Goal: Task Accomplishment & Management: Use online tool/utility

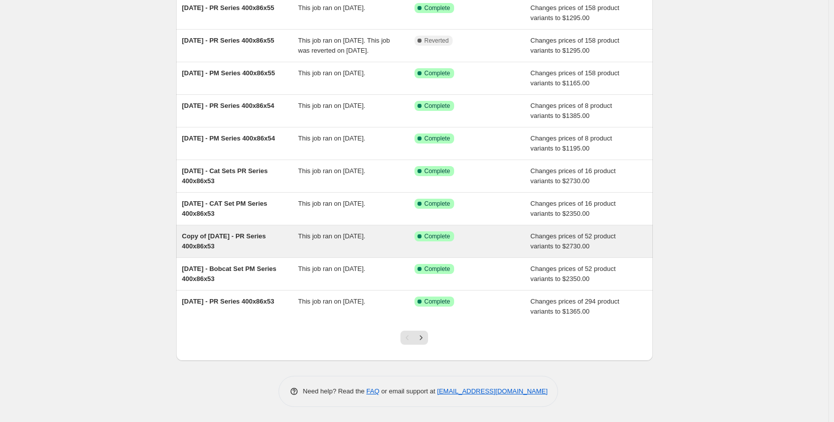
scroll to position [105, 0]
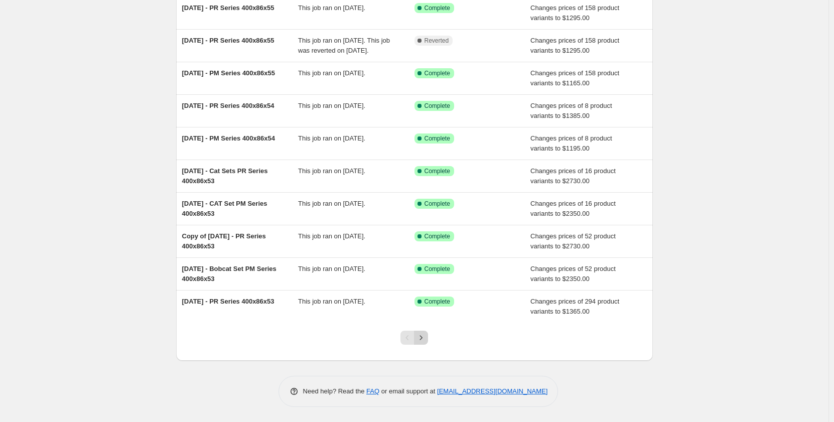
click at [424, 342] on icon "Next" at bounding box center [421, 338] width 10 height 10
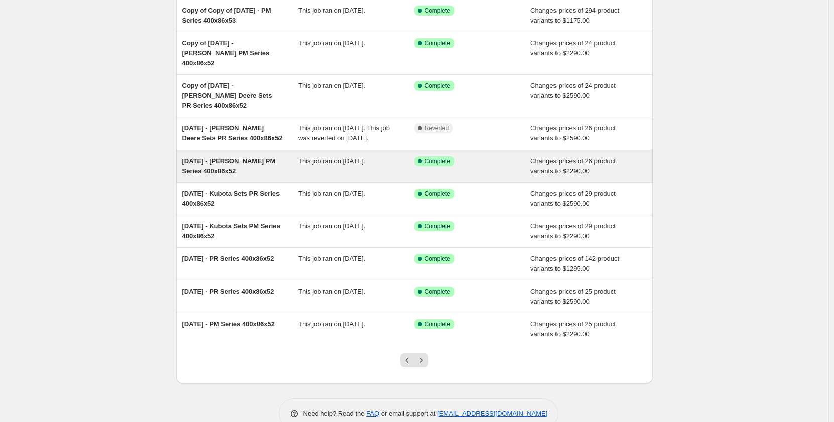
scroll to position [100, 0]
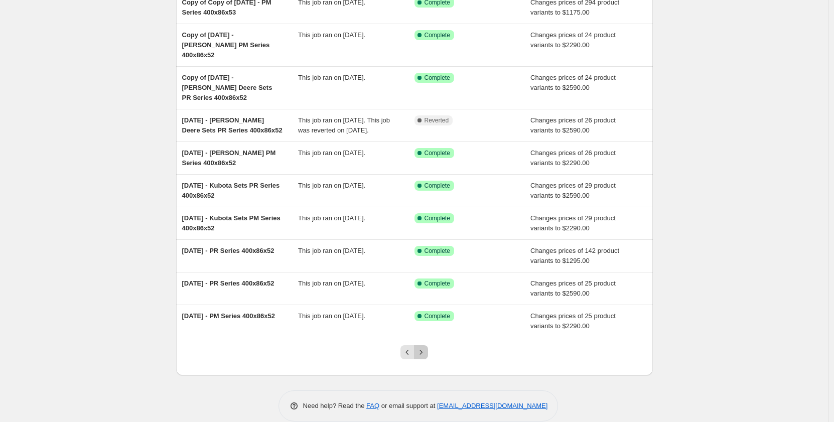
click at [427, 345] on button "Next" at bounding box center [421, 352] width 14 height 14
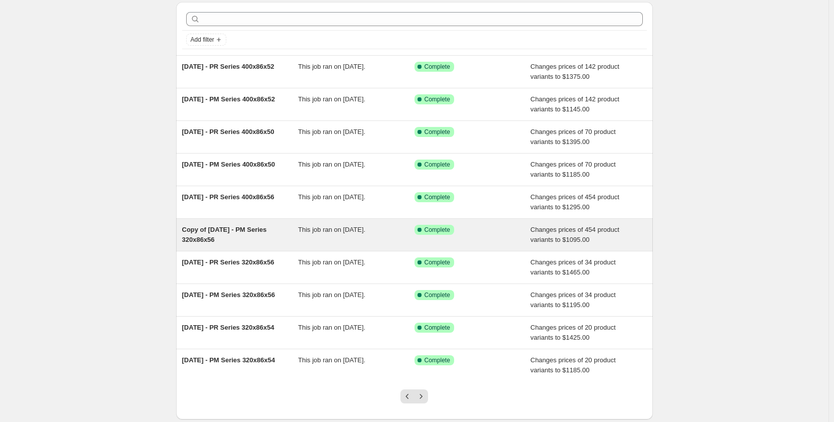
scroll to position [50, 0]
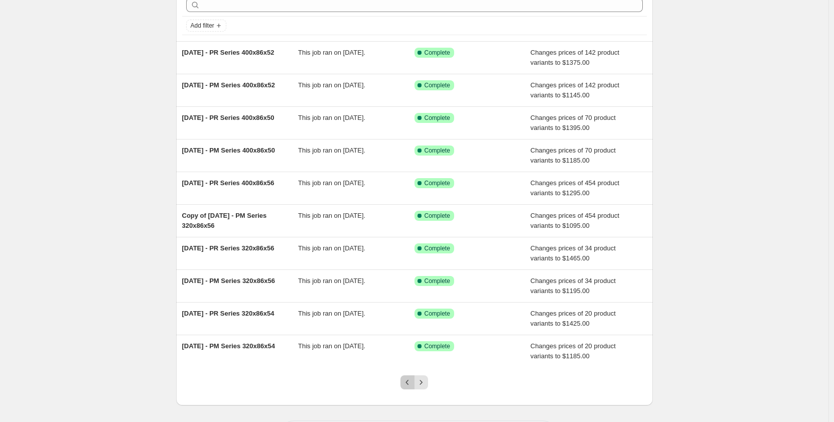
click at [407, 387] on icon "Previous" at bounding box center [408, 382] width 10 height 10
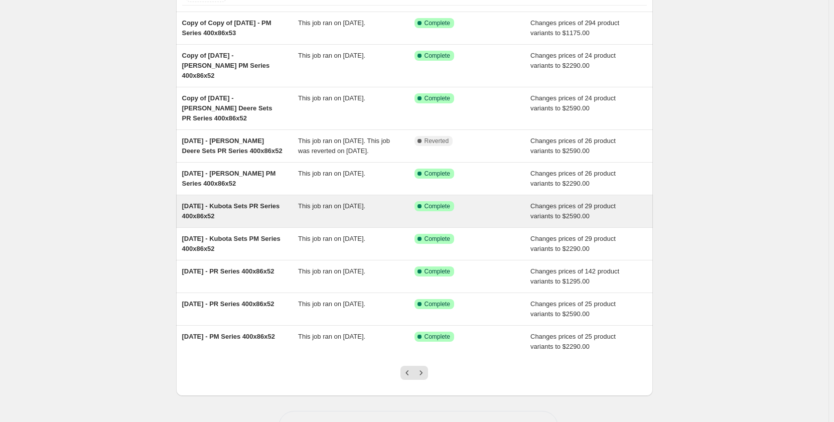
scroll to position [105, 0]
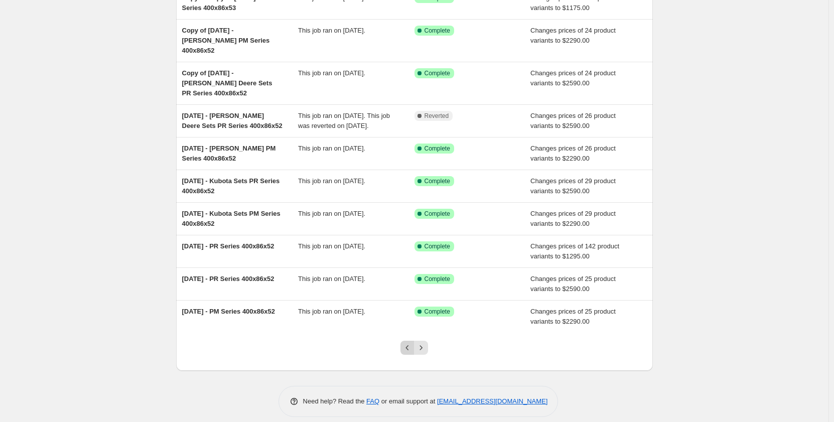
click at [407, 343] on icon "Previous" at bounding box center [408, 348] width 10 height 10
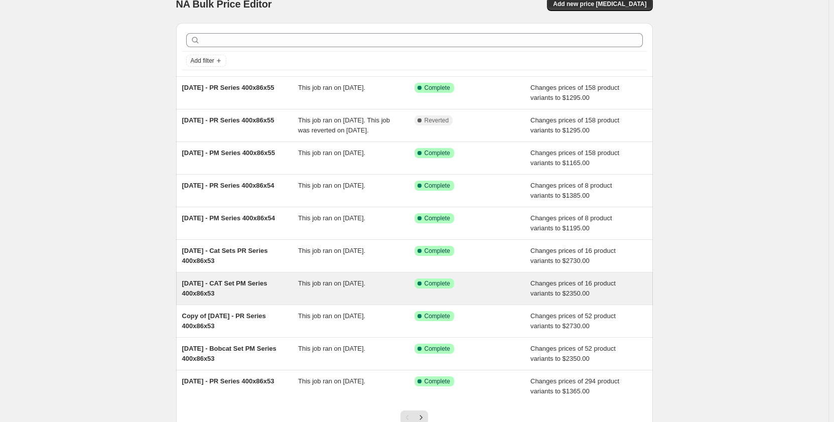
scroll to position [0, 0]
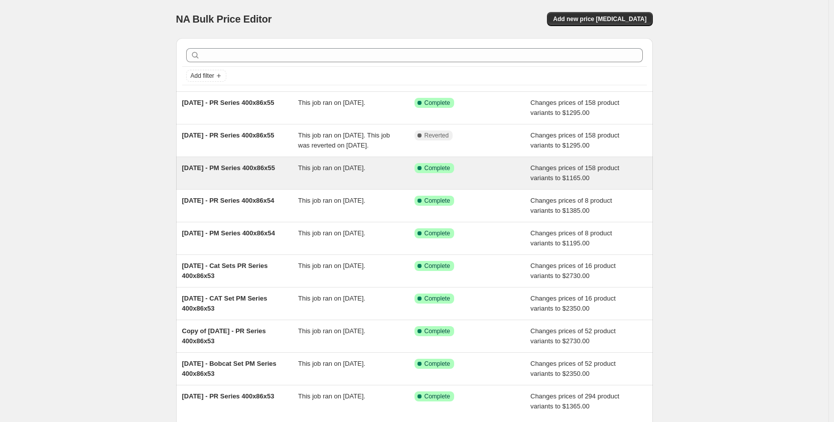
click at [329, 183] on div "This job ran on [DATE]." at bounding box center [356, 173] width 116 height 20
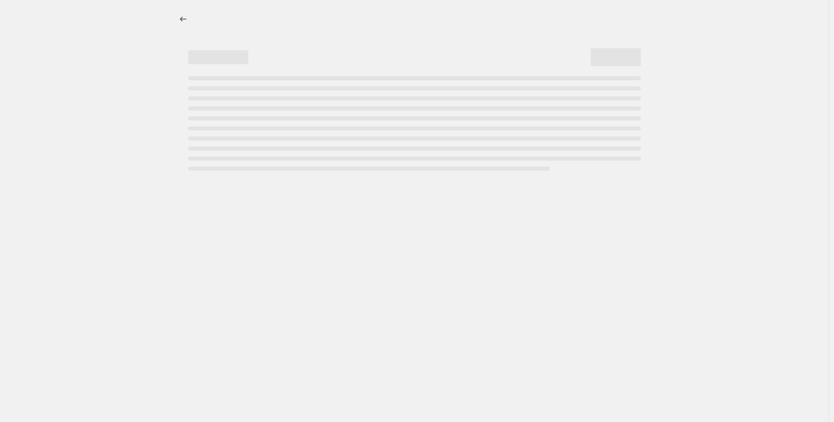
select select "pp"
select select "title"
select select "contains"
select select "title"
select select "contains"
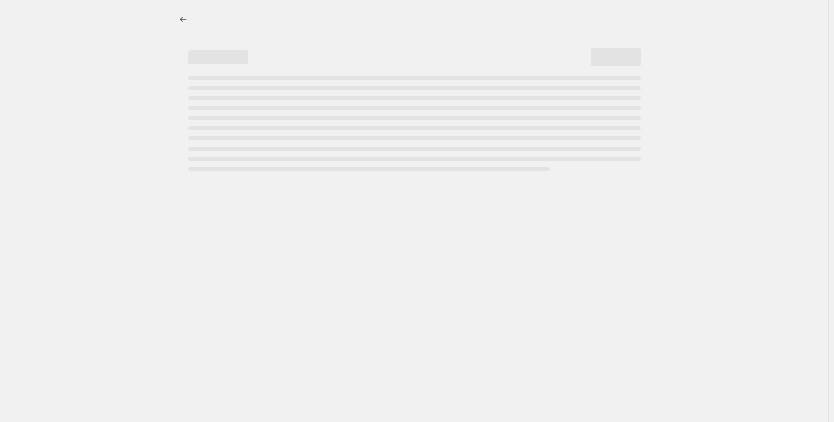
select select "not_equal"
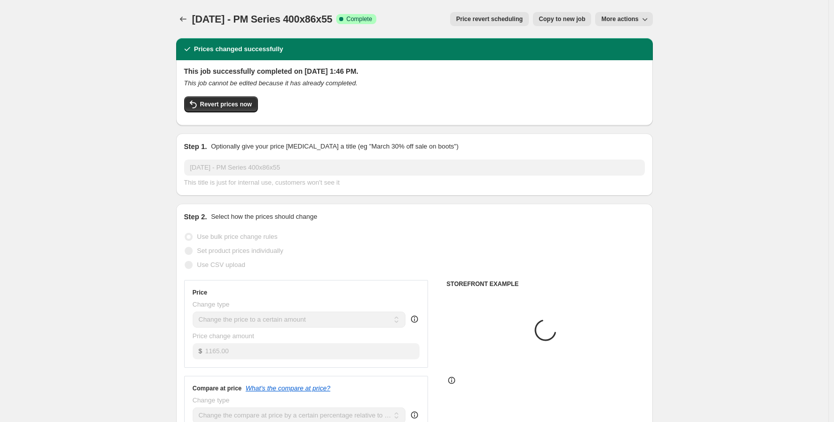
select select "tag"
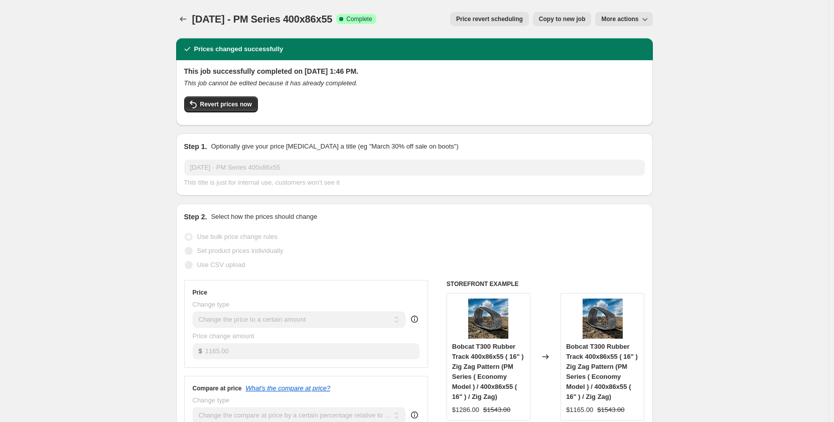
click at [612, 18] on span "More actions" at bounding box center [619, 19] width 37 height 8
click at [569, 19] on span "Copy to new job" at bounding box center [562, 19] width 47 height 8
select select "pp"
select select "title"
select select "contains"
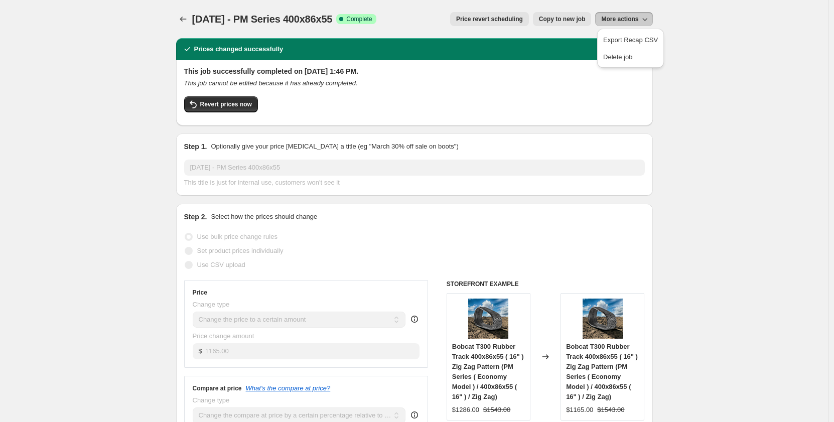
select select "title"
select select "contains"
select select "tag"
select select "not_equal"
select select "tag"
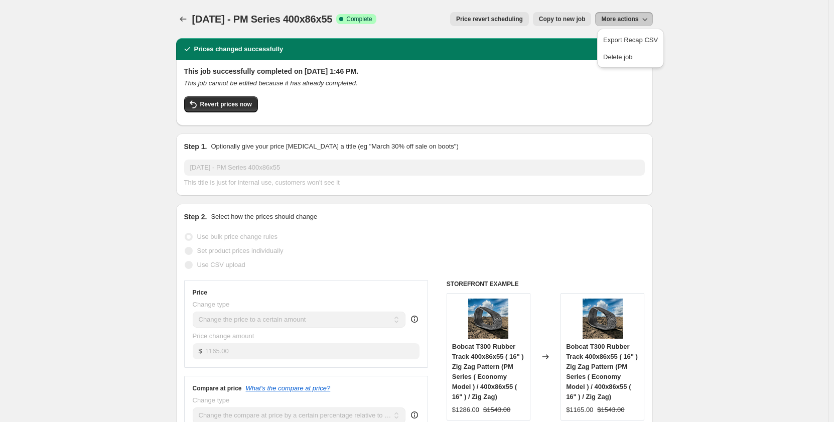
select select "not_equal"
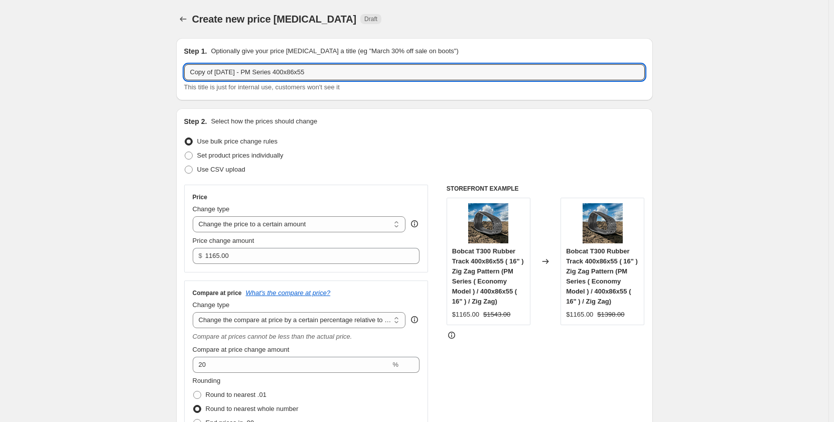
drag, startPoint x: 220, startPoint y: 74, endPoint x: 139, endPoint y: 78, distance: 81.9
click at [224, 75] on input "[DATE] - PM Series 400x86x55" at bounding box center [414, 72] width 461 height 16
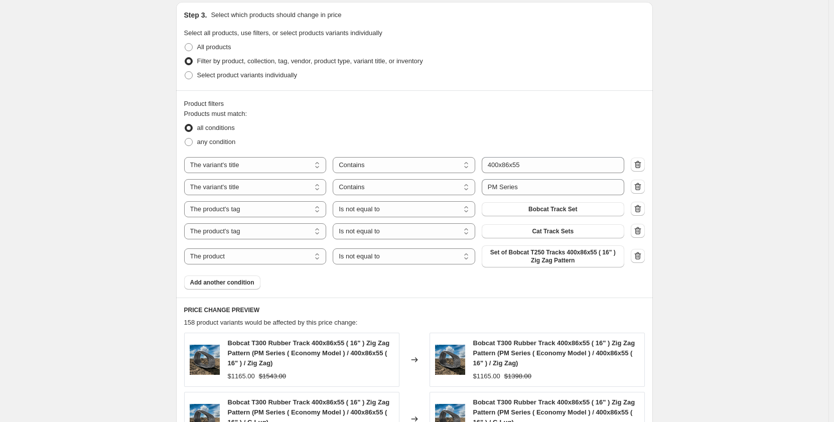
scroll to position [519, 0]
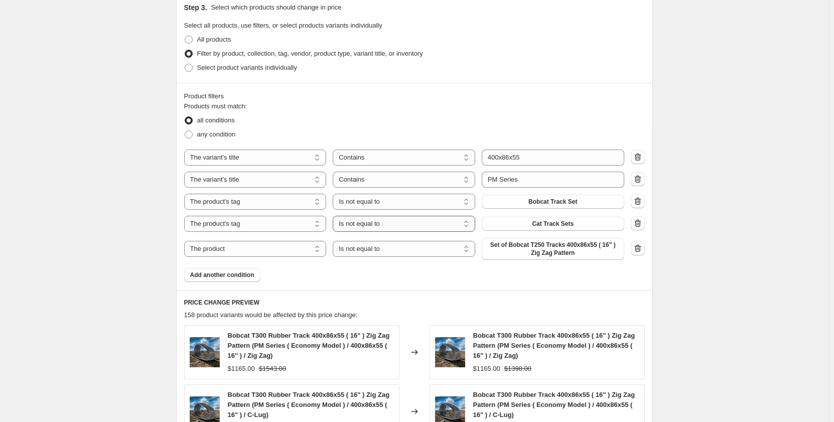
type input "[DATE] - PM Series 400x86x55"
click at [363, 224] on select "Is equal to Is not equal to" at bounding box center [404, 224] width 143 height 16
select select "equal"
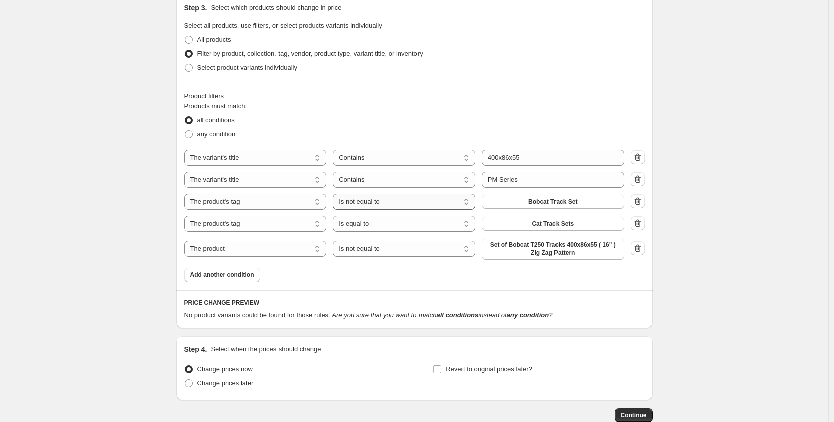
click at [361, 204] on select "Is equal to Is not equal to" at bounding box center [404, 202] width 143 height 16
select select "equal"
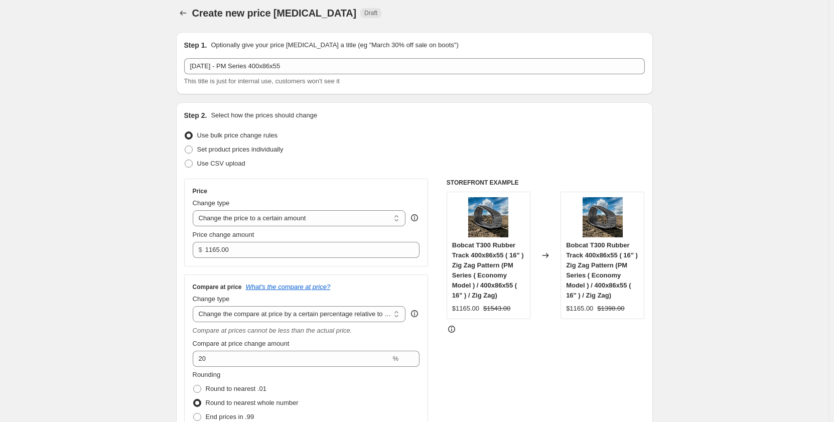
scroll to position [0, 0]
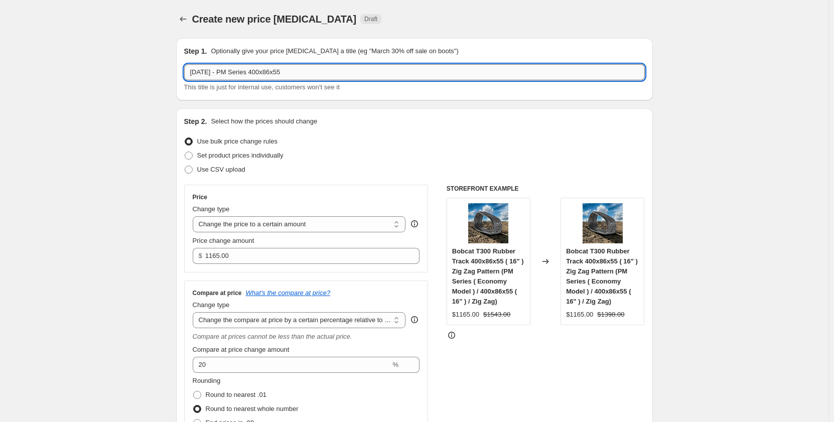
click at [228, 72] on input "[DATE] - PM Series 400x86x55" at bounding box center [414, 72] width 461 height 16
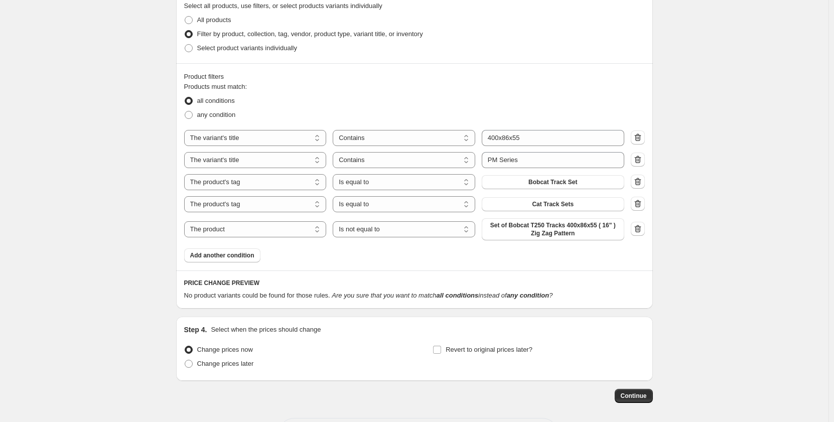
scroll to position [547, 0]
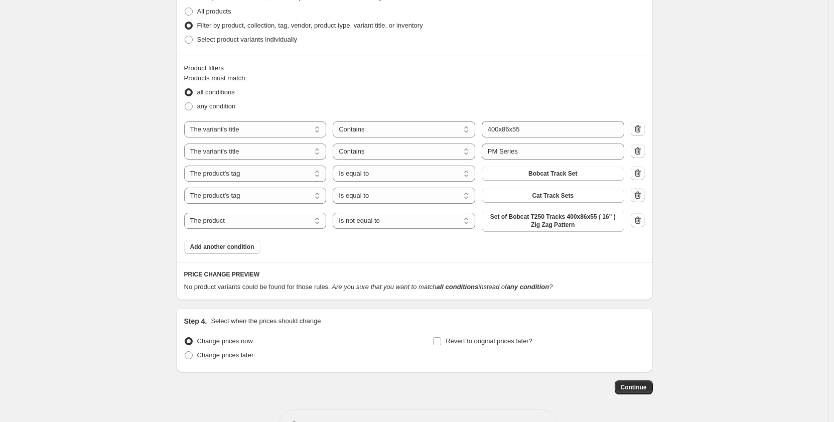
type input "[DATE] - Sets PM Series 400x86x55"
click at [638, 197] on icon "button" at bounding box center [637, 196] width 1 height 3
select select "product"
select select "not_equal"
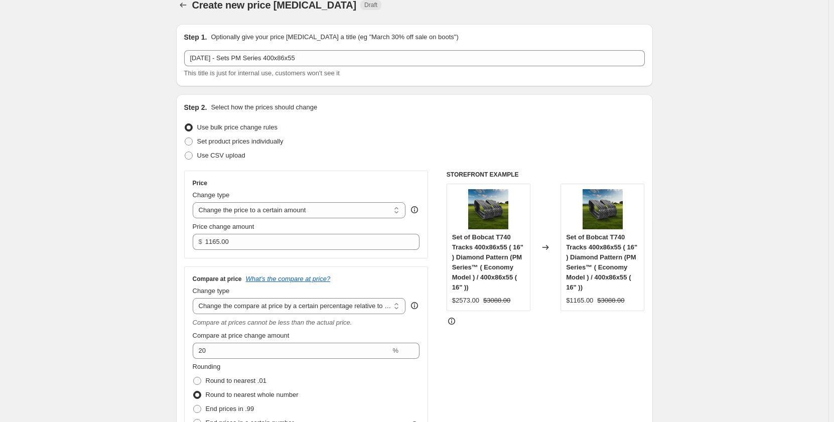
scroll to position [0, 0]
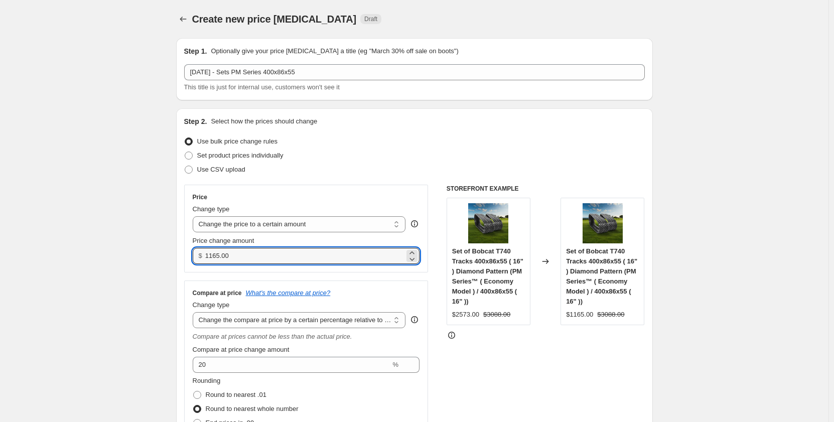
drag, startPoint x: 245, startPoint y: 259, endPoint x: 182, endPoint y: 261, distance: 63.3
click at [182, 261] on div "Step 2. Select how the prices should change Use bulk price change rules Set pro…" at bounding box center [414, 306] width 477 height 397
type input "2330.00"
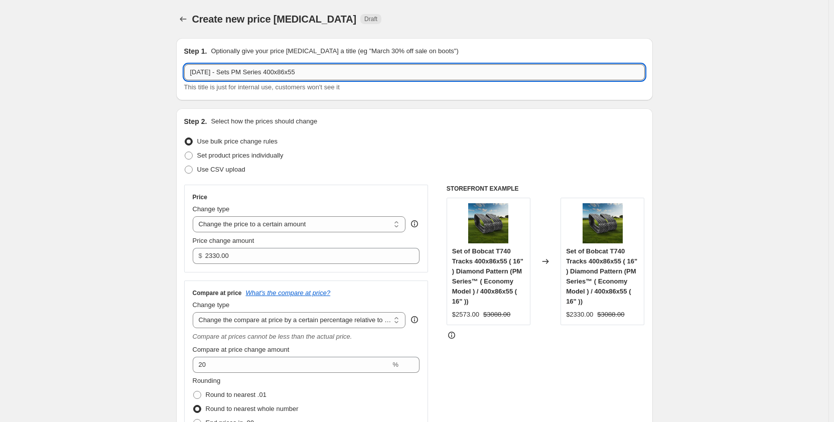
click at [255, 71] on input "[DATE] - Sets PM Series 400x86x55" at bounding box center [414, 72] width 461 height 16
type input "[DATE] - Sets PM Bobcat Series 400x86x55"
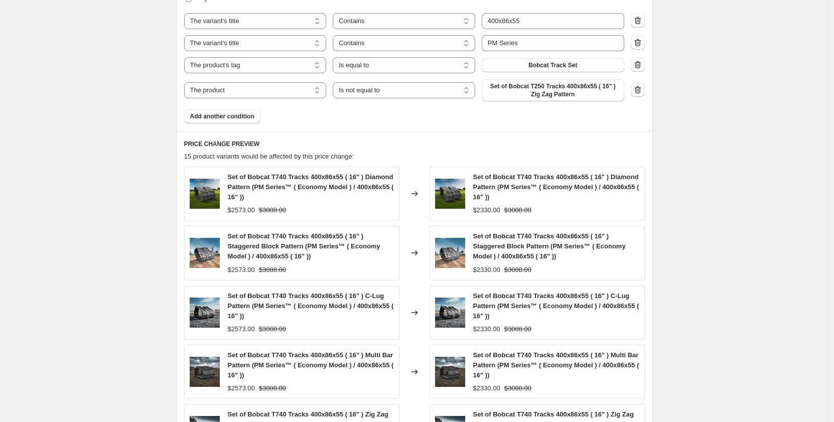
scroll to position [877, 0]
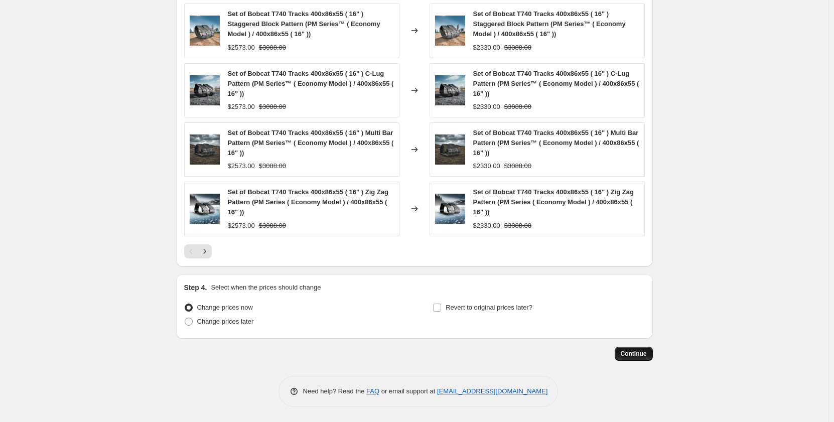
click at [636, 350] on span "Continue" at bounding box center [634, 354] width 26 height 8
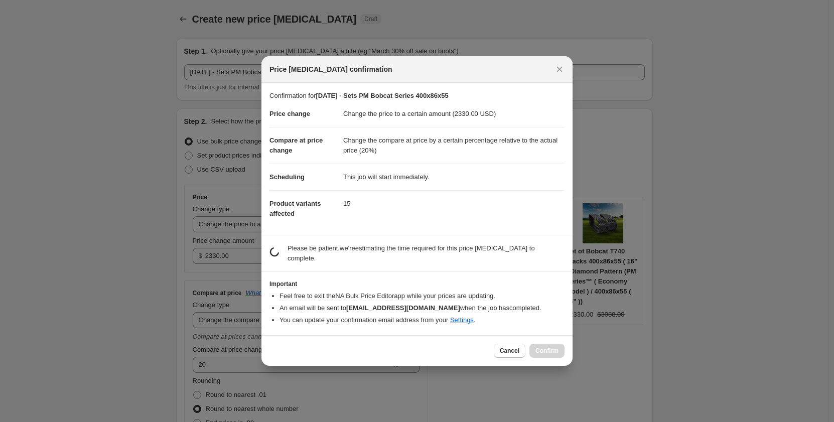
scroll to position [0, 0]
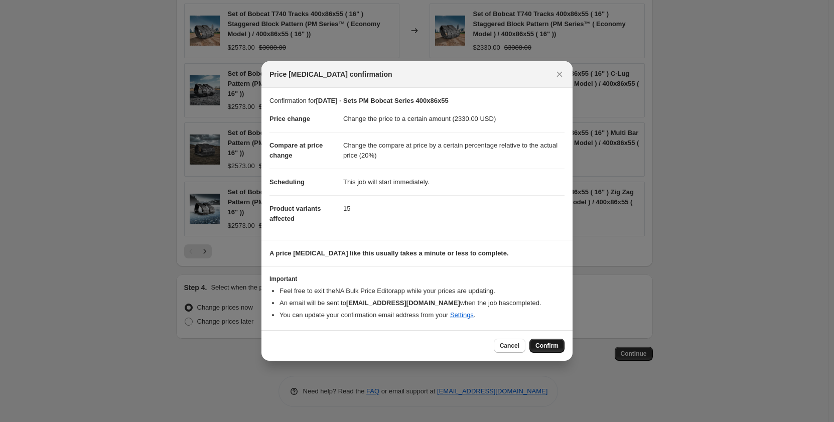
click at [547, 348] on span "Confirm" at bounding box center [547, 346] width 23 height 8
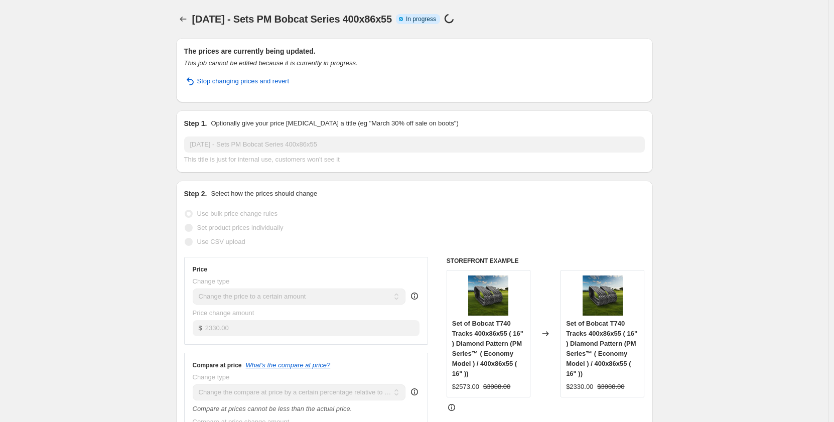
select select "pp"
select select "title"
select select "contains"
select select "title"
select select "contains"
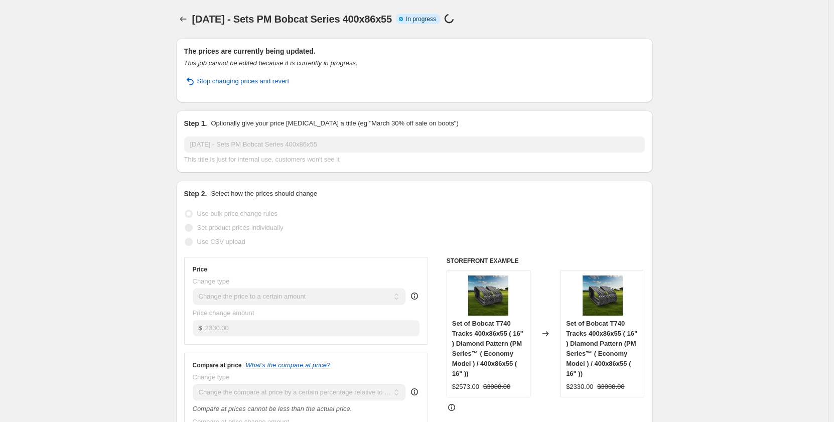
select select "tag"
select select "not_equal"
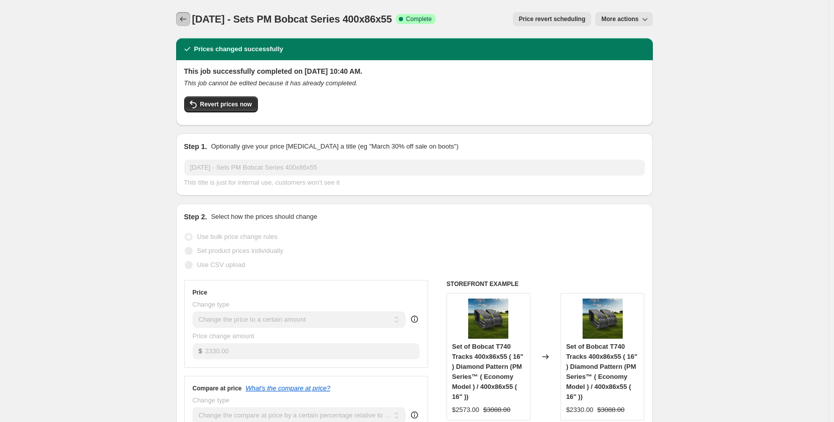
click at [182, 17] on icon "Price change jobs" at bounding box center [183, 19] width 10 height 10
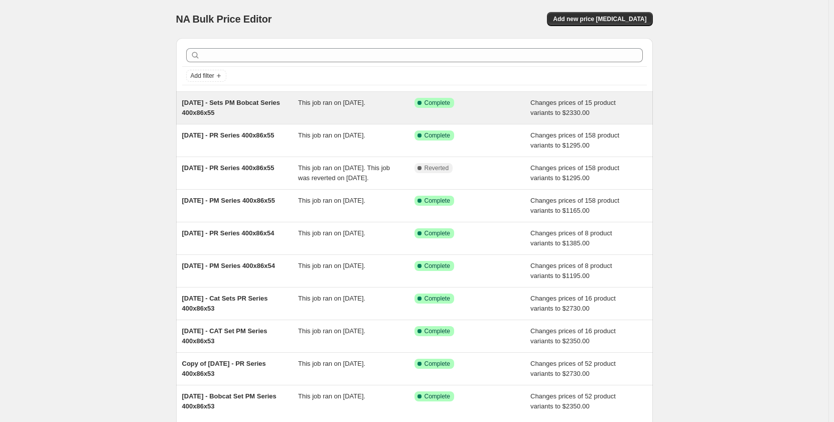
click at [332, 114] on div "This job ran on [DATE]." at bounding box center [356, 108] width 116 height 20
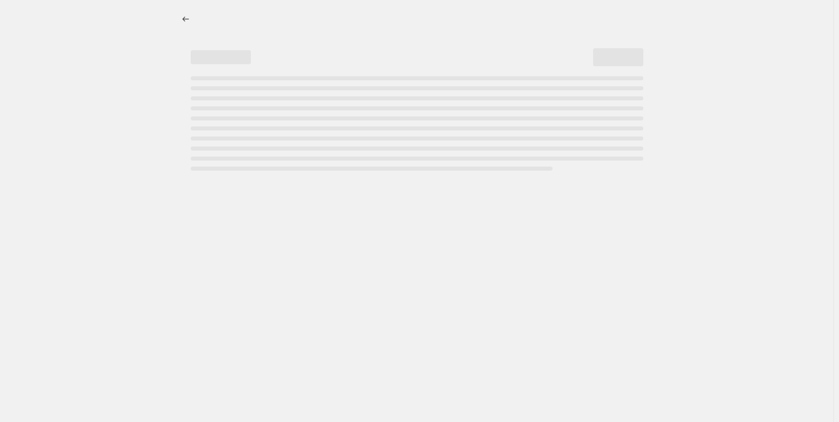
select select "pp"
select select "title"
select select "contains"
select select "title"
select select "contains"
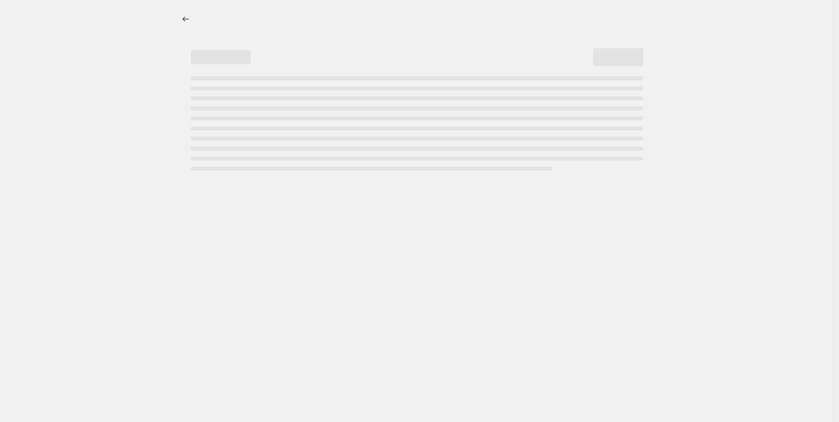
select select "tag"
select select "not_equal"
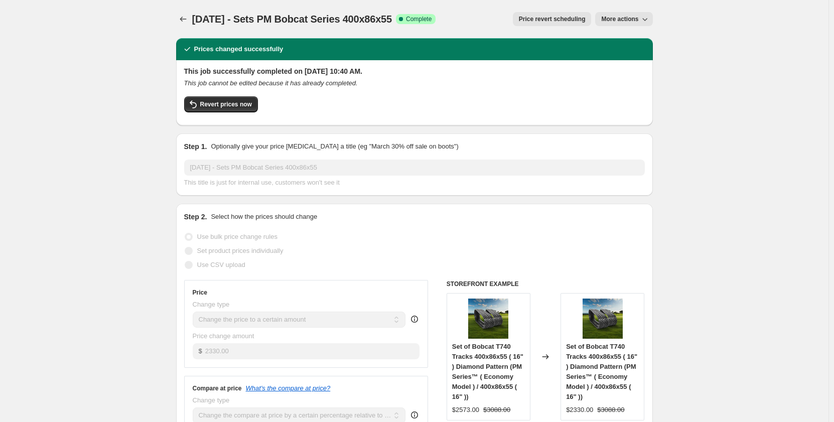
click at [611, 20] on span "More actions" at bounding box center [619, 19] width 37 height 8
click at [614, 46] on button "Copy to new job" at bounding box center [630, 40] width 61 height 16
select select "pp"
select select "title"
select select "contains"
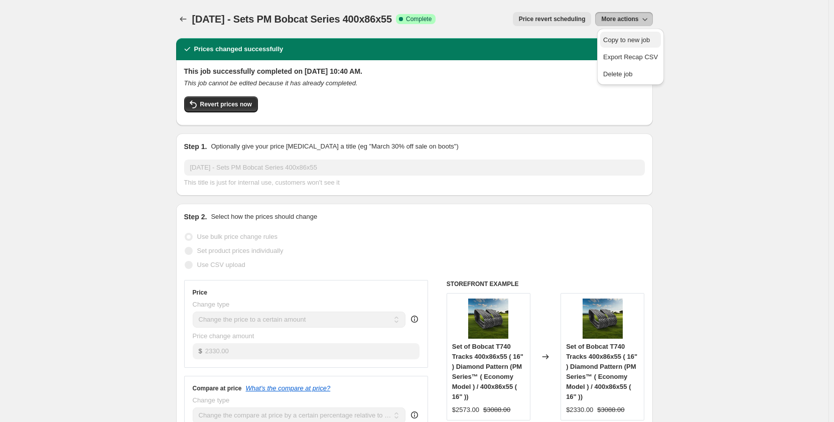
select select "title"
select select "contains"
select select "tag"
select select "not_equal"
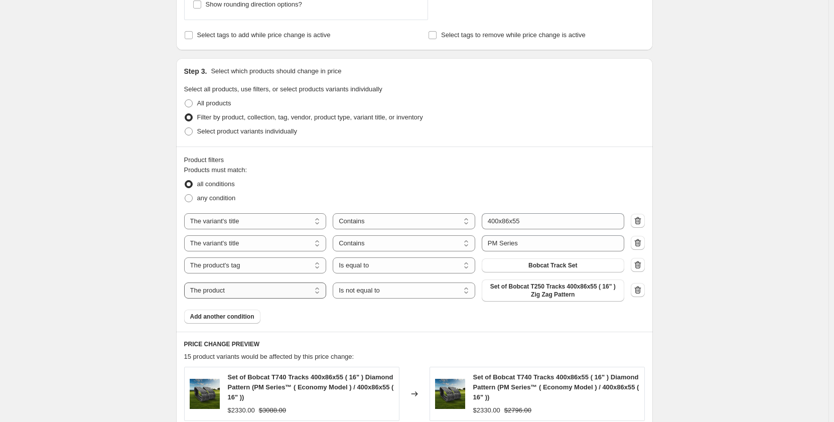
scroll to position [468, 0]
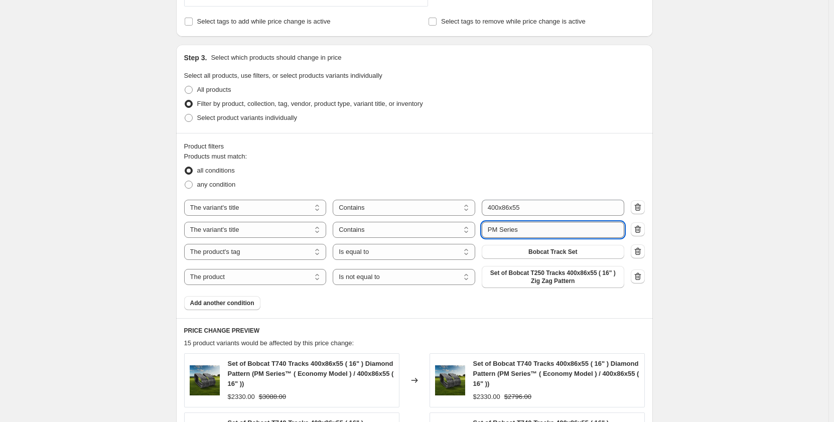
drag, startPoint x: 500, startPoint y: 228, endPoint x: 495, endPoint y: 229, distance: 5.1
click at [495, 229] on input "PM Series" at bounding box center [553, 230] width 143 height 16
type input "PR Series"
click at [167, 261] on div "Create new price [MEDICAL_DATA]. This page is ready Create new price [MEDICAL_D…" at bounding box center [414, 182] width 501 height 1300
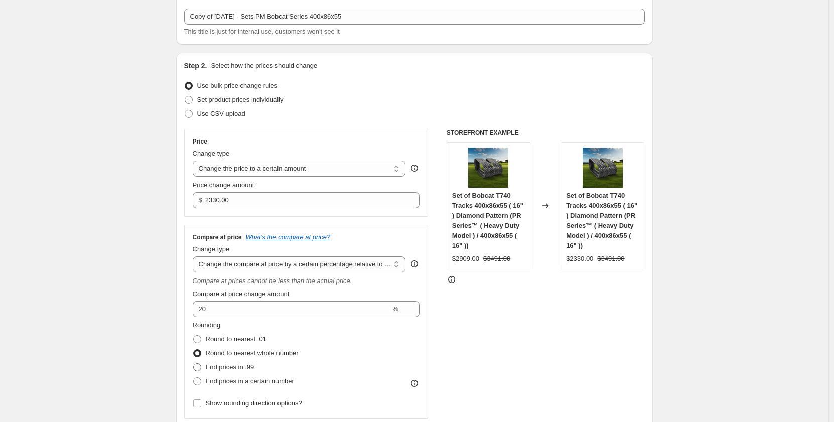
scroll to position [0, 0]
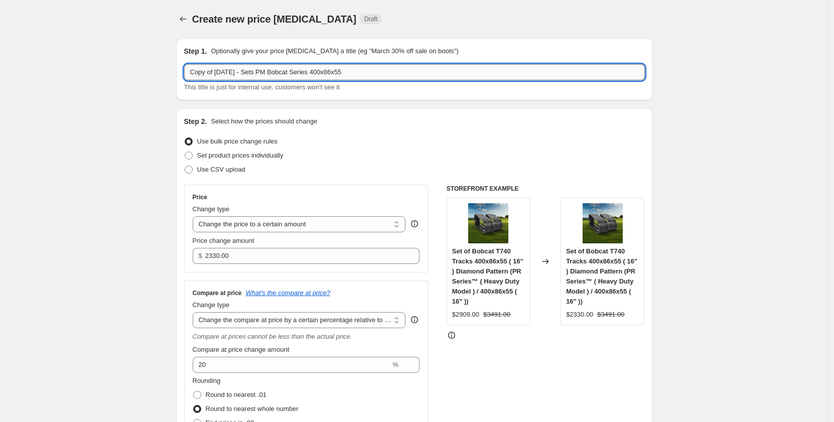
click at [277, 74] on input "Copy of [DATE] - Sets PM Bobcat Series 400x86x55" at bounding box center [414, 72] width 461 height 16
type input "Copy of [DATE] - Sets PR Bobcat Series 400x86x55"
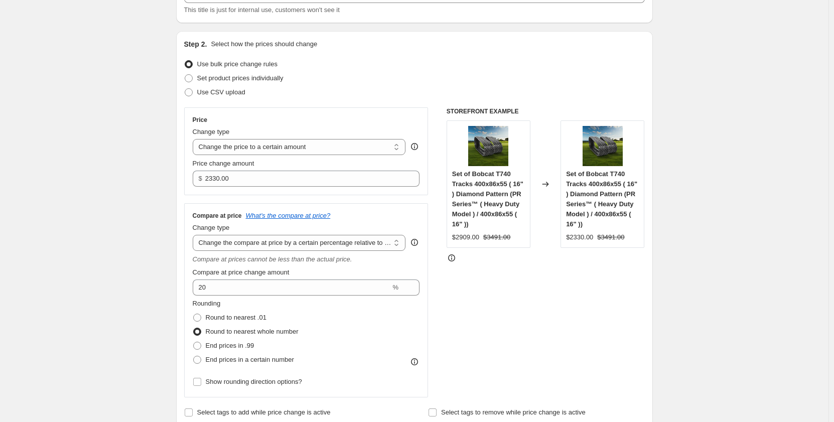
scroll to position [84, 0]
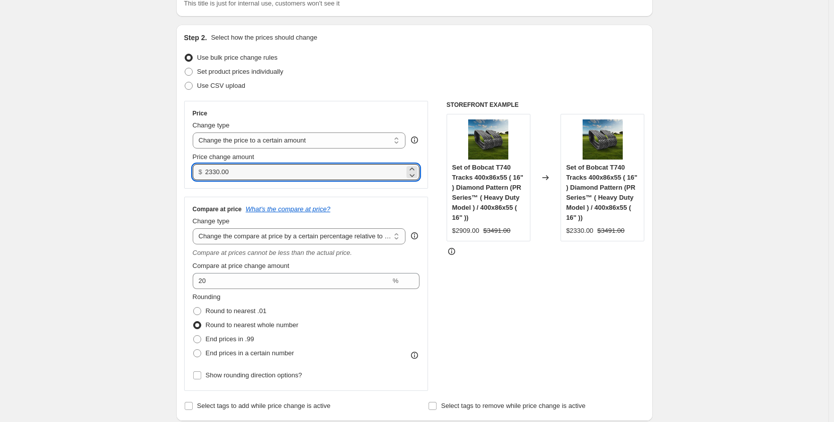
drag, startPoint x: 250, startPoint y: 171, endPoint x: 194, endPoint y: 178, distance: 56.1
click at [194, 178] on div "Price Change type Change the price to a certain amount Change the price by a ce…" at bounding box center [306, 145] width 244 height 88
type input "2590.00"
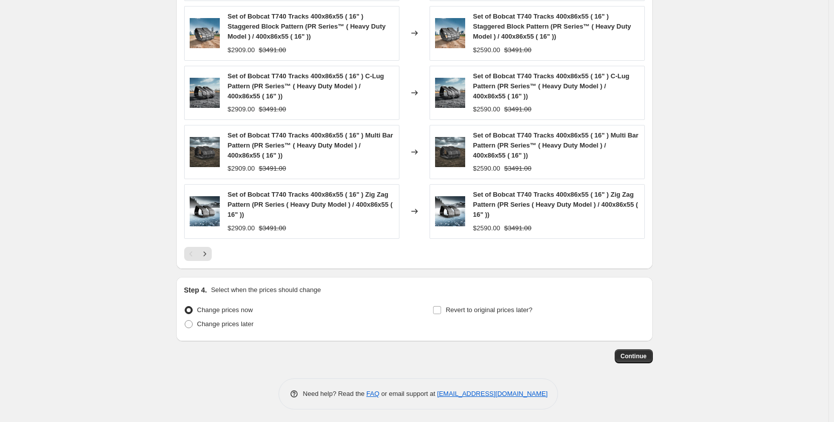
scroll to position [877, 0]
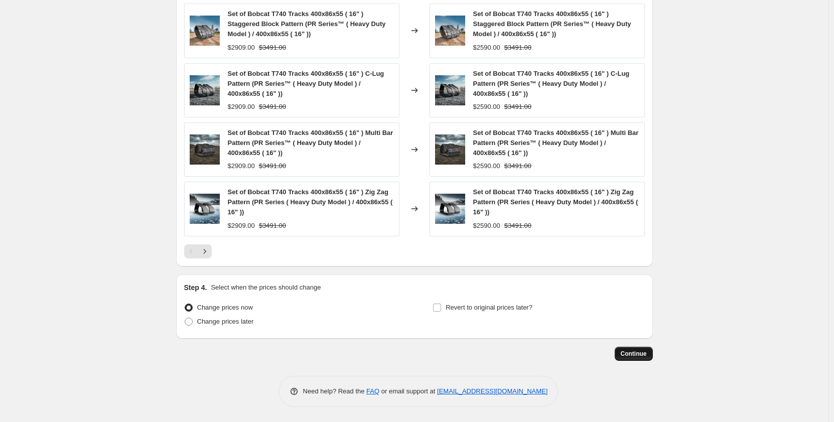
click at [633, 353] on span "Continue" at bounding box center [634, 354] width 26 height 8
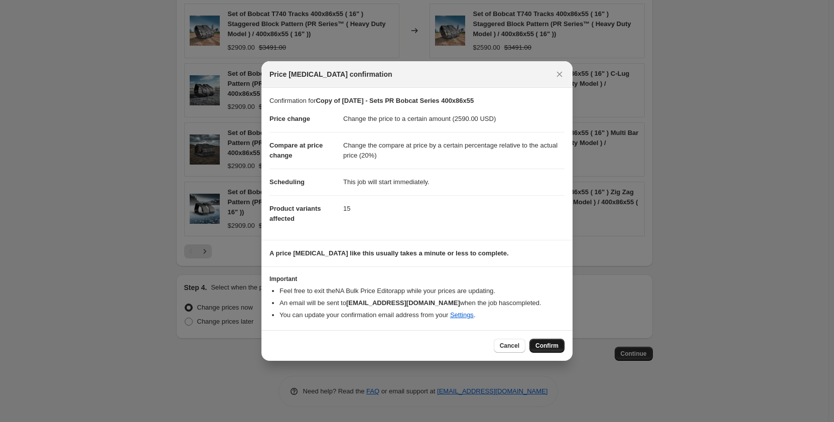
click at [546, 345] on span "Confirm" at bounding box center [547, 346] width 23 height 8
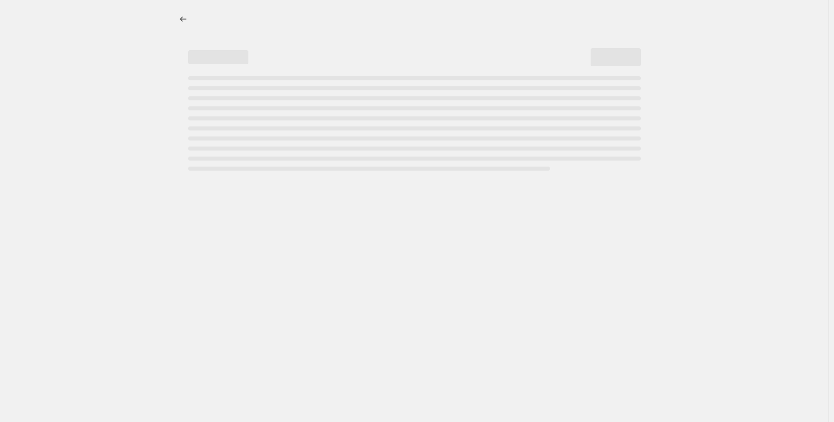
select select "pp"
select select "title"
select select "contains"
select select "title"
select select "contains"
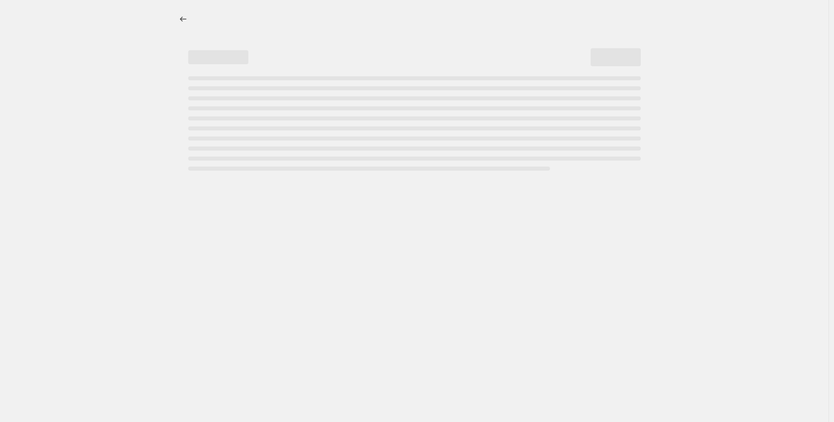
select select "tag"
select select "not_equal"
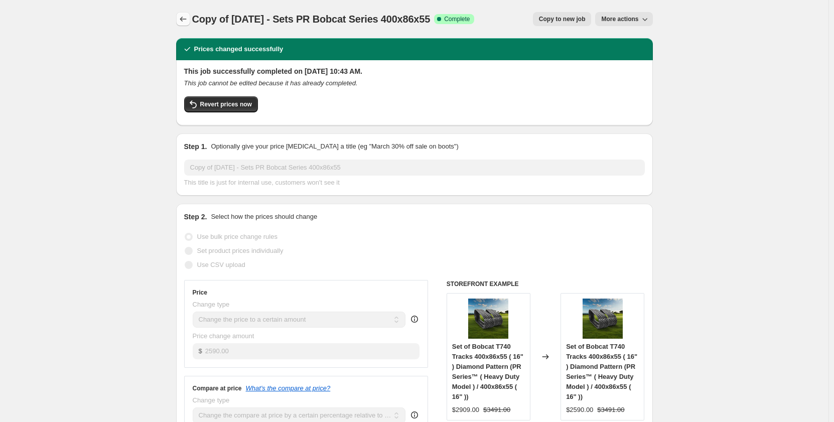
click at [186, 20] on icon "Price change jobs" at bounding box center [183, 19] width 10 height 10
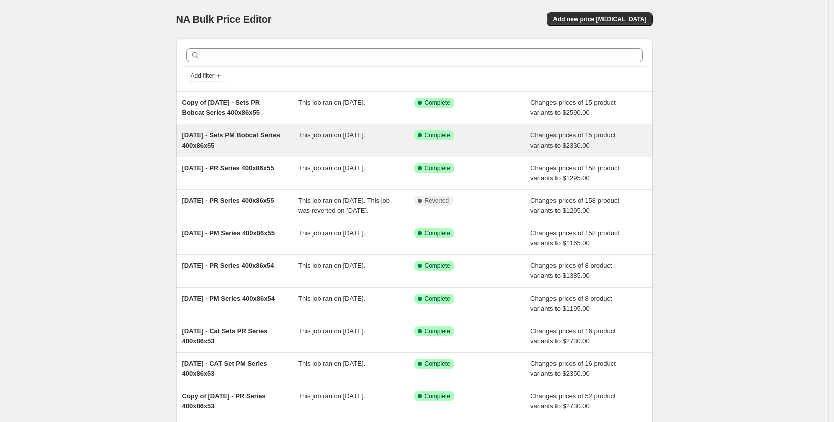
click at [305, 139] on span "This job ran on [DATE]." at bounding box center [331, 136] width 67 height 8
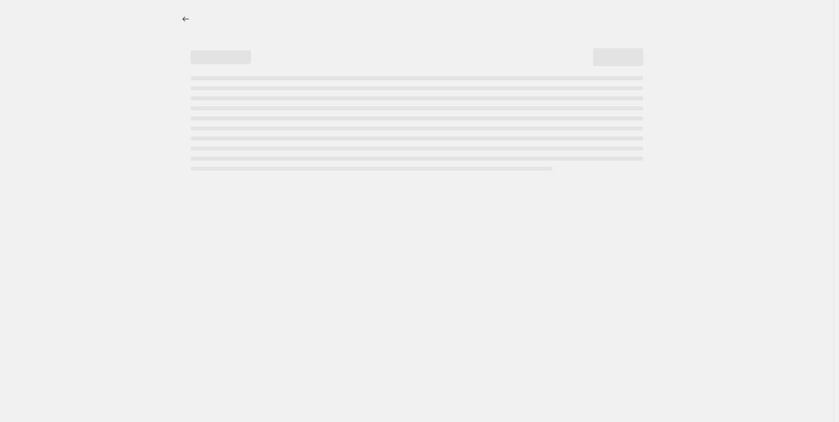
select select "pp"
select select "title"
select select "contains"
select select "title"
select select "contains"
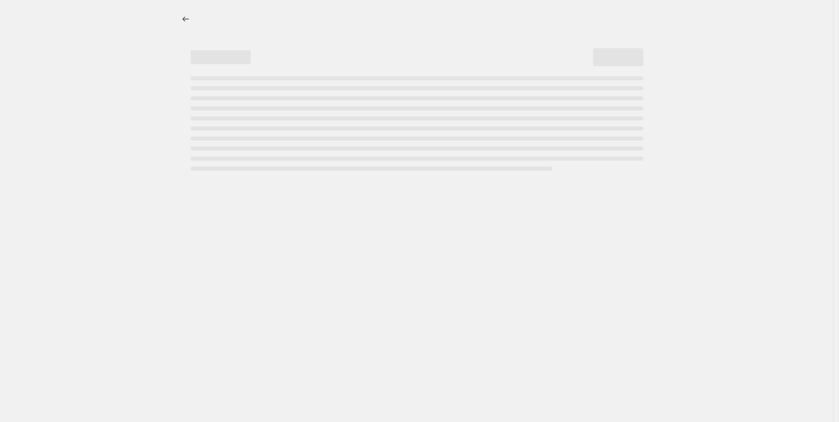
select select "tag"
select select "not_equal"
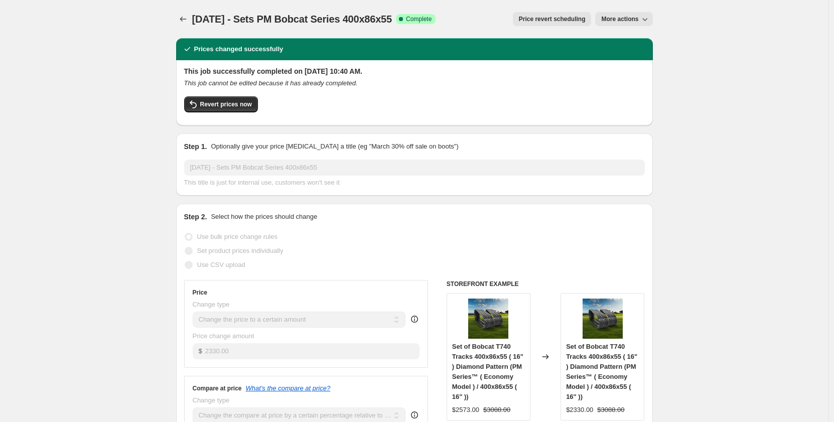
click at [620, 21] on span "More actions" at bounding box center [619, 19] width 37 height 8
click at [615, 42] on span "Copy to new job" at bounding box center [626, 40] width 47 height 8
select select "pp"
select select "title"
select select "contains"
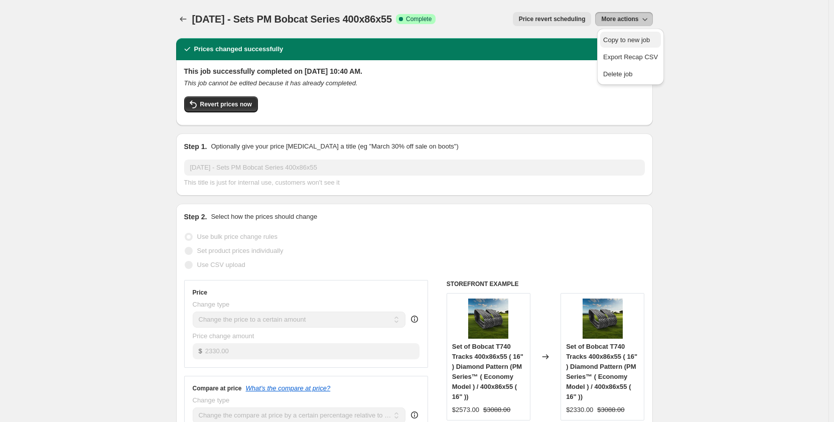
select select "title"
select select "contains"
select select "tag"
select select "not_equal"
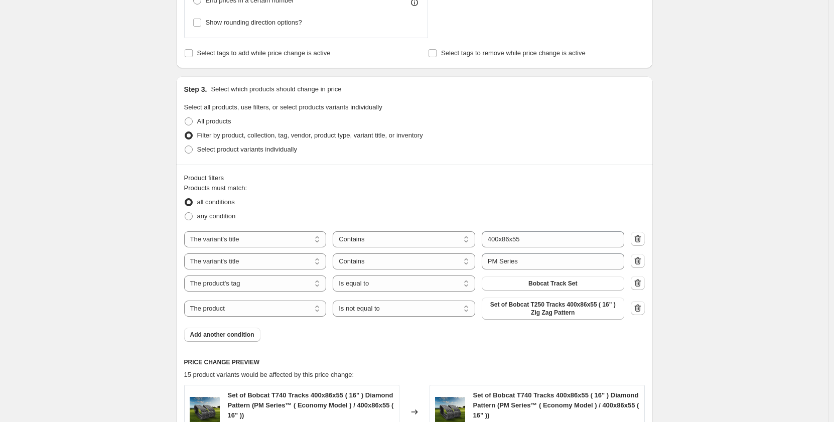
scroll to position [519, 0]
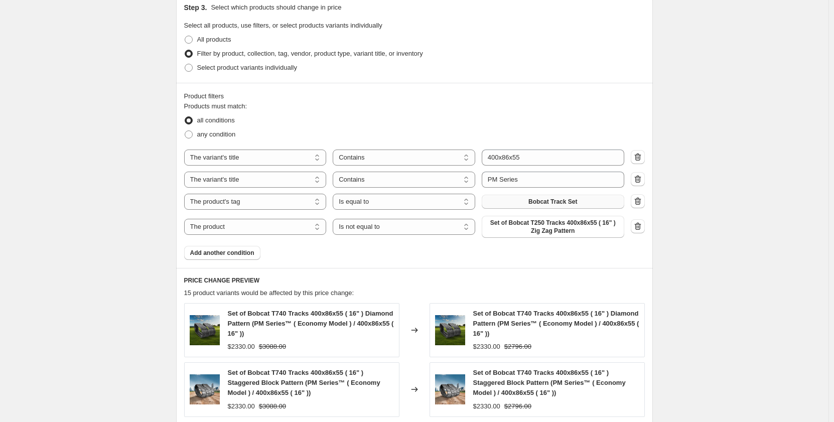
click at [530, 202] on button "Bobcat Track Set" at bounding box center [553, 202] width 143 height 14
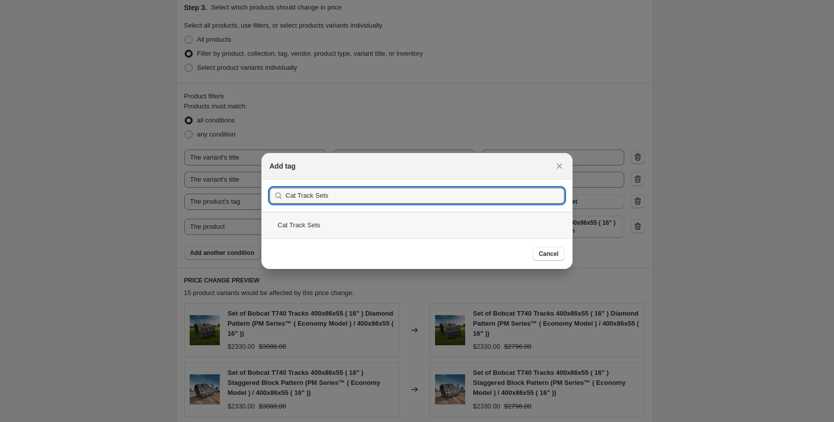
type input "Cat Track Sets"
click at [369, 224] on div "Cat Track Sets" at bounding box center [417, 225] width 311 height 27
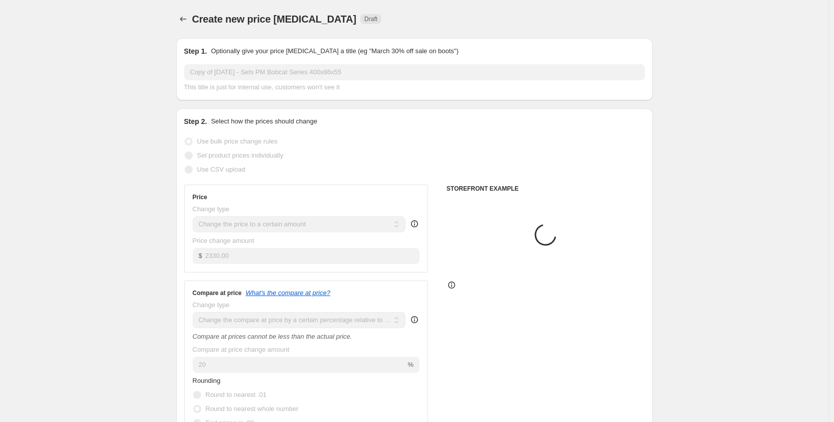
scroll to position [519, 0]
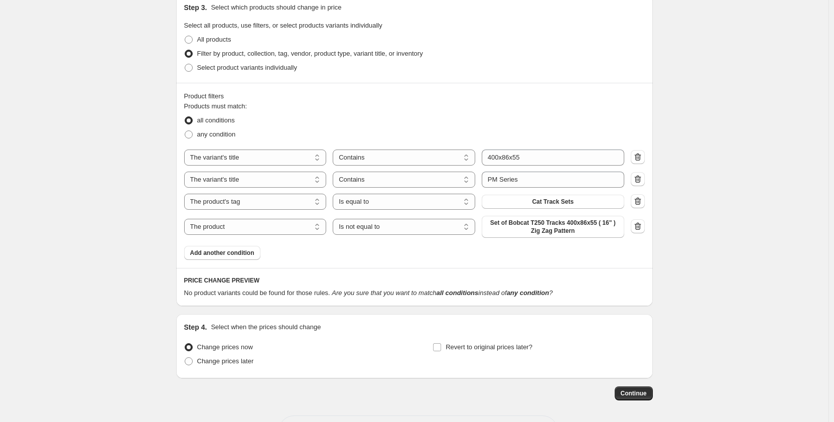
click at [637, 224] on icon "button" at bounding box center [638, 226] width 10 height 10
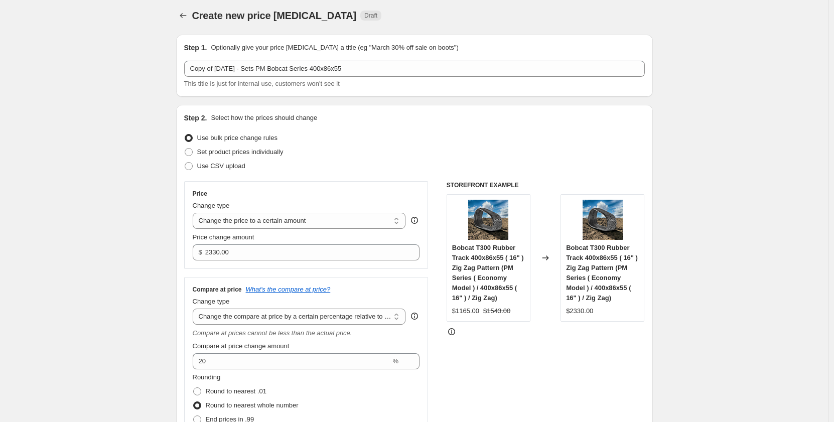
scroll to position [0, 0]
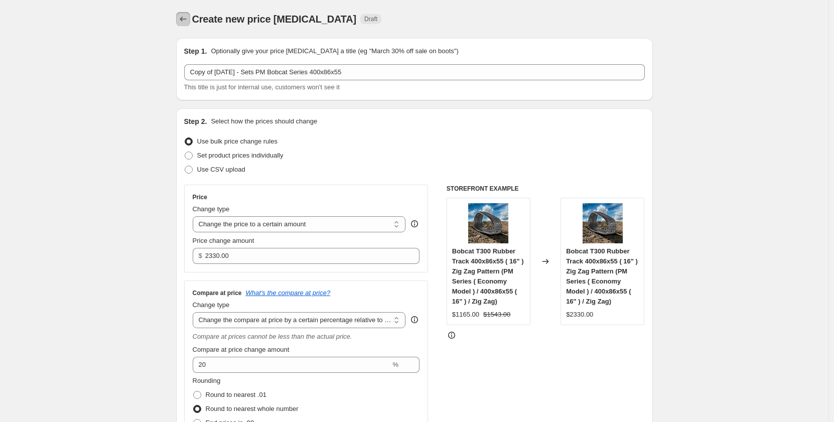
click at [183, 21] on icon "Price change jobs" at bounding box center [183, 19] width 10 height 10
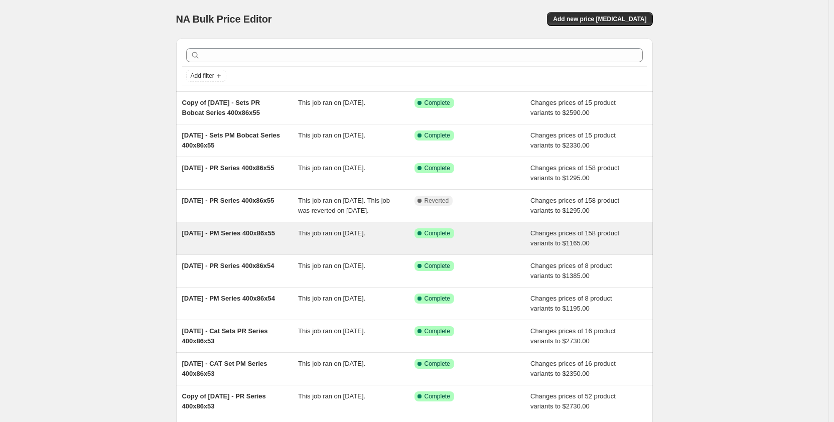
click at [327, 255] on div "[DATE] - PM Series 400x86x55 This job ran on [DATE]. Success Complete Complete …" at bounding box center [414, 238] width 477 height 32
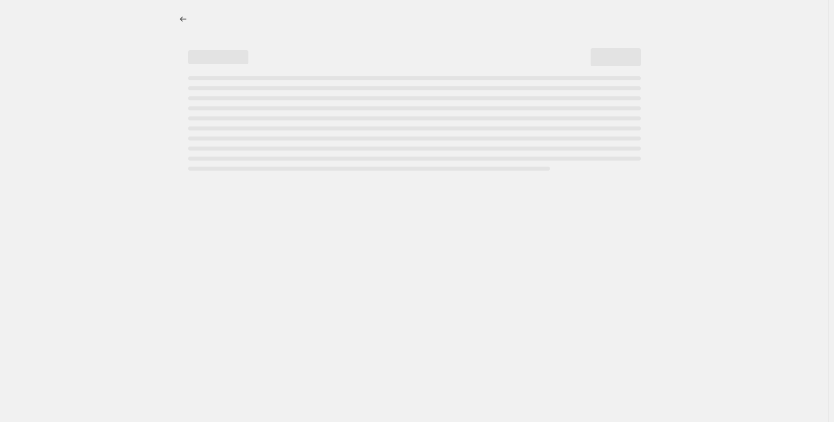
select select "pp"
select select "title"
select select "contains"
select select "title"
select select "contains"
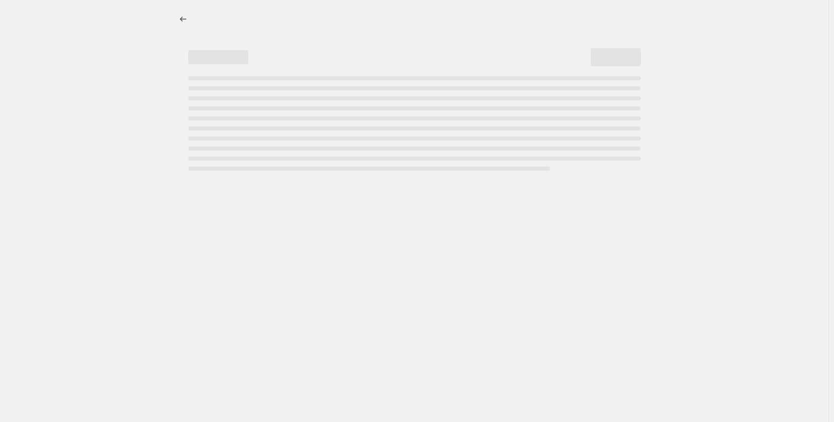
select select "tag"
select select "not_equal"
select select "tag"
select select "not_equal"
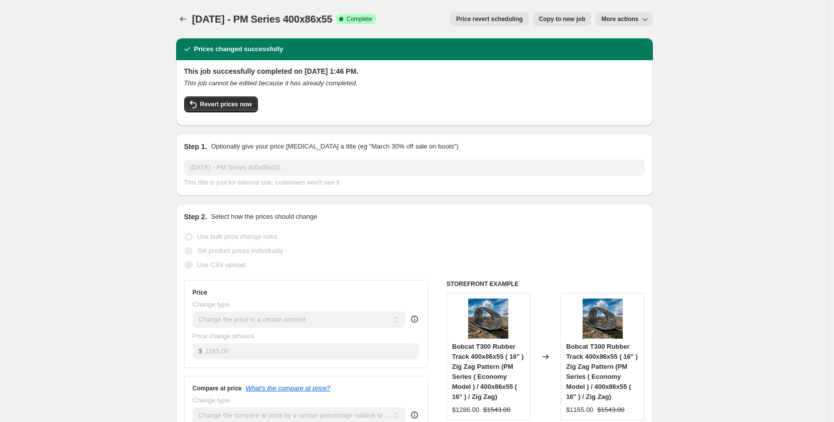
click at [552, 19] on span "Copy to new job" at bounding box center [562, 19] width 47 height 8
select select "pp"
select select "title"
select select "contains"
select select "title"
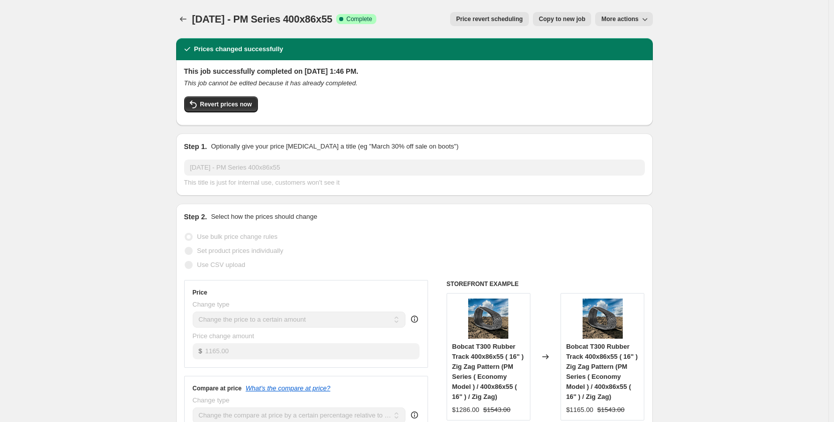
select select "contains"
select select "tag"
select select "not_equal"
select select "tag"
select select "not_equal"
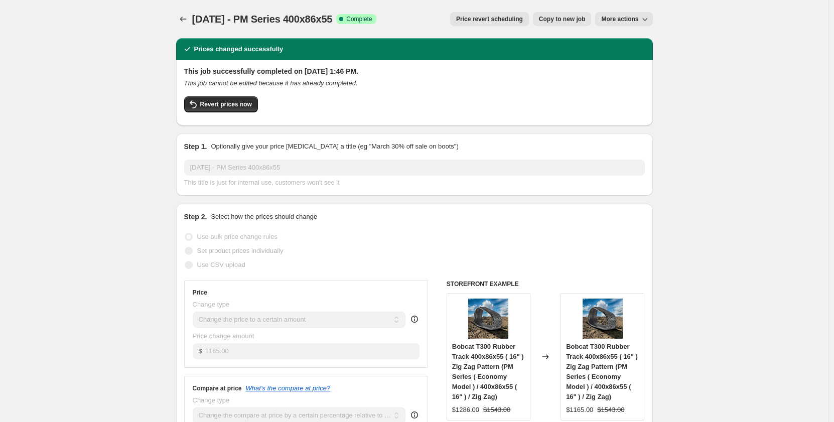
select select "not_equal"
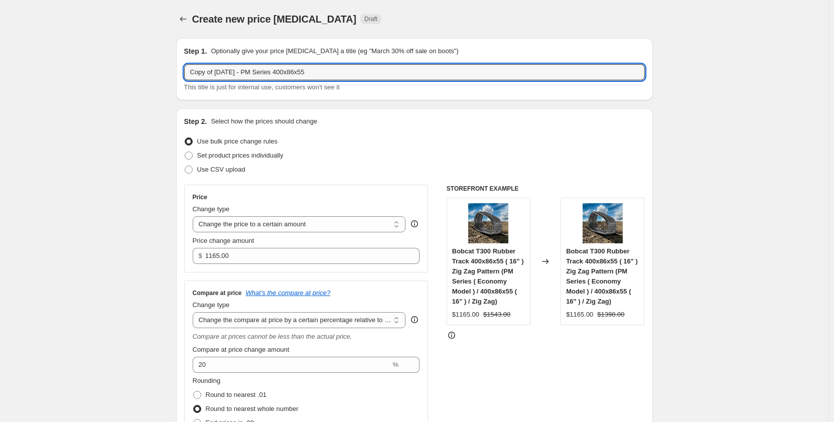
drag, startPoint x: 219, startPoint y: 72, endPoint x: 133, endPoint y: 79, distance: 86.6
click at [297, 74] on input "[DATE] - PM Series 400x86x55" at bounding box center [414, 72] width 461 height 16
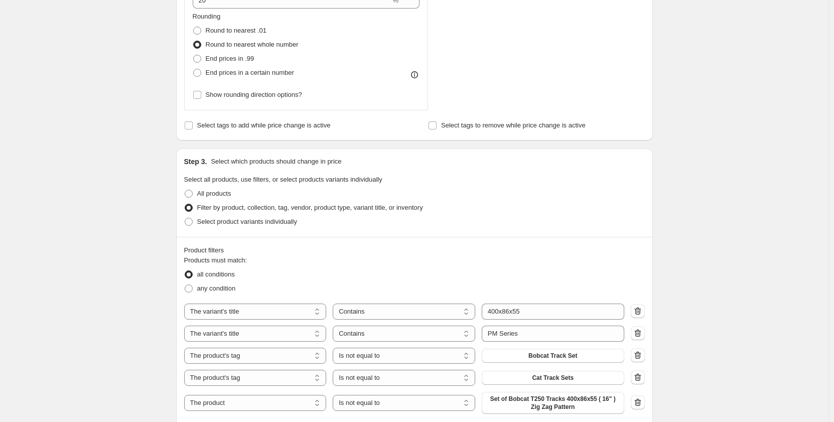
scroll to position [385, 0]
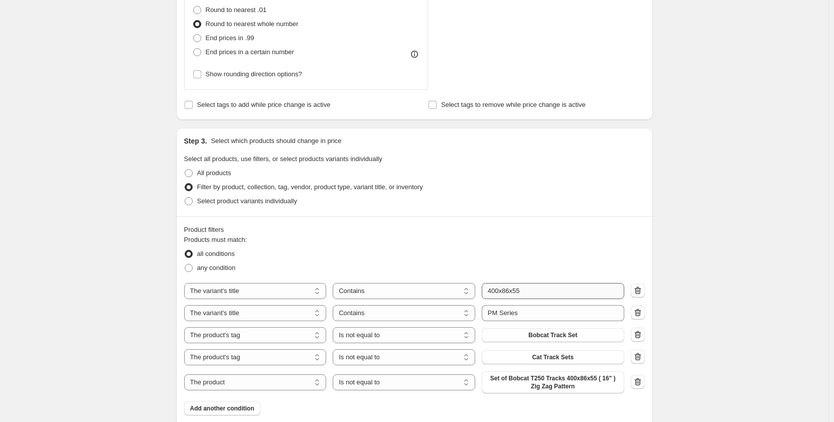
type input "[DATE] - PM Series 400x86x56"
click at [540, 294] on input "400x86x55" at bounding box center [553, 291] width 143 height 16
type input "400x86x56"
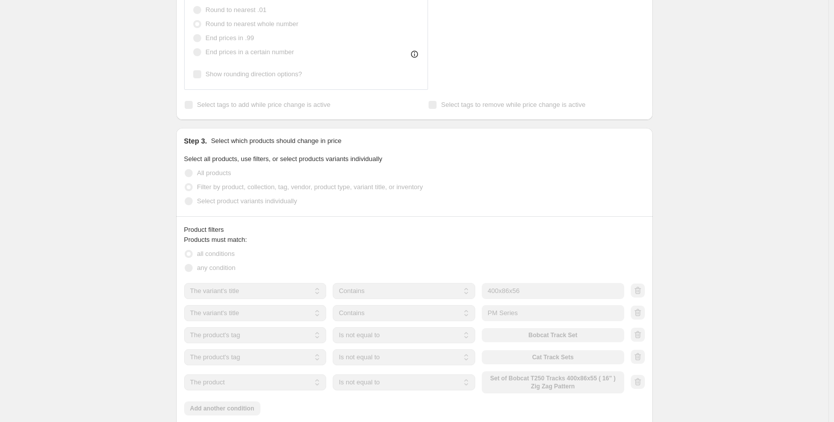
click at [144, 277] on div "Create new price [MEDICAL_DATA]. This page is ready Create new price [MEDICAL_D…" at bounding box center [414, 242] width 829 height 1255
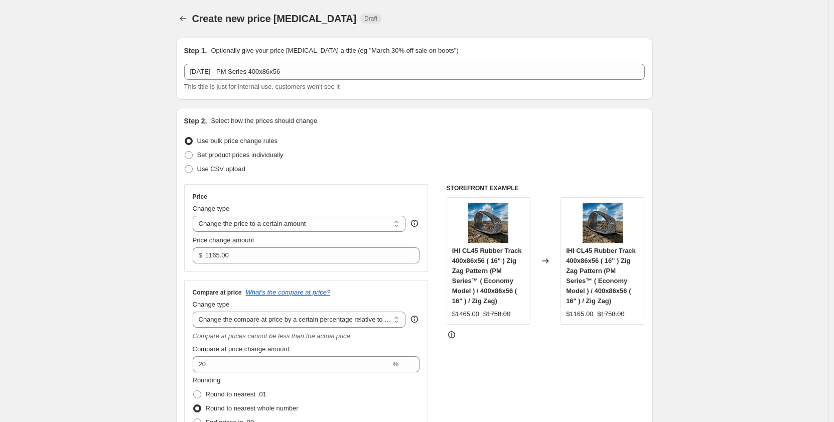
scroll to position [0, 0]
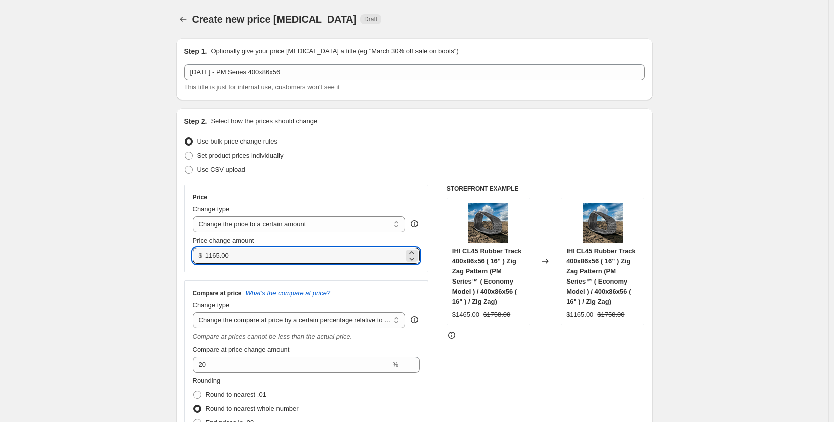
drag, startPoint x: 273, startPoint y: 256, endPoint x: 155, endPoint y: 279, distance: 120.7
type input "1295.00"
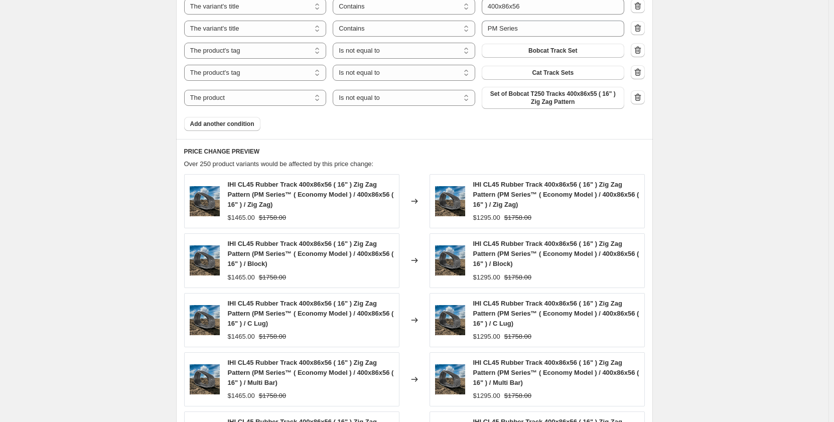
scroll to position [900, 0]
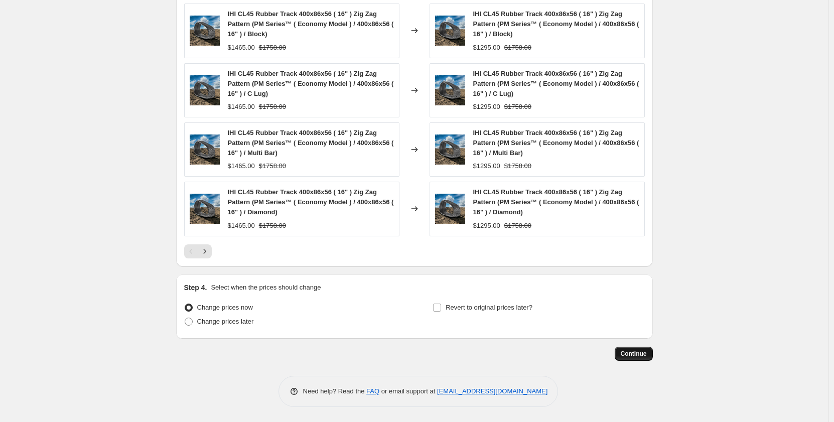
click at [646, 353] on span "Continue" at bounding box center [634, 354] width 26 height 8
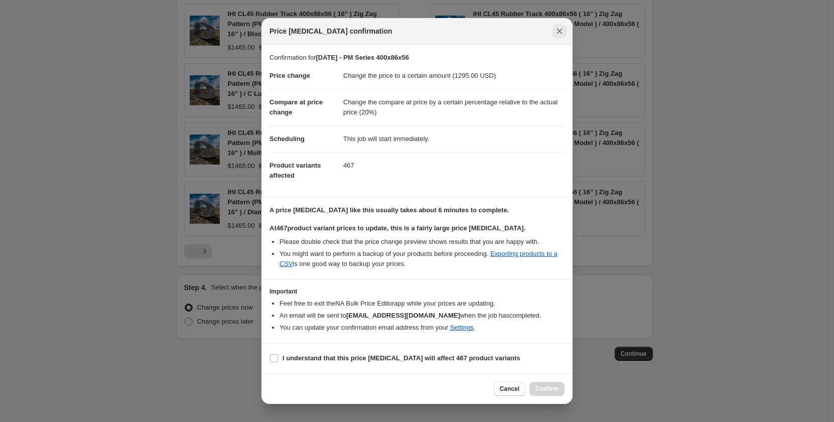
click at [557, 32] on icon "Close" at bounding box center [560, 31] width 10 height 10
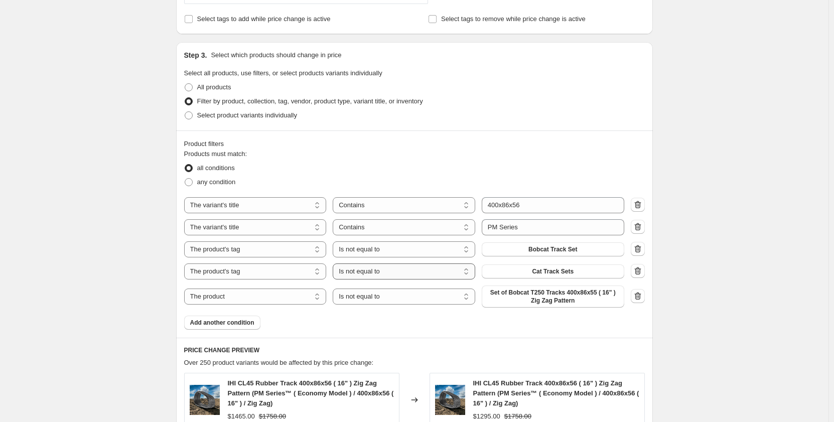
scroll to position [565, 0]
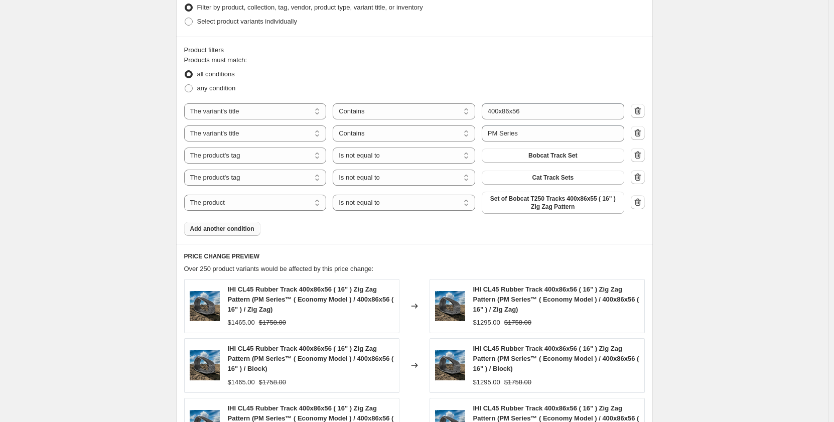
click at [237, 228] on span "Add another condition" at bounding box center [222, 229] width 64 height 8
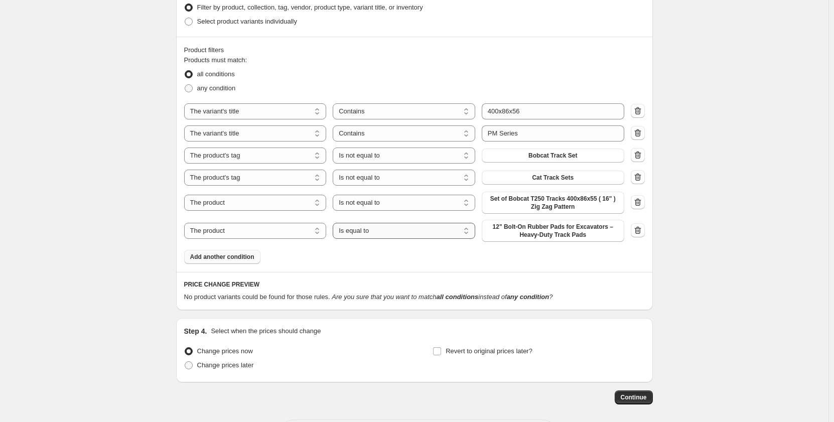
click at [354, 231] on select "Is equal to Is not equal to" at bounding box center [404, 231] width 143 height 16
select select "not_equal"
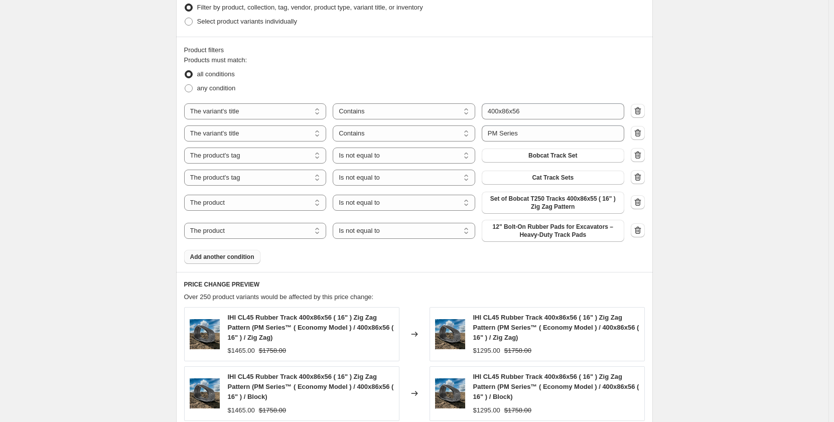
click at [521, 234] on span "12" Bolt-On Rubber Pads for Excavators – Heavy-Duty Track Pads" at bounding box center [553, 231] width 131 height 16
click at [302, 233] on select "The product The product's collection The product's tag The product's vendor The…" at bounding box center [255, 231] width 143 height 16
select select "tag"
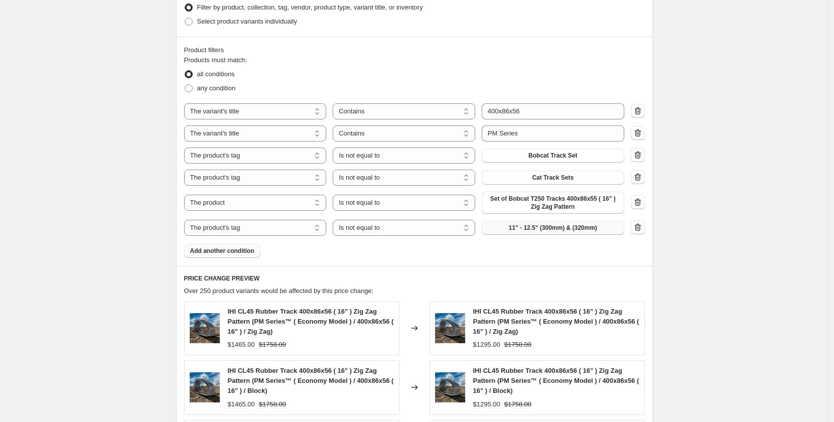
click at [523, 231] on span "11" - 12.5" (300mm) & (320mm)" at bounding box center [553, 228] width 88 height 8
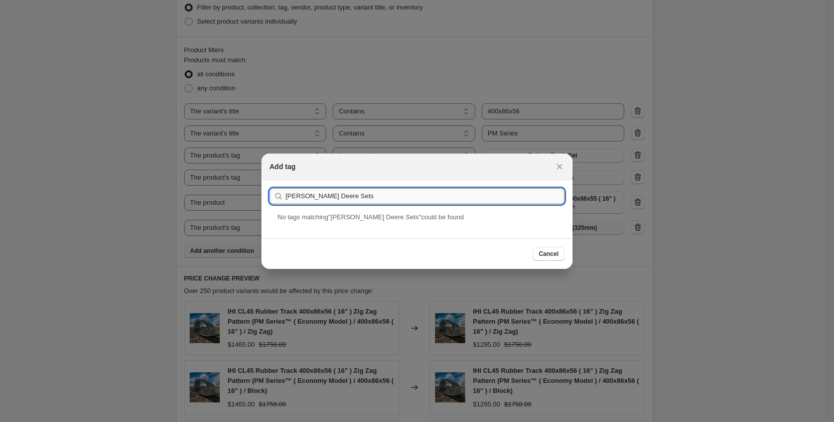
drag, startPoint x: 340, startPoint y: 194, endPoint x: 320, endPoint y: 199, distance: 20.8
click at [320, 199] on input "[PERSON_NAME] Deere Sets" at bounding box center [425, 196] width 279 height 16
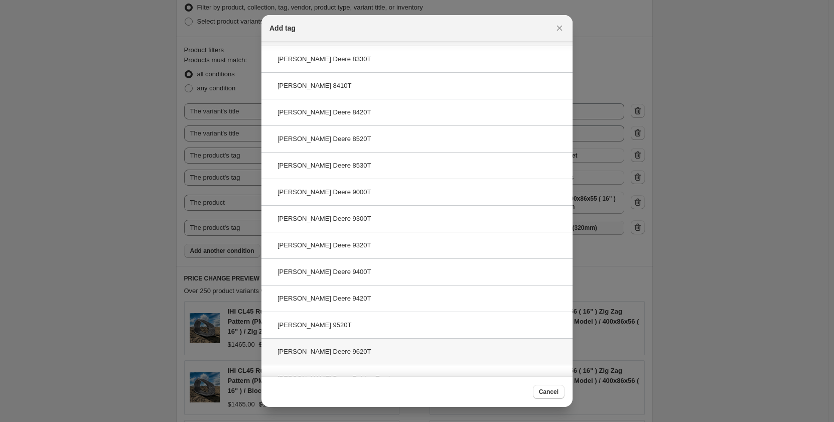
scroll to position [389, 0]
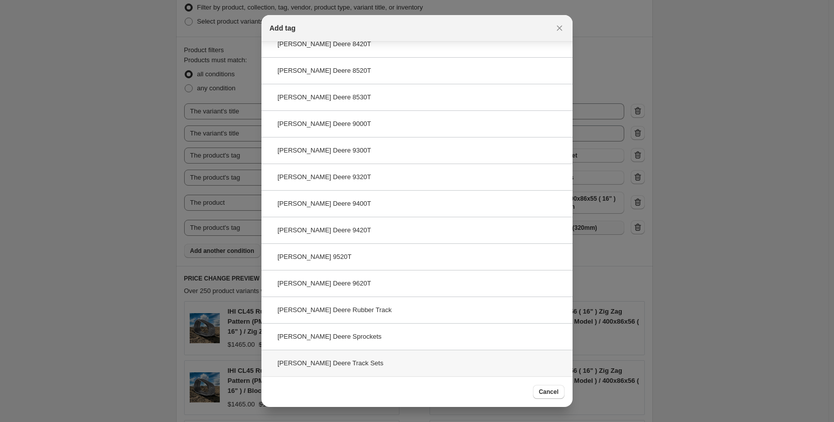
type input "[PERSON_NAME]"
click at [358, 365] on div "[PERSON_NAME] Deere Track Sets" at bounding box center [417, 363] width 311 height 27
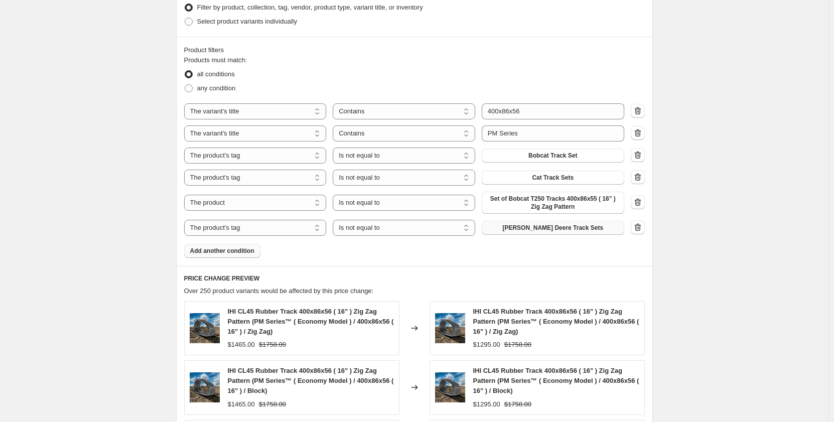
click at [234, 250] on span "Add another condition" at bounding box center [222, 251] width 64 height 8
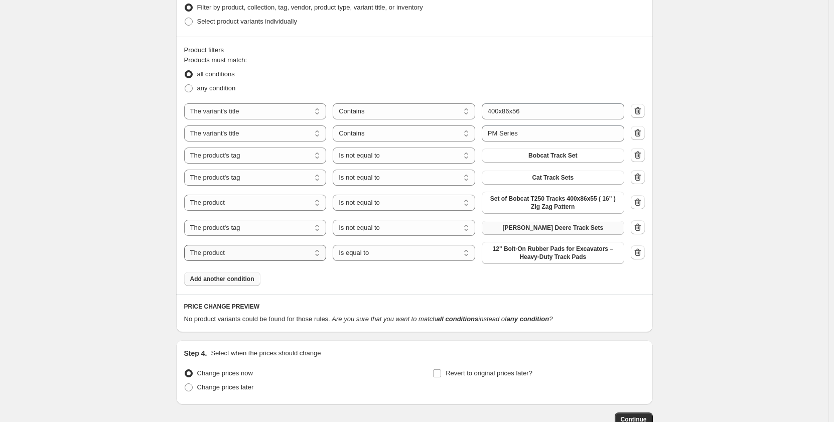
click at [249, 254] on select "The product The product's collection The product's tag The product's vendor The…" at bounding box center [255, 253] width 143 height 16
select select "tag"
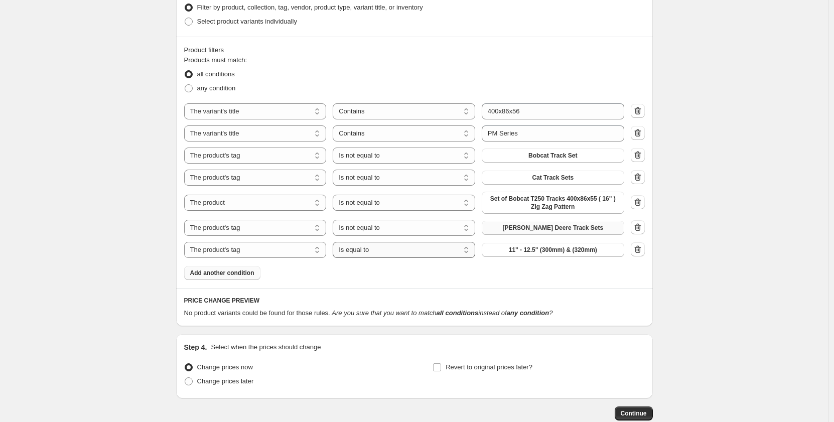
click at [381, 253] on select "Is equal to Is not equal to" at bounding box center [404, 250] width 143 height 16
select select "not_equal"
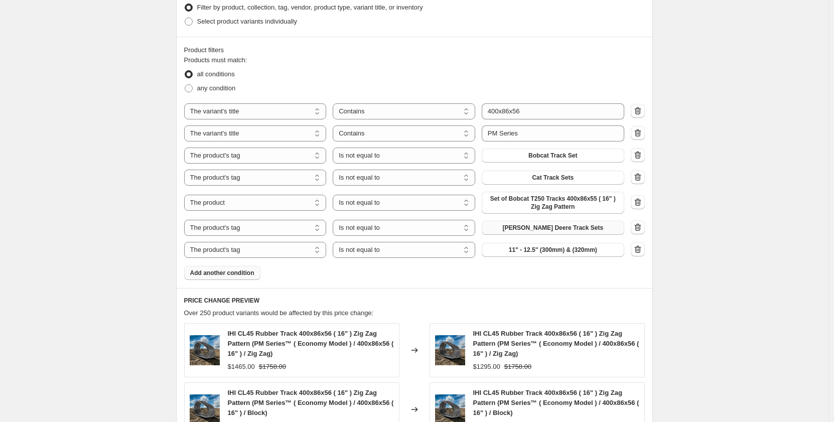
click at [511, 248] on span "11" - 12.5" (300mm) & (320mm)" at bounding box center [553, 250] width 88 height 8
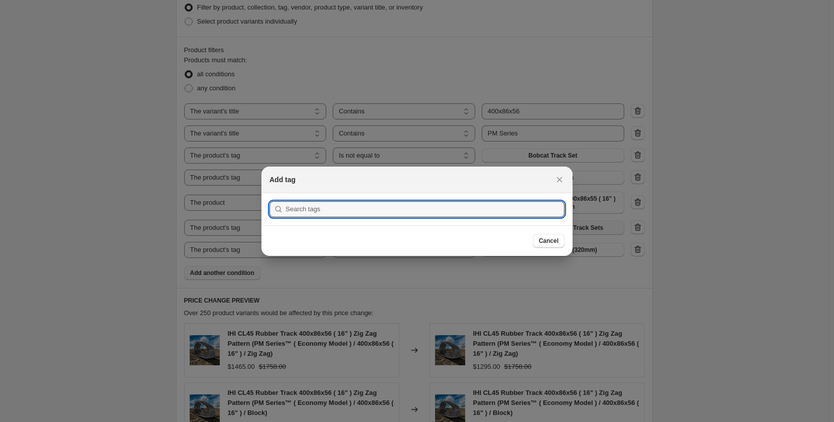
scroll to position [0, 0]
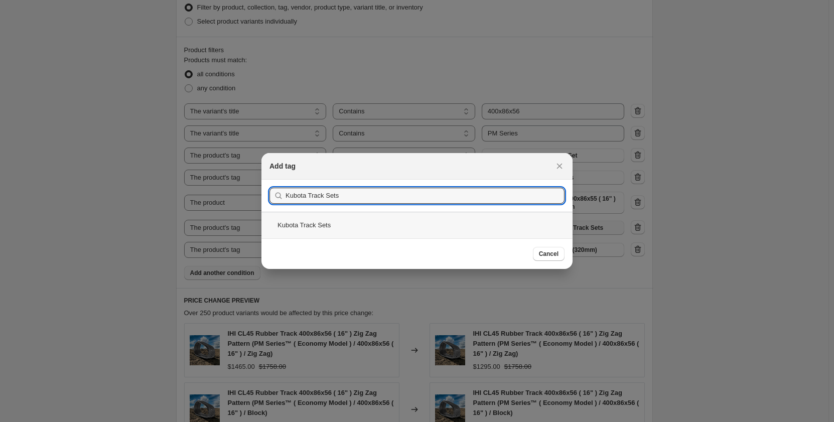
type input "Kubota Track Sets"
click at [354, 233] on div "Kubota Track Sets" at bounding box center [417, 225] width 311 height 27
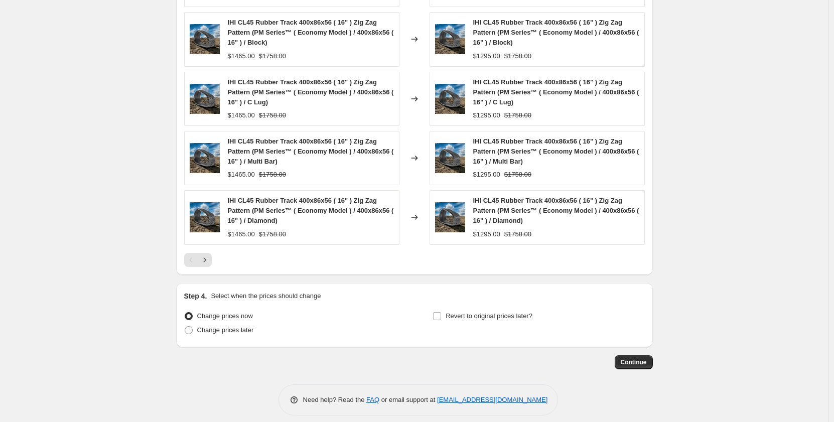
scroll to position [944, 0]
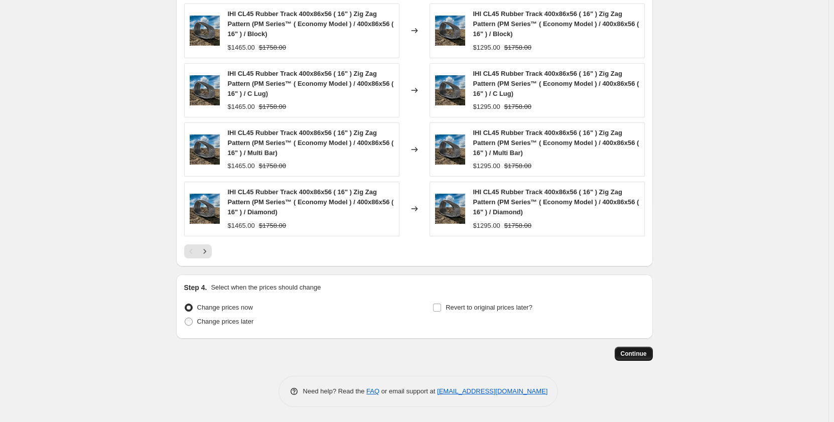
click at [628, 353] on span "Continue" at bounding box center [634, 354] width 26 height 8
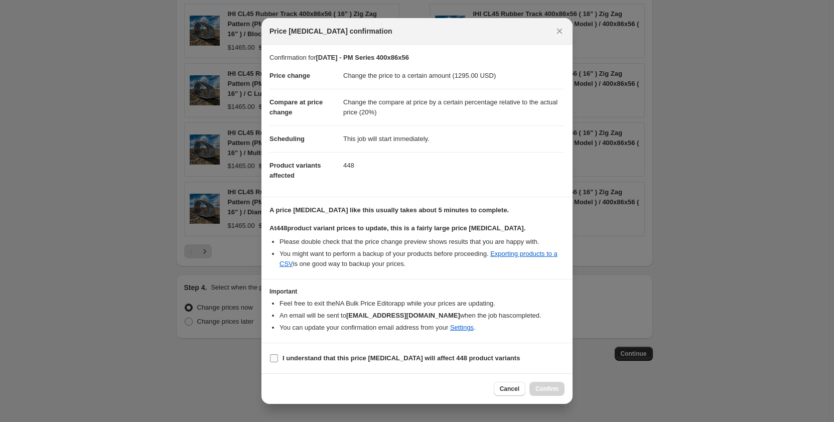
click at [276, 360] on input "I understand that this price [MEDICAL_DATA] will affect 448 product variants" at bounding box center [274, 358] width 8 height 8
checkbox input "true"
click at [544, 389] on span "Confirm" at bounding box center [547, 389] width 23 height 8
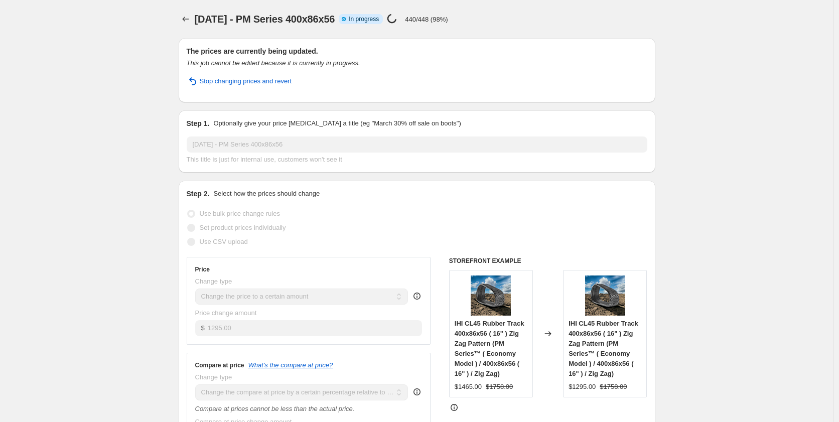
select select "pp"
select select "title"
select select "contains"
select select "title"
select select "contains"
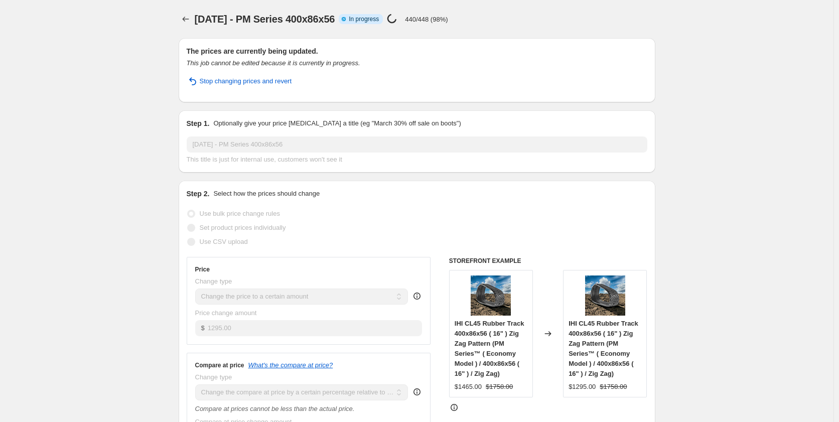
select select "tag"
select select "not_equal"
select select "tag"
select select "not_equal"
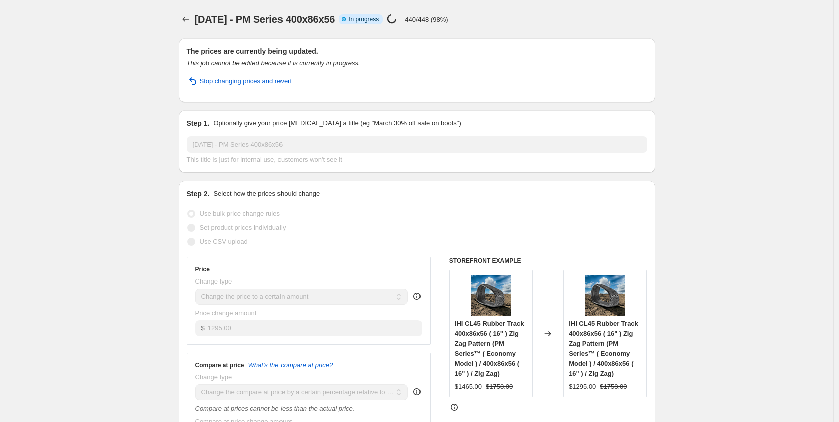
select select "tag"
select select "not_equal"
select select "tag"
select select "not_equal"
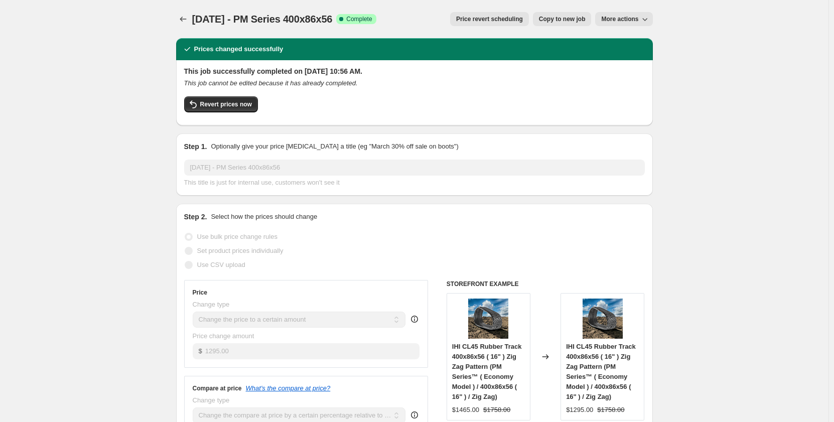
click at [563, 23] on button "Copy to new job" at bounding box center [562, 19] width 59 height 14
select select "pp"
select select "title"
select select "contains"
select select "title"
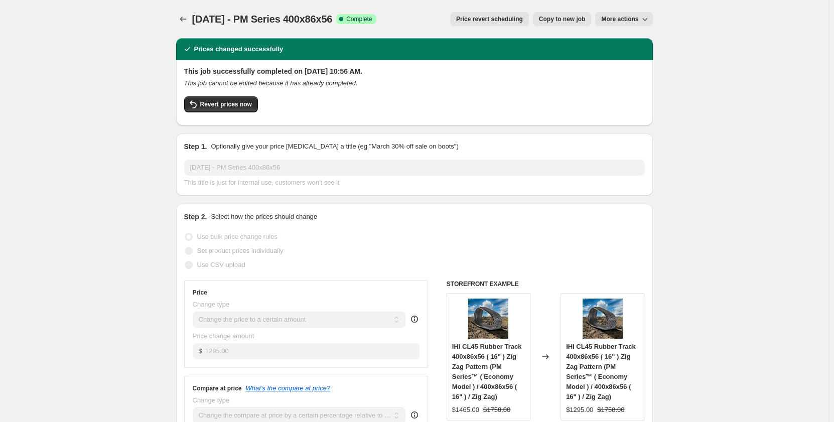
select select "contains"
select select "tag"
select select "not_equal"
select select "tag"
select select "not_equal"
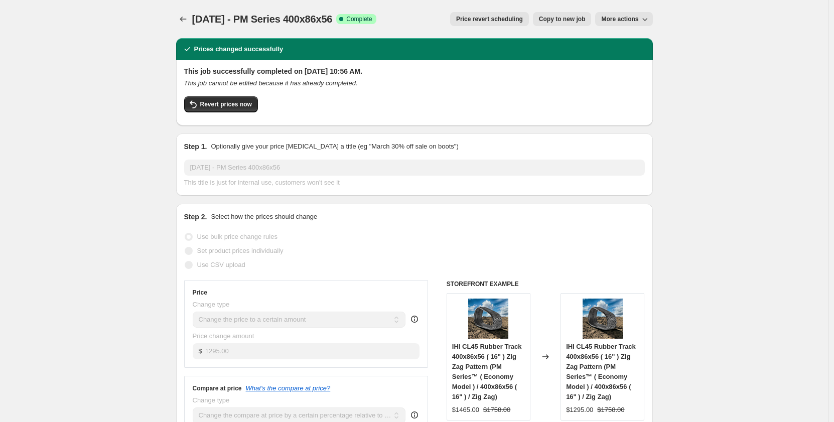
select select "not_equal"
select select "tag"
select select "not_equal"
select select "tag"
select select "not_equal"
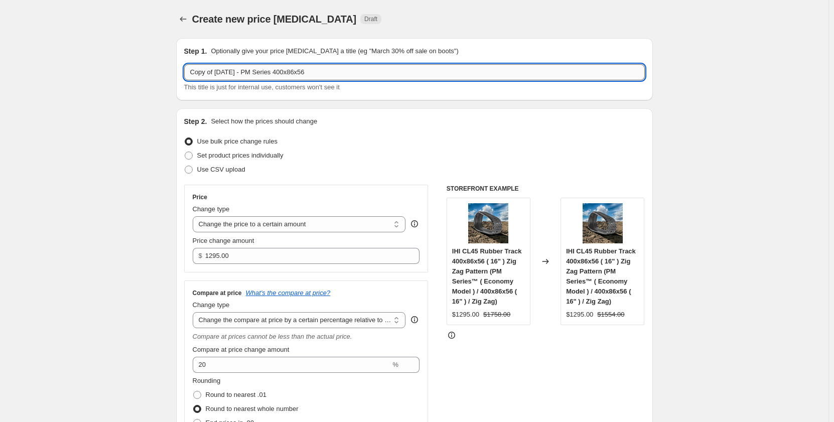
click at [258, 73] on input "Copy of [DATE] - PM Series 400x86x56" at bounding box center [414, 72] width 461 height 16
drag, startPoint x: 219, startPoint y: 73, endPoint x: 143, endPoint y: 86, distance: 77.9
type input "[DATE] - PR Series 400x86x56"
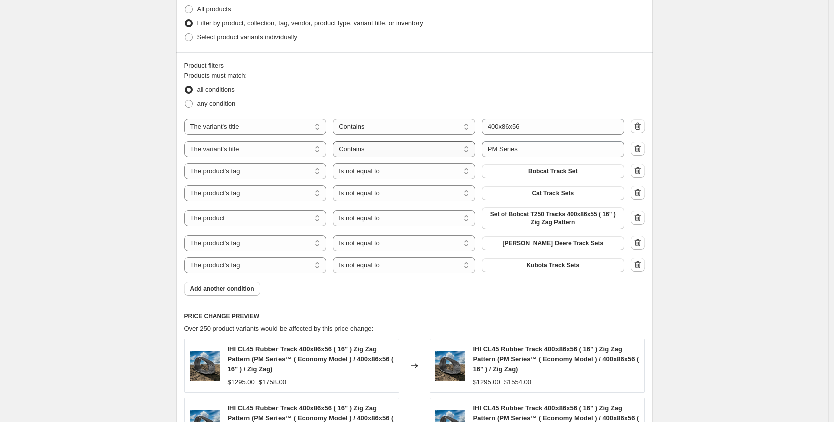
scroll to position [552, 0]
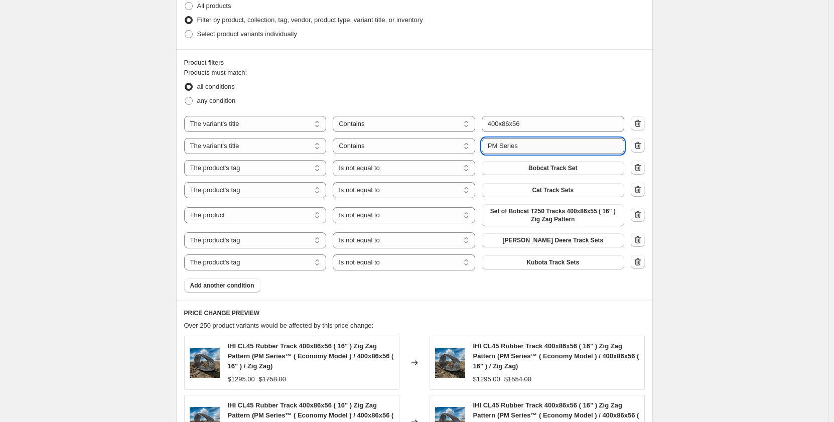
click at [495, 145] on input "PM Series" at bounding box center [553, 146] width 143 height 16
type input "PR Series"
click at [129, 246] on div "Create new price [MEDICAL_DATA]. This page is ready Create new price [MEDICAL_D…" at bounding box center [414, 131] width 829 height 1366
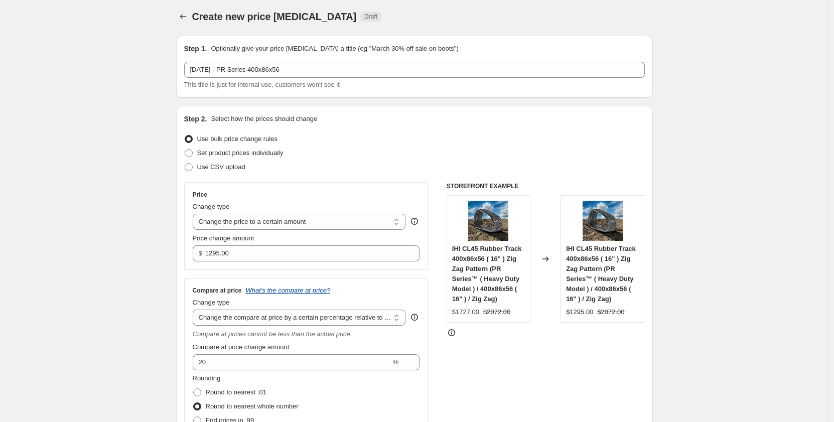
scroll to position [0, 0]
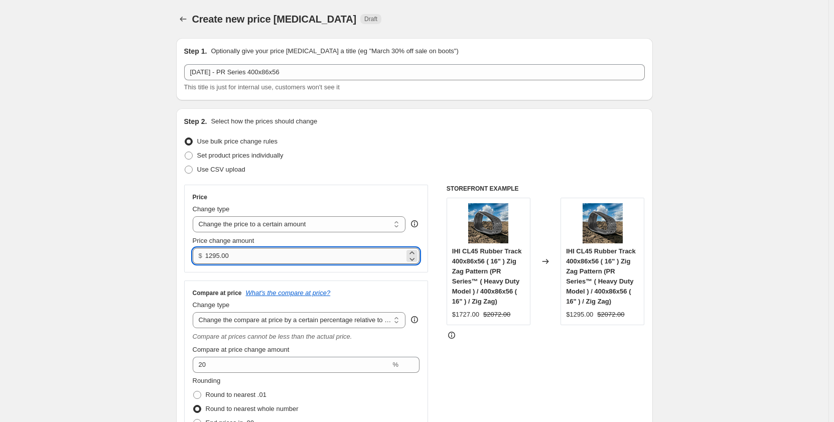
click at [211, 258] on input "1295.00" at bounding box center [304, 256] width 199 height 16
click at [217, 257] on input "1495.00" at bounding box center [304, 256] width 199 height 16
click at [218, 257] on input "1495.00" at bounding box center [304, 256] width 199 height 16
type input "1475.00"
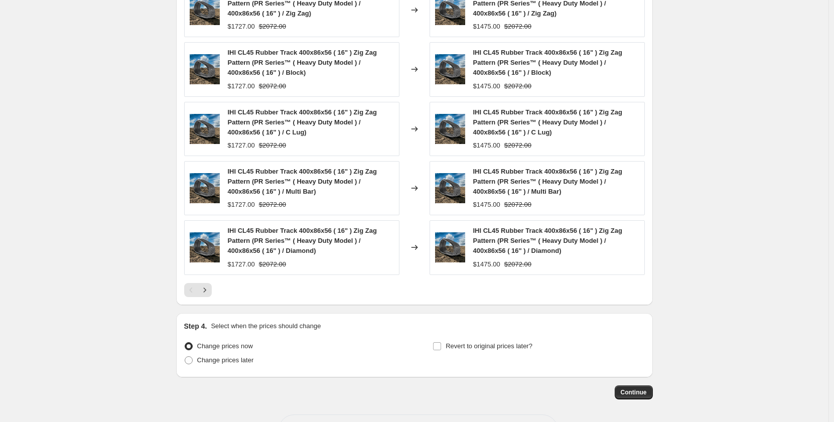
scroll to position [944, 0]
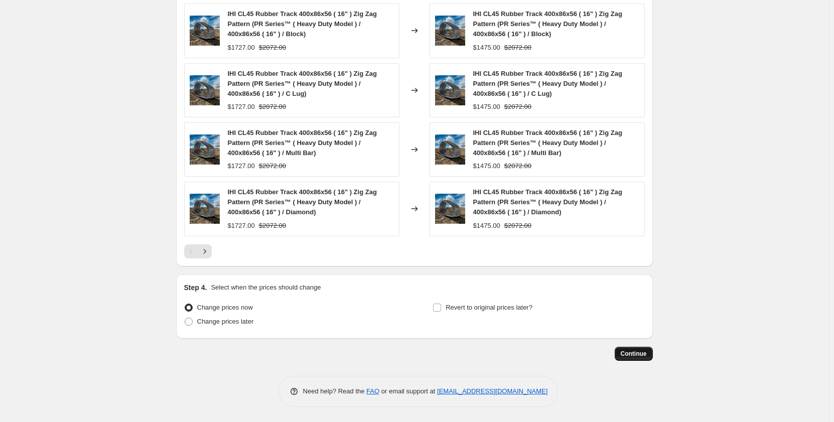
click at [631, 353] on span "Continue" at bounding box center [634, 354] width 26 height 8
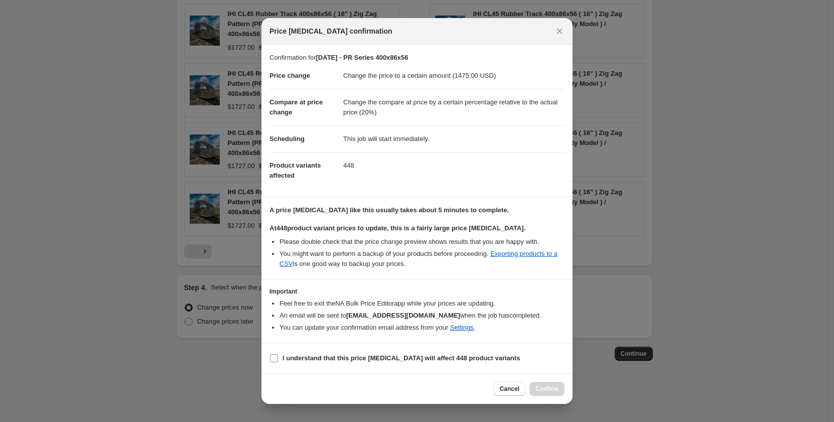
click at [274, 359] on input "I understand that this price [MEDICAL_DATA] will affect 448 product variants" at bounding box center [274, 358] width 8 height 8
checkbox input "true"
click at [541, 390] on span "Confirm" at bounding box center [547, 389] width 23 height 8
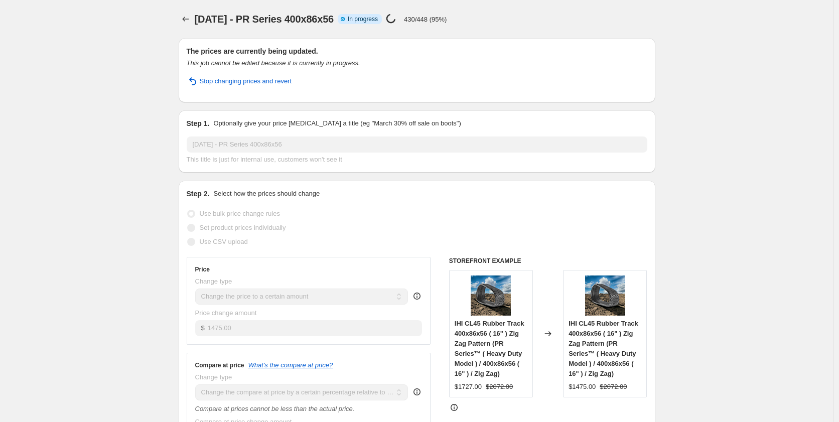
select select "pp"
select select "title"
select select "contains"
select select "title"
select select "contains"
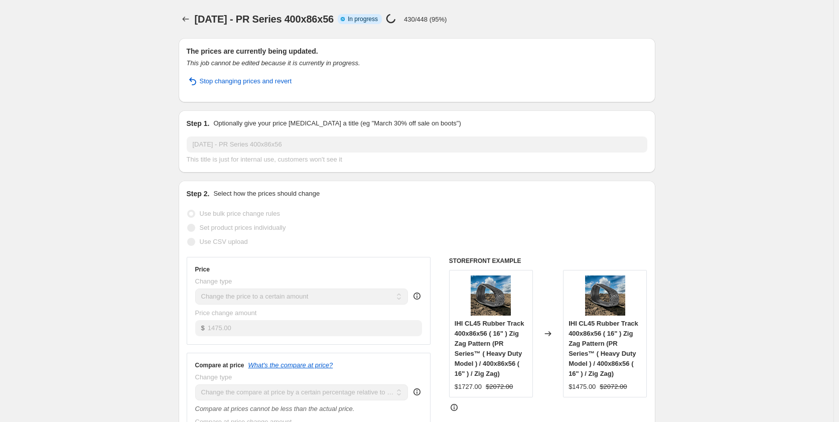
select select "tag"
select select "not_equal"
select select "tag"
select select "not_equal"
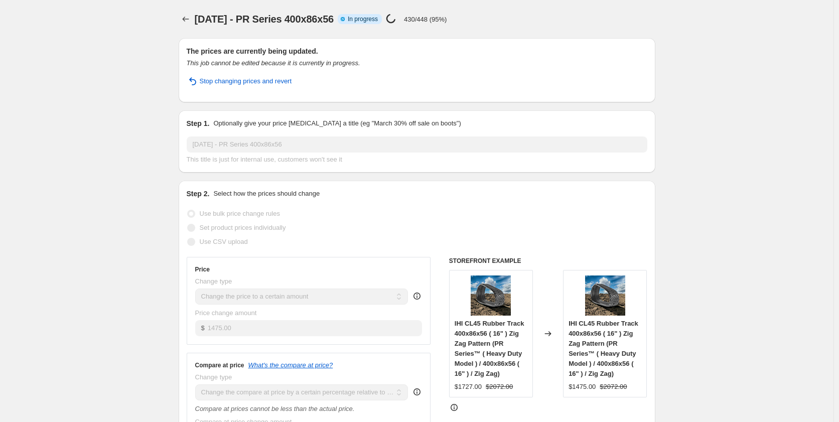
select select "tag"
select select "not_equal"
select select "tag"
select select "not_equal"
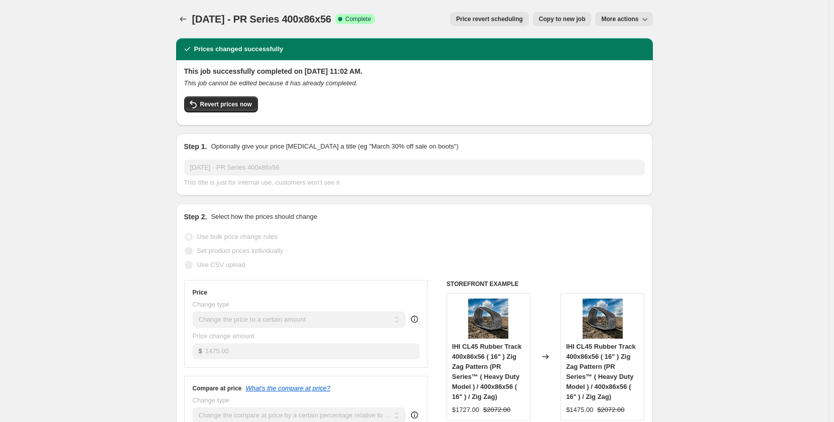
click at [576, 19] on span "Copy to new job" at bounding box center [562, 19] width 47 height 8
select select "pp"
select select "title"
select select "contains"
select select "title"
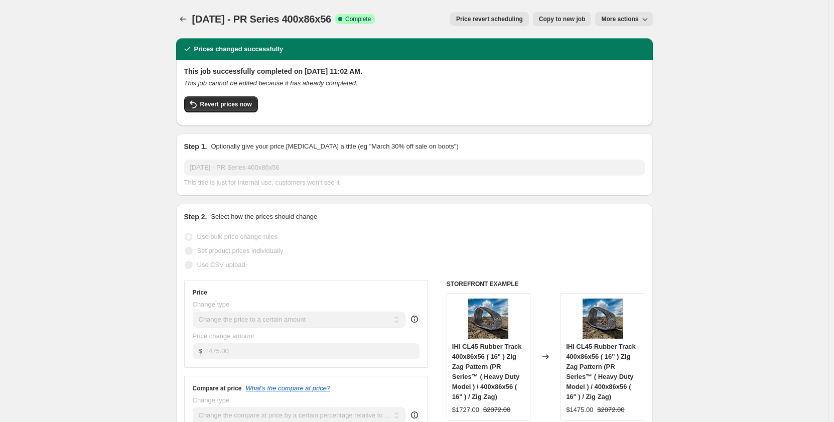
select select "contains"
select select "tag"
select select "not_equal"
select select "tag"
select select "not_equal"
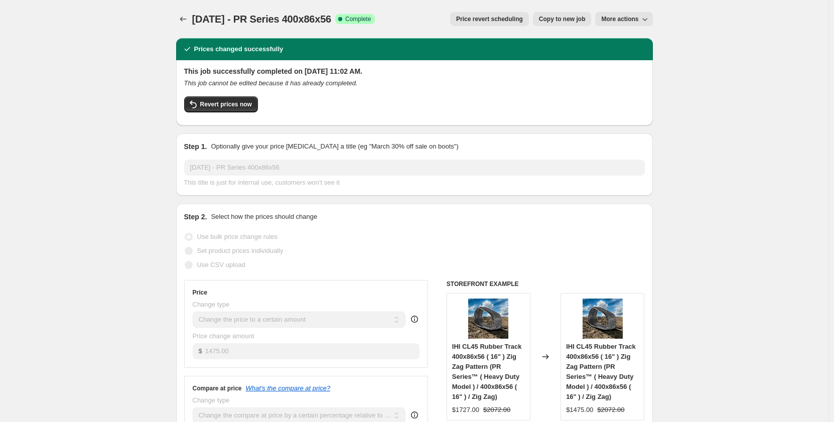
select select "not_equal"
select select "tag"
select select "not_equal"
select select "tag"
select select "not_equal"
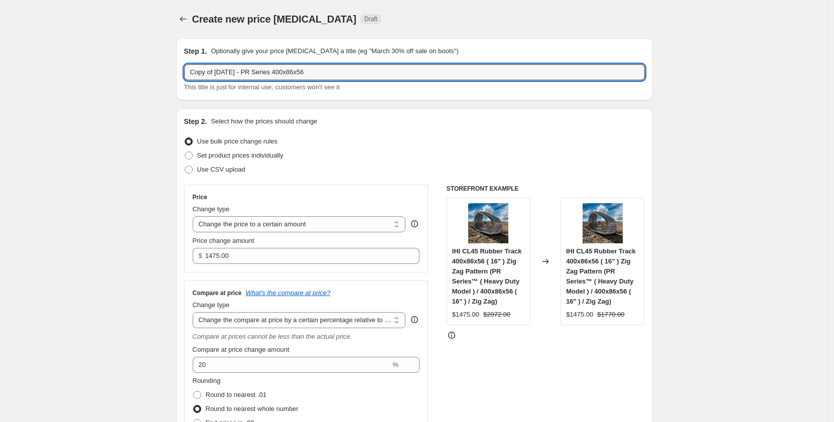
drag, startPoint x: 220, startPoint y: 73, endPoint x: 115, endPoint y: 87, distance: 105.9
click at [229, 73] on input "[DATE] - PR Series 400x86x56" at bounding box center [414, 72] width 461 height 16
type input "[DATE] - Sets PR Series 400x86x56"
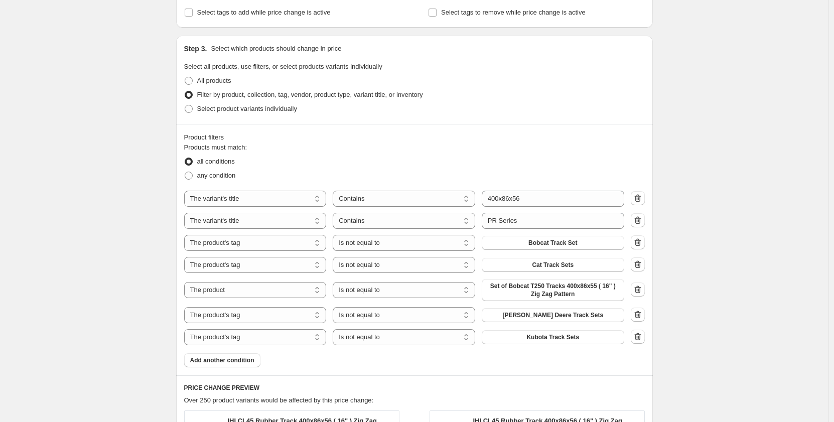
scroll to position [519, 0]
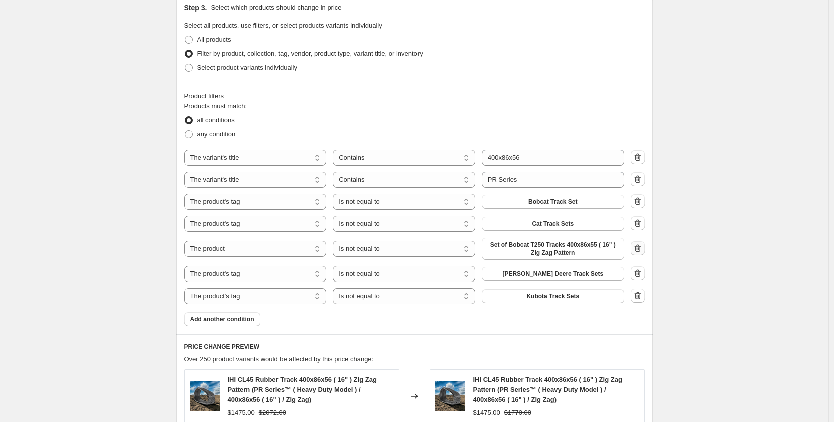
click at [638, 246] on icon "button" at bounding box center [638, 248] width 10 height 10
select select "tag"
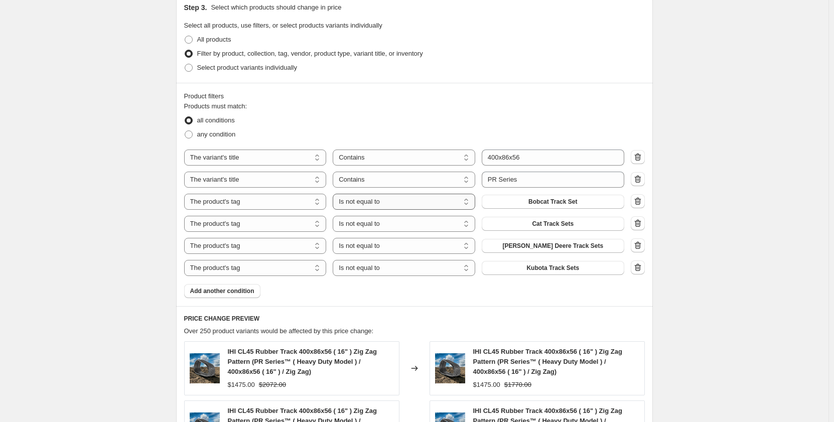
click at [454, 205] on select "Is equal to Is not equal to" at bounding box center [404, 202] width 143 height 16
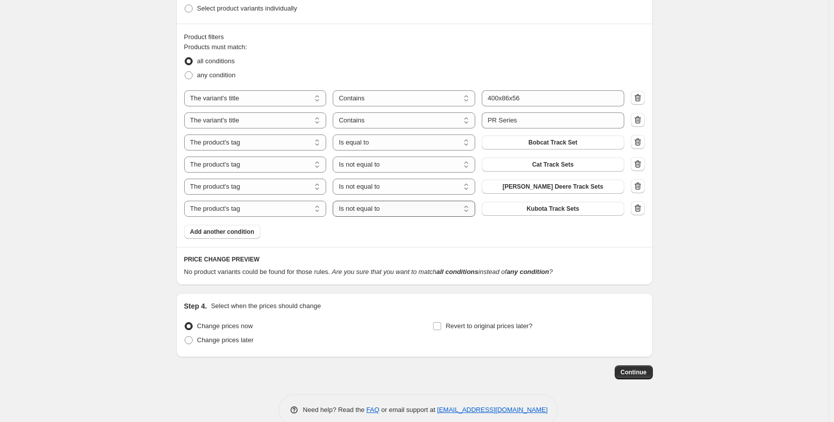
scroll to position [596, 0]
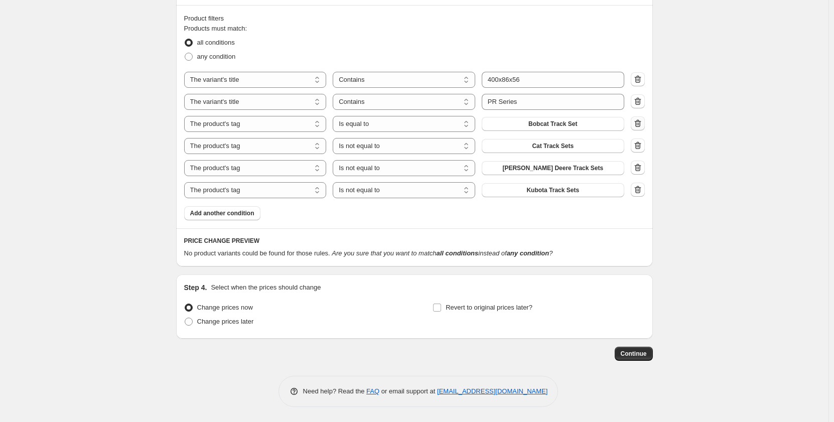
click at [641, 124] on icon "button" at bounding box center [638, 124] width 7 height 8
select select "not_equal"
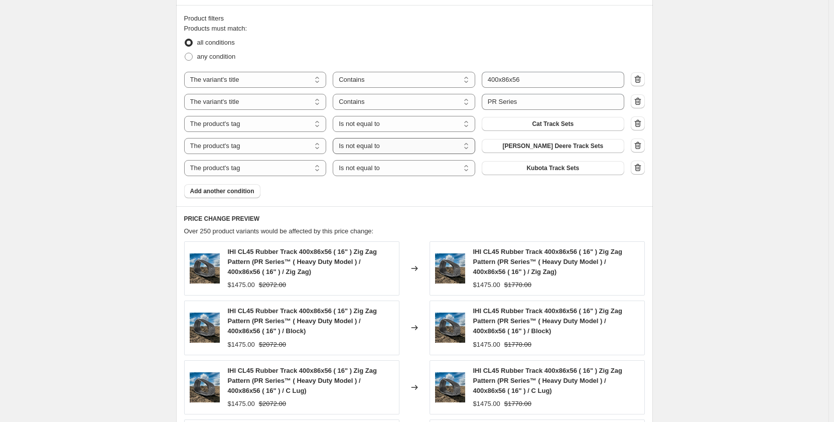
click at [446, 147] on select "Is equal to Is not equal to" at bounding box center [404, 146] width 143 height 16
select select "equal"
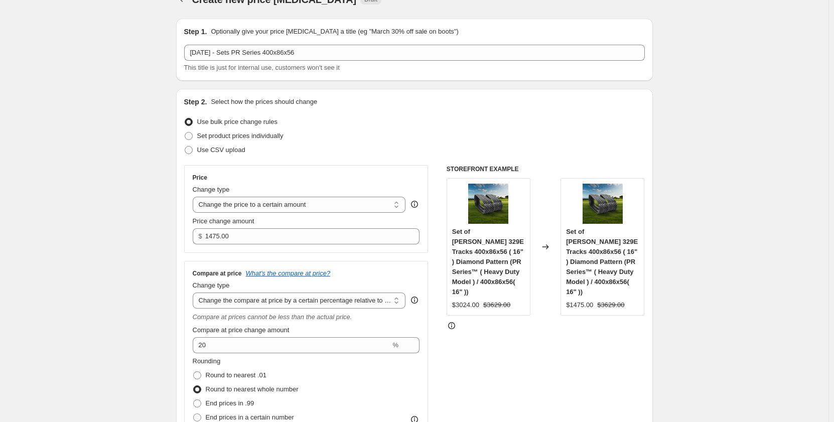
scroll to position [0, 0]
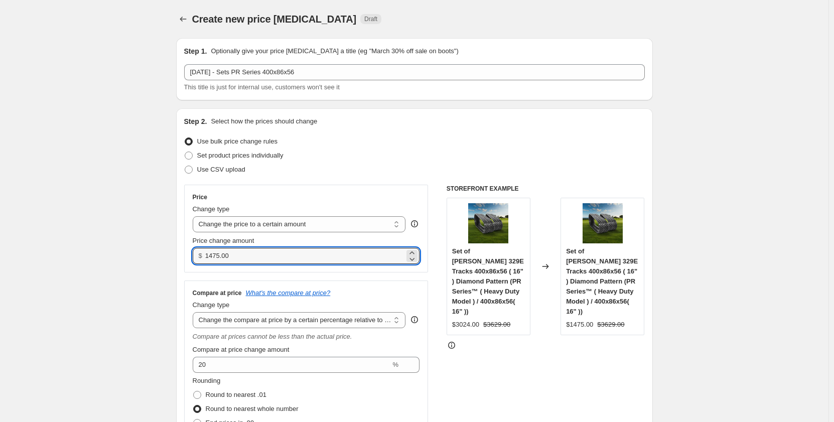
drag, startPoint x: 244, startPoint y: 256, endPoint x: 199, endPoint y: 265, distance: 46.6
click at [199, 265] on div "Price Change type Change the price to a certain amount Change the price by a ce…" at bounding box center [306, 229] width 244 height 88
type input "2950.00"
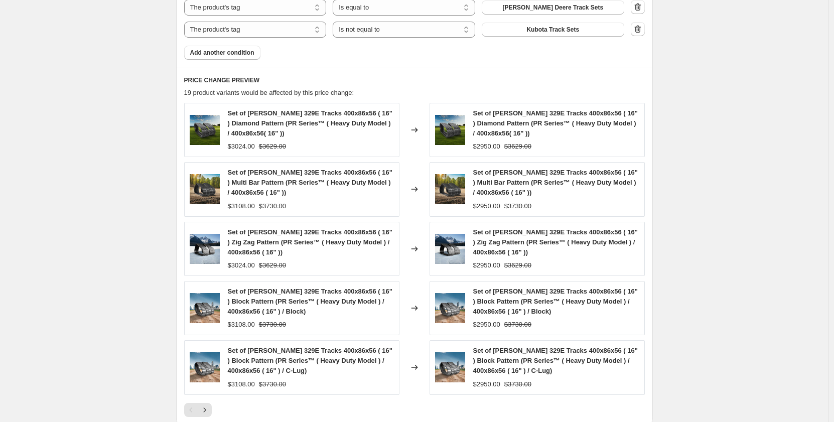
scroll to position [894, 0]
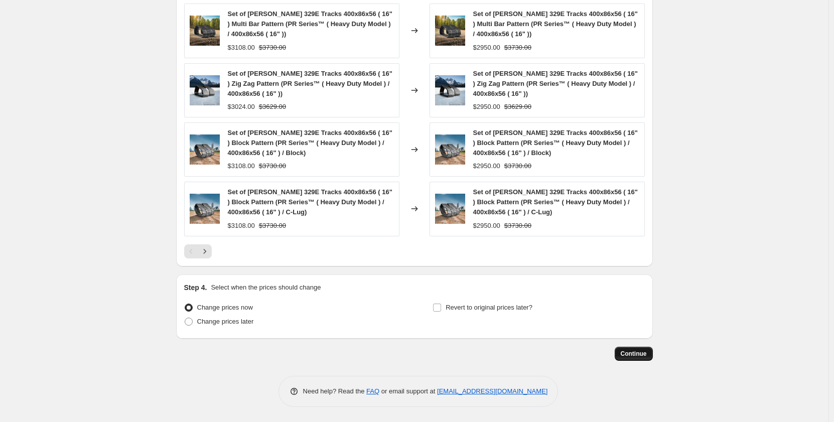
click at [635, 359] on button "Continue" at bounding box center [634, 354] width 38 height 14
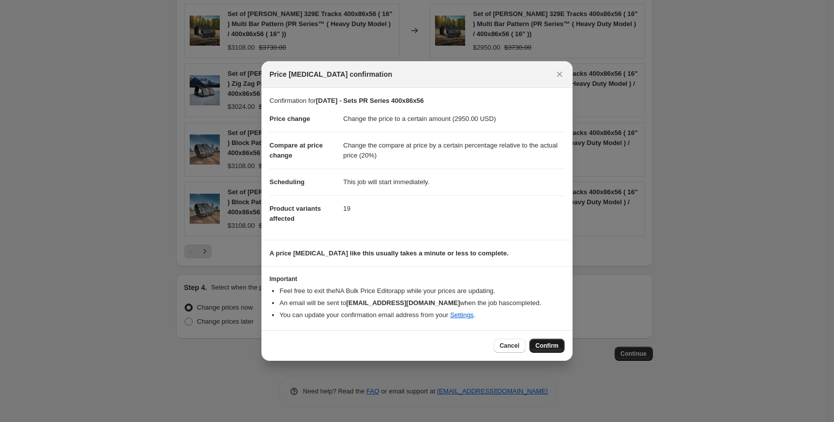
click at [552, 344] on span "Confirm" at bounding box center [547, 346] width 23 height 8
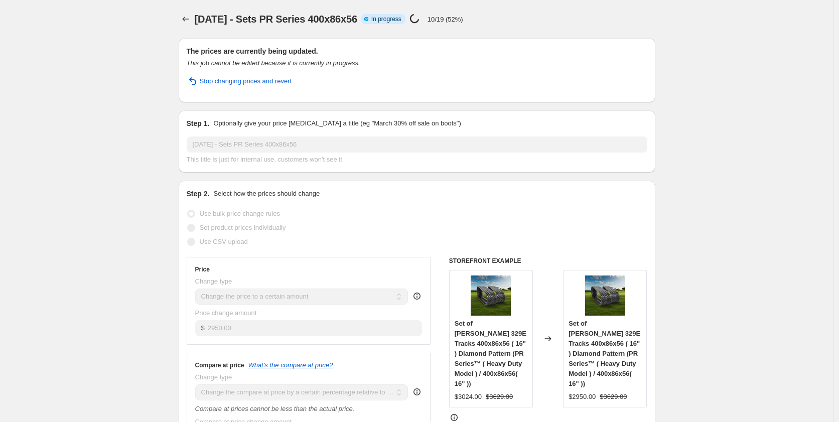
select select "pp"
select select "title"
select select "contains"
select select "title"
select select "contains"
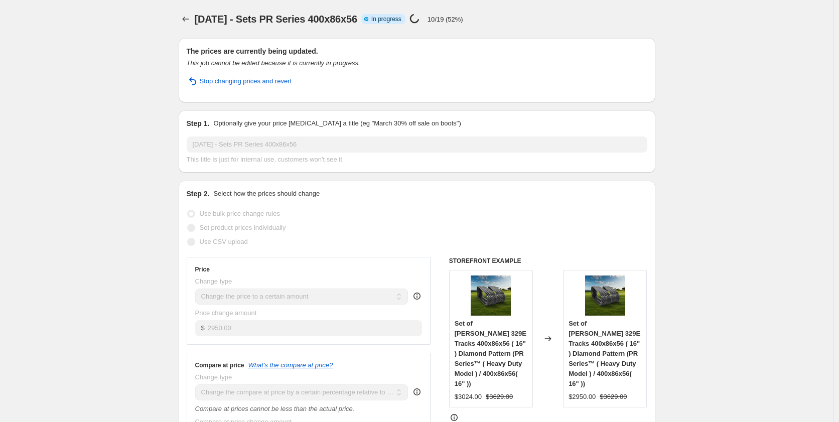
select select "tag"
select select "not_equal"
select select "tag"
select select "not_equal"
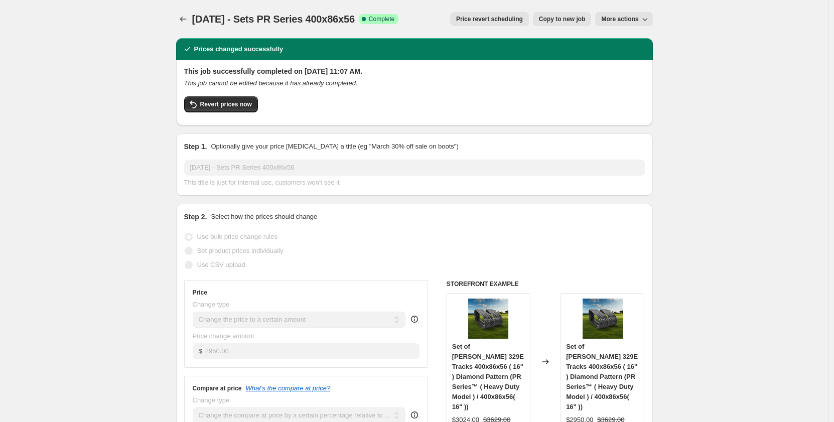
click at [554, 21] on span "Copy to new job" at bounding box center [562, 19] width 47 height 8
select select "pp"
select select "title"
select select "contains"
select select "title"
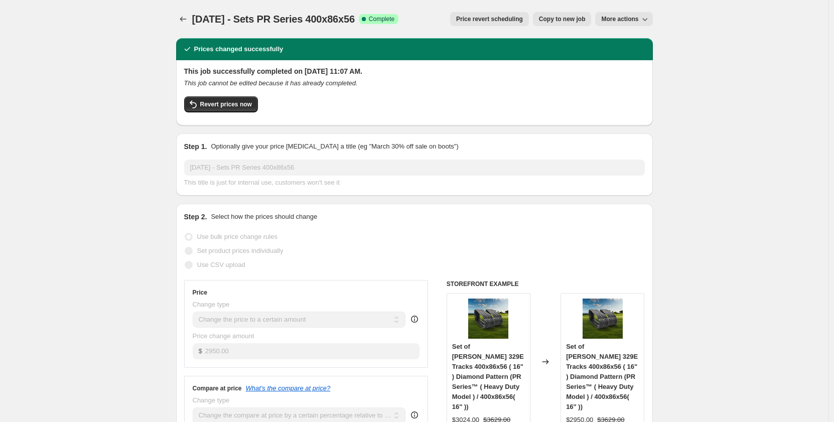
select select "contains"
select select "tag"
select select "not_equal"
select select "tag"
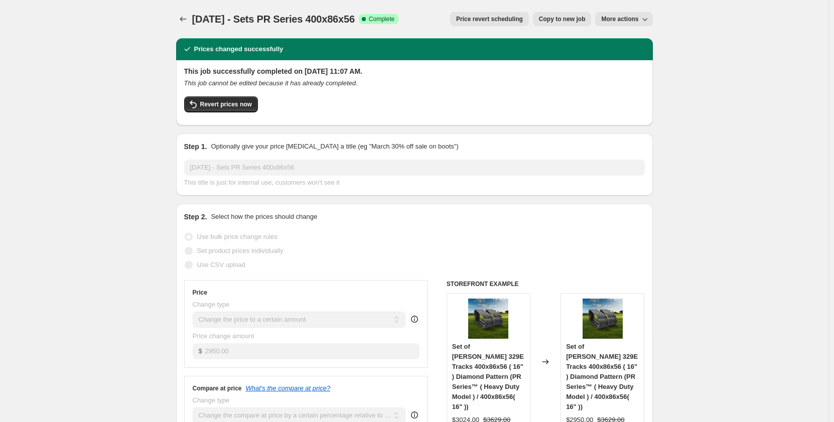
select select "not_equal"
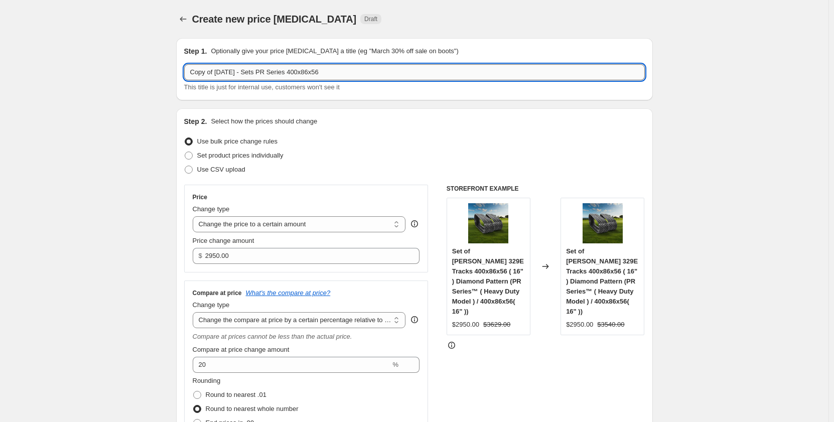
click at [278, 75] on input "Copy of [DATE] - Sets PR Series 400x86x56" at bounding box center [414, 72] width 461 height 16
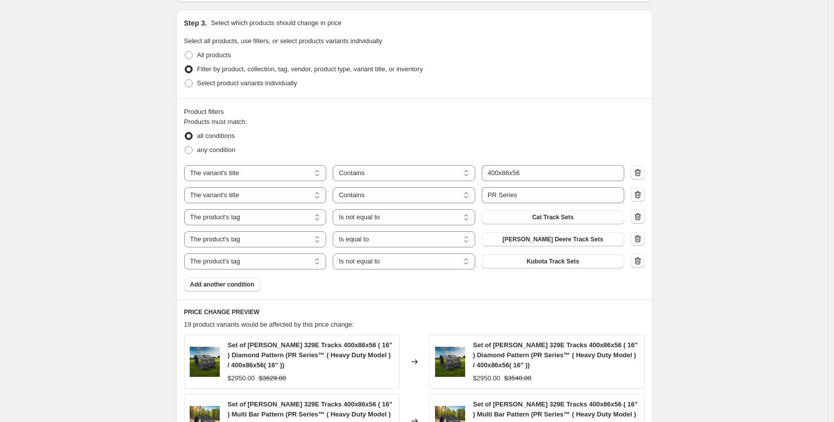
scroll to position [519, 0]
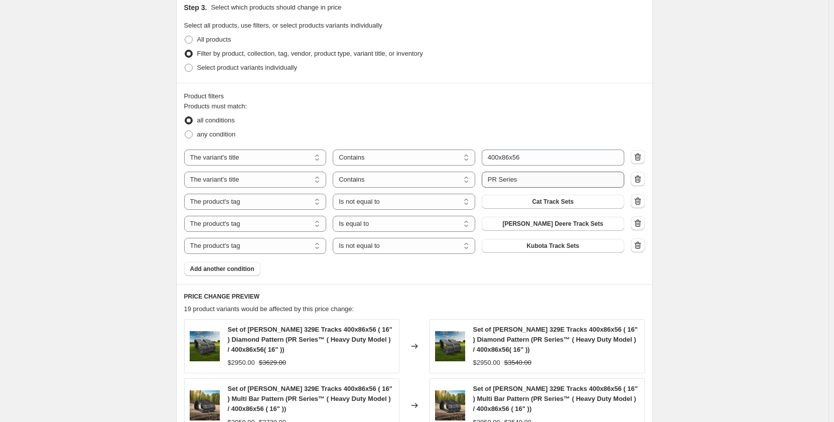
type input "Copy of [DATE] - Sets PM Series 400x86x56"
click at [498, 183] on input "PR Series" at bounding box center [553, 180] width 143 height 16
type input "PM Series"
click at [113, 232] on div "Create new price [MEDICAL_DATA]. This page is ready Create new price [MEDICAL_D…" at bounding box center [414, 139] width 829 height 1316
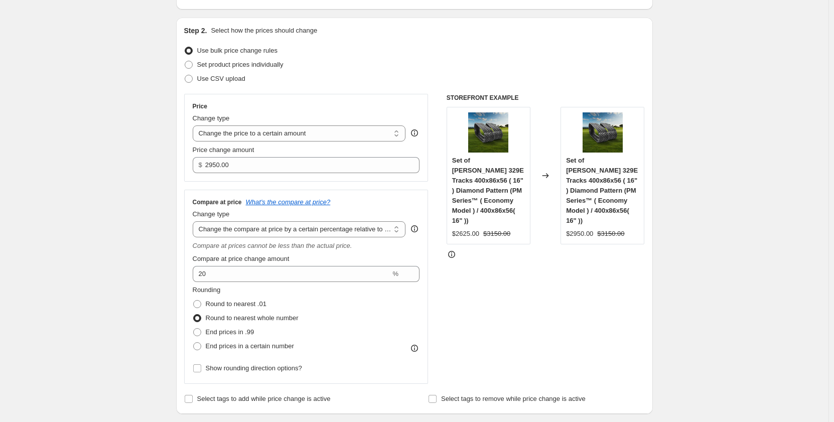
scroll to position [0, 0]
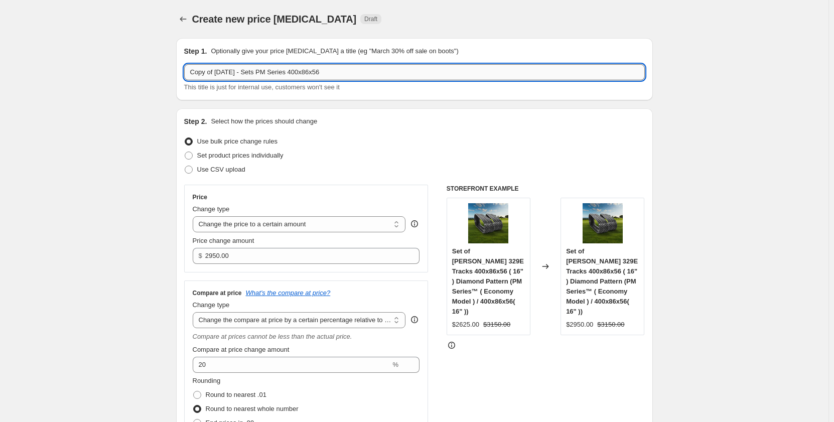
drag, startPoint x: 220, startPoint y: 75, endPoint x: 187, endPoint y: 75, distance: 32.6
click at [187, 75] on input "Copy of [DATE] - Sets PM Series 400x86x56" at bounding box center [414, 72] width 461 height 16
type input "[DATE] - Sets PM Series 400x86x56"
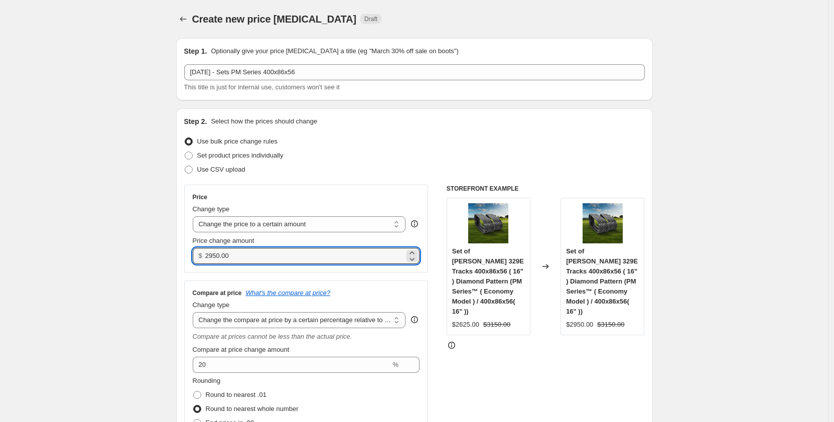
drag, startPoint x: 238, startPoint y: 256, endPoint x: 201, endPoint y: 263, distance: 37.3
click at [201, 263] on div "$ 2950.00" at bounding box center [306, 256] width 227 height 16
type input "2590.00"
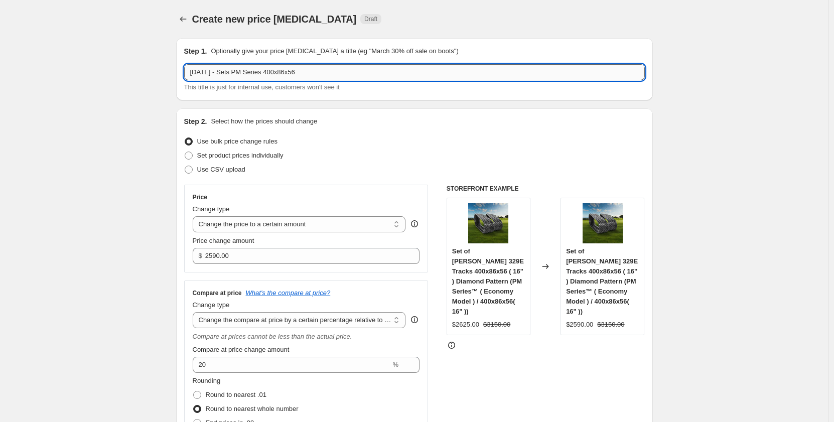
click at [243, 74] on input "[DATE] - Sets PM Series 400x86x56" at bounding box center [414, 72] width 461 height 16
type input "[DATE] - Sets [PERSON_NAME] PM Series 400x86x56"
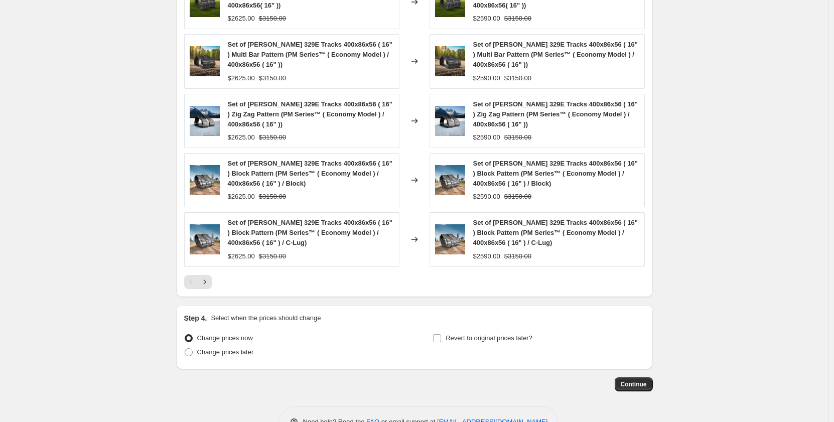
scroll to position [894, 0]
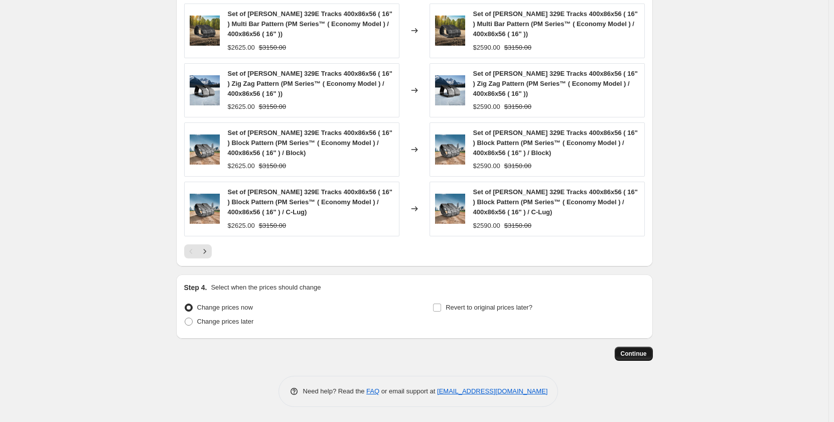
click at [631, 353] on span "Continue" at bounding box center [634, 354] width 26 height 8
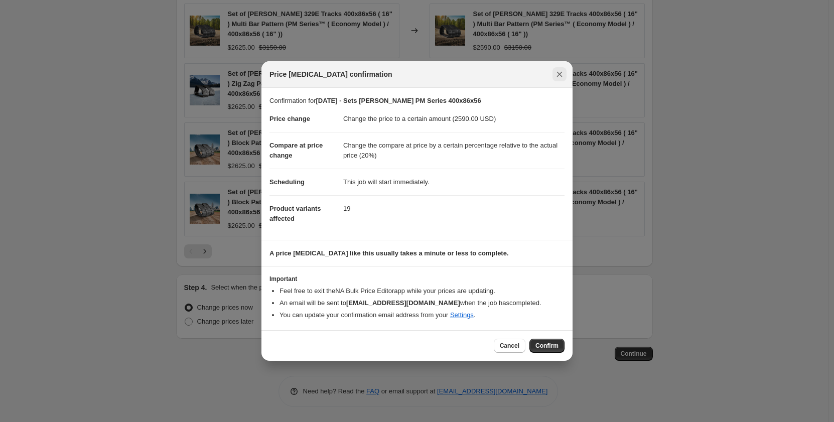
click at [555, 76] on icon "Close" at bounding box center [560, 74] width 10 height 10
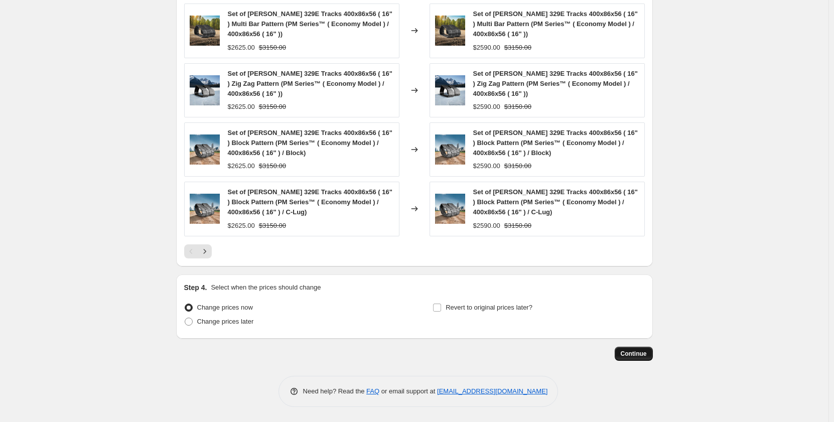
click at [629, 356] on span "Continue" at bounding box center [634, 354] width 26 height 8
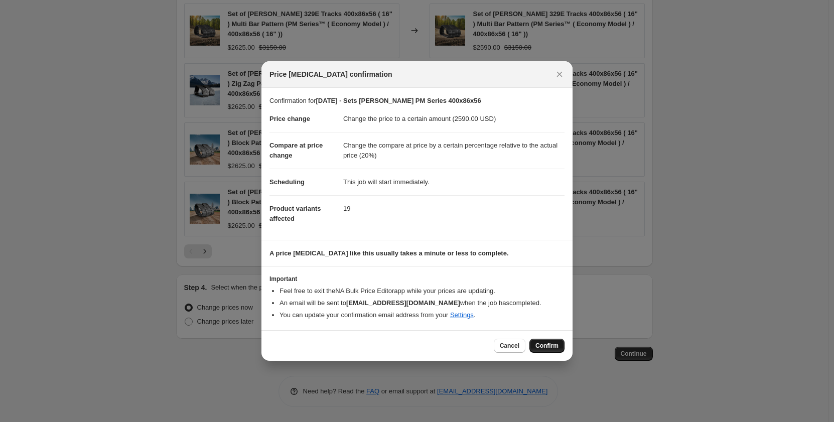
click at [544, 345] on span "Confirm" at bounding box center [547, 346] width 23 height 8
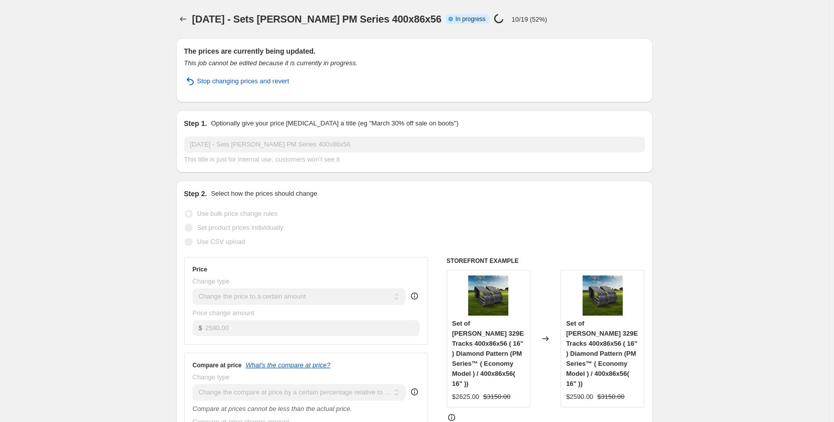
select select "pp"
select select "title"
select select "contains"
select select "title"
select select "contains"
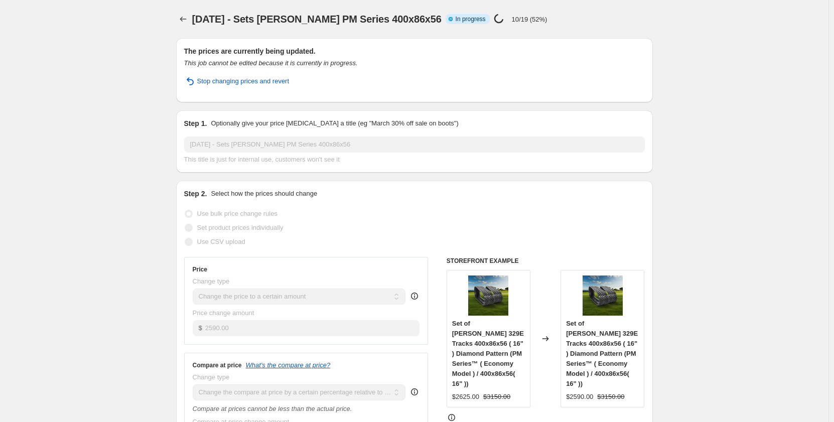
select select "tag"
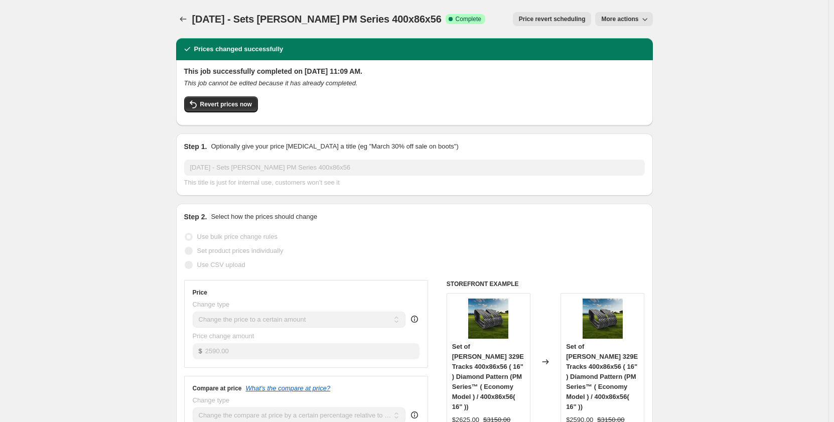
click at [614, 17] on span "More actions" at bounding box center [619, 19] width 37 height 8
click at [608, 45] on span "Copy to new job" at bounding box center [630, 40] width 55 height 10
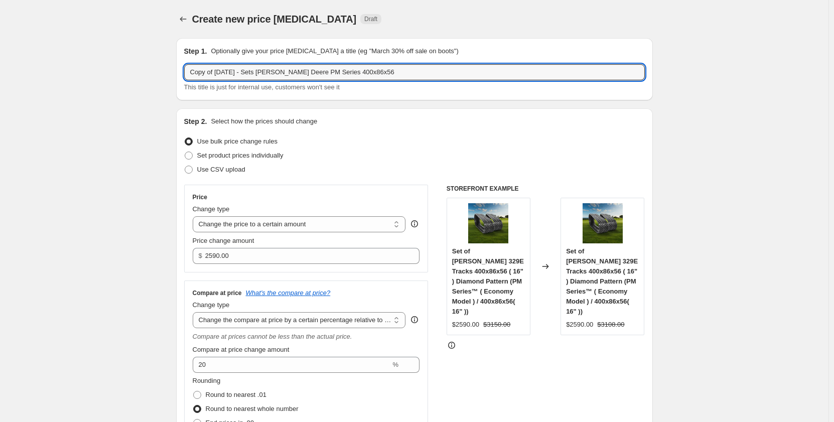
drag, startPoint x: 220, startPoint y: 74, endPoint x: 148, endPoint y: 79, distance: 72.4
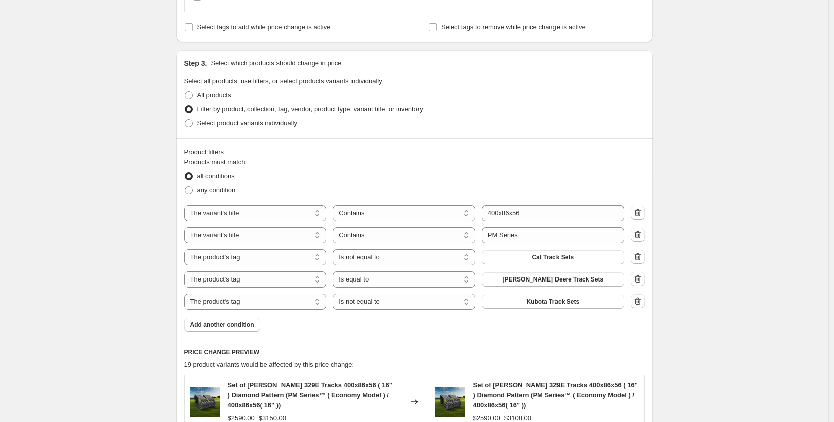
scroll to position [468, 0]
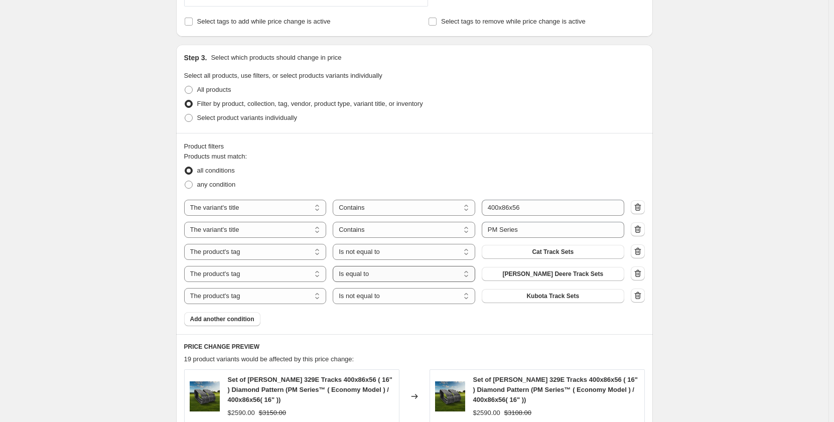
click at [457, 277] on select "Is equal to Is not equal to" at bounding box center [404, 274] width 143 height 16
click at [437, 256] on select "Is equal to Is not equal to" at bounding box center [404, 252] width 143 height 16
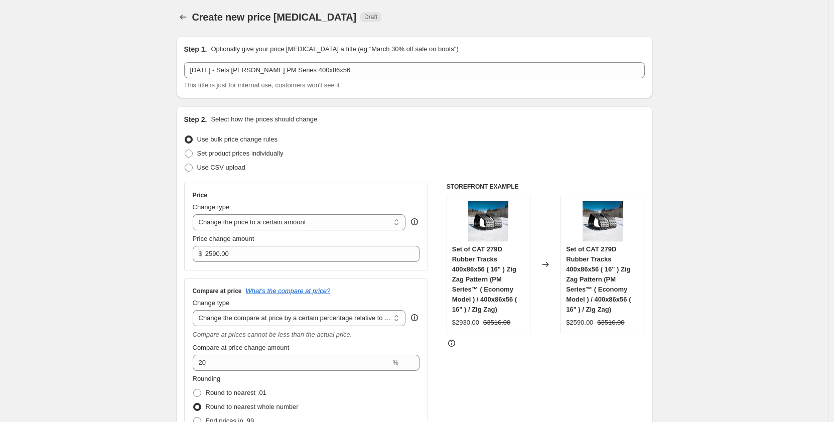
scroll to position [0, 0]
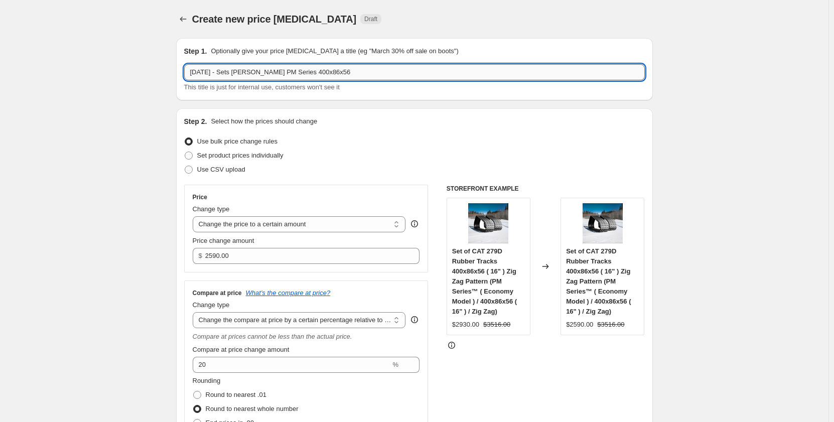
drag, startPoint x: 280, startPoint y: 72, endPoint x: 245, endPoint y: 77, distance: 35.0
click at [245, 77] on input "[DATE] - Sets [PERSON_NAME] PM Series 400x86x56" at bounding box center [414, 72] width 461 height 16
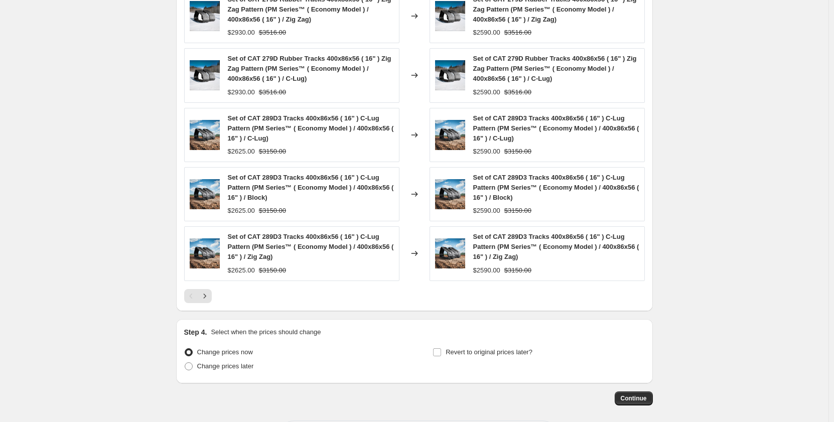
scroll to position [870, 0]
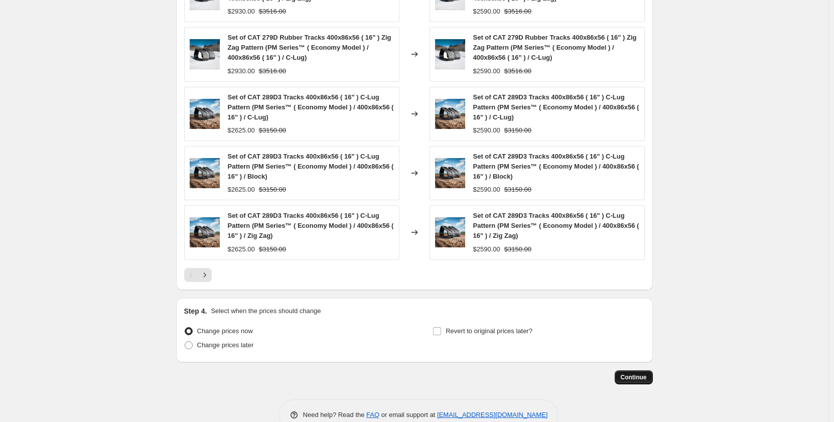
click at [627, 378] on span "Continue" at bounding box center [634, 377] width 26 height 8
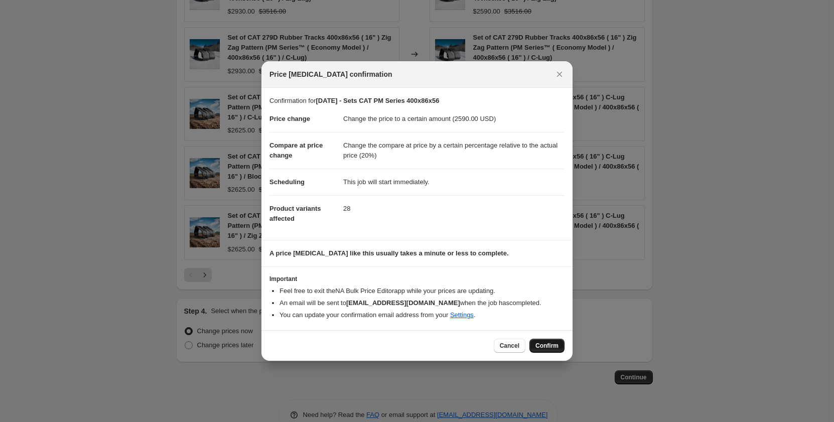
click at [547, 348] on span "Confirm" at bounding box center [547, 346] width 23 height 8
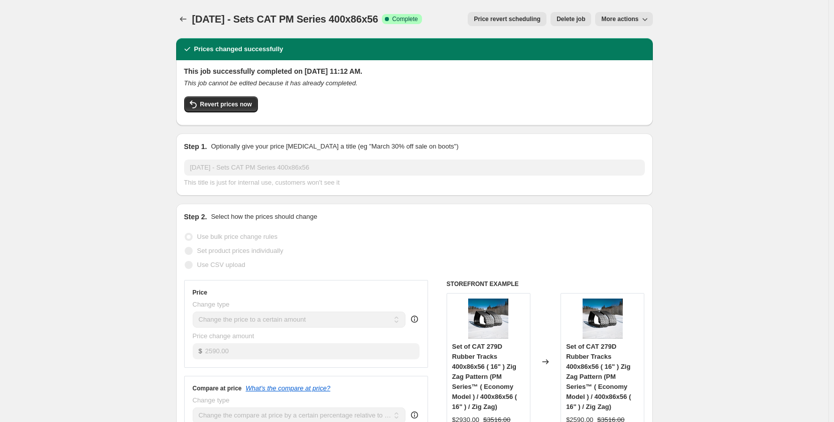
click at [606, 18] on span "More actions" at bounding box center [619, 19] width 37 height 8
click at [618, 41] on span "Copy to new job" at bounding box center [626, 40] width 47 height 8
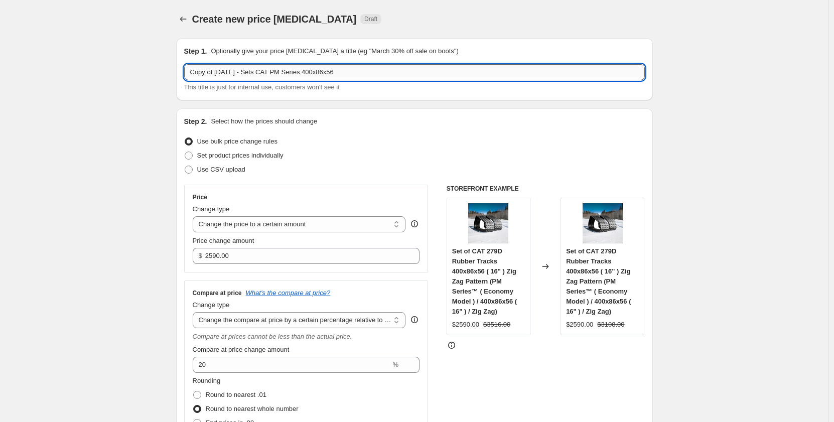
click at [291, 71] on input "Copy of [DATE] - Sets CAT PM Series 400x86x56" at bounding box center [414, 72] width 461 height 16
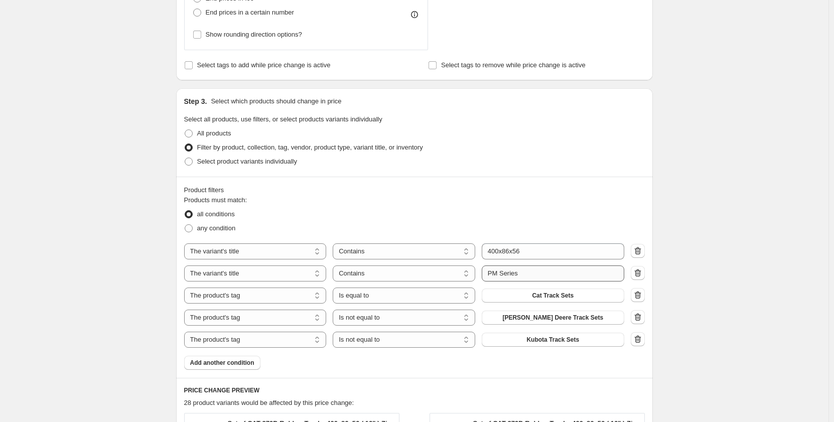
scroll to position [435, 0]
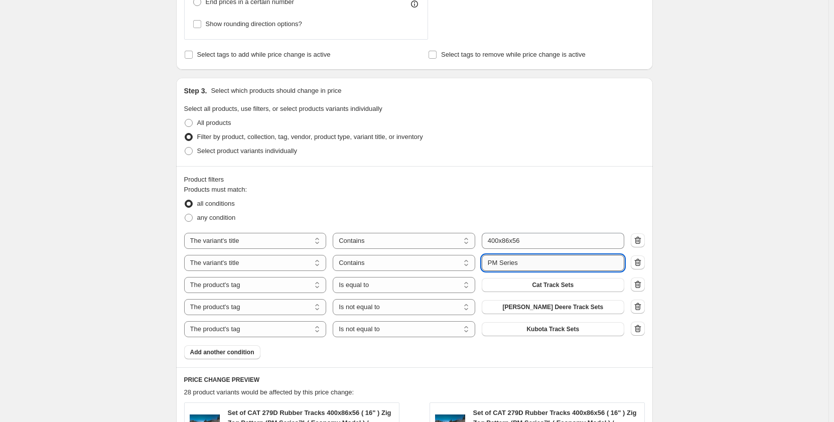
click at [501, 269] on input "PM Series" at bounding box center [553, 263] width 143 height 16
click at [95, 287] on div "Create new price [MEDICAL_DATA]. This page is ready Create new price [MEDICAL_D…" at bounding box center [414, 223] width 829 height 1316
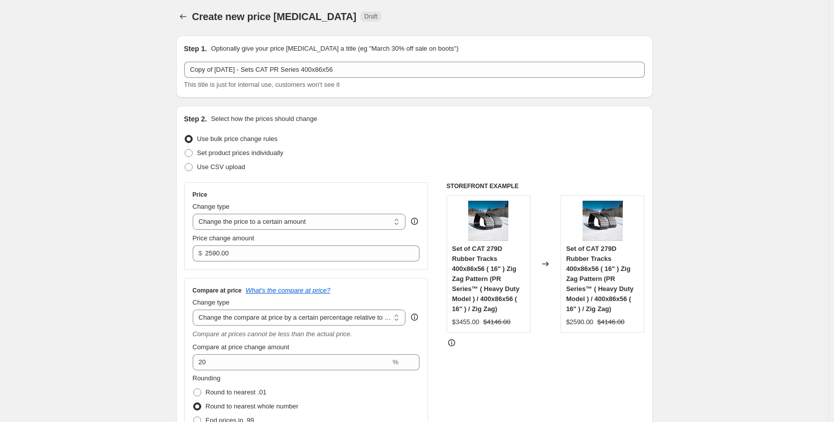
scroll to position [0, 0]
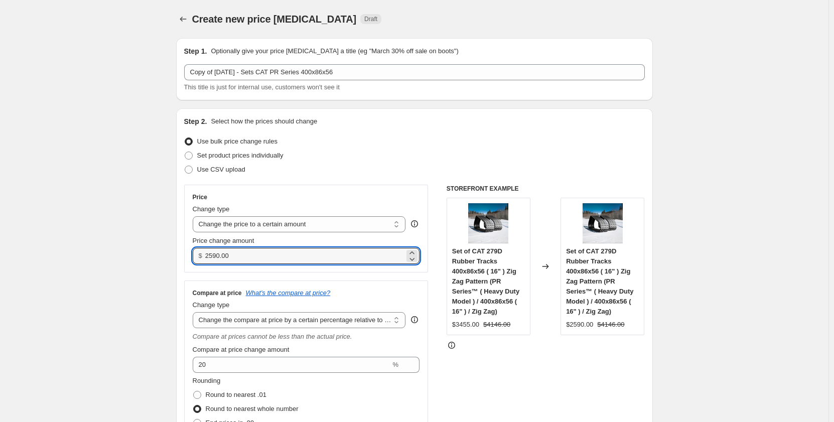
drag, startPoint x: 236, startPoint y: 259, endPoint x: 195, endPoint y: 257, distance: 41.7
click at [195, 257] on div "$ 2590.00" at bounding box center [306, 256] width 227 height 16
click at [251, 254] on input "2590.00" at bounding box center [304, 256] width 199 height 16
drag, startPoint x: 254, startPoint y: 256, endPoint x: 205, endPoint y: 260, distance: 48.8
click at [205, 260] on div "$ 2590.00" at bounding box center [306, 256] width 227 height 16
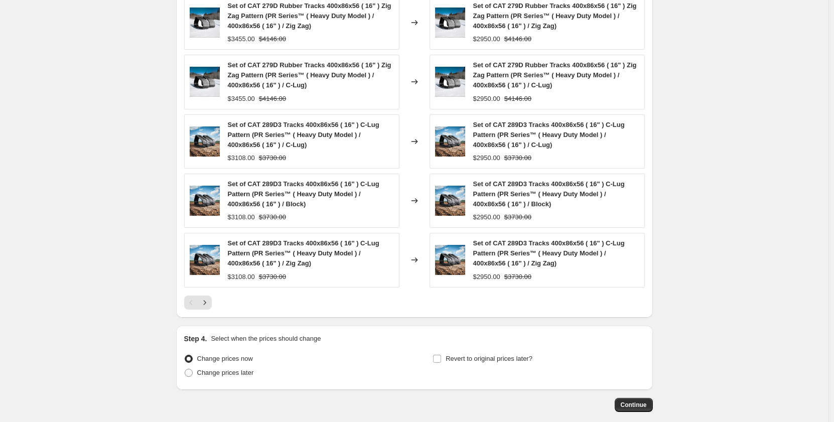
scroll to position [870, 0]
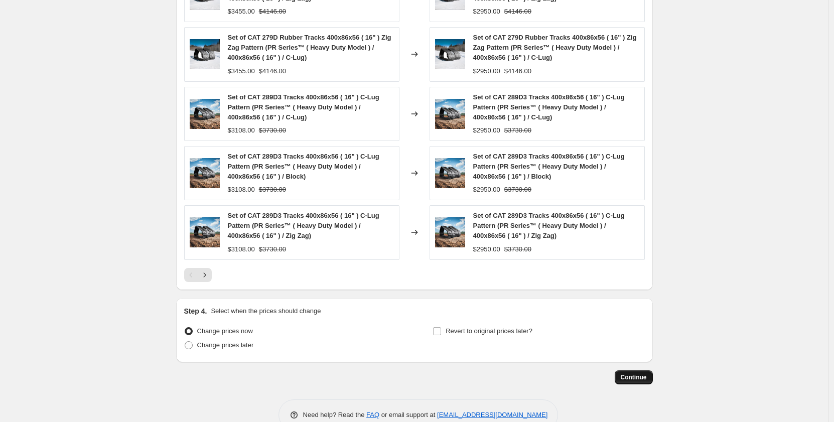
click at [639, 376] on span "Continue" at bounding box center [634, 377] width 26 height 8
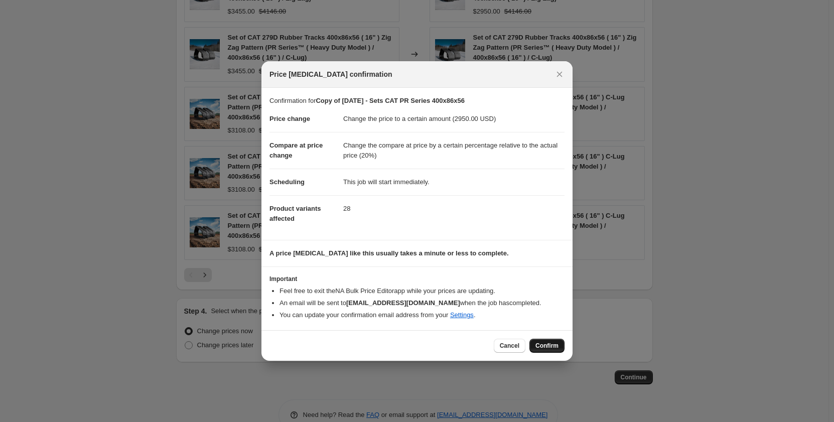
click at [541, 348] on span "Confirm" at bounding box center [547, 346] width 23 height 8
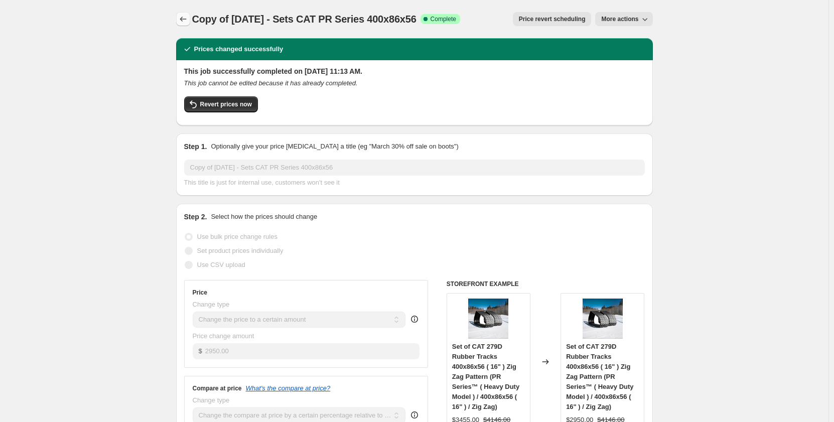
click at [185, 21] on icon "Price change jobs" at bounding box center [183, 19] width 10 height 10
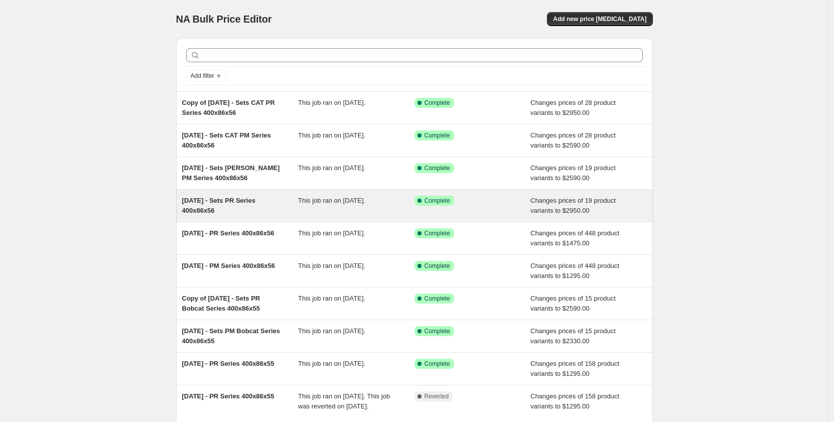
click at [310, 204] on span "This job ran on [DATE]." at bounding box center [331, 201] width 67 height 8
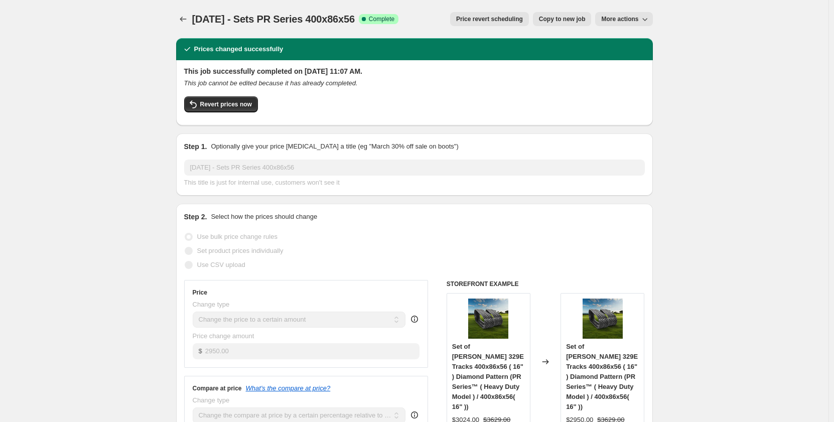
click at [608, 19] on span "More actions" at bounding box center [619, 19] width 37 height 8
click at [571, 21] on span "Copy to new job" at bounding box center [562, 19] width 47 height 8
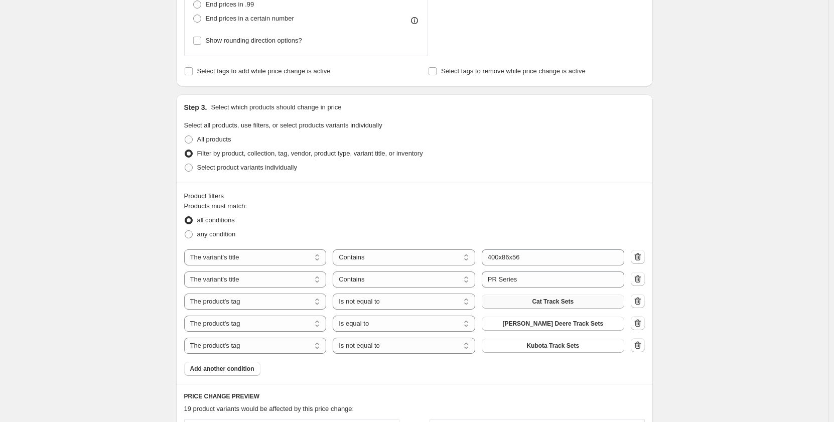
scroll to position [418, 0]
click at [448, 347] on select "Is equal to Is not equal to" at bounding box center [404, 346] width 143 height 16
click at [446, 322] on select "Is equal to Is not equal to" at bounding box center [404, 324] width 143 height 16
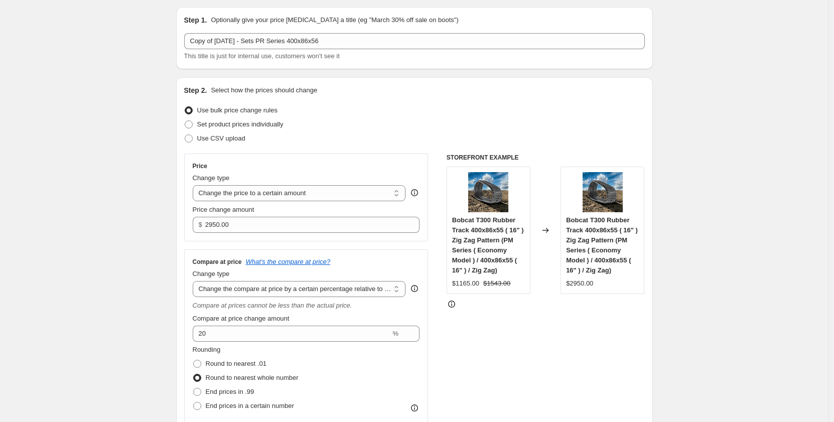
scroll to position [0, 0]
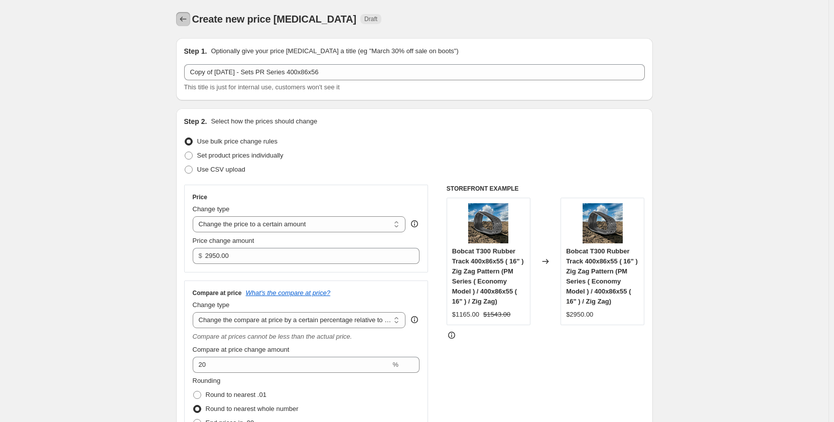
click at [187, 16] on icon "Price change jobs" at bounding box center [183, 19] width 10 height 10
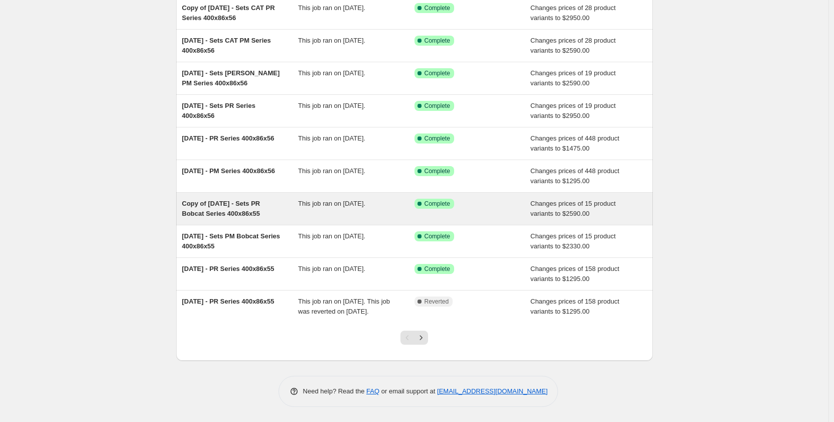
scroll to position [105, 0]
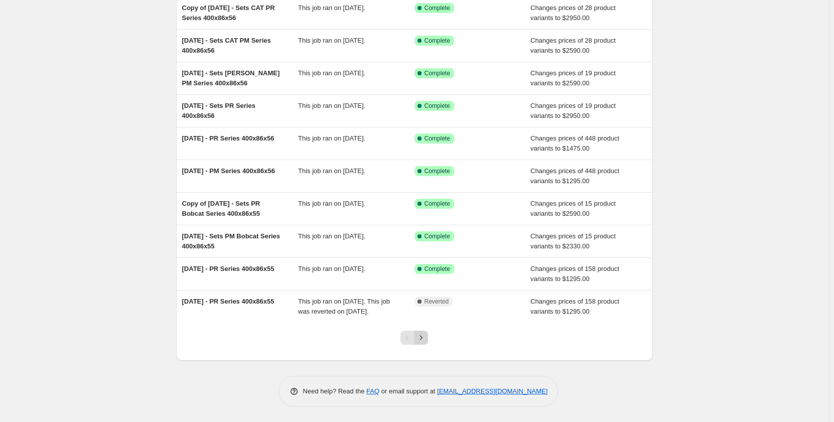
click at [424, 342] on icon "Next" at bounding box center [421, 338] width 10 height 10
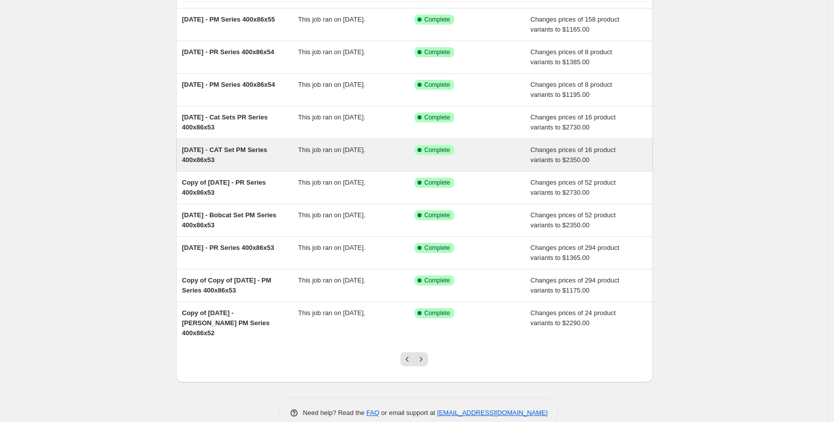
scroll to position [95, 0]
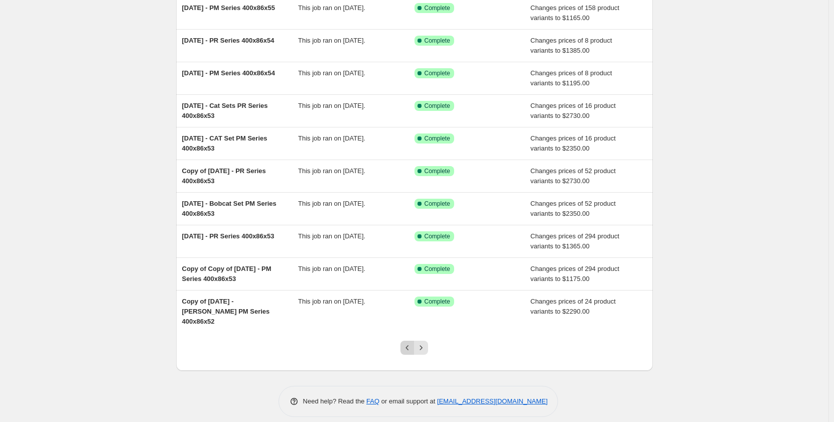
click at [407, 343] on icon "Previous" at bounding box center [408, 348] width 10 height 10
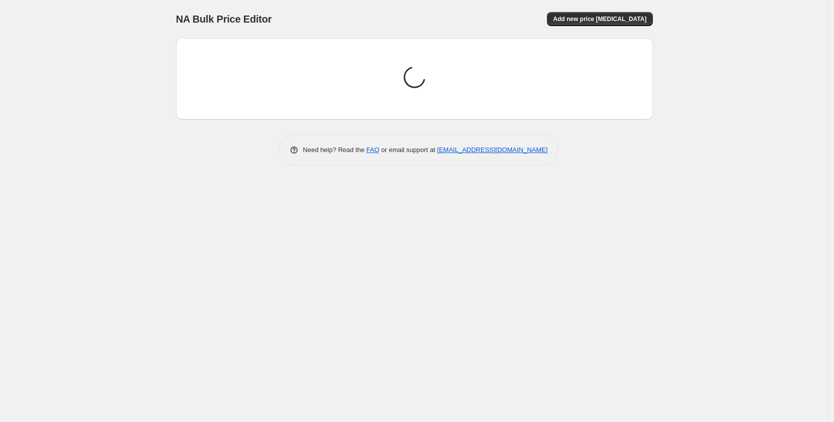
scroll to position [0, 0]
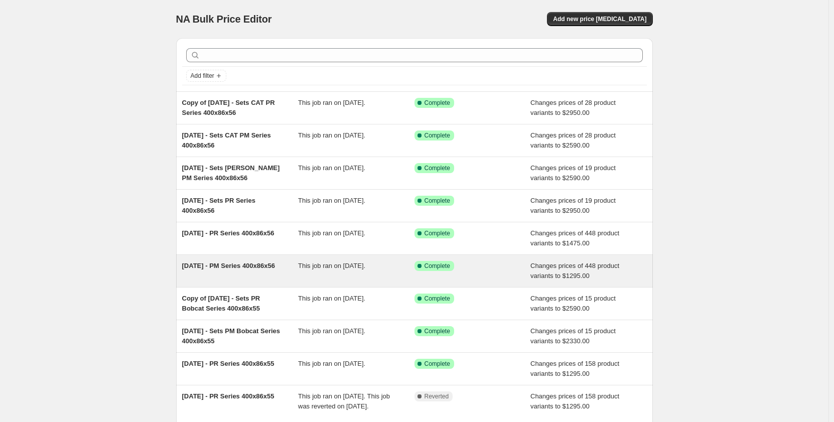
click at [276, 271] on div "[DATE] - PM Series 400x86x56" at bounding box center [240, 271] width 116 height 20
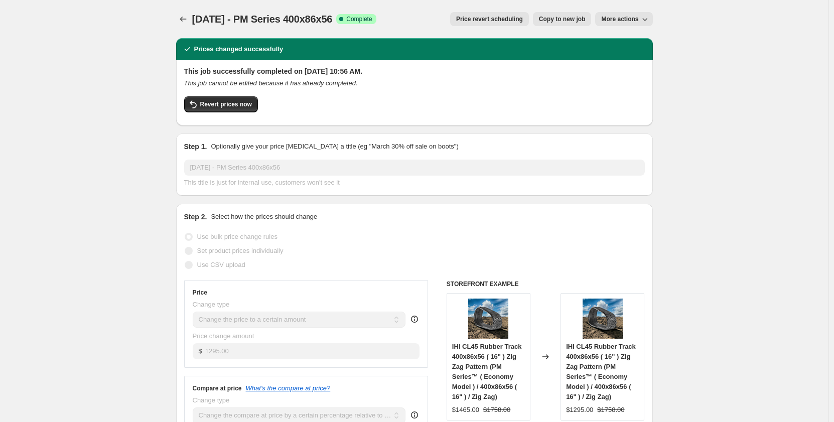
click at [556, 20] on span "Copy to new job" at bounding box center [562, 19] width 47 height 8
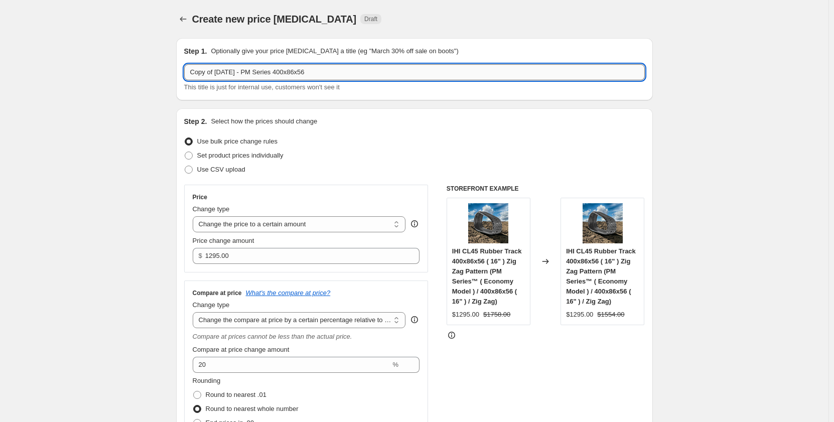
click at [323, 72] on input "Copy of [DATE] - PM Series 400x86x56" at bounding box center [414, 72] width 461 height 16
drag, startPoint x: 218, startPoint y: 72, endPoint x: 155, endPoint y: 86, distance: 64.8
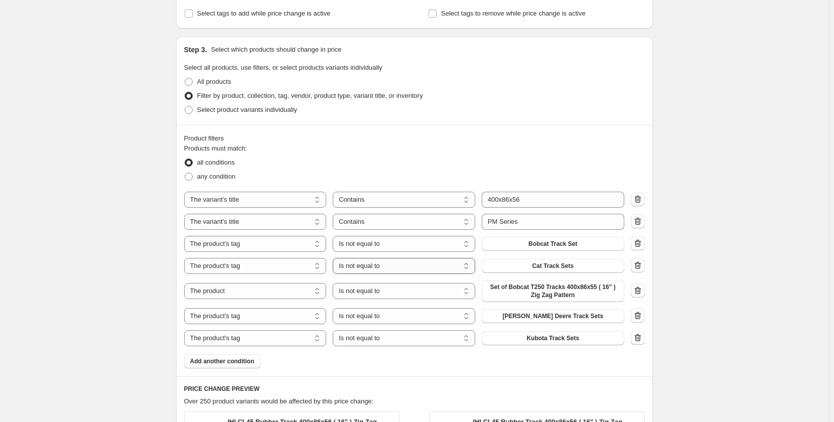
scroll to position [519, 0]
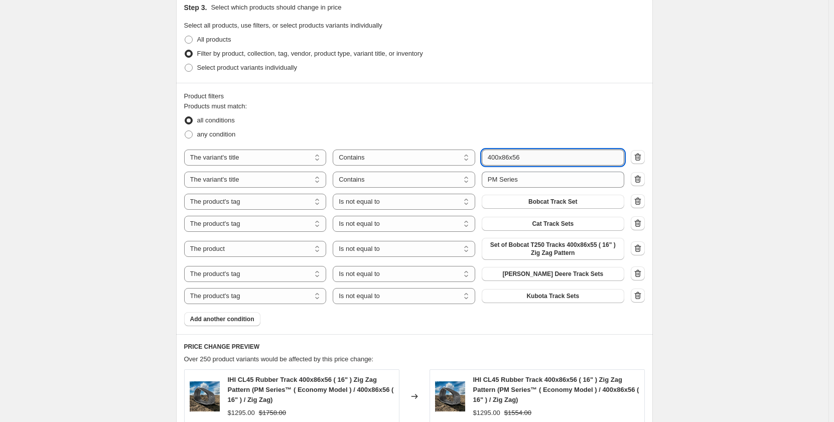
click at [537, 162] on input "400x86x56" at bounding box center [553, 158] width 143 height 16
click at [132, 228] on div "Create new price [MEDICAL_DATA]. This page is ready Create new price [MEDICAL_D…" at bounding box center [414, 164] width 829 height 1366
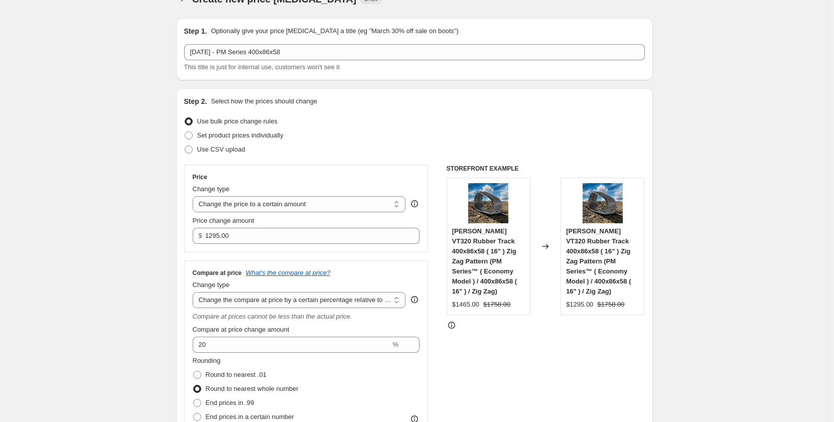
scroll to position [0, 0]
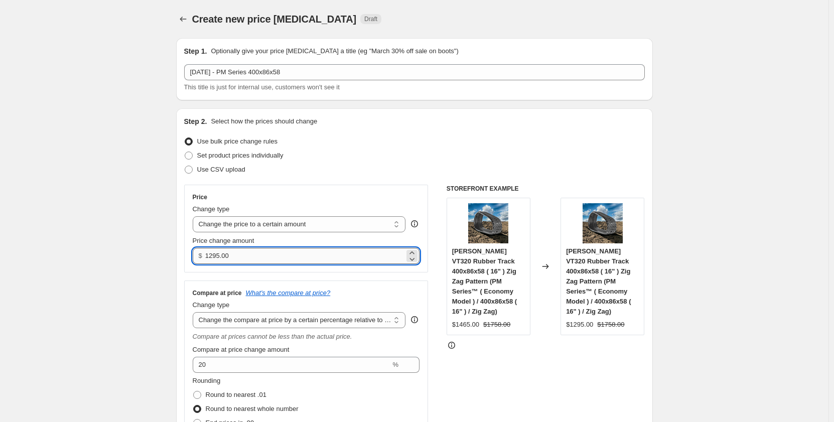
drag, startPoint x: 219, startPoint y: 258, endPoint x: 210, endPoint y: 260, distance: 9.3
click at [210, 260] on input "1295.00" at bounding box center [304, 256] width 199 height 16
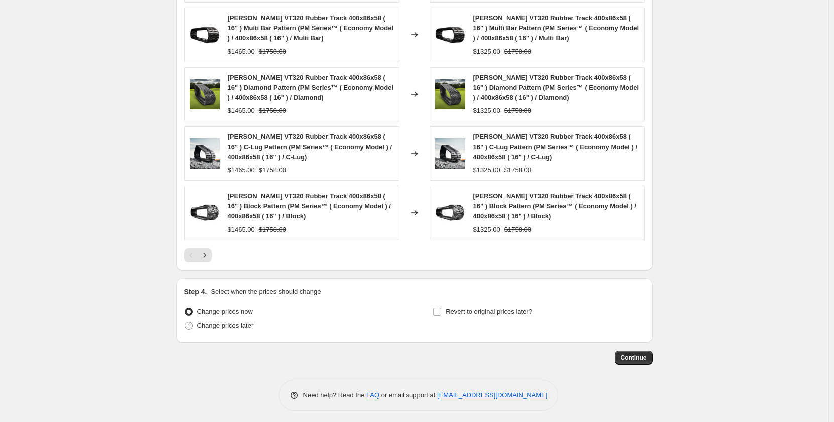
scroll to position [944, 0]
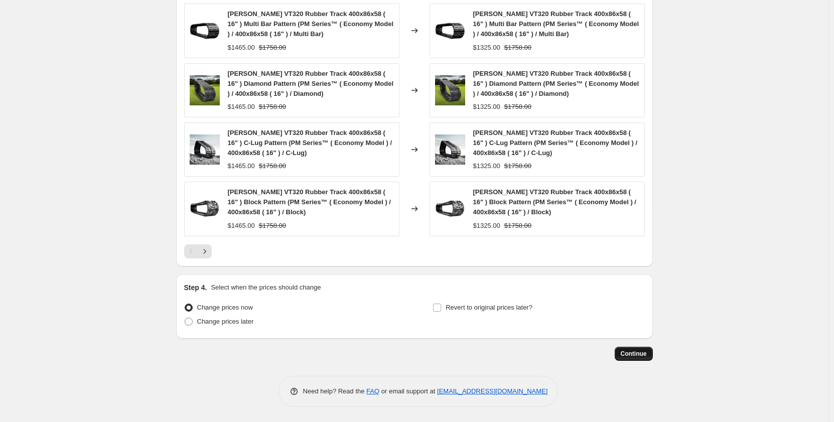
click at [630, 353] on span "Continue" at bounding box center [634, 354] width 26 height 8
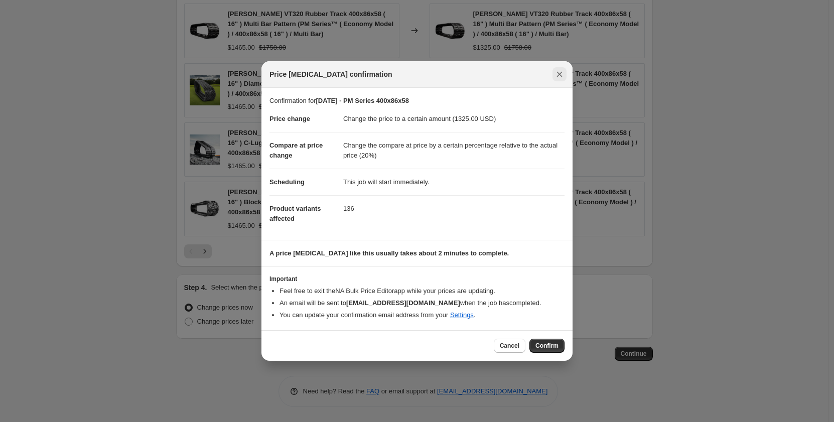
click at [559, 79] on button "Close" at bounding box center [560, 74] width 14 height 14
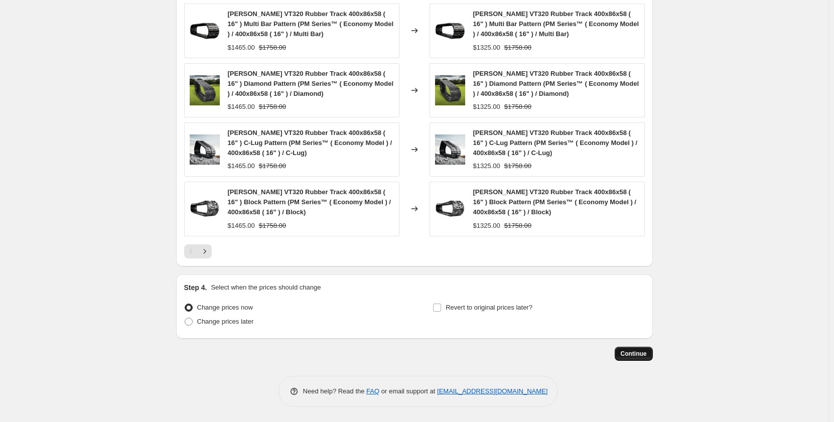
click at [629, 354] on span "Continue" at bounding box center [634, 354] width 26 height 8
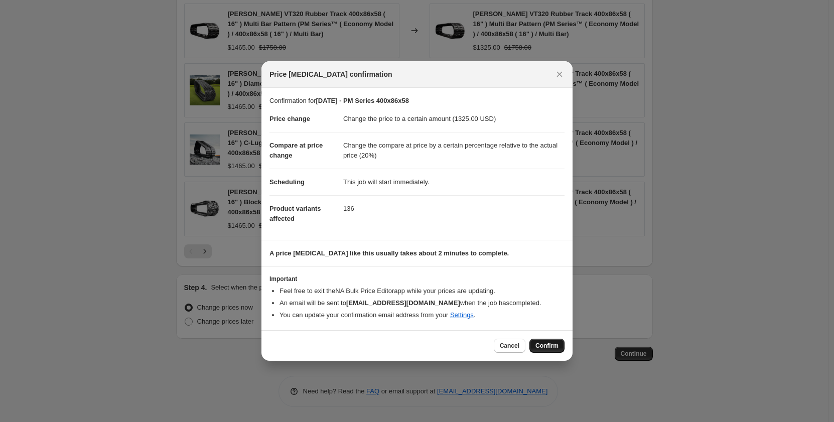
click at [541, 344] on span "Confirm" at bounding box center [547, 346] width 23 height 8
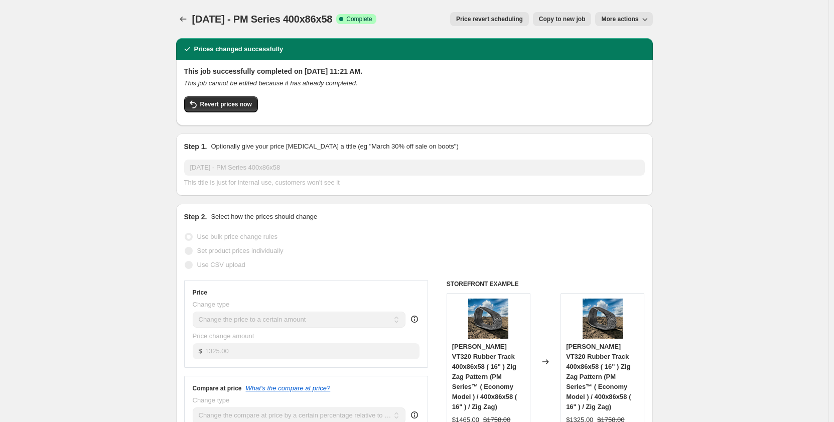
click at [554, 17] on span "Copy to new job" at bounding box center [562, 19] width 47 height 8
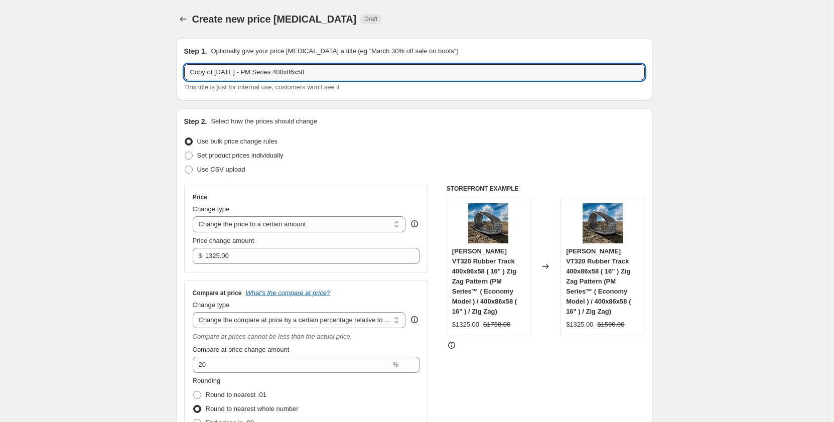
drag, startPoint x: 220, startPoint y: 75, endPoint x: 159, endPoint y: 84, distance: 61.9
click at [234, 74] on input "[DATE] - PM Series 400x86x58" at bounding box center [414, 72] width 461 height 16
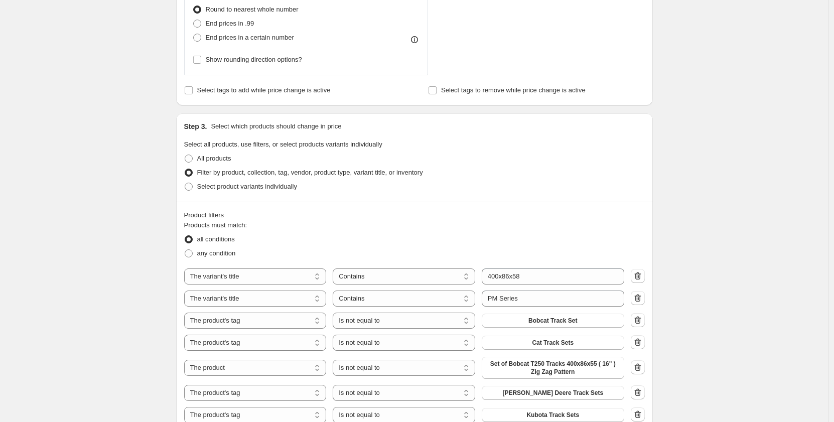
scroll to position [468, 0]
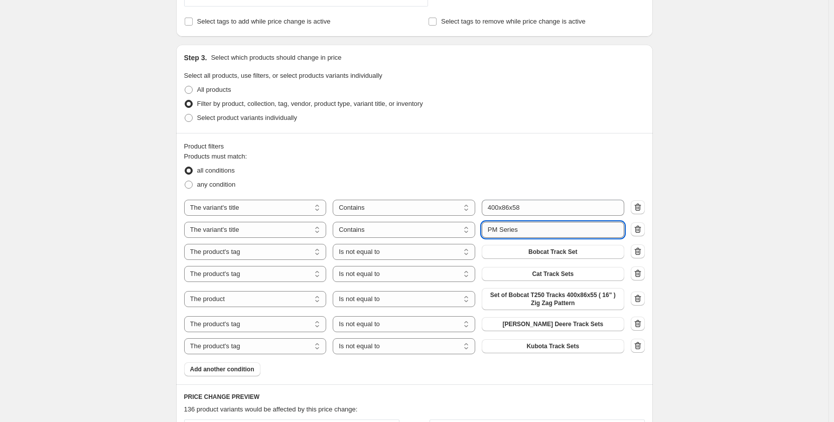
click at [495, 232] on input "PM Series" at bounding box center [553, 230] width 143 height 16
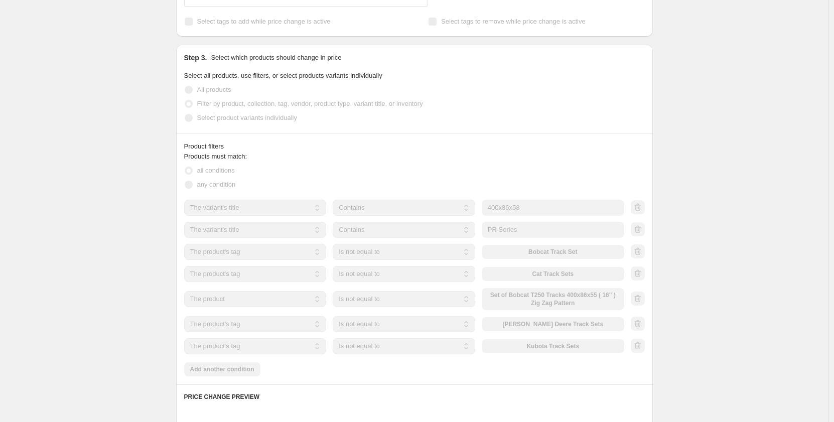
click at [80, 272] on div "Create new price [MEDICAL_DATA]. This page is ready Create new price [MEDICAL_D…" at bounding box center [414, 182] width 829 height 1300
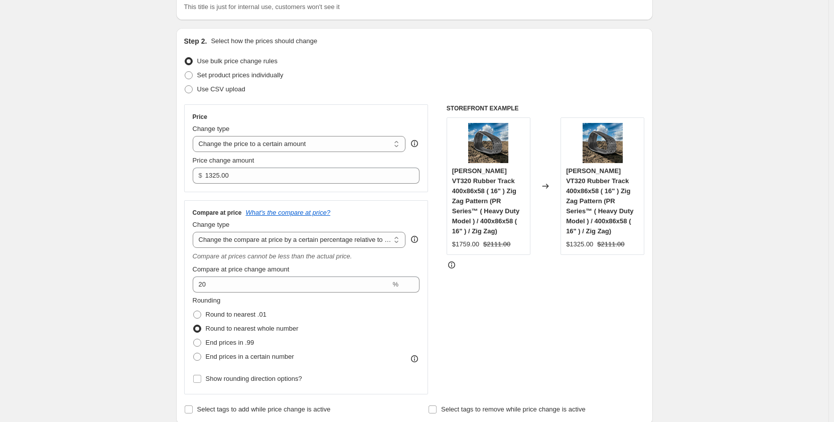
scroll to position [84, 0]
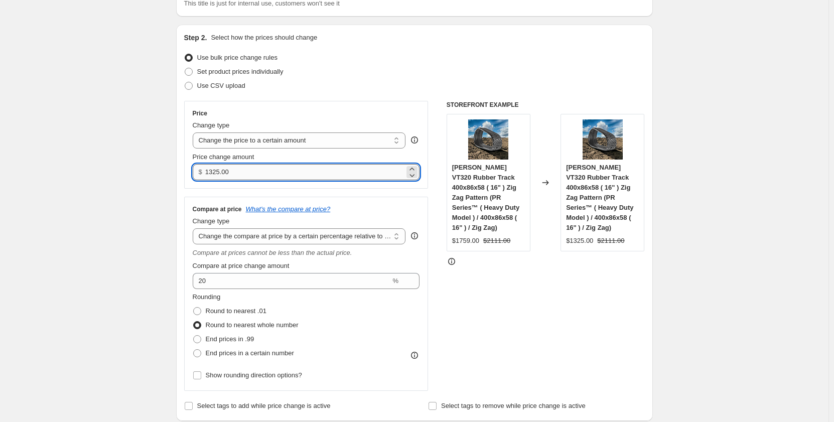
click at [213, 172] on input "1325.00" at bounding box center [304, 172] width 199 height 16
click at [212, 174] on input "1425.00" at bounding box center [304, 172] width 199 height 16
click at [215, 172] on input "1525.00" at bounding box center [304, 172] width 199 height 16
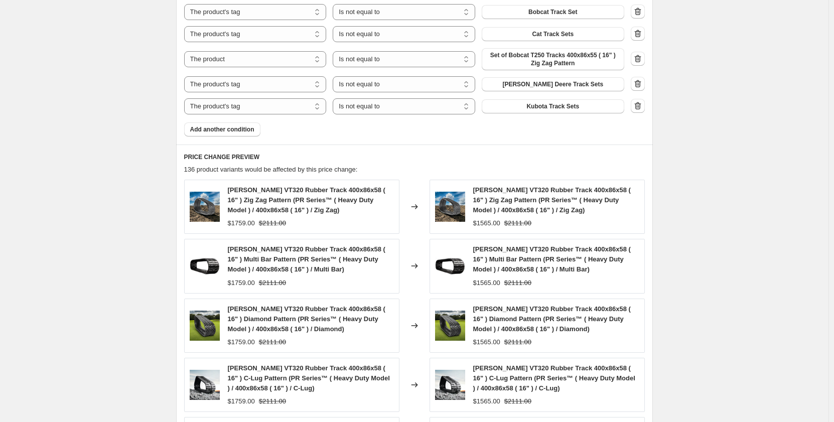
scroll to position [944, 0]
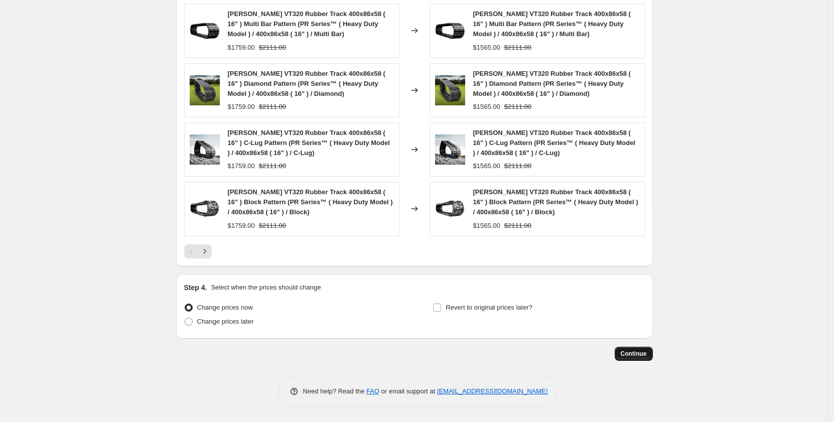
click at [626, 357] on span "Continue" at bounding box center [634, 354] width 26 height 8
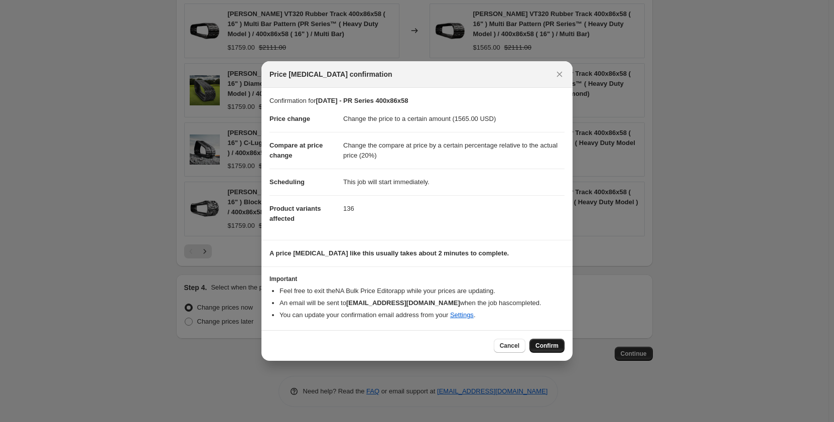
click at [556, 346] on span "Confirm" at bounding box center [547, 346] width 23 height 8
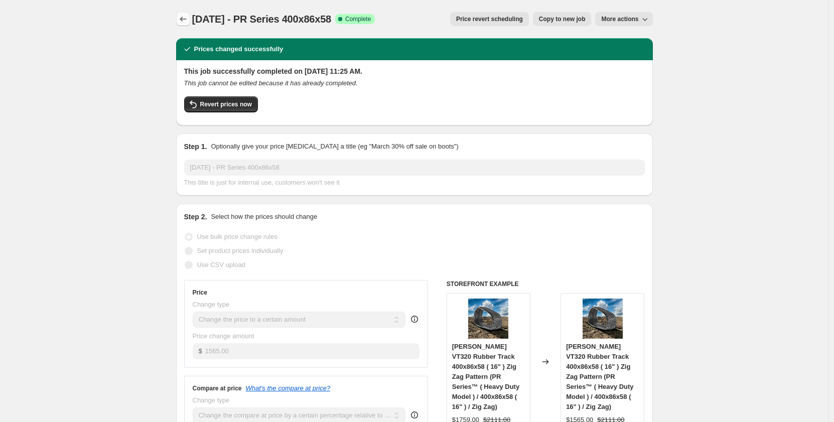
click at [188, 18] on icon "Price change jobs" at bounding box center [183, 19] width 10 height 10
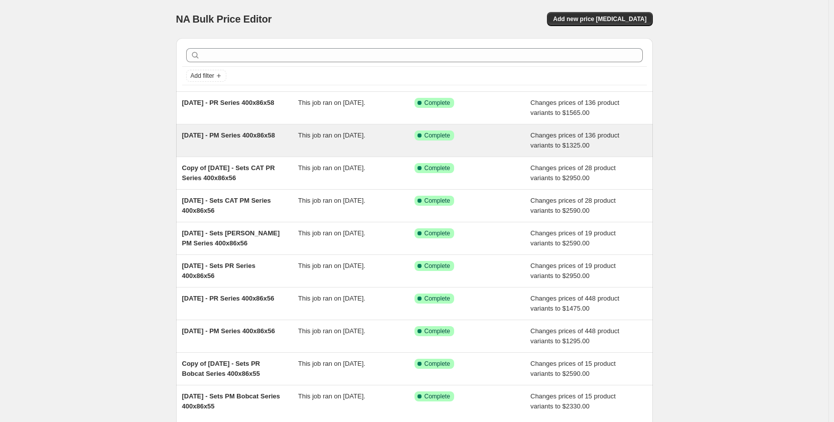
click at [311, 141] on div "This job ran on [DATE]." at bounding box center [356, 141] width 116 height 20
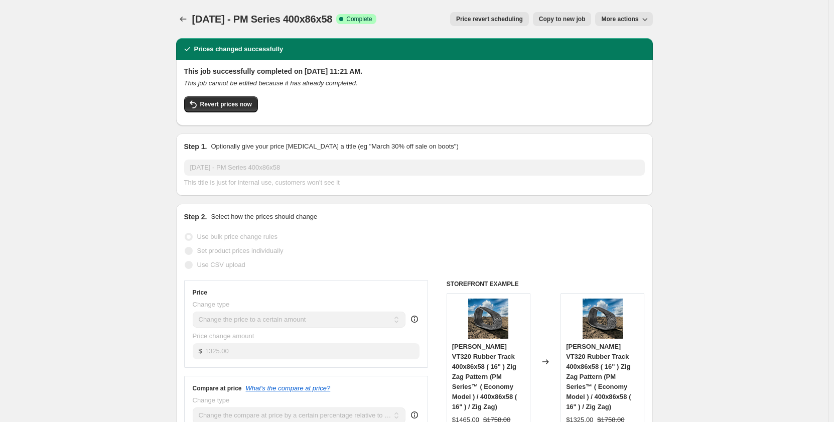
click at [554, 16] on span "Copy to new job" at bounding box center [562, 19] width 47 height 8
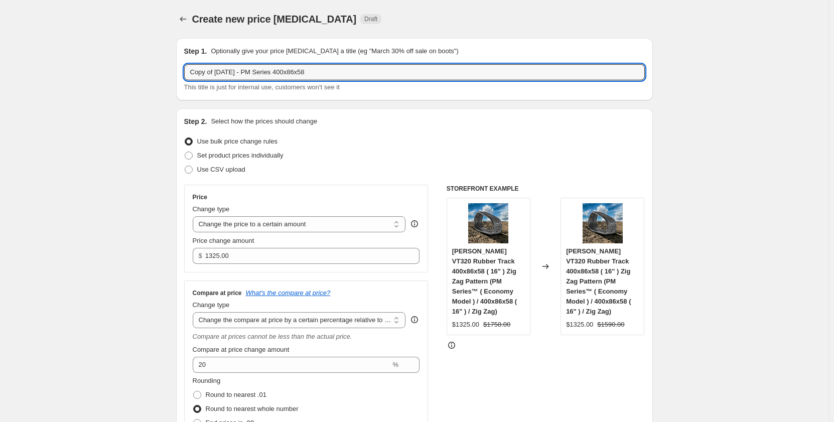
drag, startPoint x: 217, startPoint y: 74, endPoint x: 100, endPoint y: 86, distance: 118.1
click at [229, 73] on input "[DATE] - PM Series 400x86x58" at bounding box center [414, 72] width 461 height 16
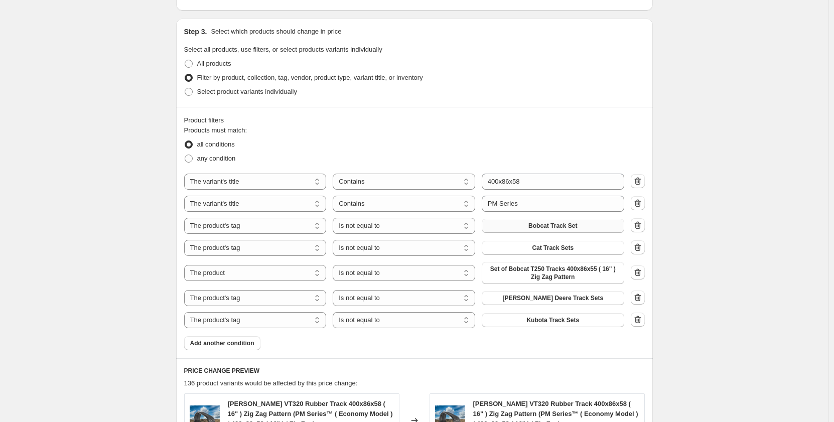
scroll to position [502, 0]
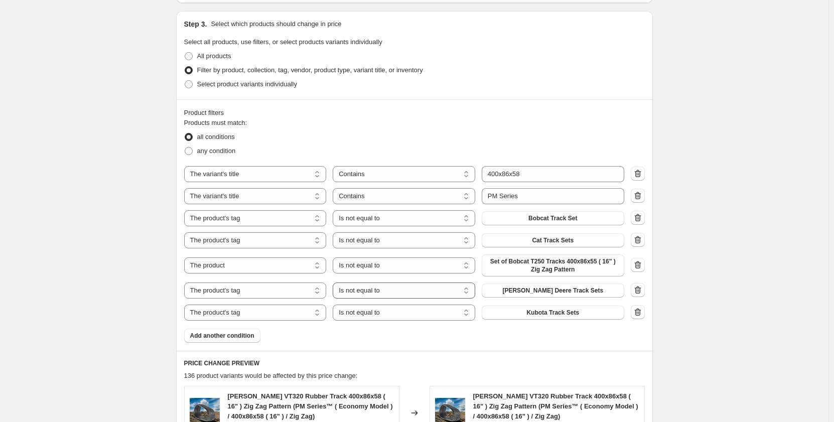
click at [452, 292] on select "Is equal to Is not equal to" at bounding box center [404, 291] width 143 height 16
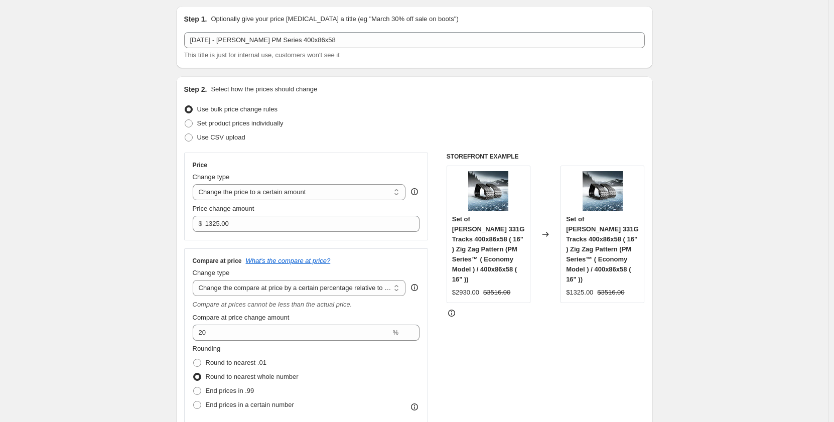
scroll to position [0, 0]
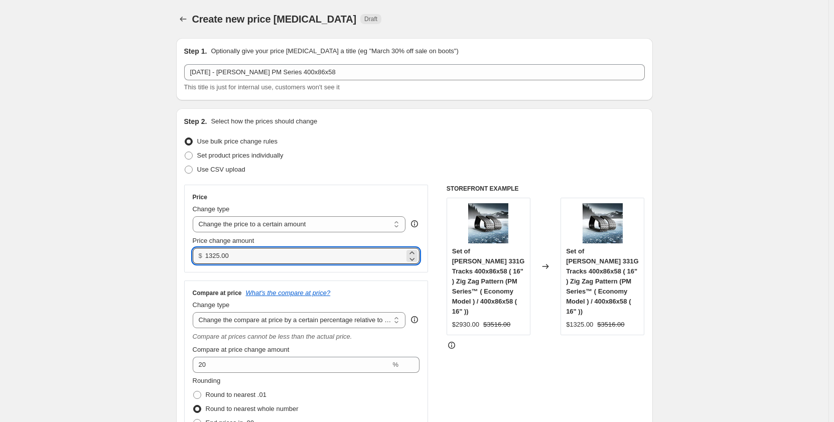
drag, startPoint x: 242, startPoint y: 254, endPoint x: 172, endPoint y: 256, distance: 69.8
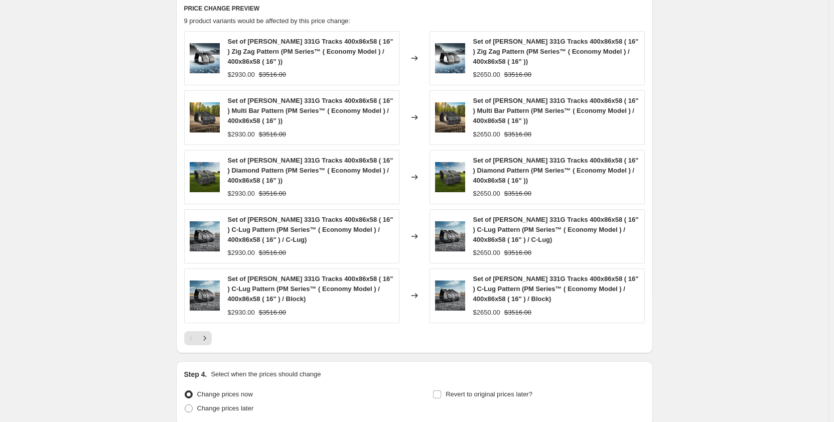
scroll to position [944, 0]
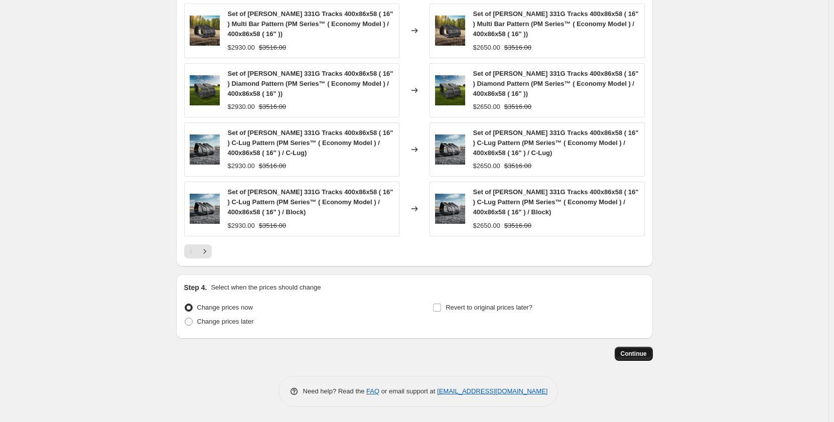
click at [644, 354] on span "Continue" at bounding box center [634, 354] width 26 height 8
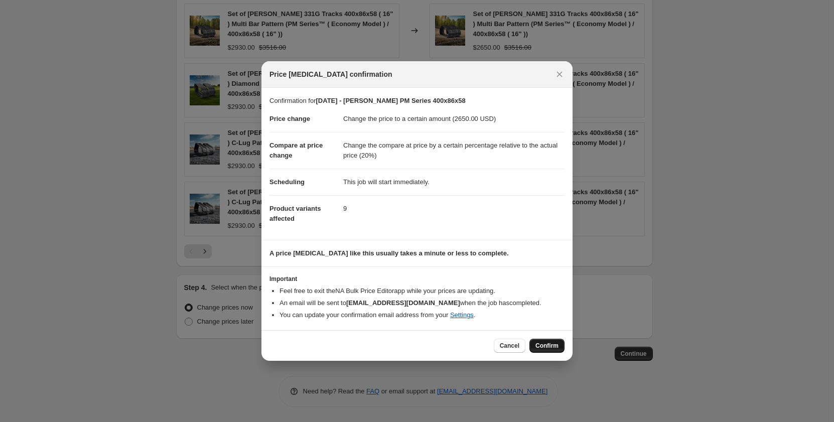
click at [546, 347] on span "Confirm" at bounding box center [547, 346] width 23 height 8
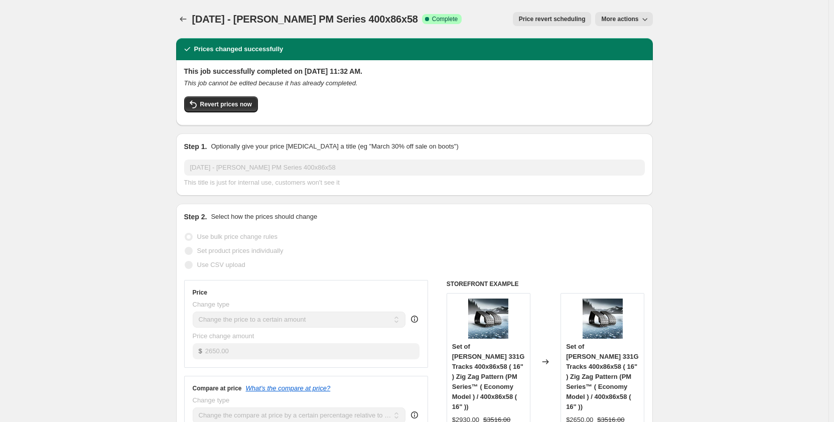
click at [617, 20] on span "More actions" at bounding box center [619, 19] width 37 height 8
click at [619, 42] on span "Copy to new job" at bounding box center [626, 40] width 47 height 8
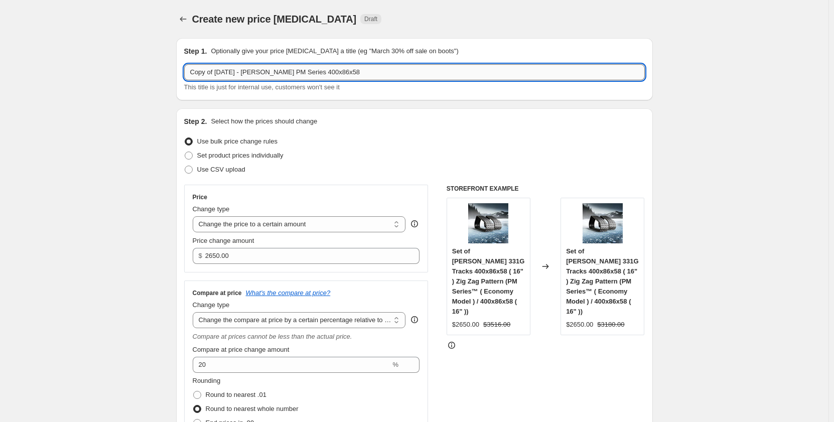
click at [296, 74] on input "Copy of [DATE] - [PERSON_NAME] PM Series 400x86x58" at bounding box center [414, 72] width 461 height 16
drag, startPoint x: 219, startPoint y: 73, endPoint x: 107, endPoint y: 86, distance: 112.7
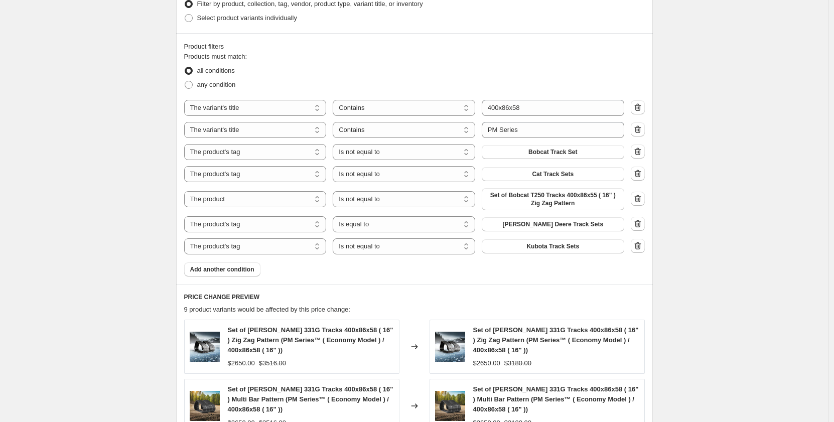
scroll to position [569, 0]
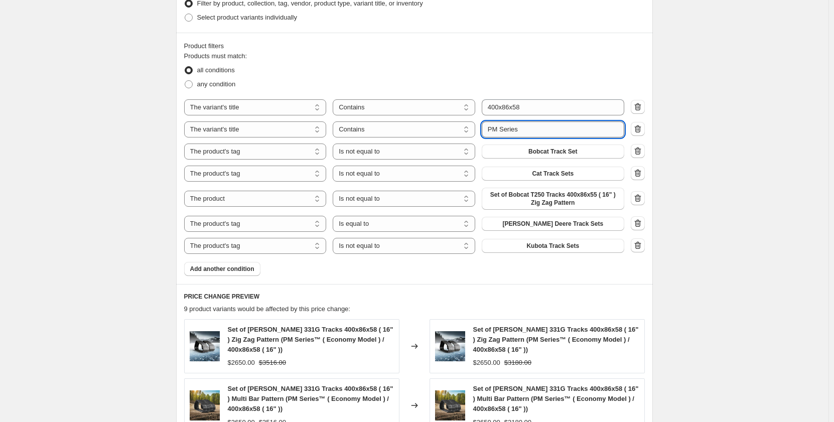
click at [496, 132] on input "PM Series" at bounding box center [553, 129] width 143 height 16
click at [122, 198] on div "Create new price [MEDICAL_DATA]. This page is ready Create new price [MEDICAL_D…" at bounding box center [414, 114] width 829 height 1366
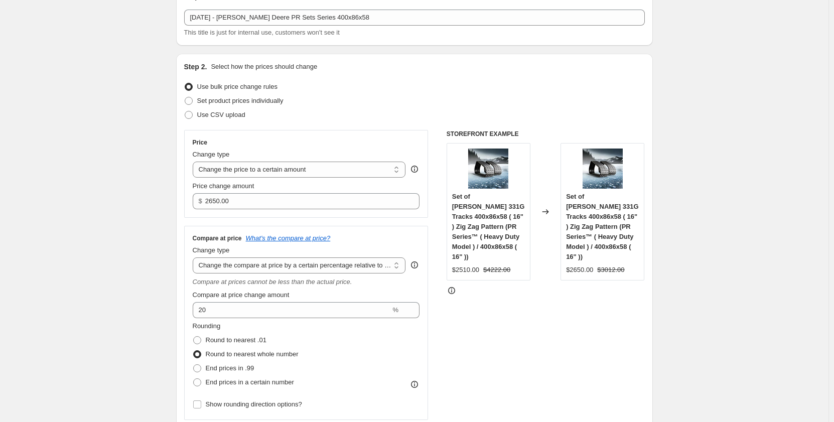
scroll to position [0, 0]
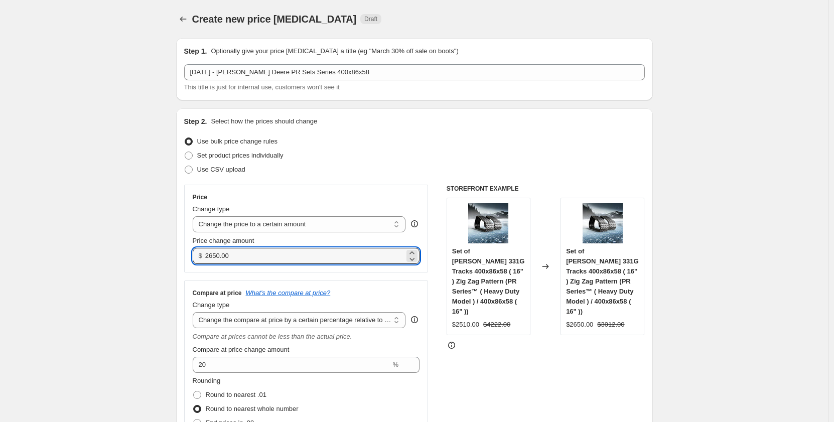
drag, startPoint x: 243, startPoint y: 255, endPoint x: 171, endPoint y: 258, distance: 71.9
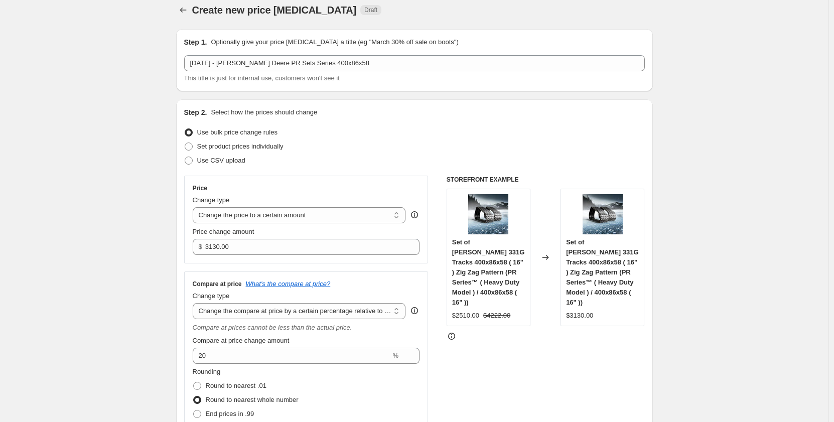
scroll to position [17, 0]
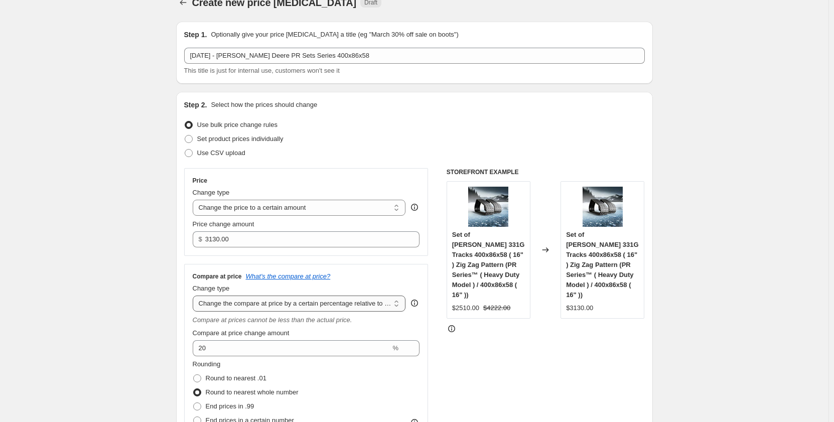
click at [388, 303] on select "Change the compare at price to the current price (sale) Change the compare at p…" at bounding box center [299, 304] width 213 height 16
click at [195, 296] on select "Change the compare at price to the current price (sale) Change the compare at p…" at bounding box center [299, 304] width 213 height 16
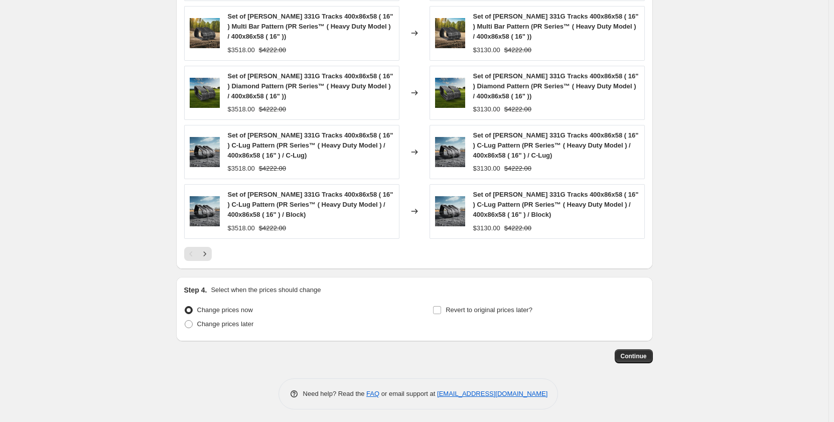
scroll to position [944, 0]
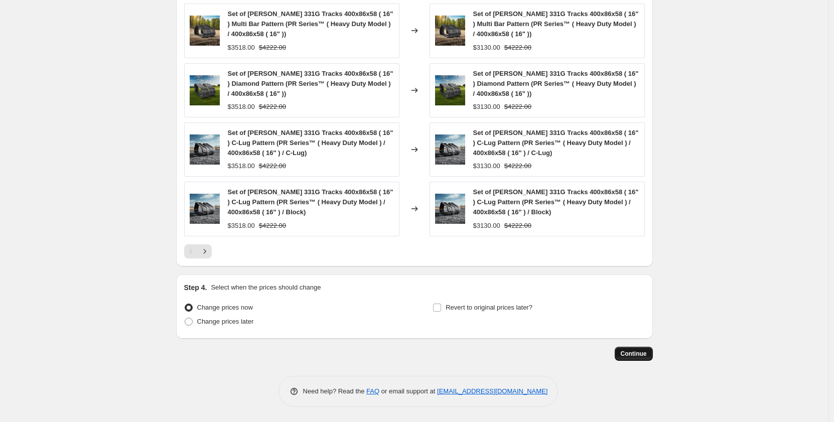
click at [631, 353] on span "Continue" at bounding box center [634, 354] width 26 height 8
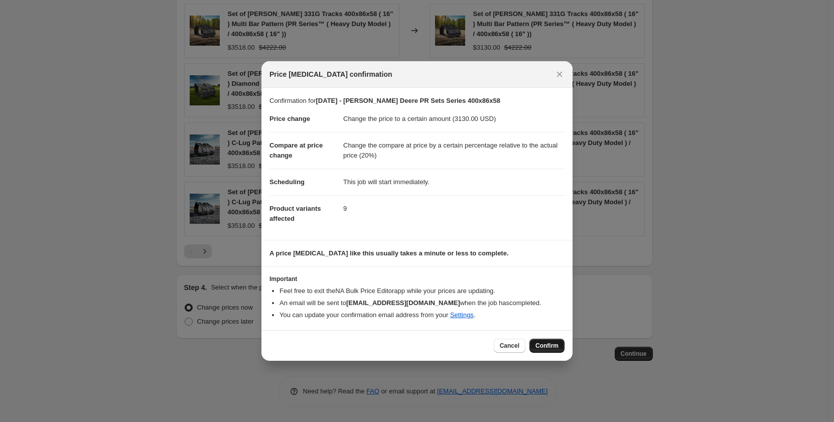
click at [550, 342] on button "Confirm" at bounding box center [547, 346] width 35 height 14
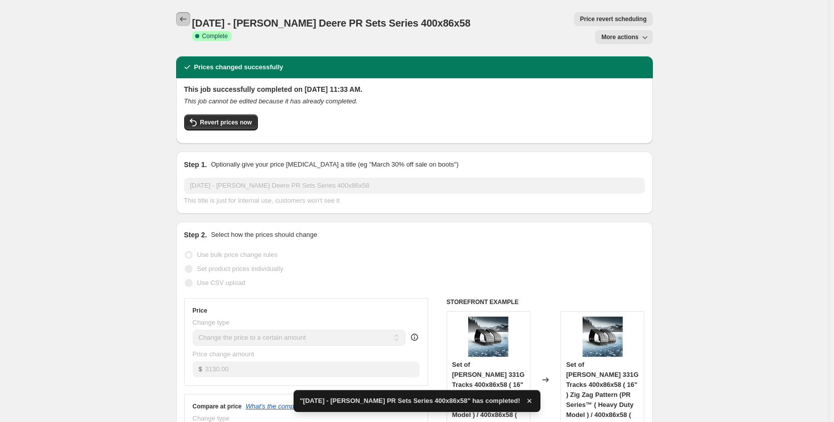
click at [187, 20] on icon "Price change jobs" at bounding box center [183, 19] width 10 height 10
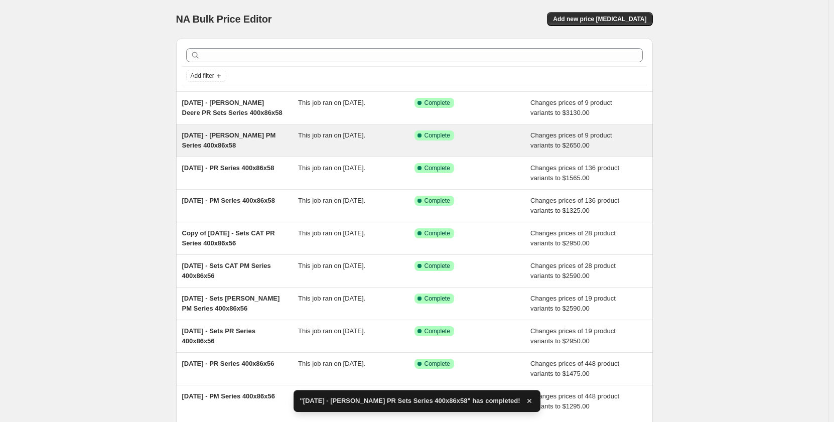
click at [342, 149] on div "This job ran on [DATE]." at bounding box center [356, 141] width 116 height 20
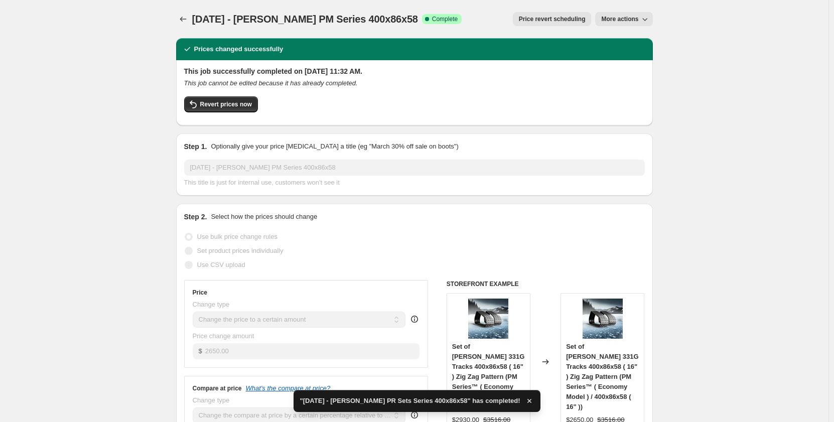
click at [614, 20] on span "More actions" at bounding box center [619, 19] width 37 height 8
click at [611, 45] on span "Copy to new job" at bounding box center [630, 40] width 55 height 10
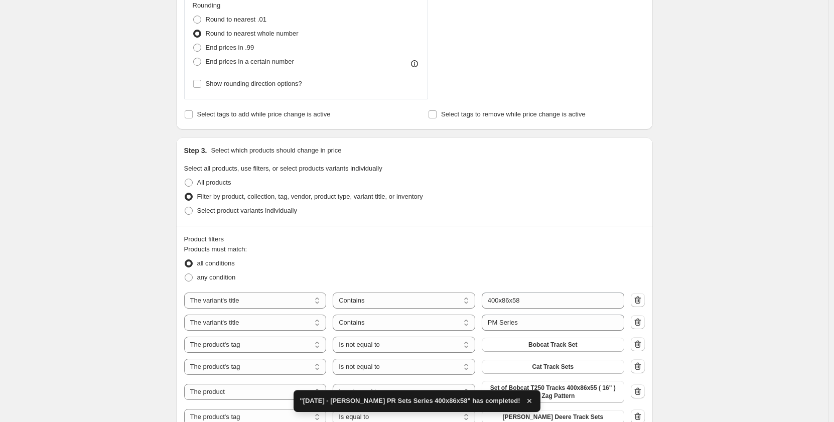
scroll to position [485, 0]
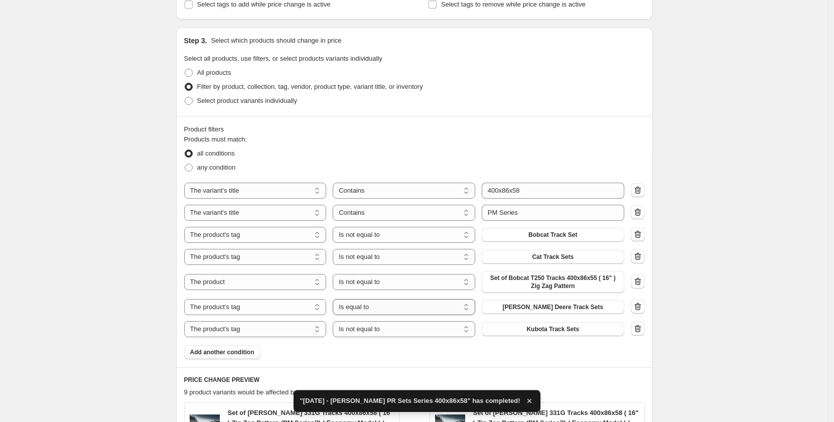
click at [434, 311] on select "Is equal to Is not equal to" at bounding box center [404, 307] width 143 height 16
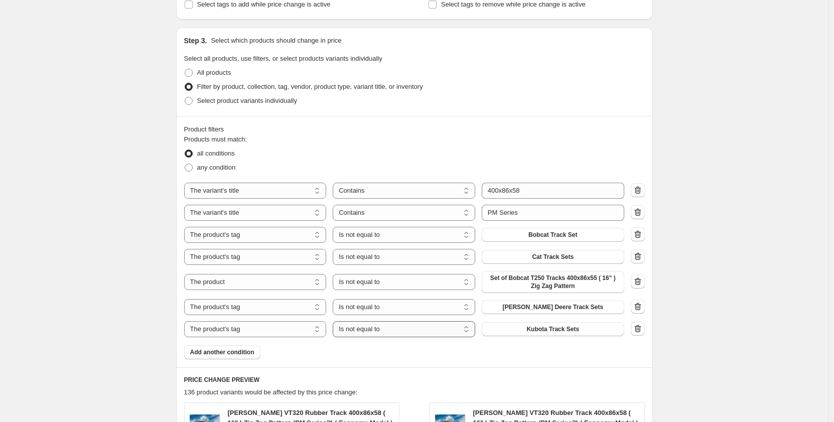
click at [420, 332] on select "Is equal to Is not equal to" at bounding box center [404, 329] width 143 height 16
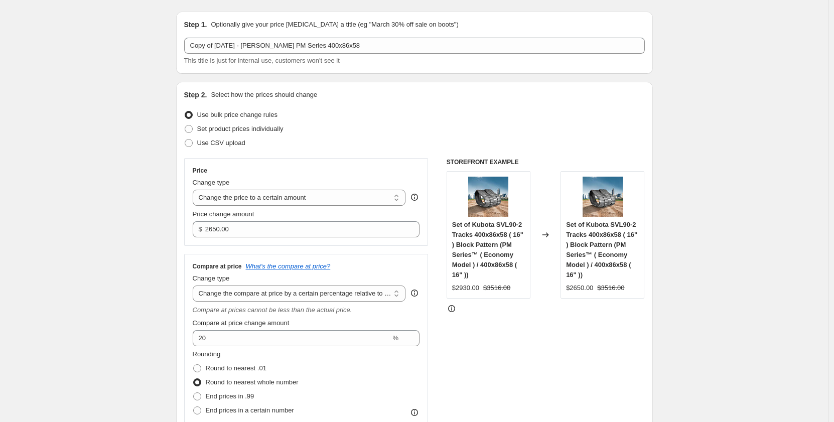
scroll to position [0, 0]
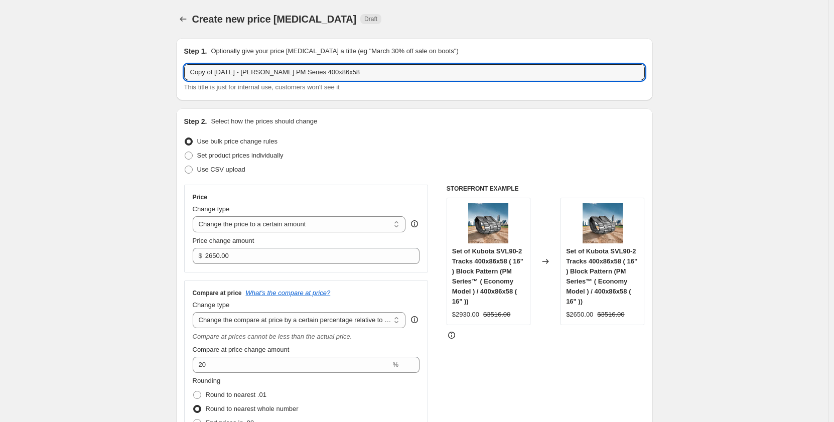
drag, startPoint x: 218, startPoint y: 75, endPoint x: 123, endPoint y: 86, distance: 95.6
drag, startPoint x: 263, startPoint y: 72, endPoint x: 230, endPoint y: 68, distance: 33.4
click at [230, 68] on input "[DATE] - [PERSON_NAME] PM Series 400x86x58" at bounding box center [414, 72] width 461 height 16
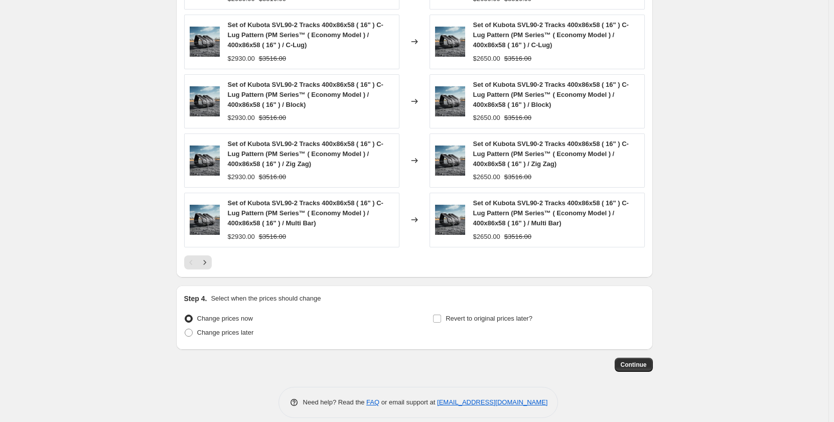
scroll to position [944, 0]
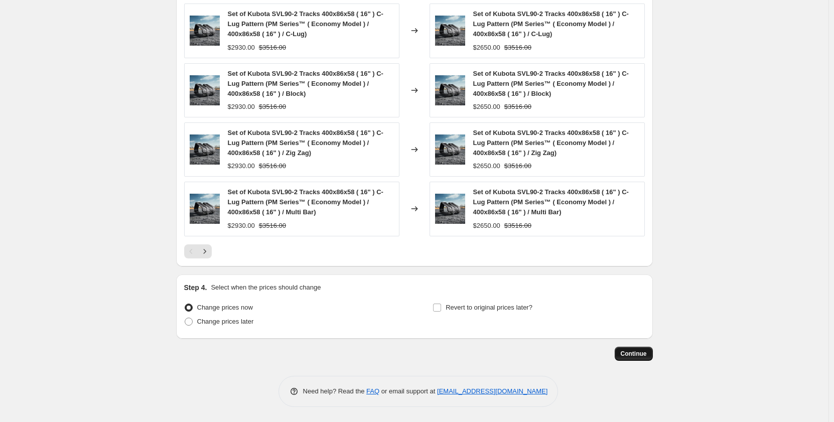
click at [629, 354] on span "Continue" at bounding box center [634, 354] width 26 height 8
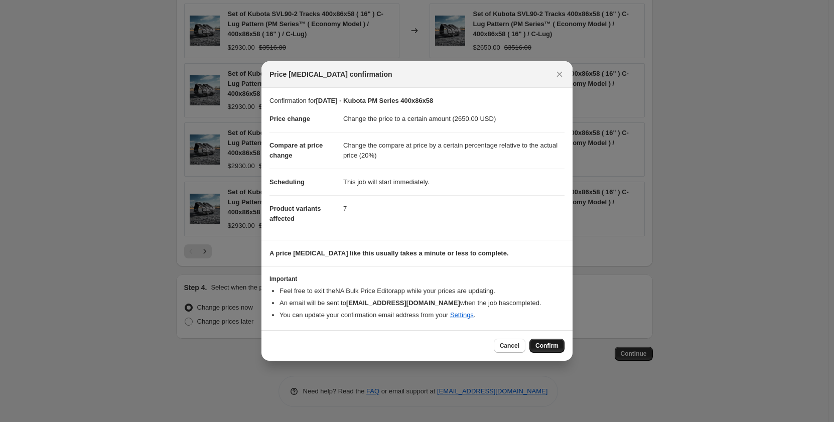
click at [552, 345] on span "Confirm" at bounding box center [547, 346] width 23 height 8
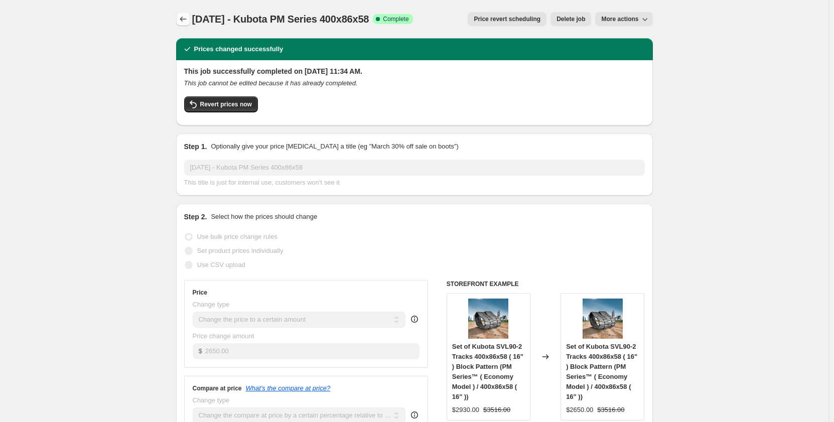
click at [188, 19] on icon "Price change jobs" at bounding box center [183, 19] width 10 height 10
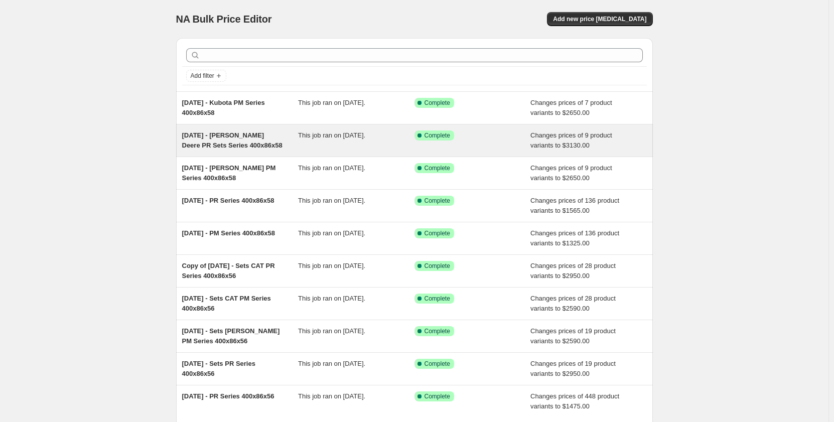
click at [287, 152] on div "[DATE] - [PERSON_NAME] PR Sets Series 400x86x58 This job ran on [DATE]. Success…" at bounding box center [414, 140] width 477 height 32
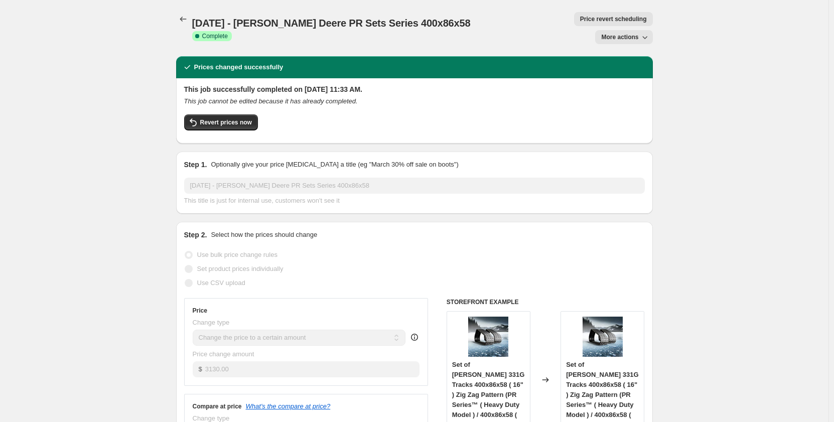
click at [615, 33] on span "More actions" at bounding box center [619, 37] width 37 height 8
click at [613, 45] on button "Copy to new job" at bounding box center [630, 40] width 61 height 16
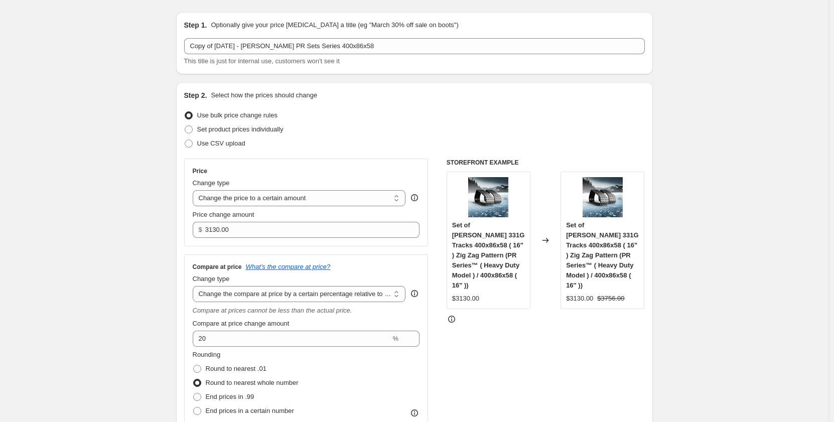
scroll to position [34, 0]
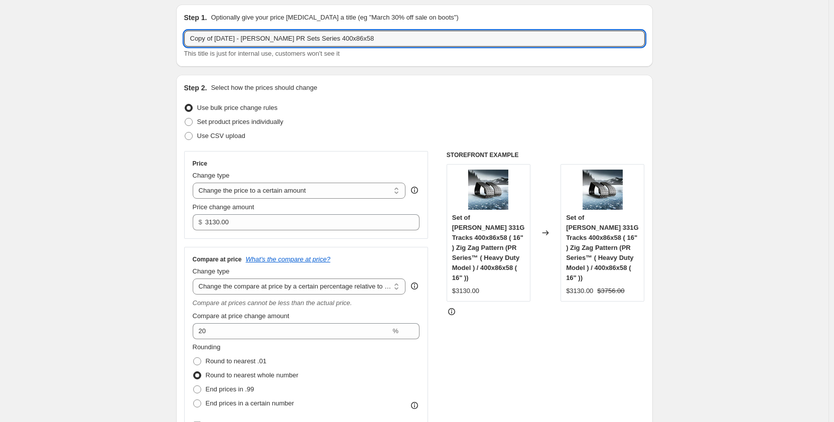
drag, startPoint x: 219, startPoint y: 40, endPoint x: 95, endPoint y: 54, distance: 124.8
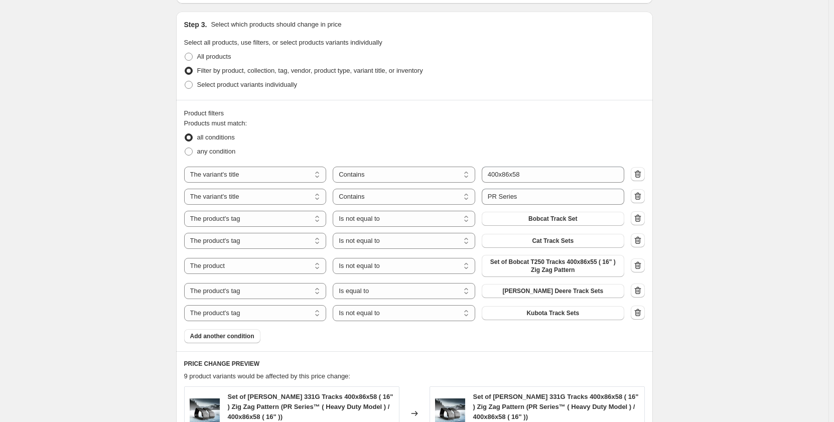
scroll to position [519, 0]
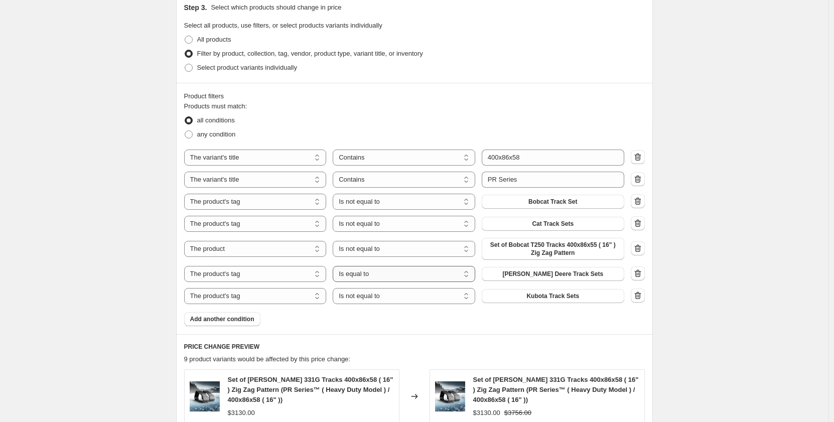
click at [449, 278] on select "Is equal to Is not equal to" at bounding box center [404, 274] width 143 height 16
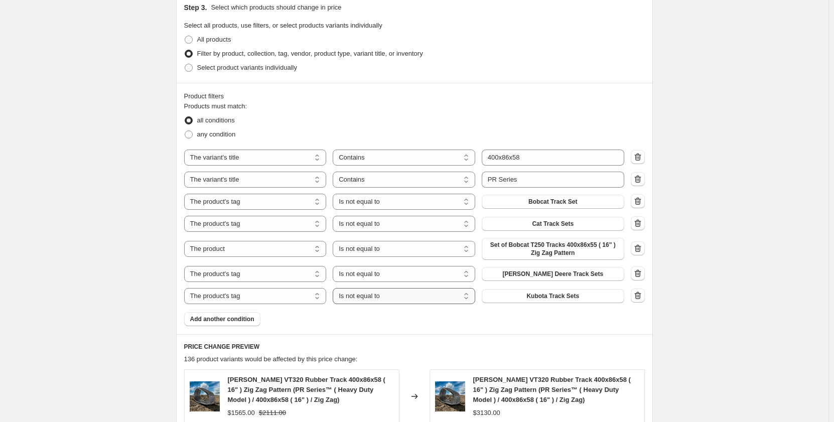
click at [439, 295] on select "Is equal to Is not equal to" at bounding box center [404, 296] width 143 height 16
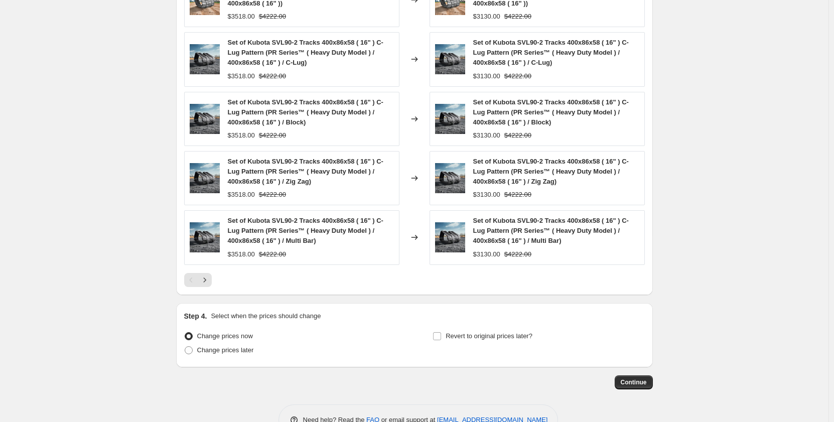
scroll to position [944, 0]
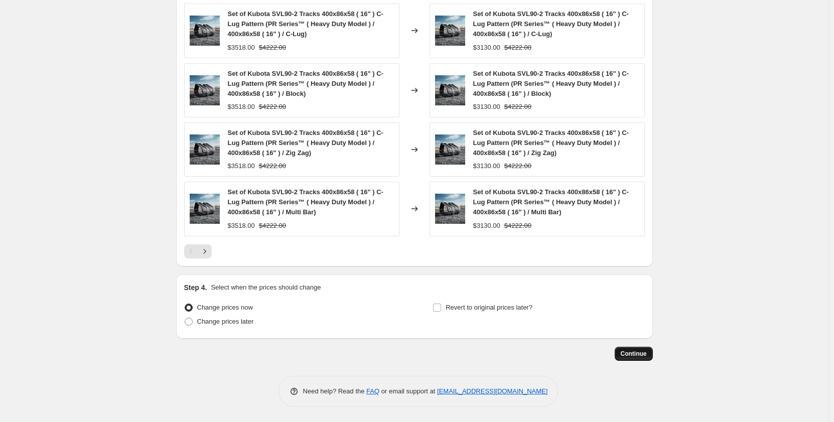
click at [630, 353] on span "Continue" at bounding box center [634, 354] width 26 height 8
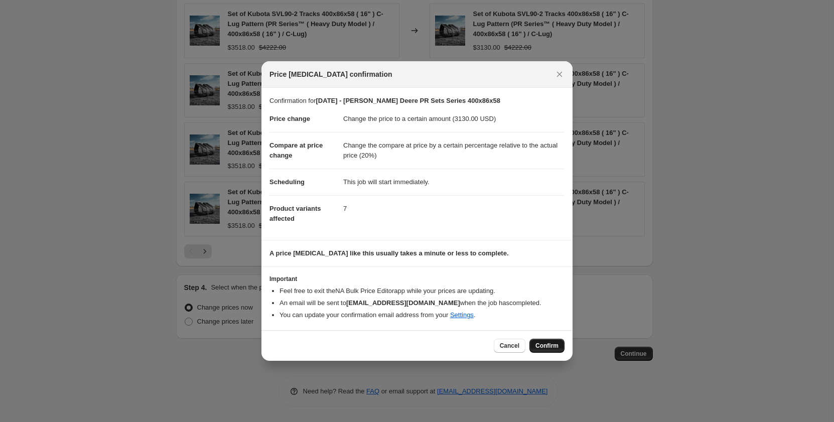
click at [542, 347] on span "Confirm" at bounding box center [547, 346] width 23 height 8
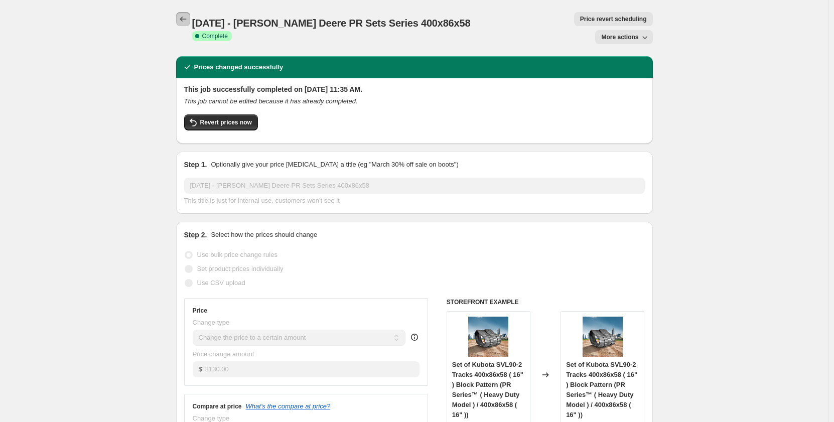
click at [184, 20] on icon "Price change jobs" at bounding box center [183, 19] width 10 height 10
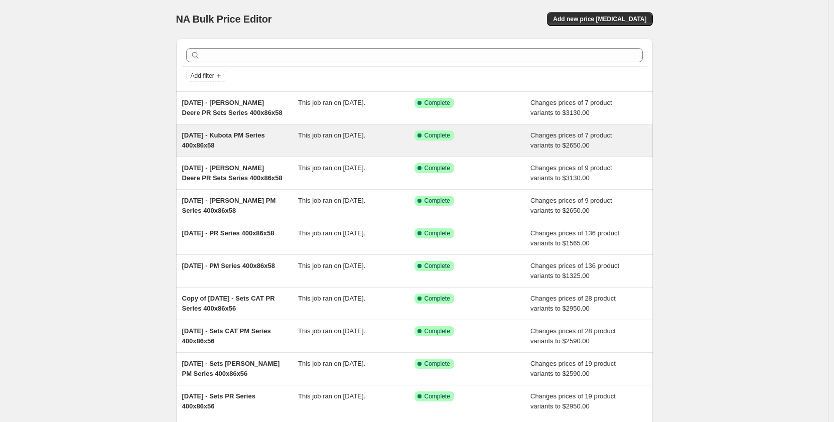
click at [327, 154] on div "[DATE] - Kubota PM Series 400x86x58 This job ran on [DATE]. Success Complete Co…" at bounding box center [414, 140] width 477 height 32
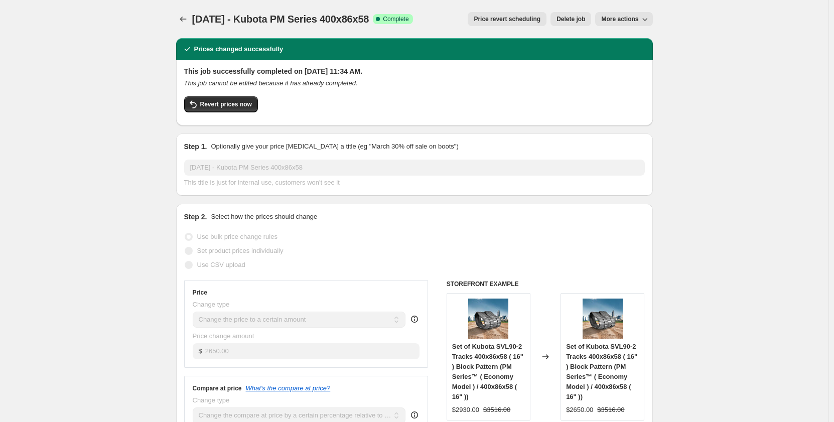
click at [609, 19] on span "More actions" at bounding box center [619, 19] width 37 height 8
click at [608, 36] on span "Copy to new job" at bounding box center [626, 40] width 47 height 8
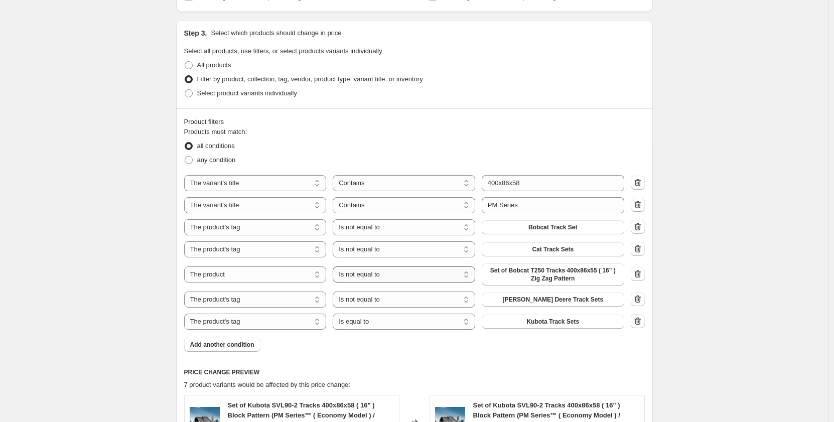
scroll to position [502, 0]
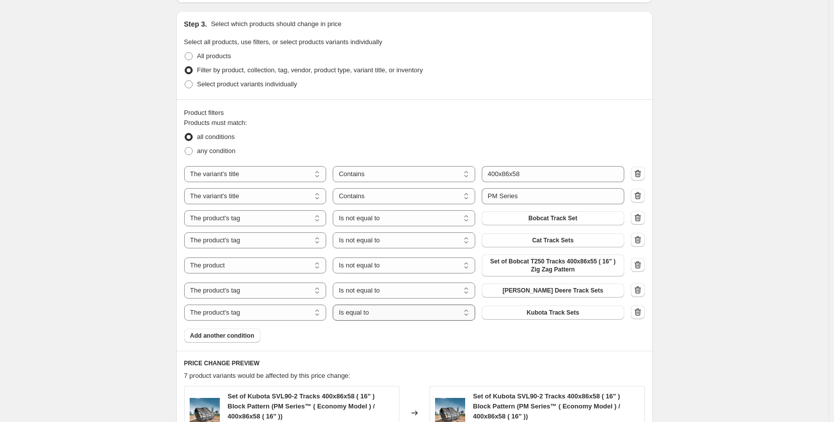
click at [420, 313] on select "Is equal to Is not equal to" at bounding box center [404, 313] width 143 height 16
click at [413, 218] on select "Is equal to Is not equal to" at bounding box center [404, 218] width 143 height 16
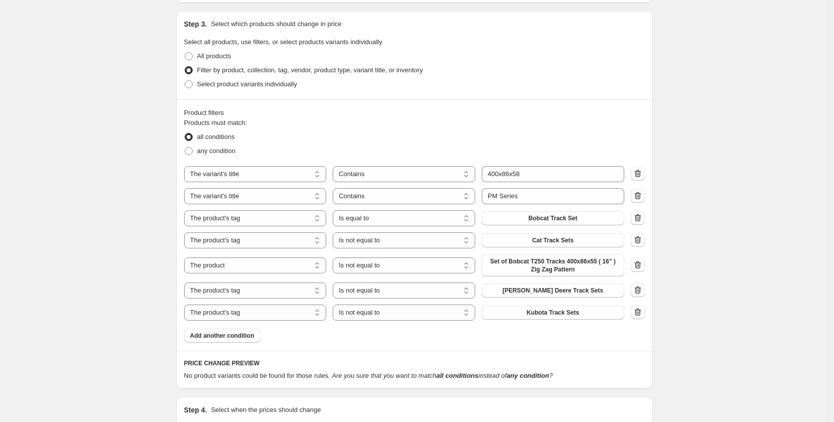
click at [112, 302] on div "Create new price [MEDICAL_DATA]. This page is ready Create new price [MEDICAL_D…" at bounding box center [414, 21] width 829 height 1047
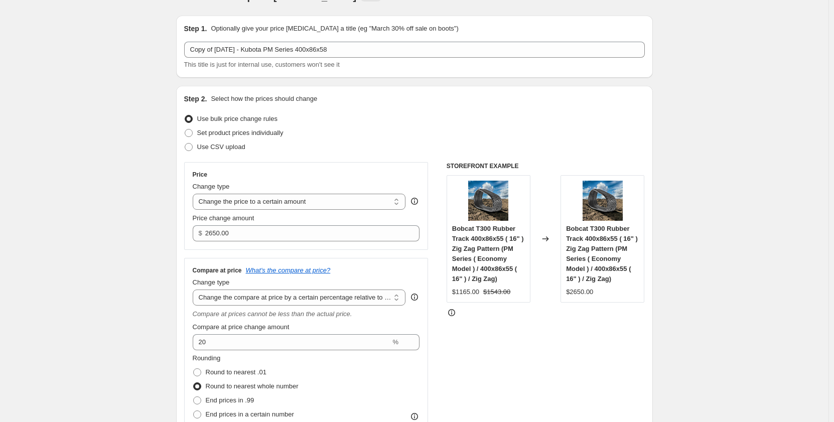
scroll to position [0, 0]
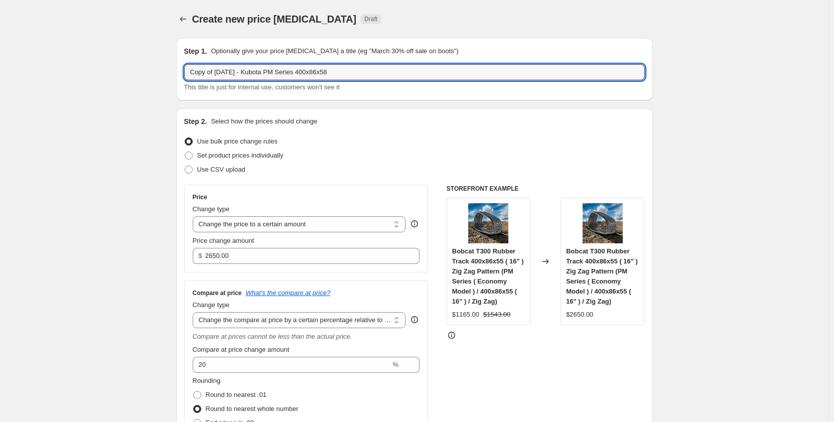
drag, startPoint x: 219, startPoint y: 71, endPoint x: 141, endPoint y: 84, distance: 79.9
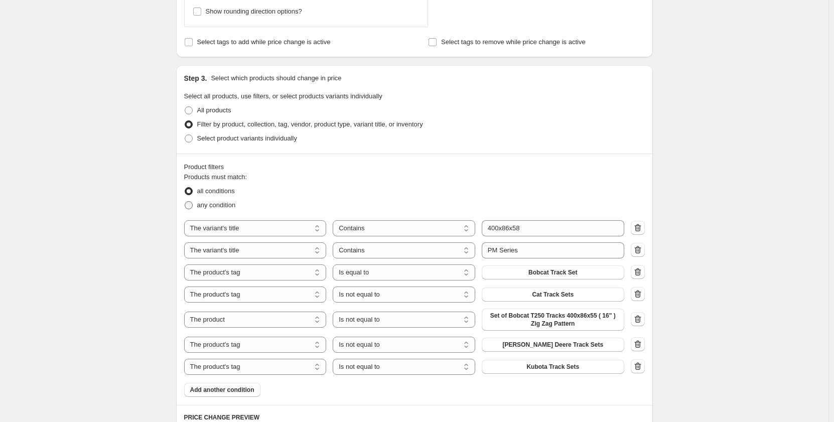
scroll to position [452, 0]
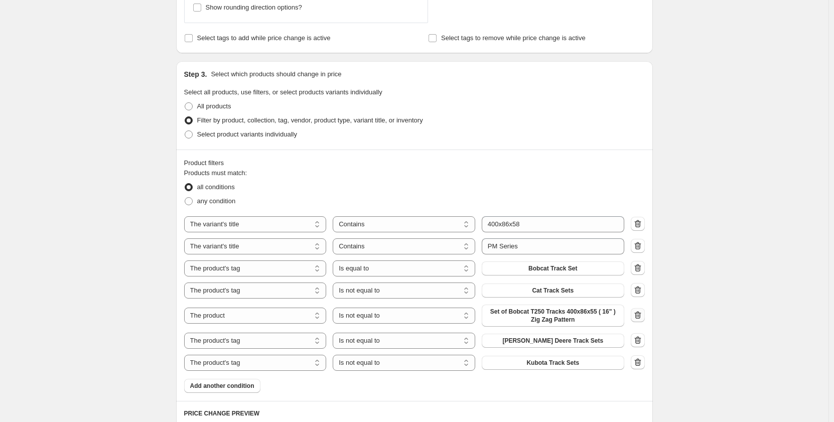
click at [636, 316] on icon "button" at bounding box center [638, 315] width 10 height 10
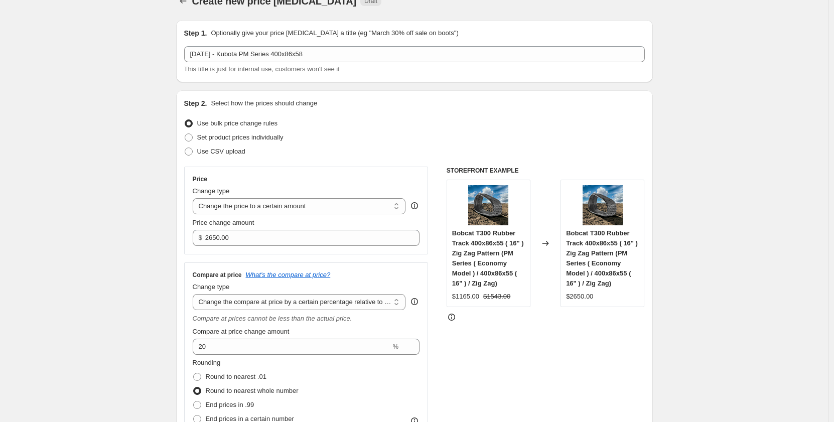
scroll to position [0, 0]
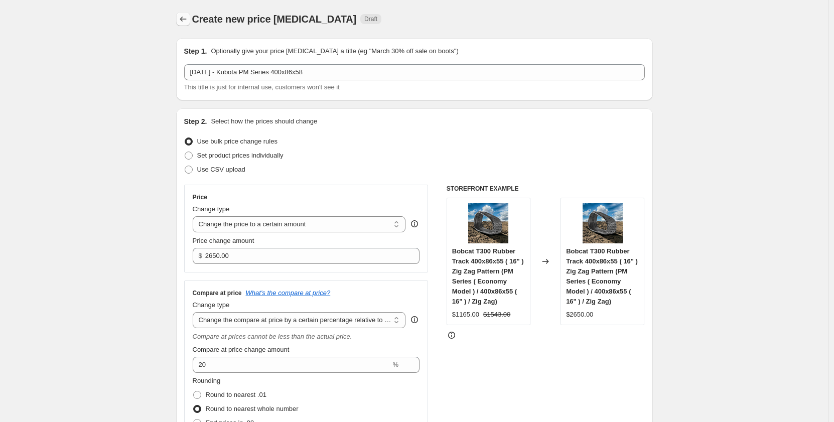
click at [188, 23] on icon "Price change jobs" at bounding box center [183, 19] width 10 height 10
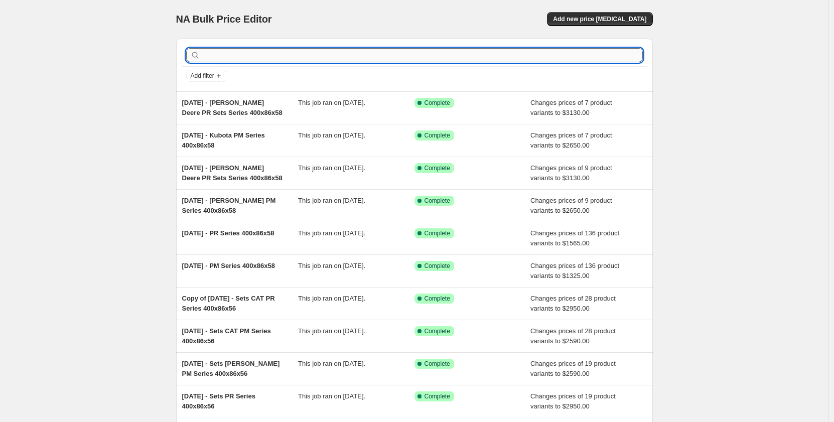
click at [441, 58] on input "text" at bounding box center [422, 55] width 441 height 14
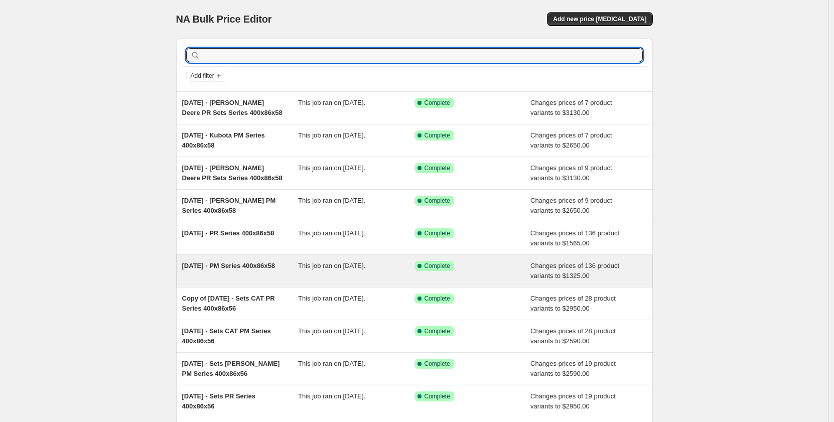
click at [314, 270] on span "This job ran on [DATE]." at bounding box center [331, 266] width 67 height 8
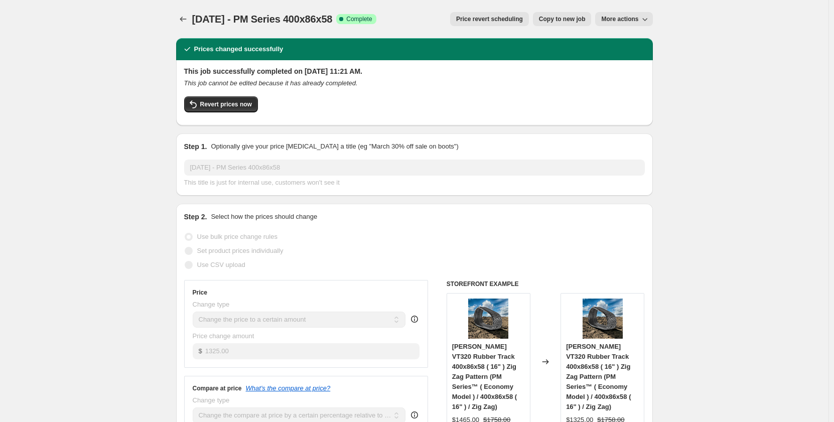
click at [557, 24] on button "Copy to new job" at bounding box center [562, 19] width 59 height 14
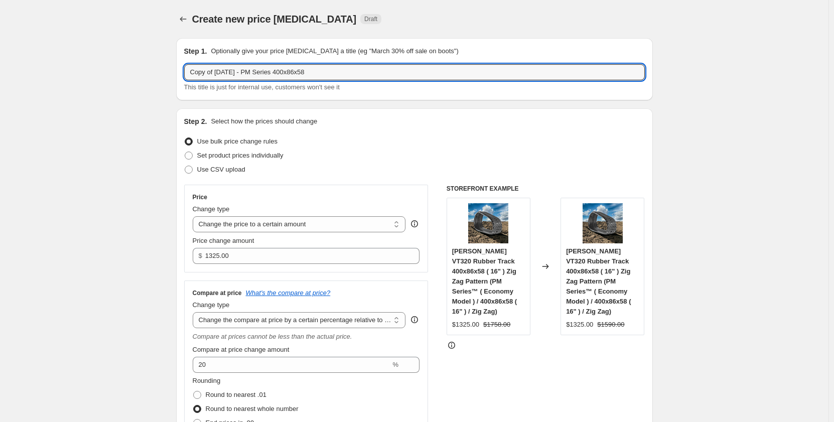
drag, startPoint x: 218, startPoint y: 72, endPoint x: 127, endPoint y: 80, distance: 91.7
drag, startPoint x: 299, startPoint y: 70, endPoint x: 291, endPoint y: 71, distance: 7.6
click at [291, 71] on input "[DATE] - PM Series 400x86x58" at bounding box center [414, 72] width 461 height 16
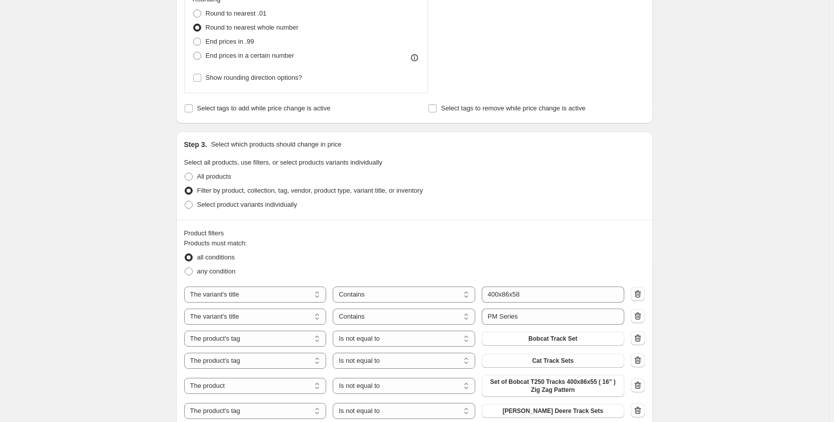
scroll to position [385, 0]
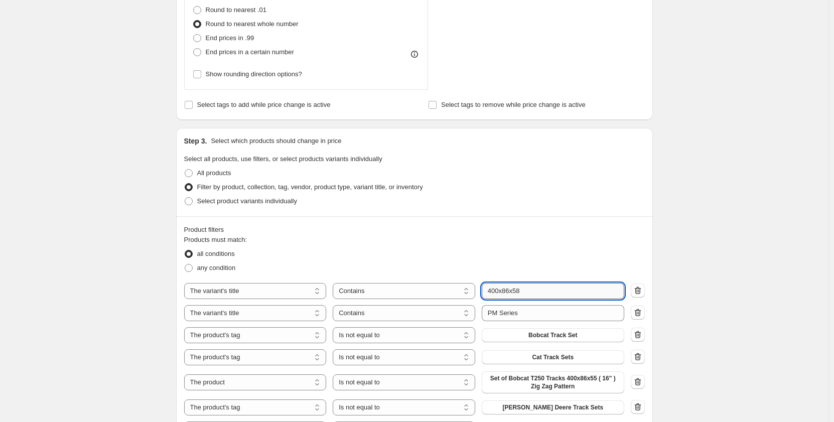
drag, startPoint x: 535, startPoint y: 291, endPoint x: 522, endPoint y: 292, distance: 13.1
click at [522, 292] on input "400x86x58" at bounding box center [553, 291] width 143 height 16
click at [112, 301] on div "Create new price [MEDICAL_DATA]. This page is ready Create new price [MEDICAL_D…" at bounding box center [414, 298] width 829 height 1366
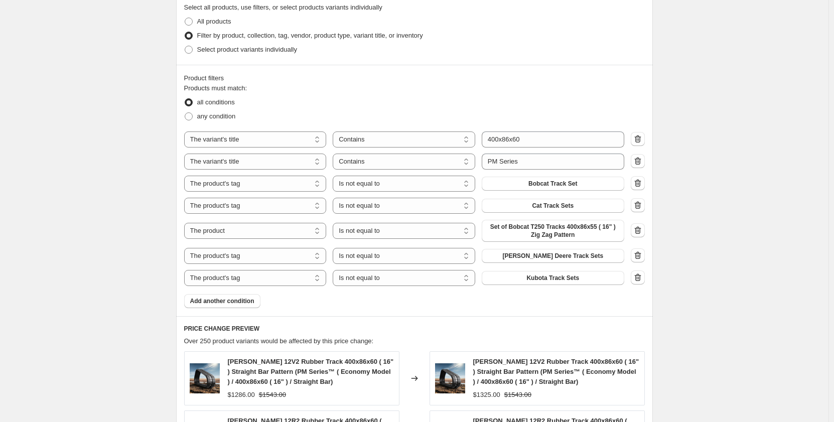
scroll to position [586, 0]
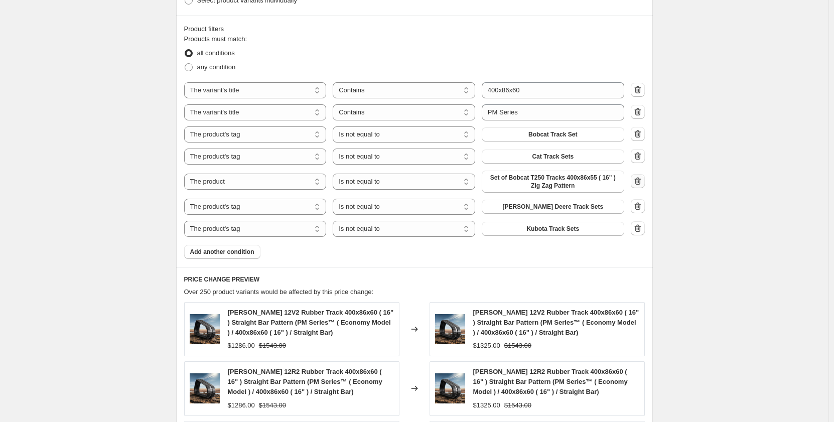
click at [638, 180] on icon "button" at bounding box center [638, 181] width 10 height 10
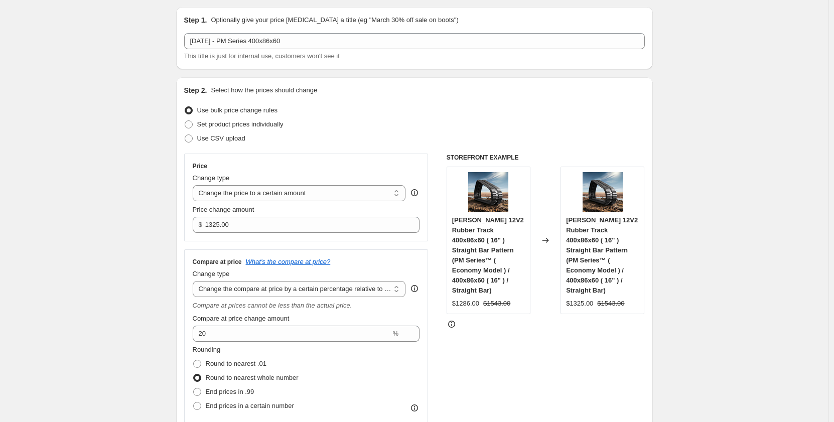
scroll to position [17, 0]
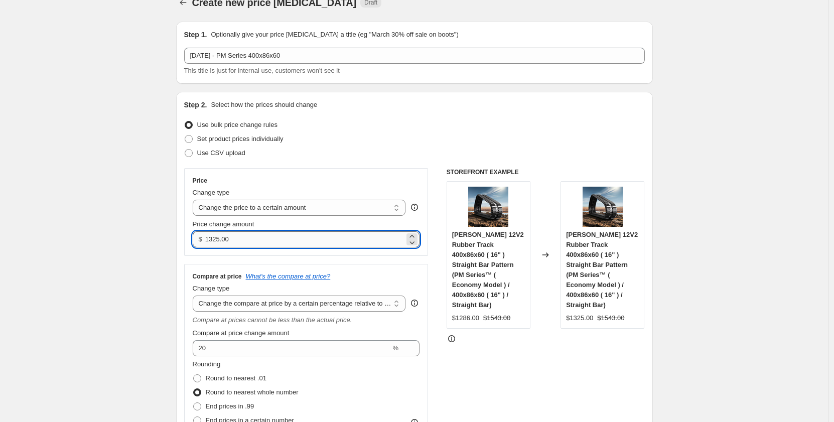
click at [210, 242] on input "1325.00" at bounding box center [304, 239] width 199 height 16
click at [219, 238] on input "1425.00" at bounding box center [304, 239] width 199 height 16
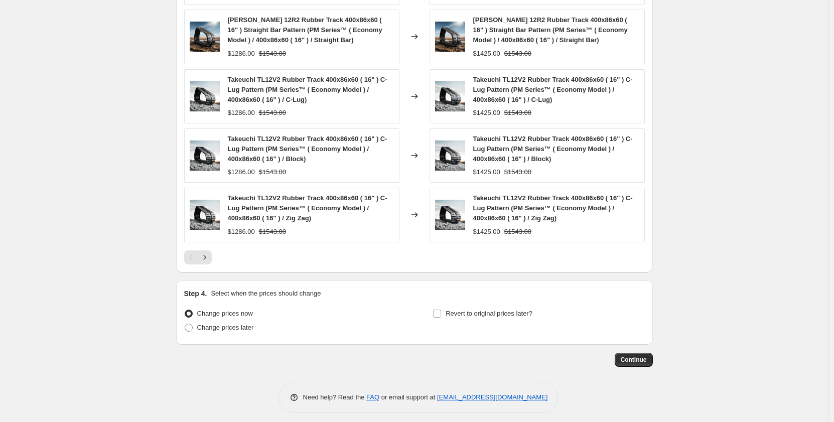
scroll to position [916, 0]
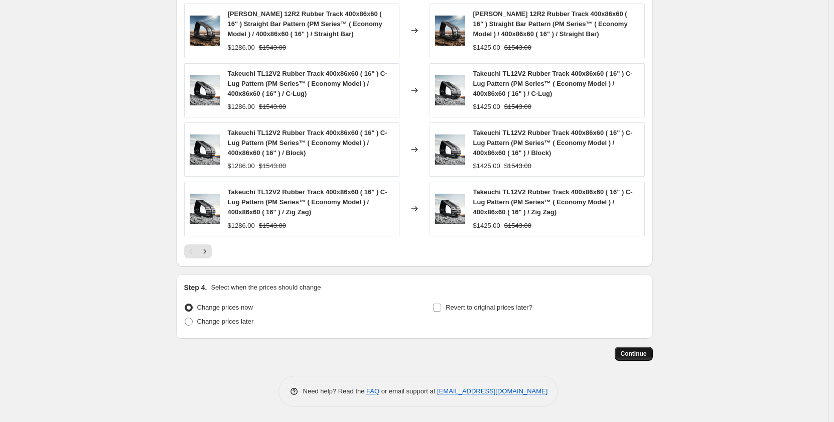
click at [641, 358] on button "Continue" at bounding box center [634, 354] width 38 height 14
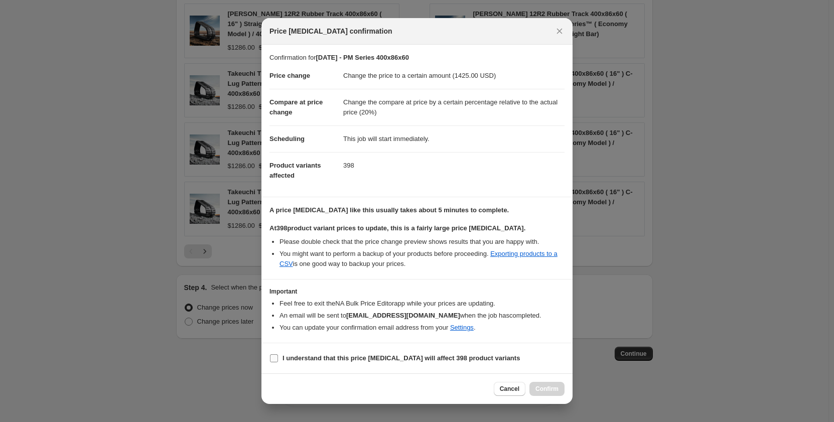
click at [274, 360] on input "I understand that this price [MEDICAL_DATA] will affect 398 product variants" at bounding box center [274, 358] width 8 height 8
click at [561, 30] on icon "Close" at bounding box center [560, 32] width 6 height 6
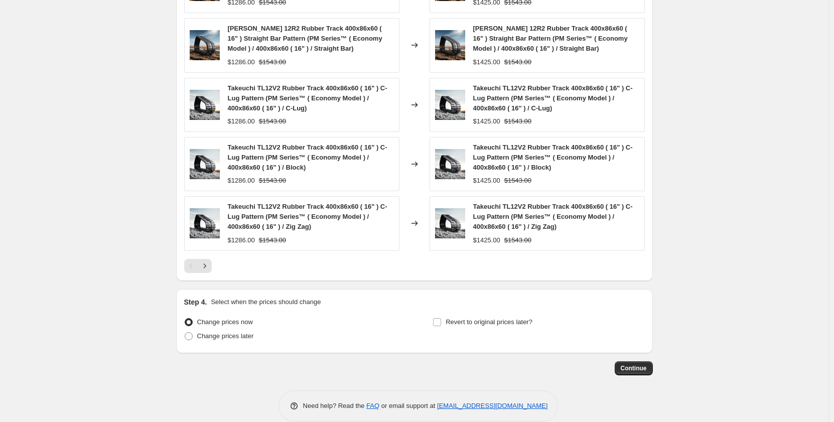
scroll to position [904, 0]
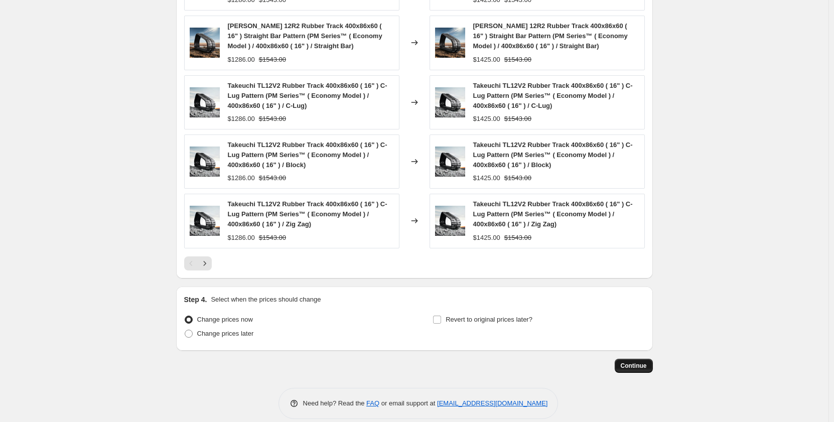
click at [631, 366] on span "Continue" at bounding box center [634, 366] width 26 height 8
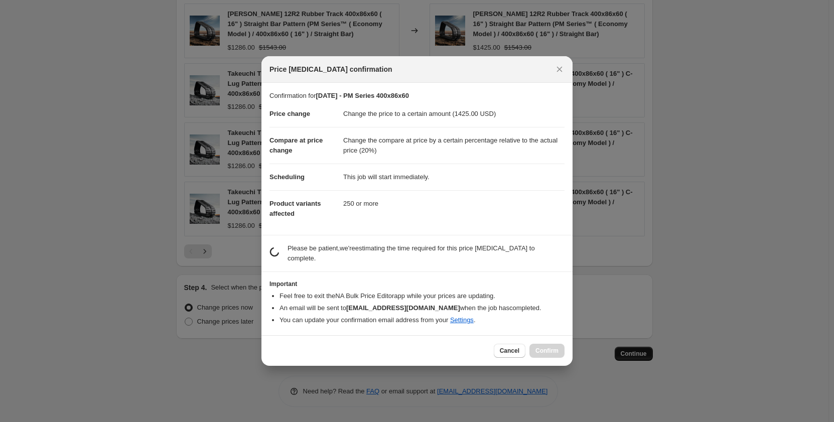
scroll to position [0, 0]
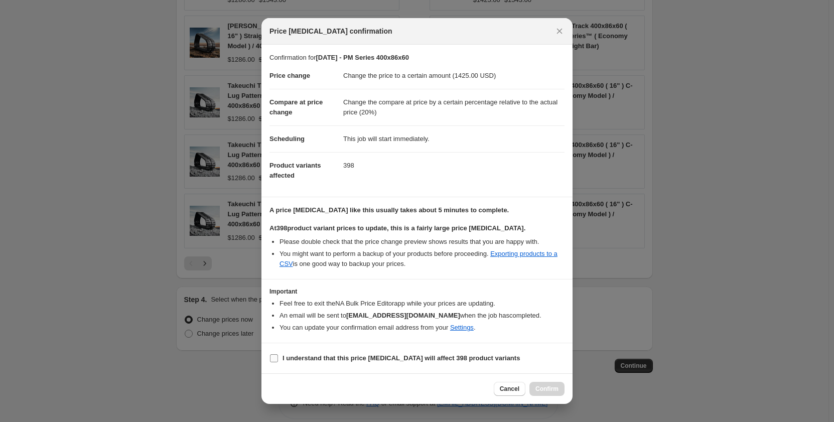
click at [275, 360] on input "I understand that this price [MEDICAL_DATA] will affect 398 product variants" at bounding box center [274, 358] width 8 height 8
click at [550, 391] on span "Confirm" at bounding box center [547, 389] width 23 height 8
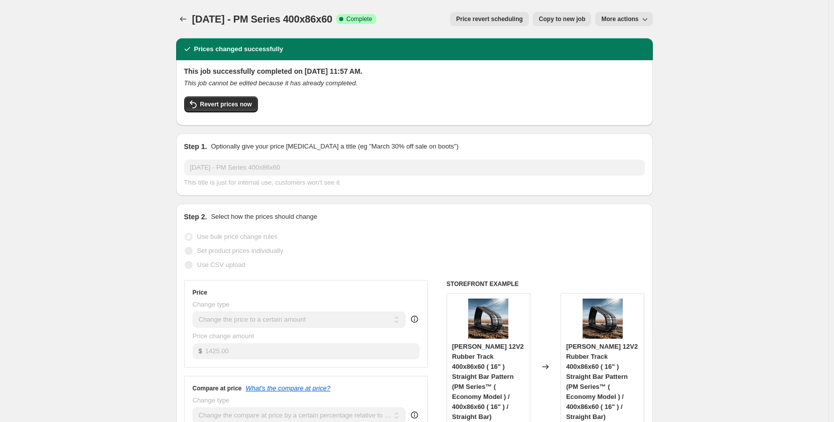
click at [571, 22] on span "Copy to new job" at bounding box center [562, 19] width 47 height 8
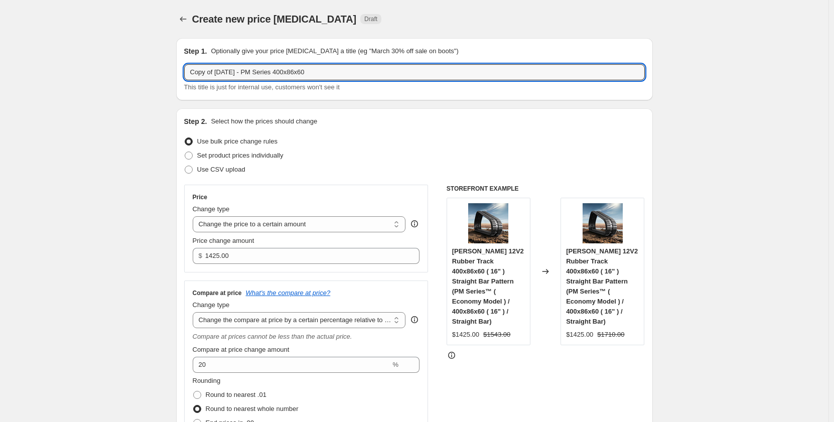
drag, startPoint x: 219, startPoint y: 74, endPoint x: 183, endPoint y: 77, distance: 36.3
click at [183, 77] on div "Step 1. Optionally give your price [MEDICAL_DATA] a title (eg "March 30% off sa…" at bounding box center [414, 69] width 477 height 62
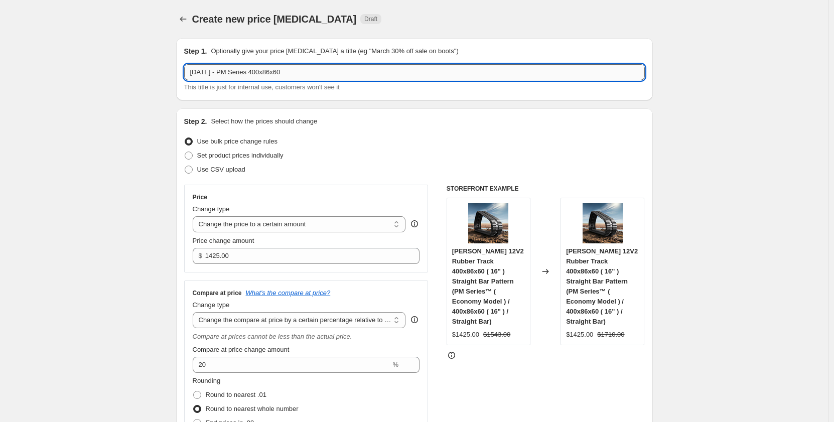
click at [234, 76] on input "[DATE] - PM Series 400x86x60" at bounding box center [414, 72] width 461 height 16
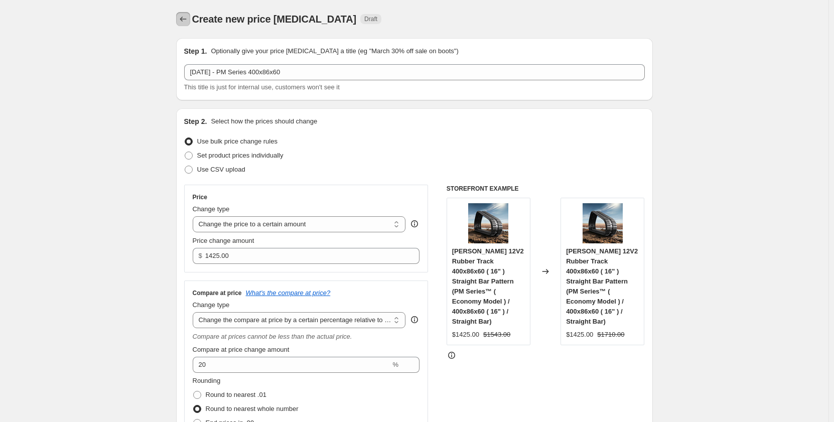
click at [188, 20] on icon "Price change jobs" at bounding box center [183, 19] width 10 height 10
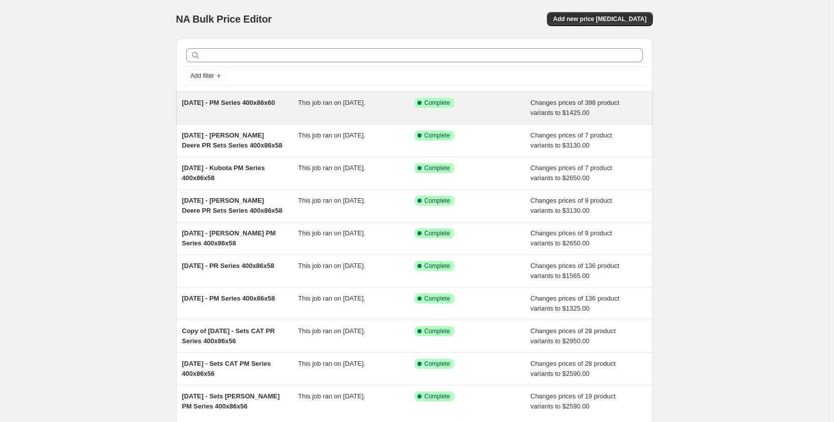
click at [262, 113] on div "[DATE] - PM Series 400x86x60" at bounding box center [240, 108] width 116 height 20
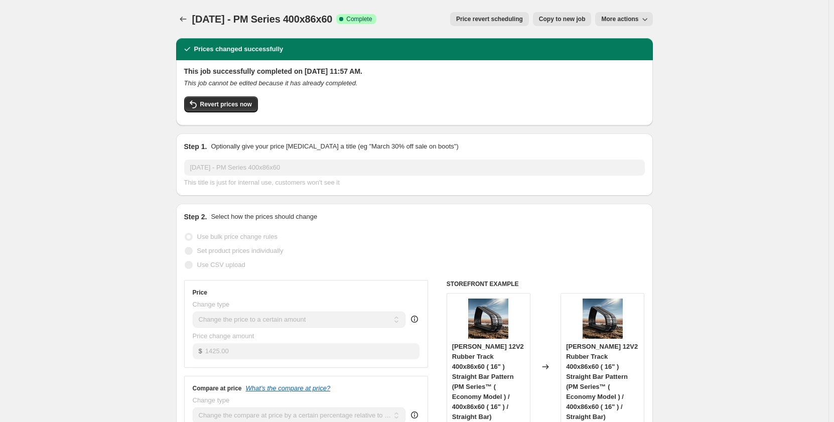
click at [547, 18] on span "Copy to new job" at bounding box center [562, 19] width 47 height 8
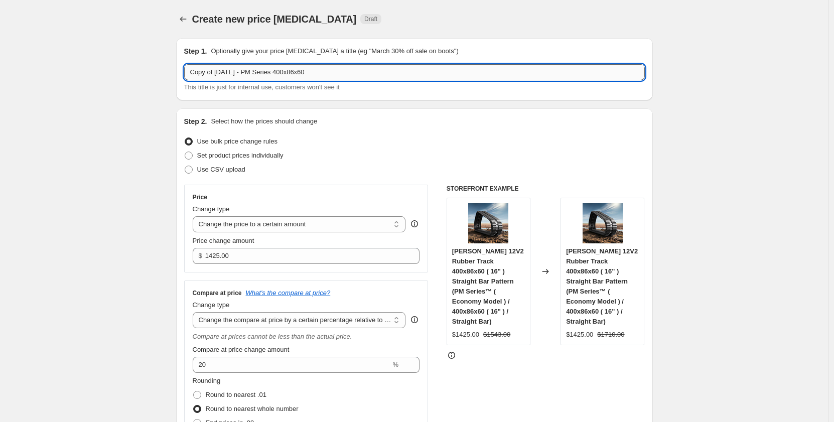
click at [260, 71] on input "Copy of [DATE] - PM Series 400x86x60" at bounding box center [414, 72] width 461 height 16
drag, startPoint x: 218, startPoint y: 73, endPoint x: 163, endPoint y: 78, distance: 54.9
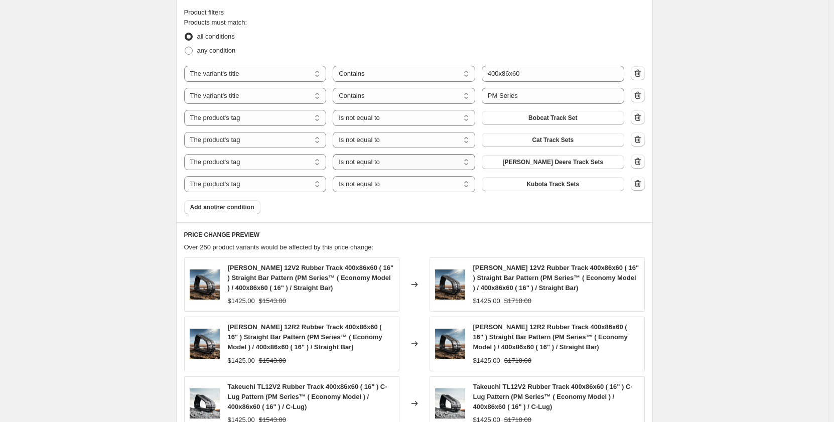
scroll to position [619, 0]
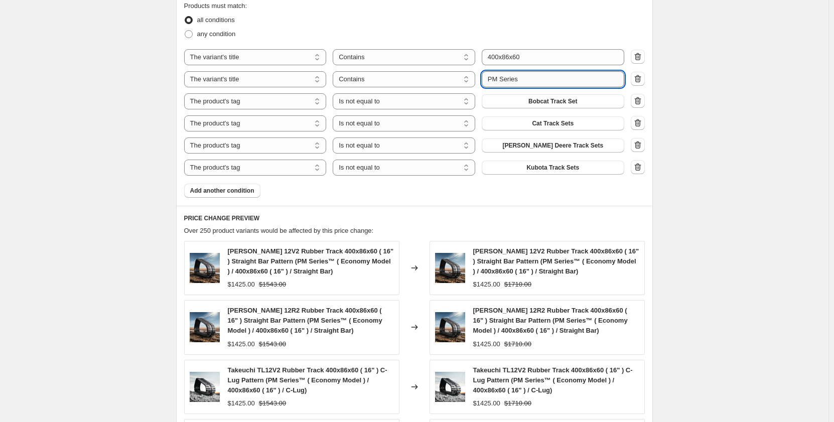
click at [495, 78] on input "PM Series" at bounding box center [553, 79] width 143 height 16
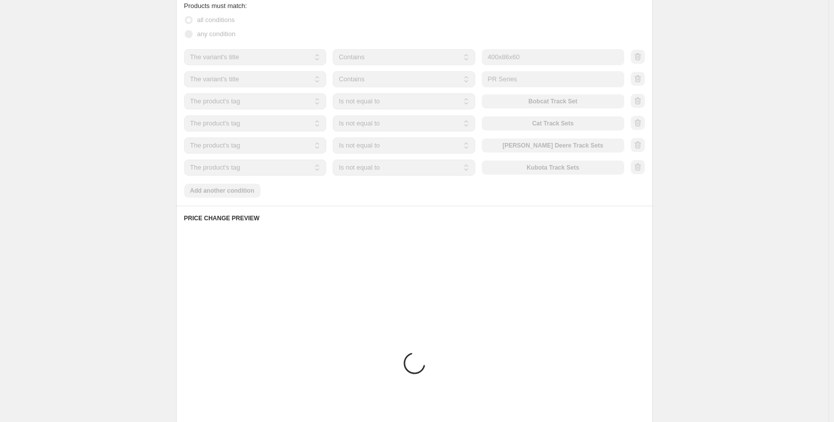
click at [91, 136] on div "Create new price [MEDICAL_DATA]. This page is ready Create new price [MEDICAL_D…" at bounding box center [414, 17] width 829 height 1272
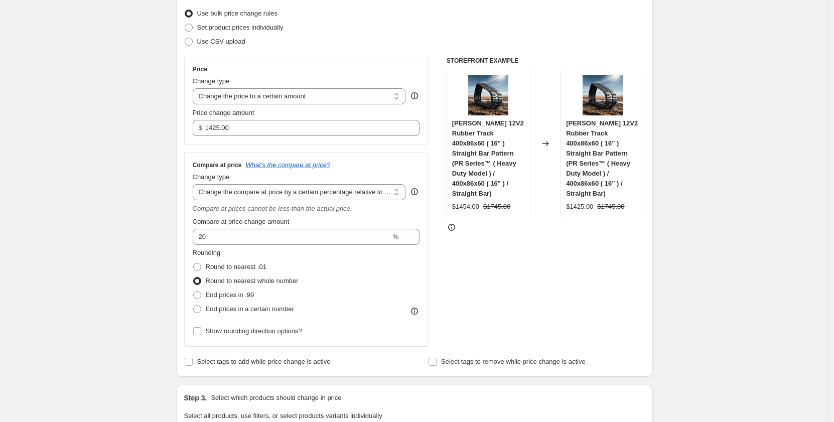
scroll to position [134, 0]
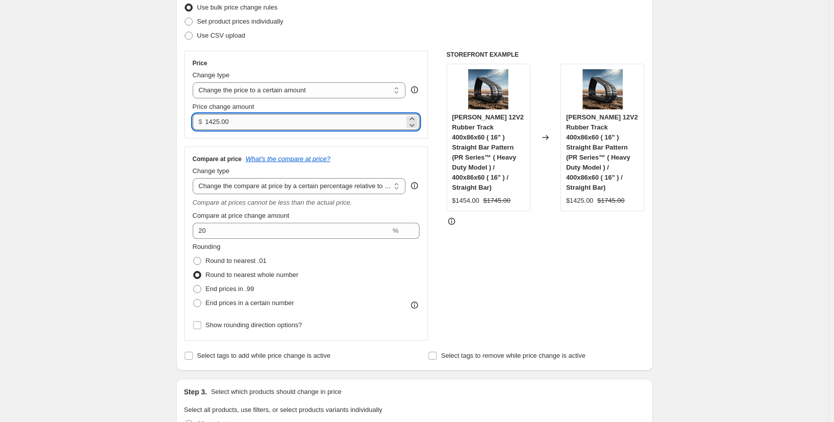
click at [212, 124] on input "1425.00" at bounding box center [304, 122] width 199 height 16
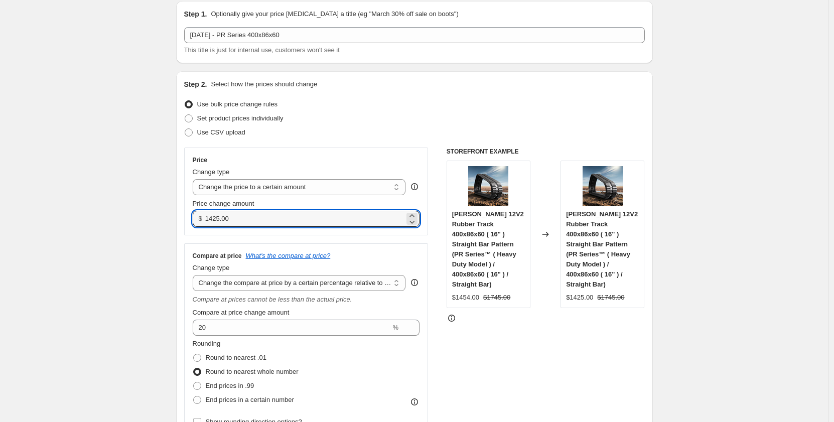
scroll to position [50, 0]
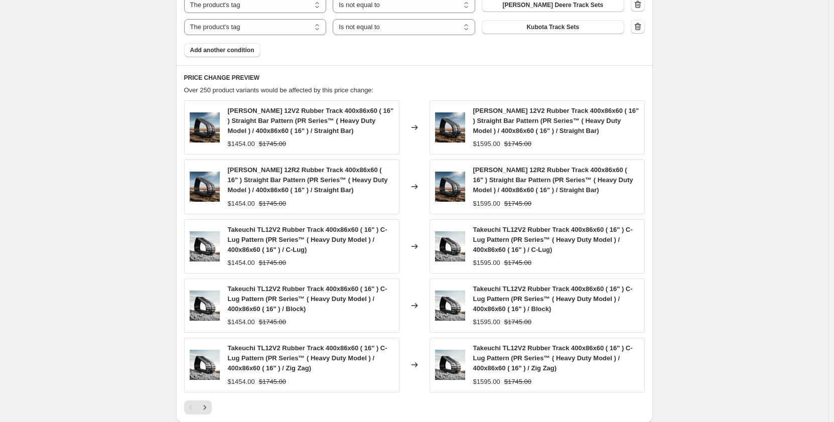
scroll to position [916, 0]
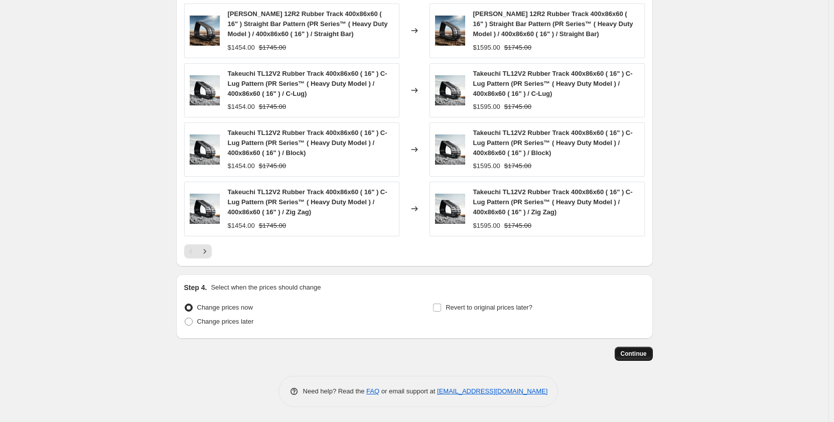
click at [636, 355] on span "Continue" at bounding box center [634, 354] width 26 height 8
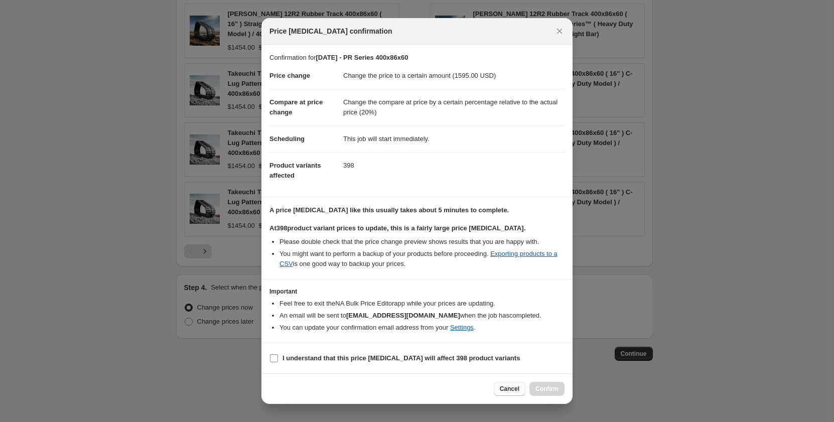
click at [275, 359] on input "I understand that this price [MEDICAL_DATA] will affect 398 product variants" at bounding box center [274, 358] width 8 height 8
click at [543, 388] on span "Confirm" at bounding box center [547, 389] width 23 height 8
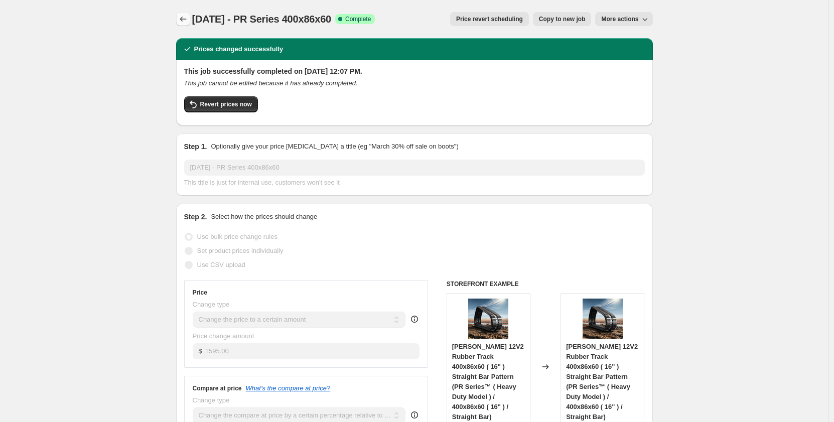
click at [188, 21] on icon "Price change jobs" at bounding box center [183, 19] width 10 height 10
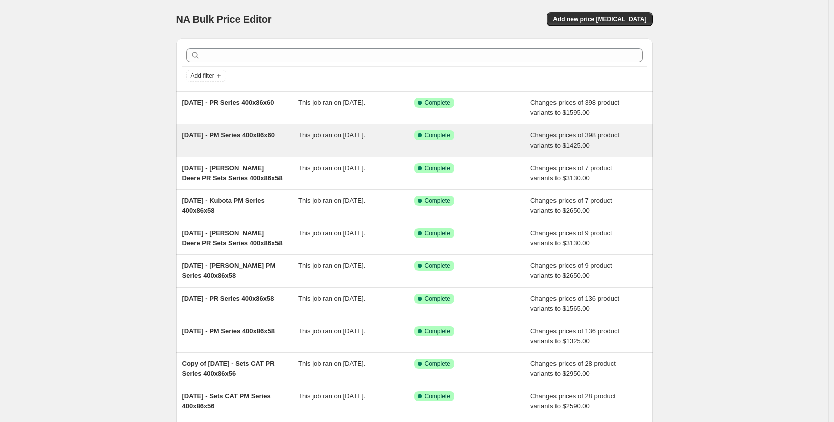
click at [252, 148] on div "[DATE] - PM Series 400x86x60" at bounding box center [240, 141] width 116 height 20
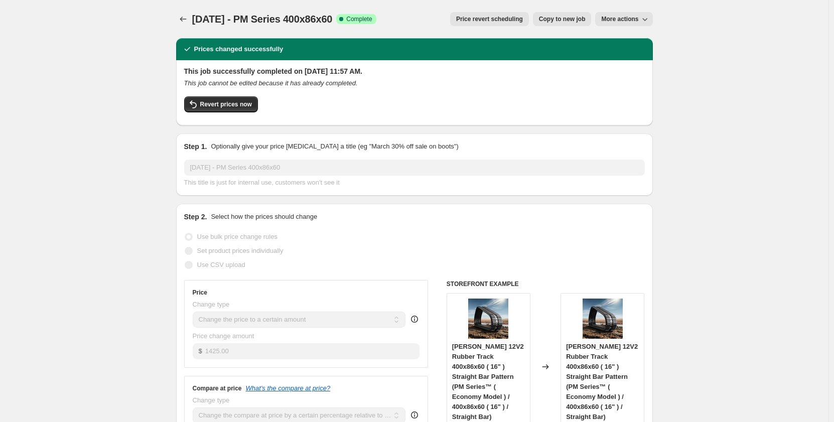
click at [557, 23] on span "Copy to new job" at bounding box center [562, 19] width 47 height 8
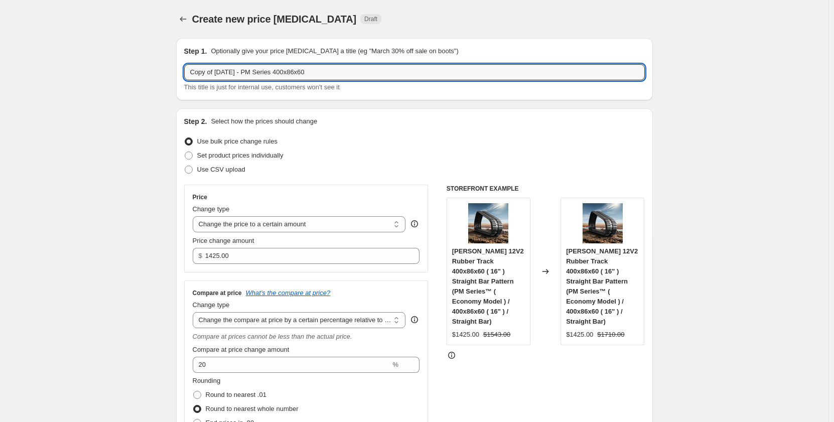
drag, startPoint x: 219, startPoint y: 74, endPoint x: 124, endPoint y: 78, distance: 94.9
click at [228, 73] on input "[DATE] - PM Series 400x86x60" at bounding box center [414, 72] width 461 height 16
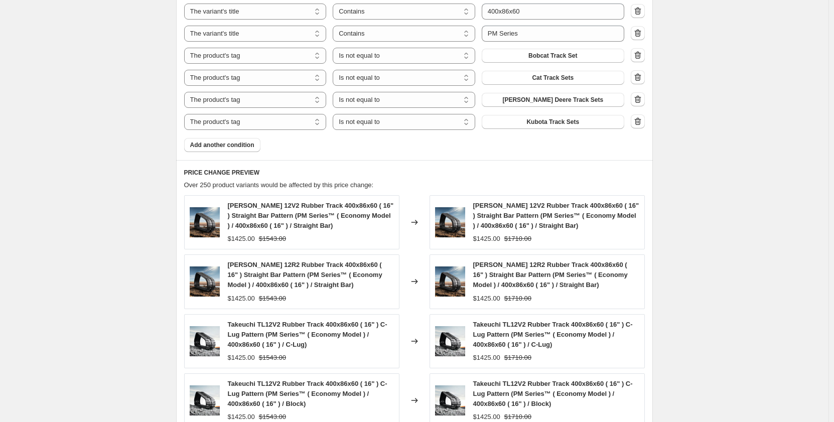
scroll to position [602, 0]
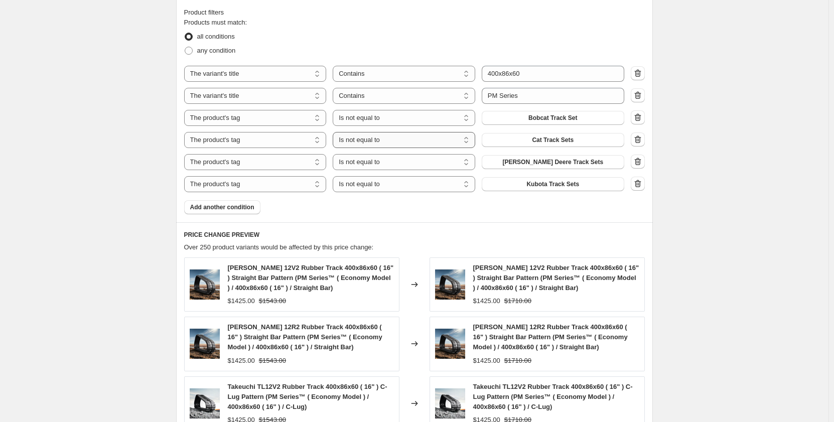
click at [415, 145] on select "Is equal to Is not equal to" at bounding box center [404, 140] width 143 height 16
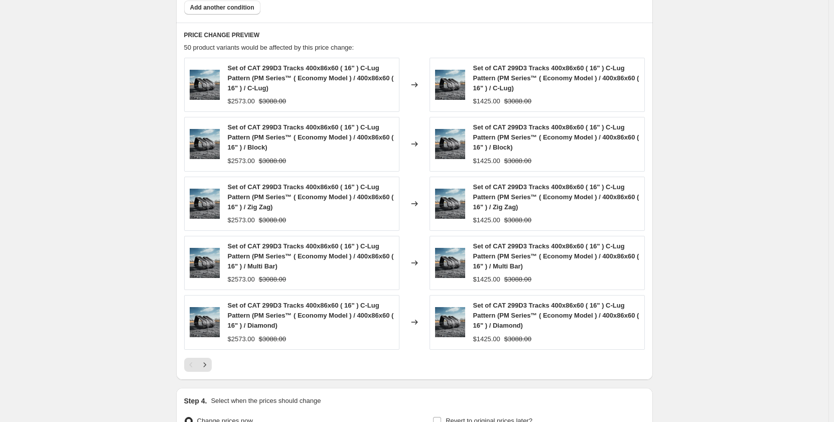
scroll to position [803, 0]
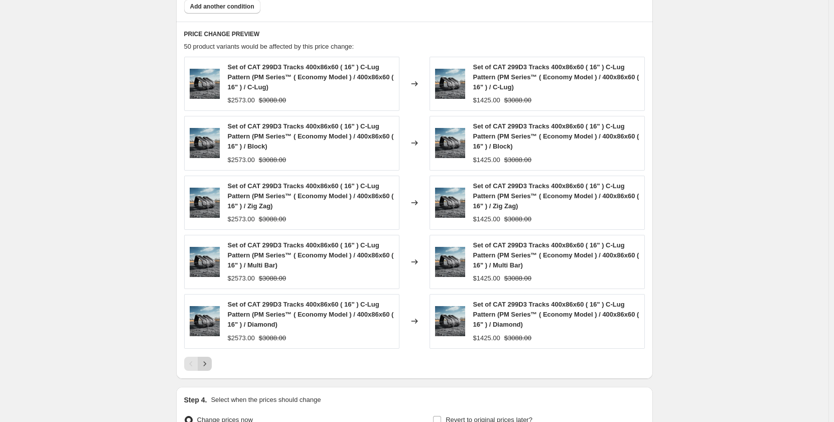
click at [210, 362] on icon "Next" at bounding box center [205, 364] width 10 height 10
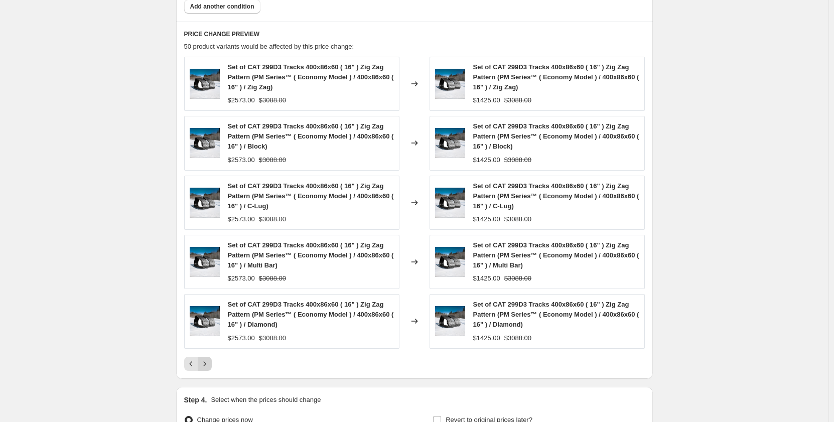
click at [210, 364] on icon "Next" at bounding box center [205, 364] width 10 height 10
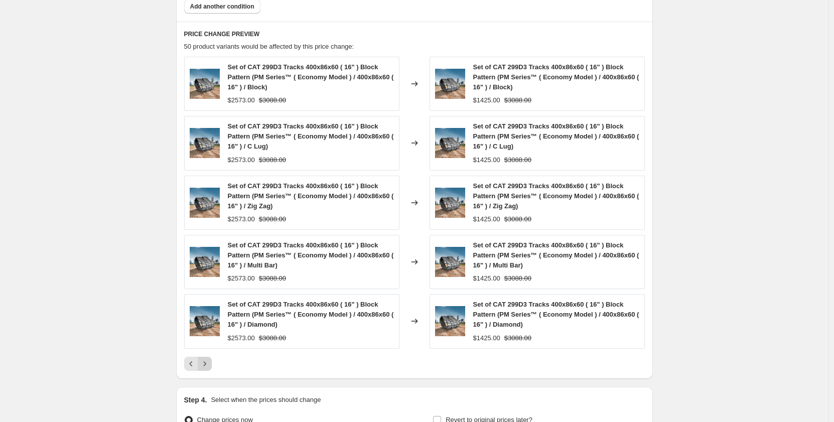
click at [209, 365] on icon "Next" at bounding box center [205, 364] width 10 height 10
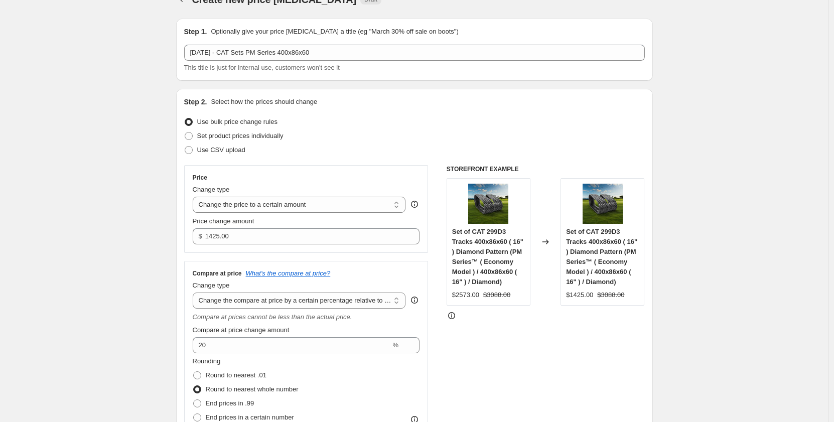
scroll to position [0, 0]
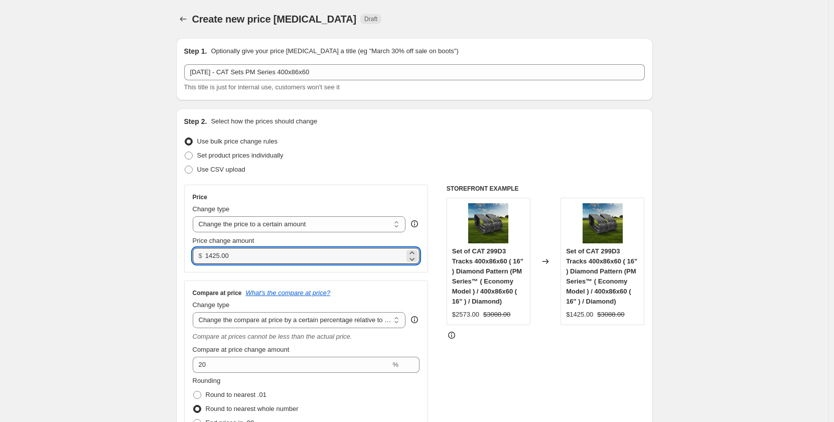
drag, startPoint x: 234, startPoint y: 258, endPoint x: 184, endPoint y: 262, distance: 50.4
click at [184, 262] on div "Step 2. Select how the prices should change Use bulk price change rules Set pro…" at bounding box center [414, 306] width 477 height 397
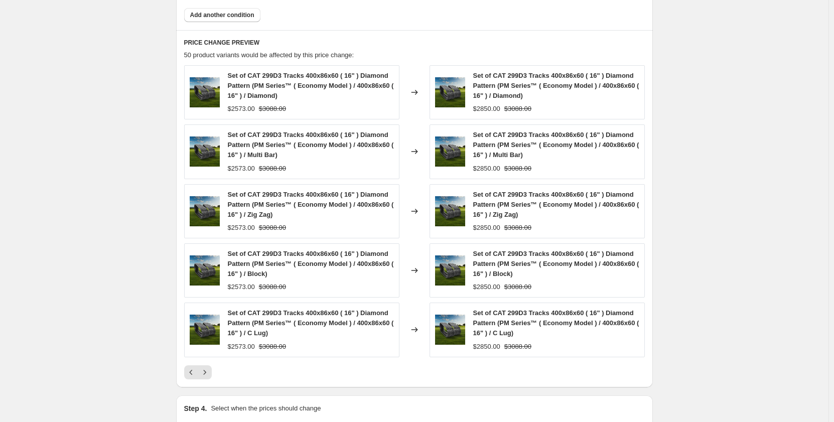
scroll to position [803, 0]
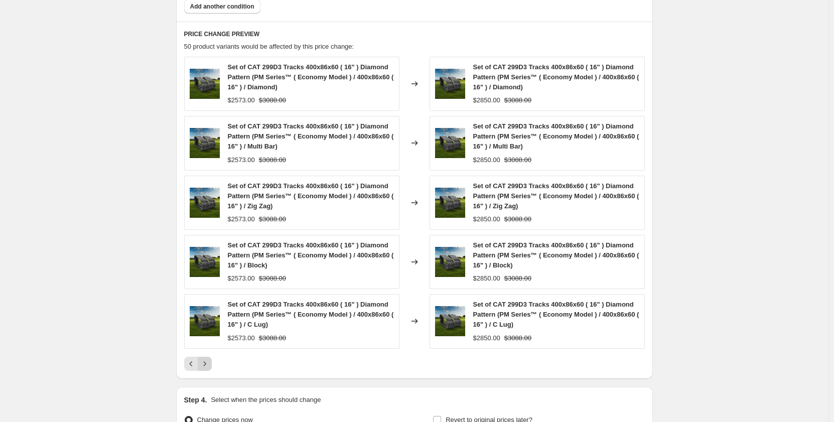
click at [209, 365] on icon "Next" at bounding box center [205, 364] width 10 height 10
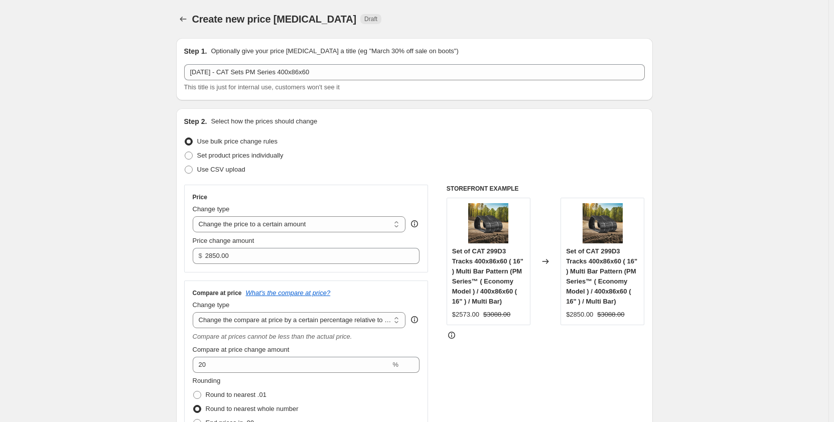
select select "pp"
select select "title"
select select "contains"
select select "title"
select select "contains"
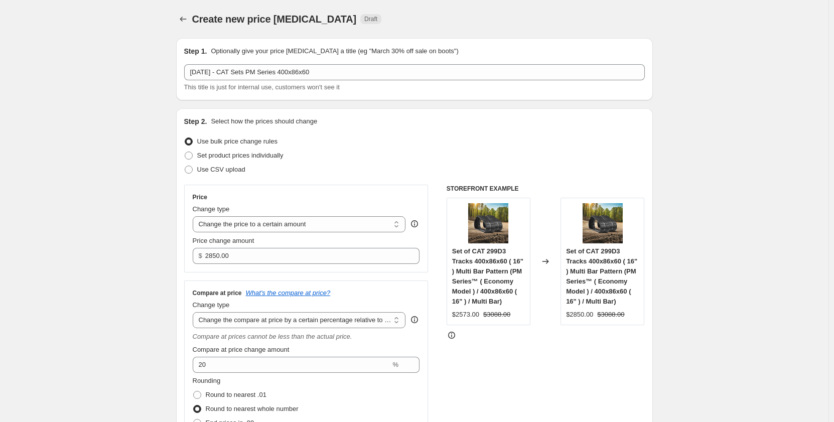
select select "tag"
select select "not_equal"
select select "tag"
select select "not_equal"
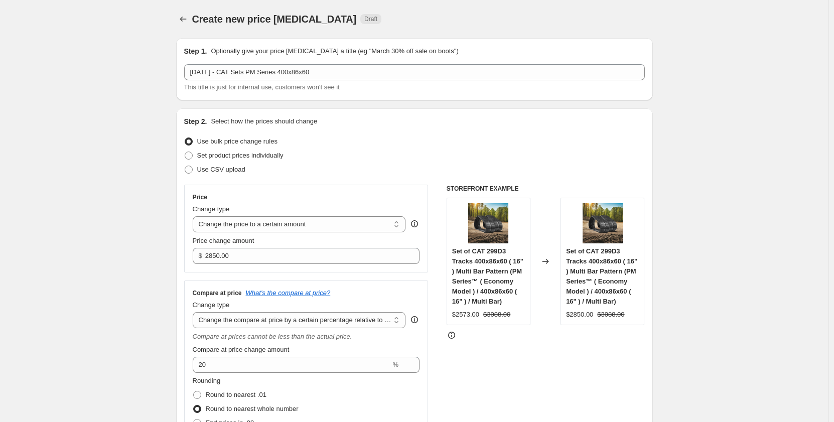
select select "tag"
select select "not_equal"
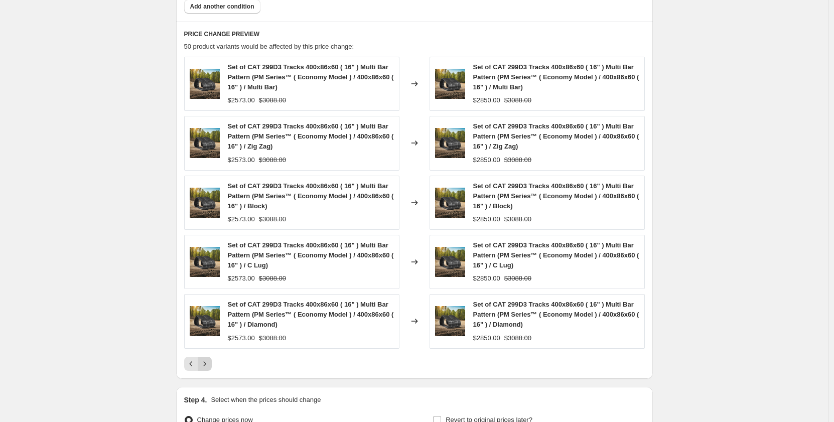
click at [210, 366] on icon "Next" at bounding box center [205, 364] width 10 height 10
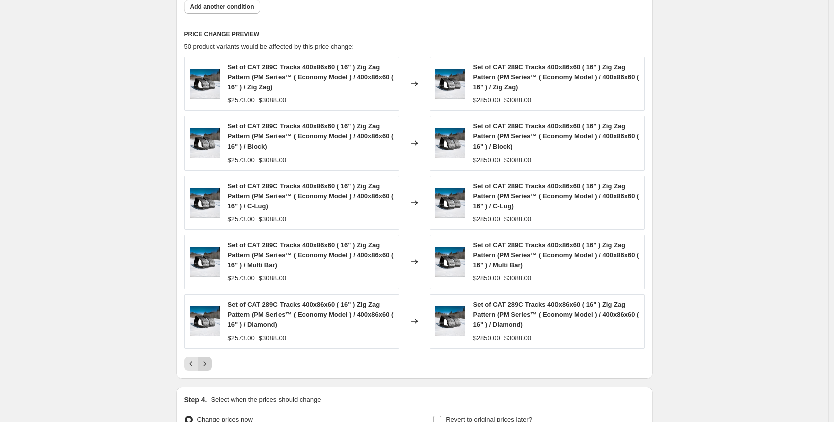
click at [210, 366] on icon "Next" at bounding box center [205, 364] width 10 height 10
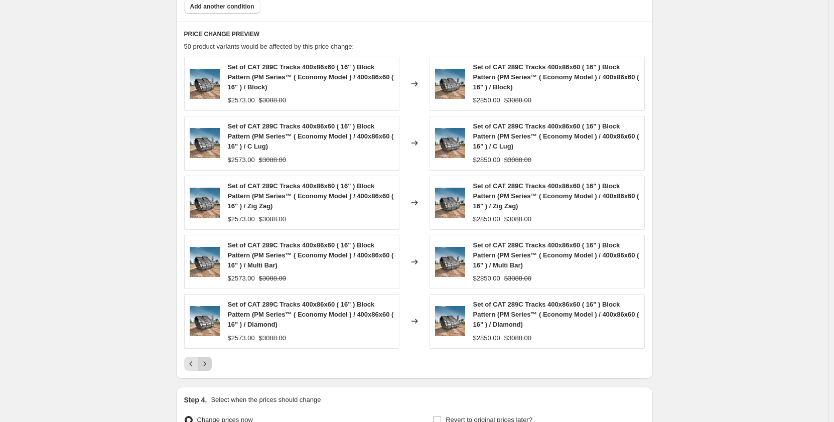
click at [210, 366] on icon "Next" at bounding box center [205, 364] width 10 height 10
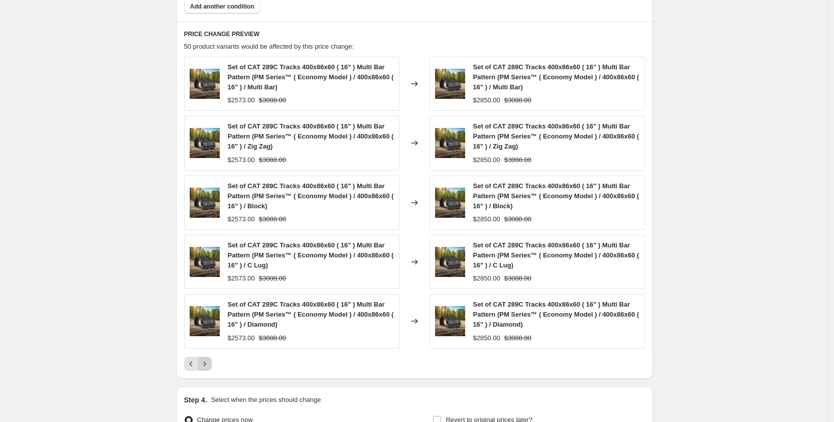
click at [210, 366] on icon "Next" at bounding box center [205, 364] width 10 height 10
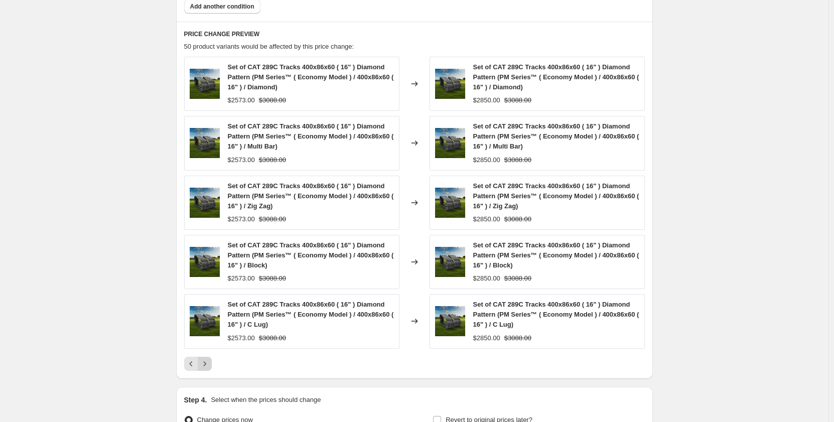
click at [210, 366] on icon "Next" at bounding box center [205, 364] width 10 height 10
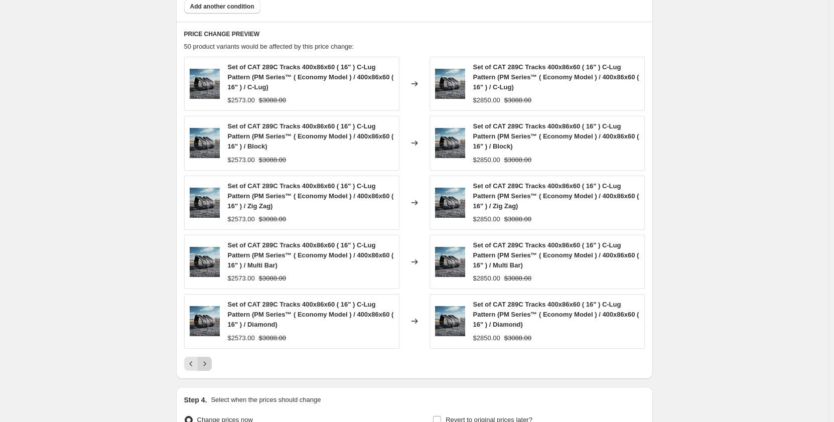
click at [211, 366] on div "Pagination" at bounding box center [205, 364] width 14 height 14
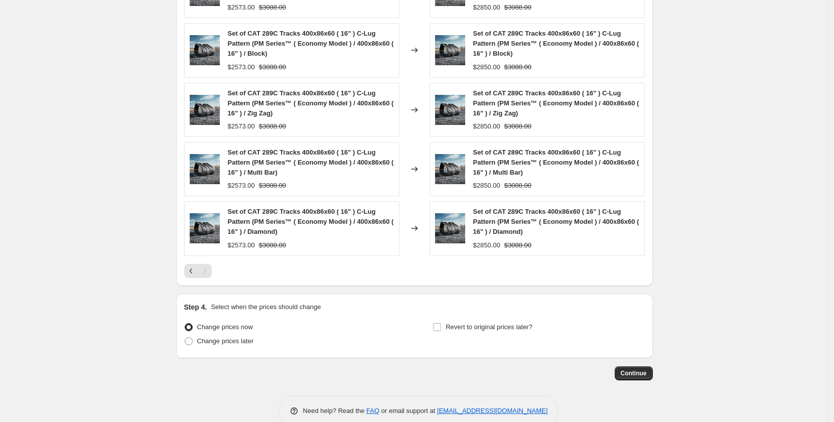
scroll to position [916, 0]
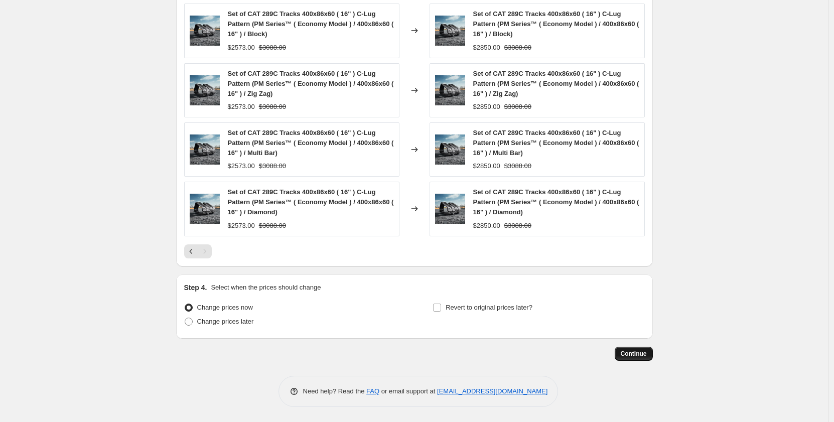
click at [629, 353] on span "Continue" at bounding box center [634, 354] width 26 height 8
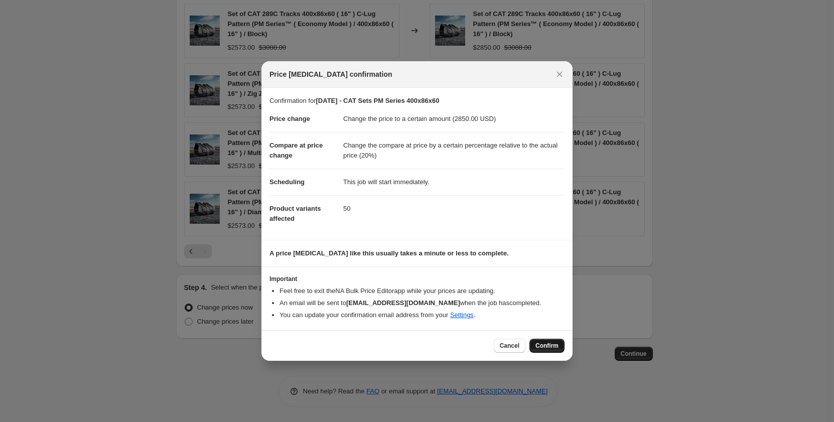
click at [547, 347] on span "Confirm" at bounding box center [547, 346] width 23 height 8
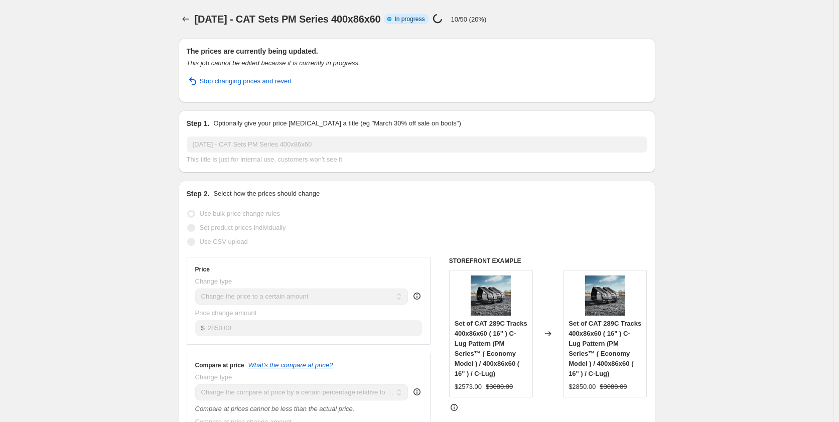
select select "pp"
select select "title"
select select "contains"
select select "title"
select select "contains"
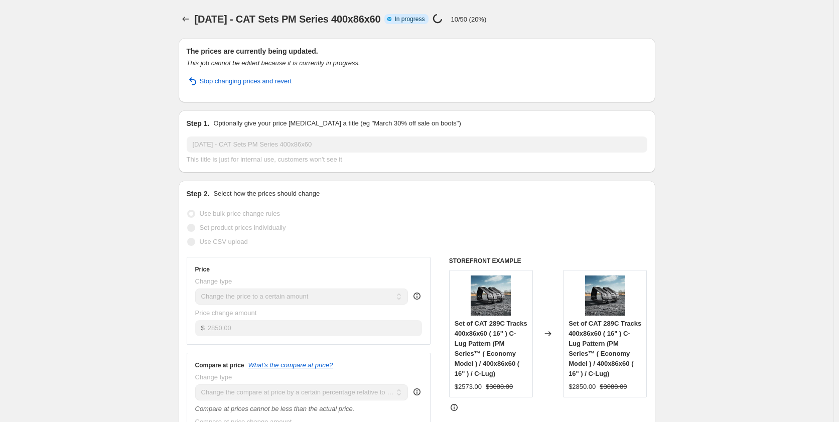
select select "tag"
select select "not_equal"
select select "tag"
select select "not_equal"
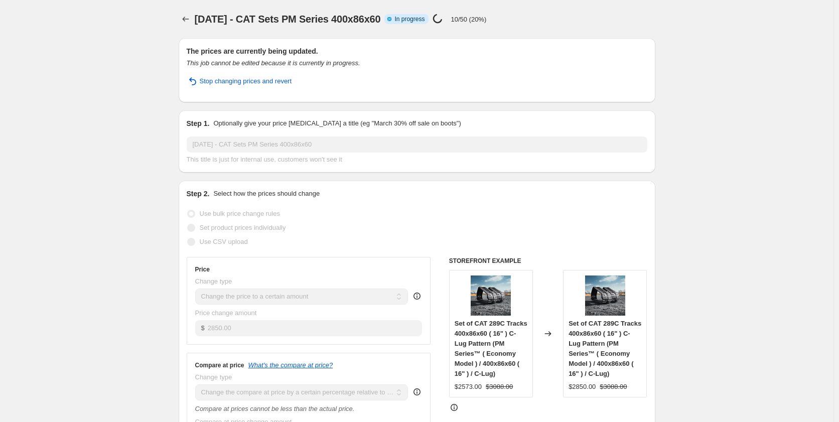
select select "tag"
select select "not_equal"
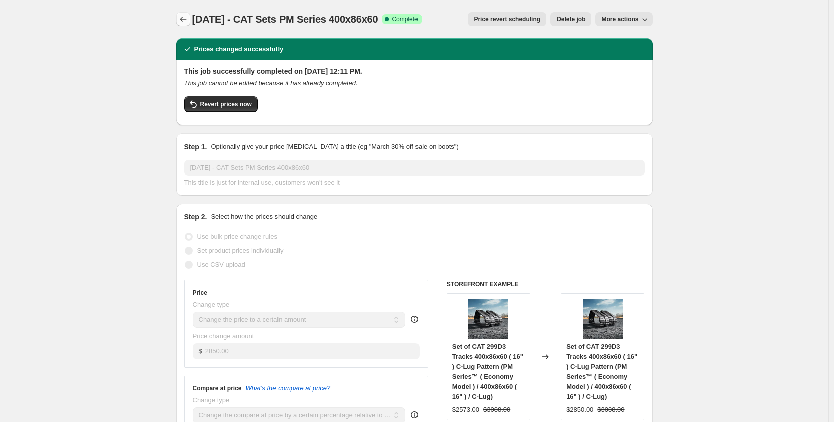
click at [186, 20] on icon "Price change jobs" at bounding box center [183, 19] width 10 height 10
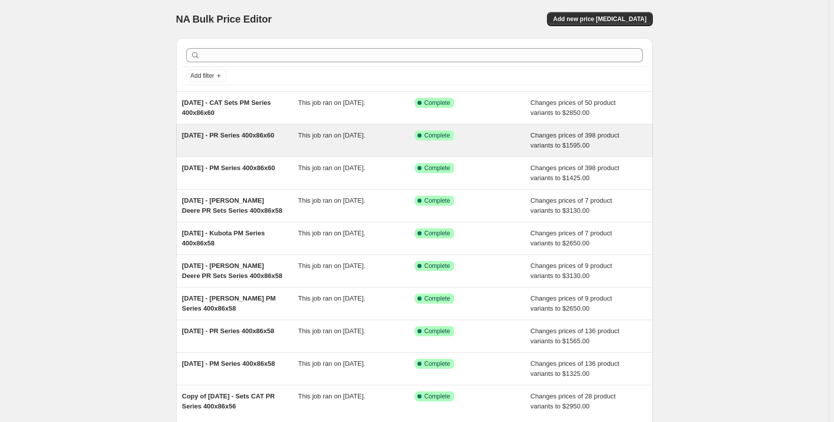
click at [316, 139] on span "This job ran on [DATE]." at bounding box center [331, 136] width 67 height 8
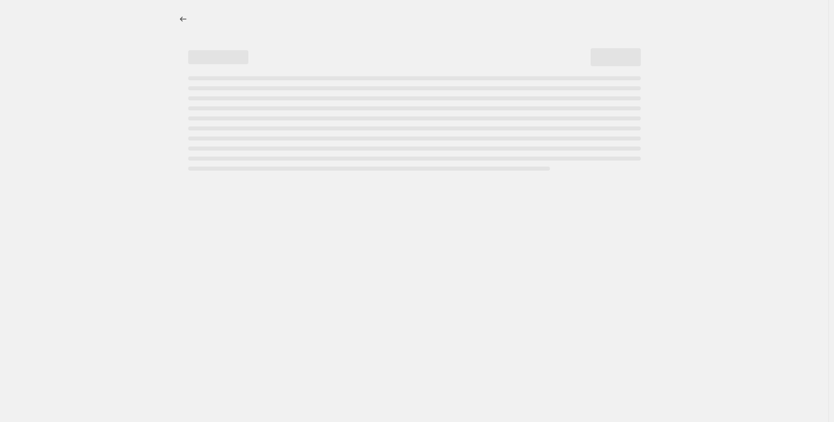
select select "pp"
select select "title"
select select "contains"
select select "title"
select select "contains"
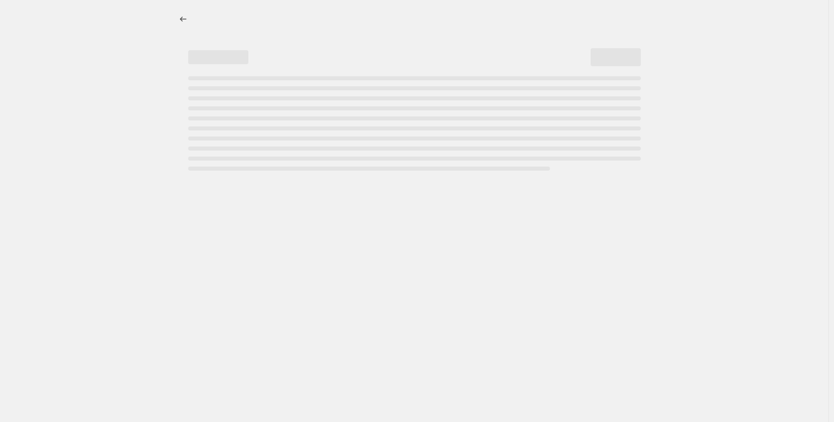
select select "tag"
select select "not_equal"
select select "tag"
select select "not_equal"
select select "tag"
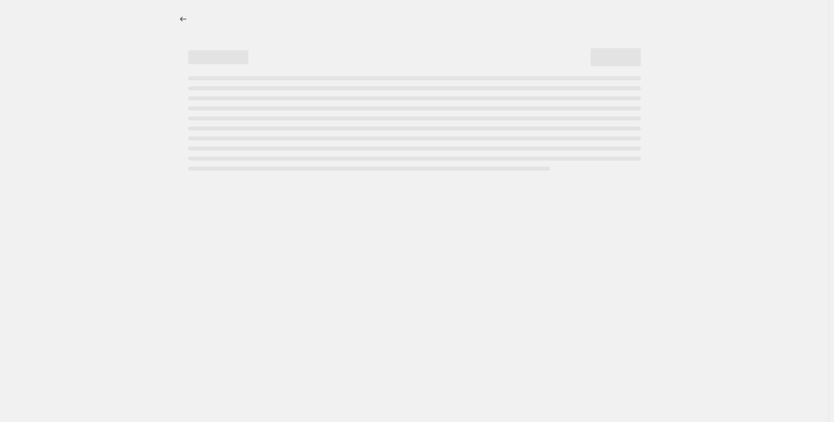
select select "not_equal"
select select "tag"
select select "not_equal"
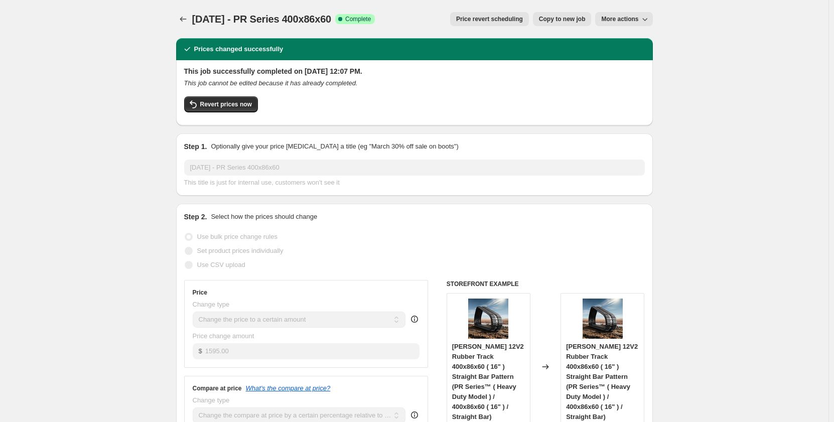
click at [550, 19] on span "Copy to new job" at bounding box center [562, 19] width 47 height 8
select select "pp"
select select "title"
select select "contains"
select select "title"
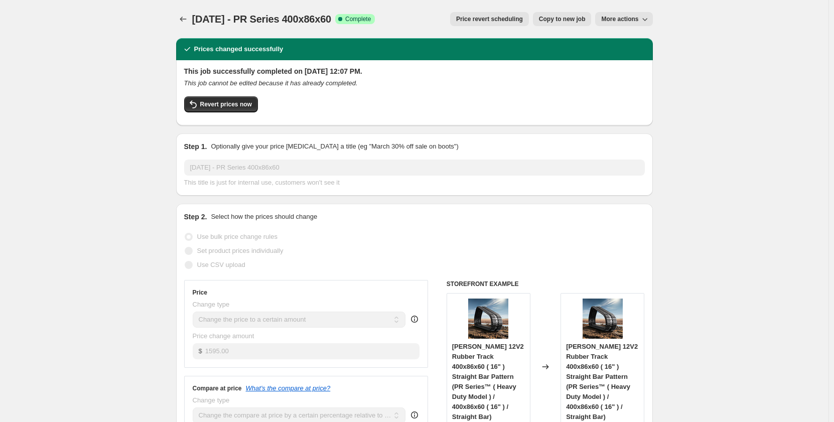
select select "contains"
select select "tag"
select select "not_equal"
select select "tag"
select select "not_equal"
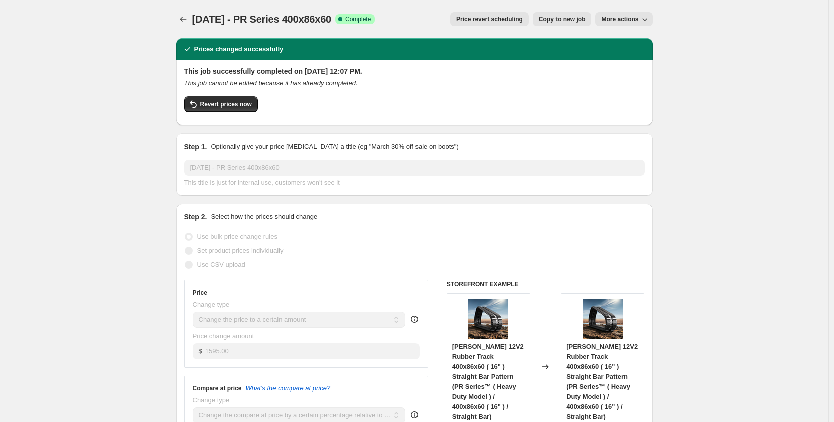
select select "tag"
select select "not_equal"
select select "tag"
select select "not_equal"
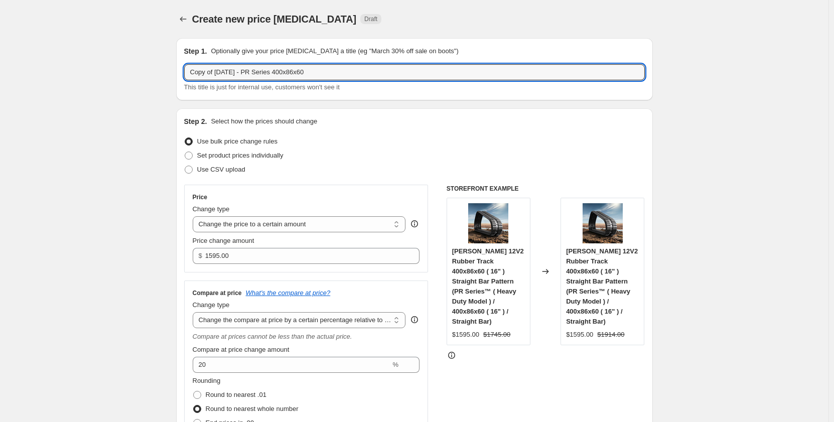
drag, startPoint x: 220, startPoint y: 72, endPoint x: 127, endPoint y: 77, distance: 93.5
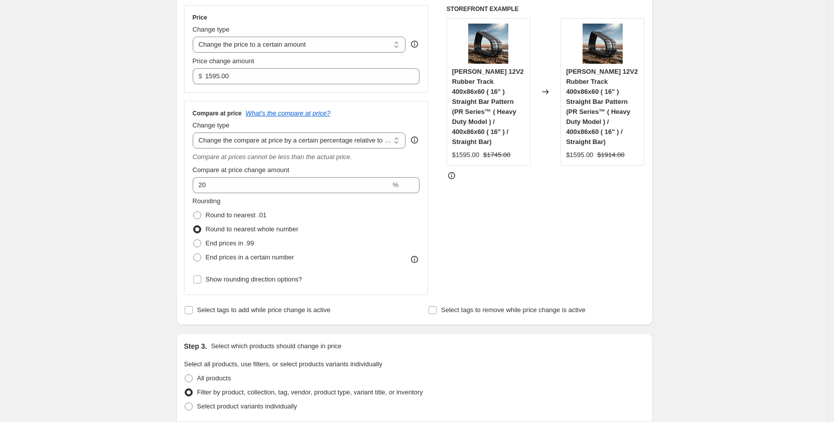
scroll to position [184, 0]
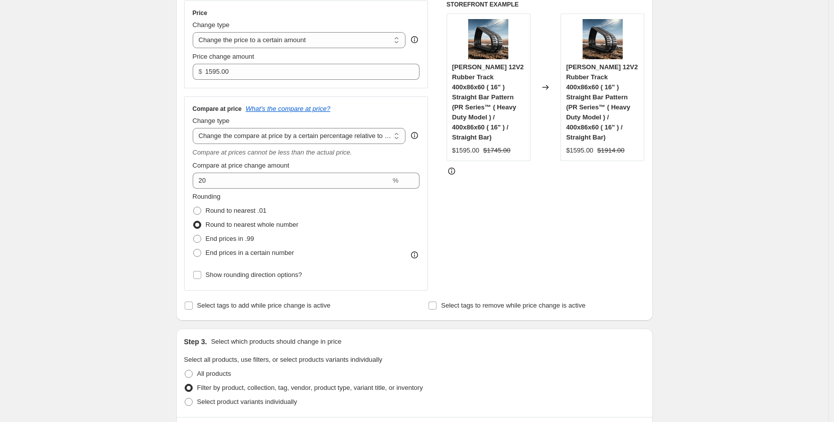
type input "[DATE] - PR Series 400x86x60"
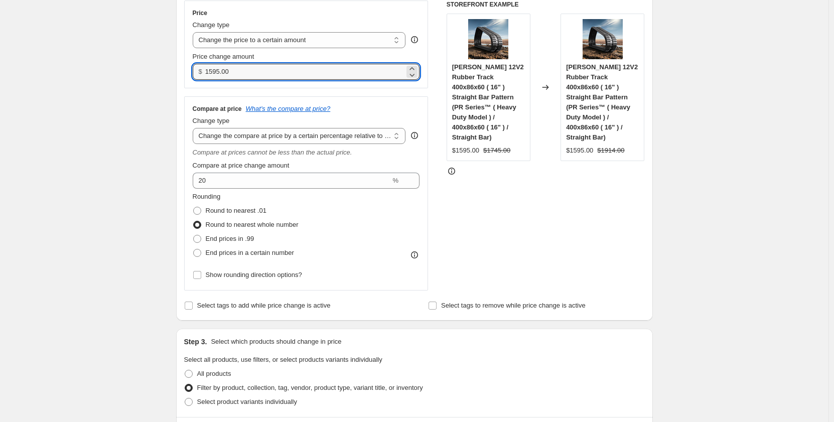
drag, startPoint x: 236, startPoint y: 73, endPoint x: 187, endPoint y: 76, distance: 49.3
click at [187, 76] on div "Price Change type Change the price to a certain amount Change the price by a ce…" at bounding box center [306, 45] width 244 height 88
type input "3190.00"
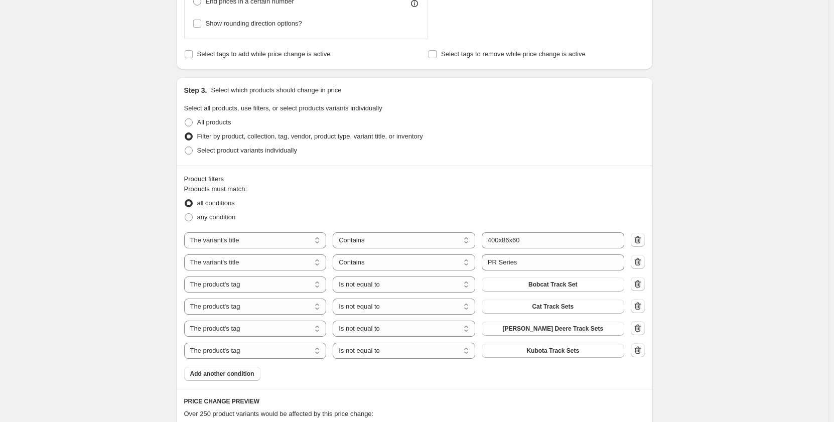
scroll to position [519, 0]
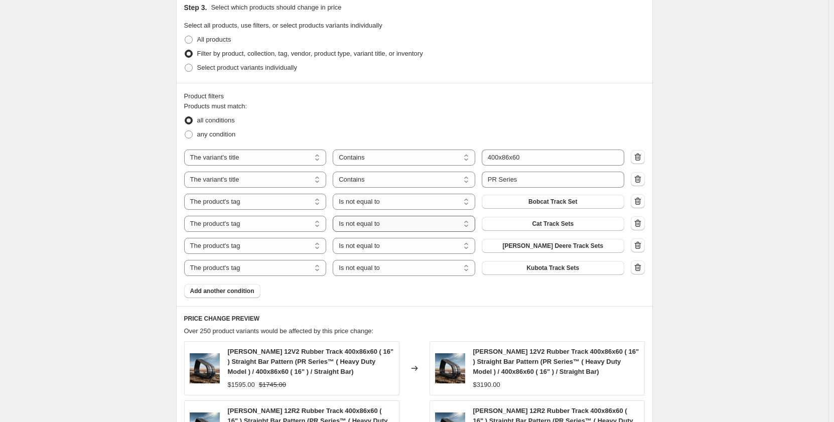
click at [409, 225] on select "Is equal to Is not equal to" at bounding box center [404, 224] width 143 height 16
select select "equal"
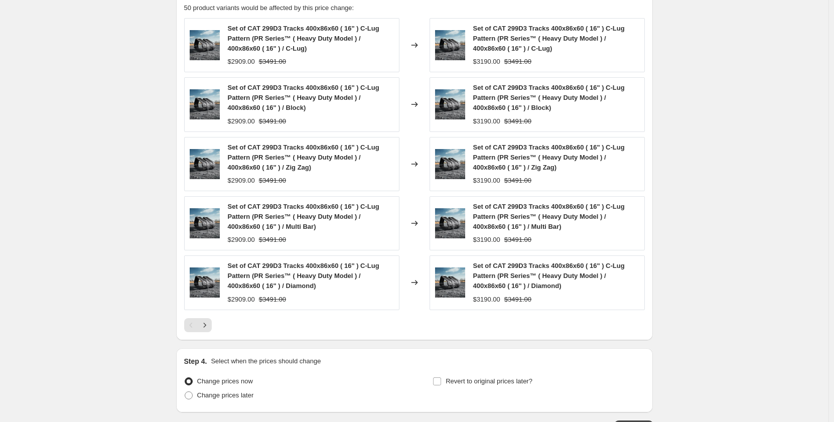
scroll to position [916, 0]
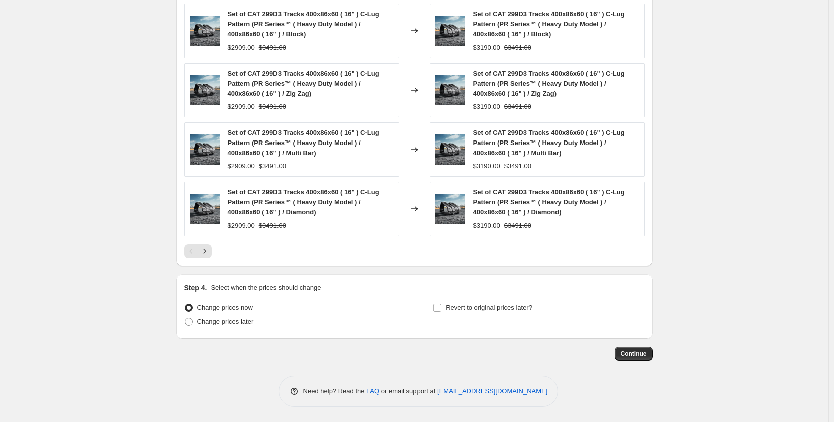
click at [643, 354] on span "Continue" at bounding box center [634, 354] width 26 height 8
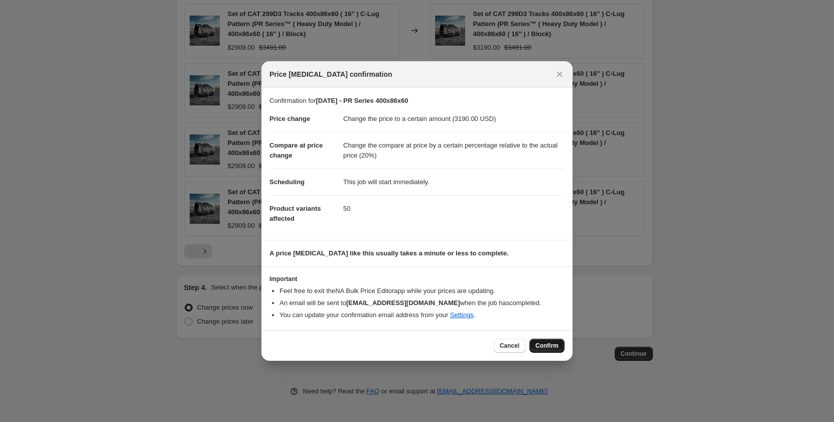
click at [541, 346] on span "Confirm" at bounding box center [547, 346] width 23 height 8
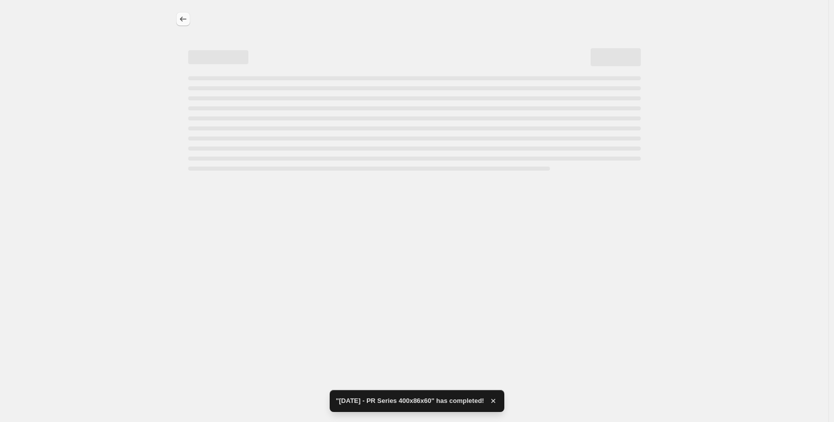
select select "pp"
select select "title"
select select "contains"
select select "title"
select select "contains"
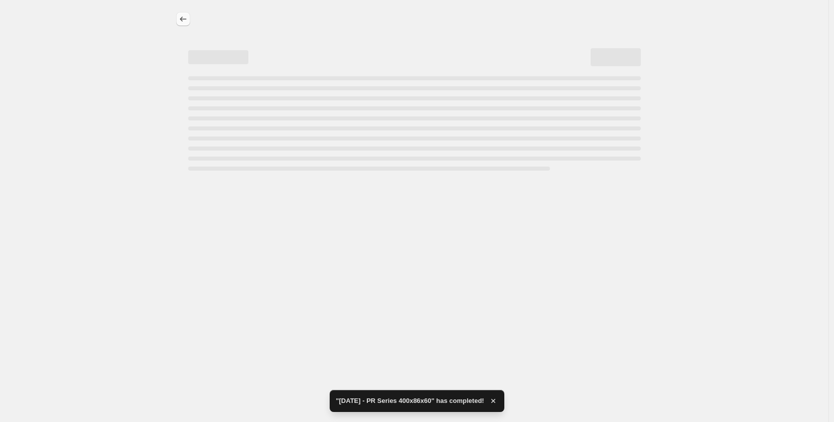
select select "tag"
select select "not_equal"
select select "tag"
select select "not_equal"
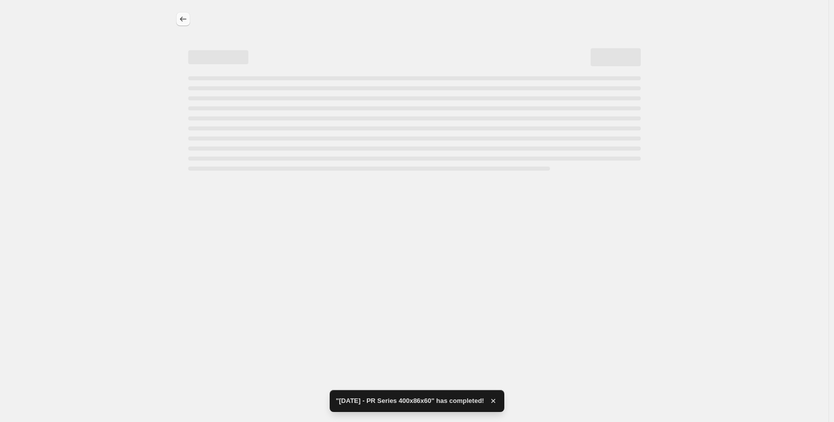
select select "tag"
select select "not_equal"
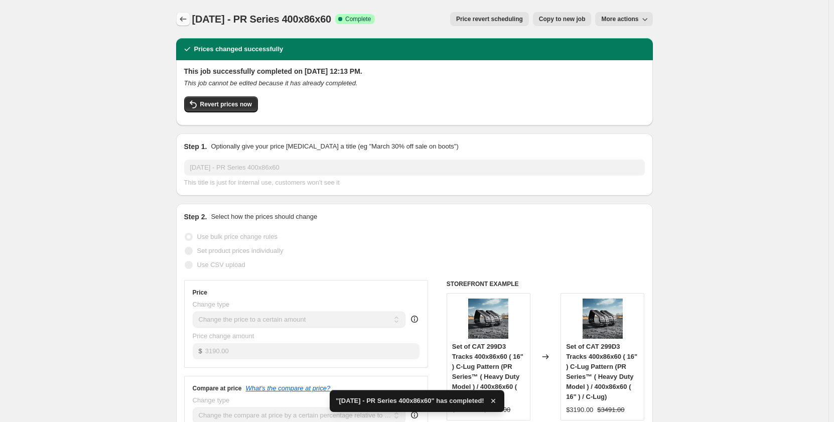
click at [180, 18] on icon "Price change jobs" at bounding box center [183, 19] width 10 height 10
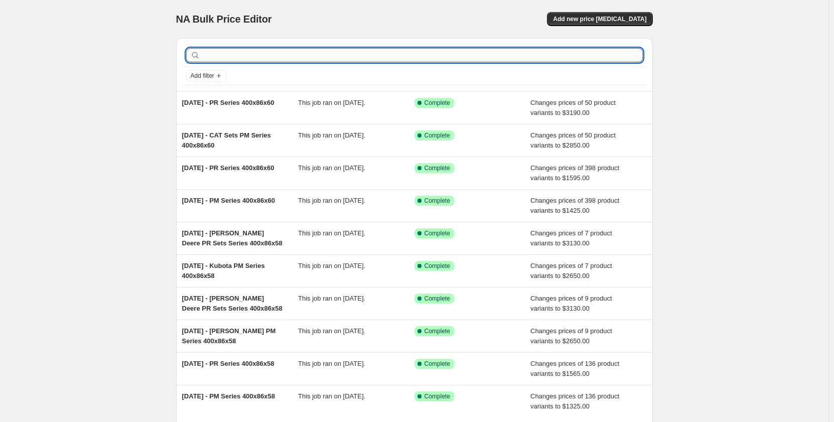
click at [229, 50] on input "text" at bounding box center [422, 55] width 441 height 14
type input "450x86x52"
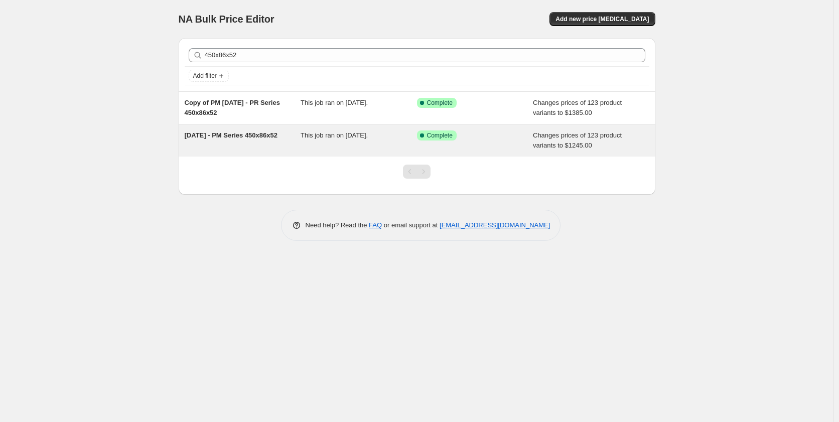
click at [262, 138] on div "Dec 2024 - PM Series 450x86x52" at bounding box center [243, 141] width 116 height 20
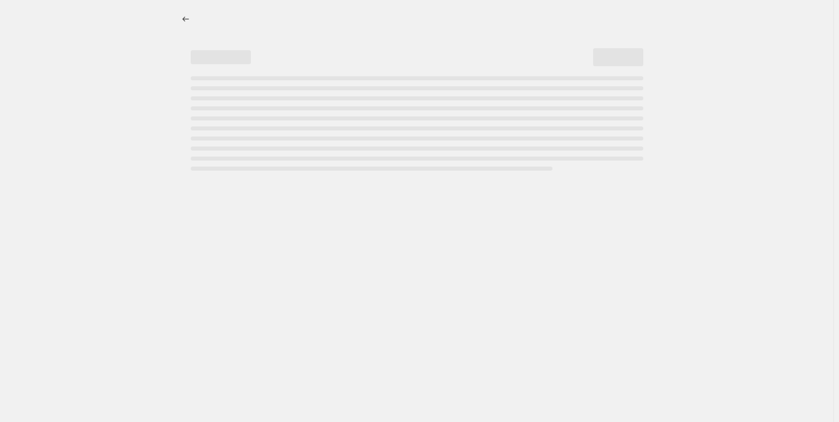
select select "pp"
select select "title"
select select "contains"
select select "title"
select select "contains"
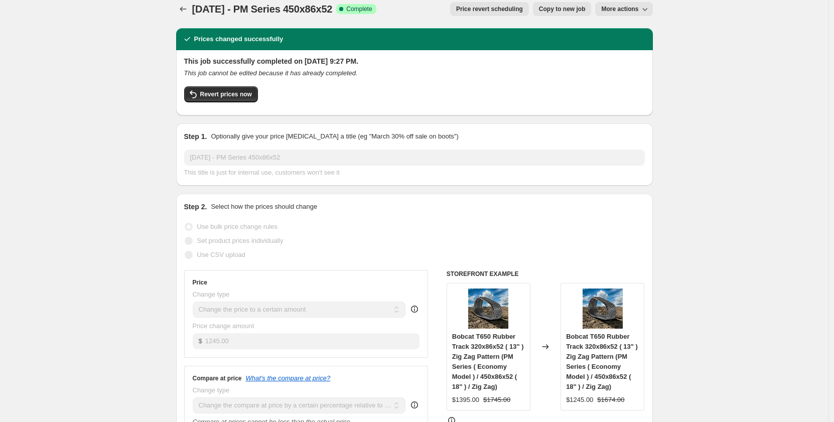
scroll to position [17, 0]
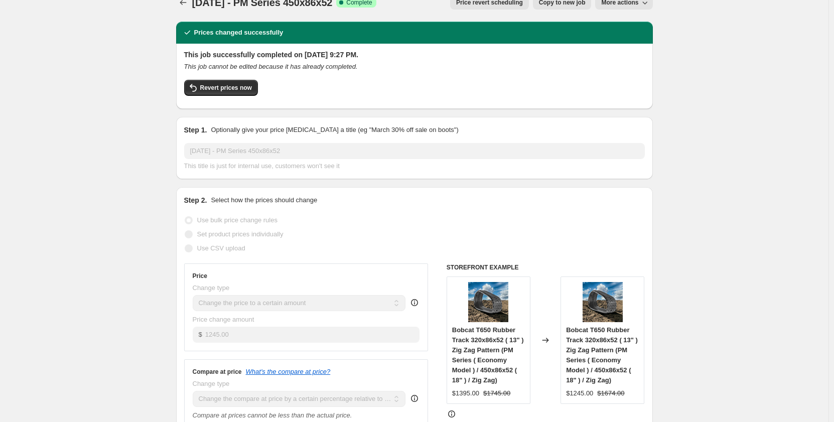
click at [563, 5] on span "Copy to new job" at bounding box center [562, 2] width 47 height 8
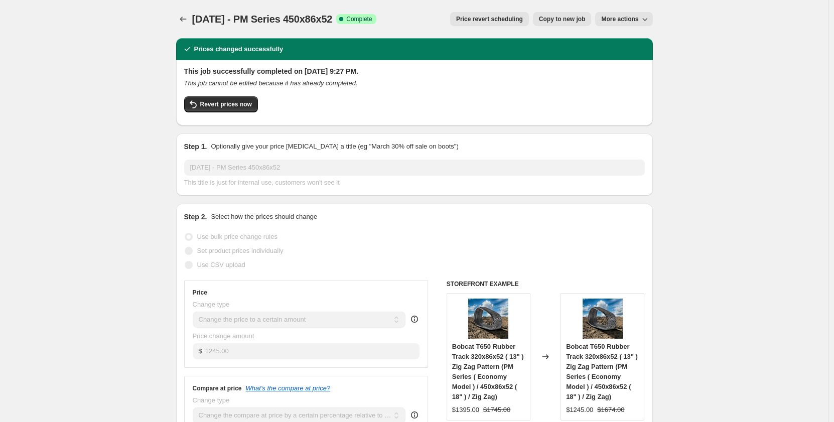
select select "pp"
select select "title"
select select "contains"
select select "title"
select select "contains"
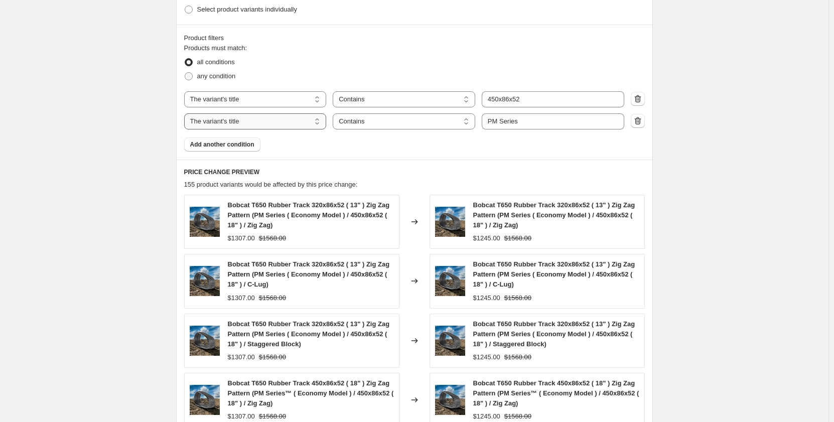
scroll to position [569, 0]
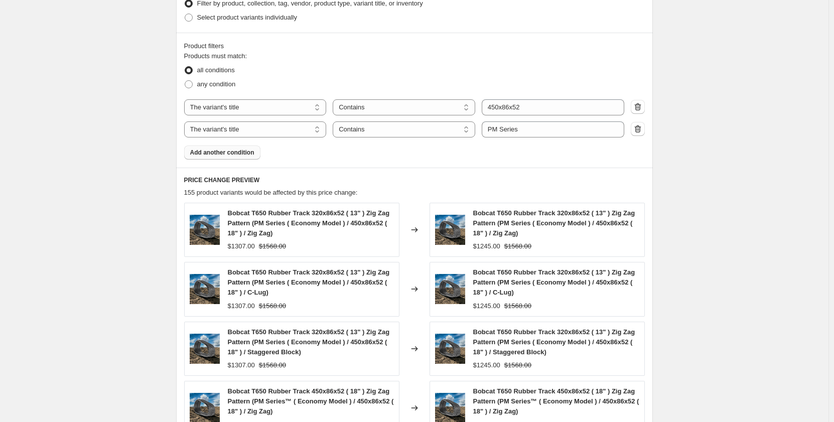
click at [229, 155] on span "Add another condition" at bounding box center [222, 153] width 64 height 8
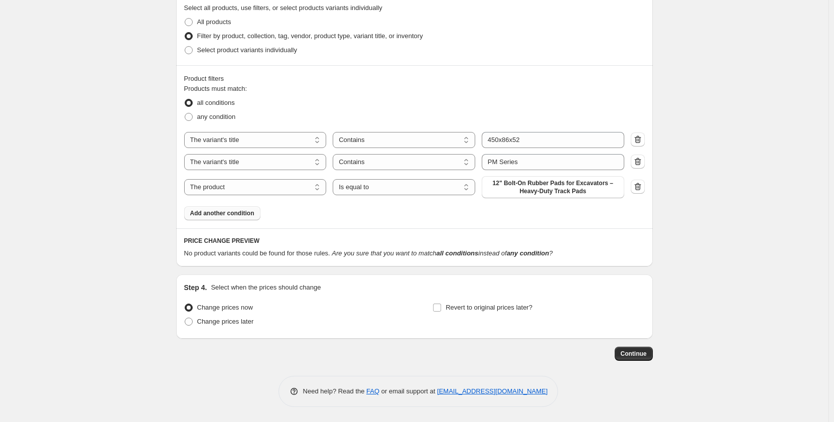
scroll to position [536, 0]
click at [366, 187] on select "Is equal to Is not equal to" at bounding box center [404, 187] width 143 height 16
click at [282, 192] on select "The product The product's collection The product's tag The product's vendor The…" at bounding box center [255, 187] width 143 height 16
select select "tag"
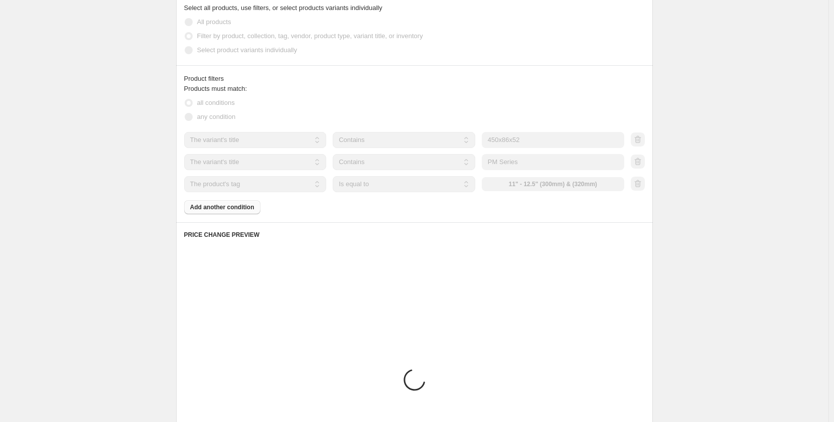
scroll to position [530, 0]
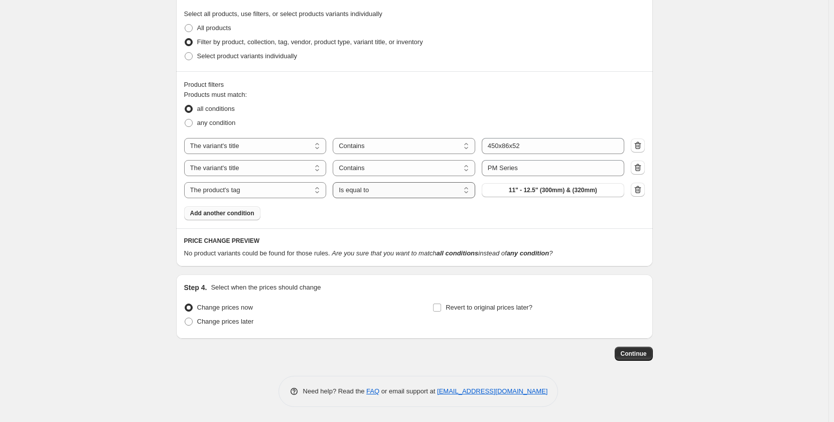
click at [387, 189] on select "Is equal to Is not equal to" at bounding box center [404, 190] width 143 height 16
select select "not_equal"
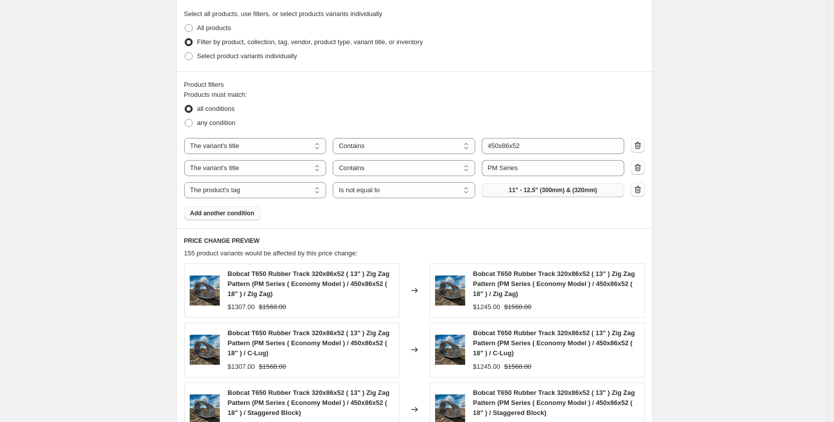
click at [501, 192] on button "11" - 12.5" (300mm) & (320mm)" at bounding box center [553, 190] width 143 height 14
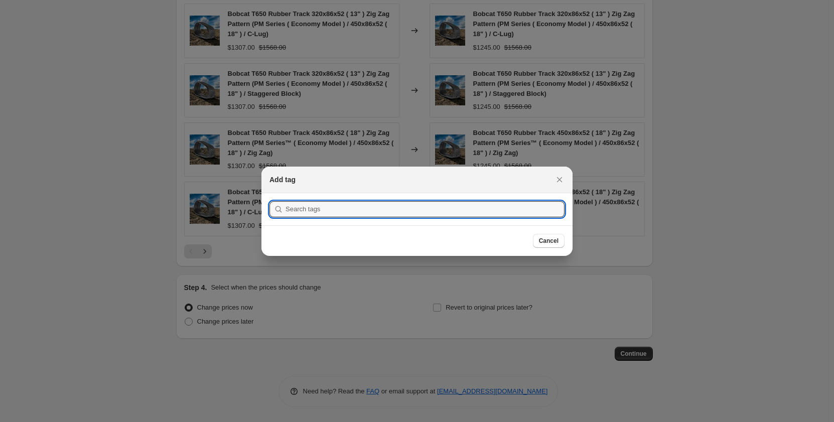
scroll to position [0, 0]
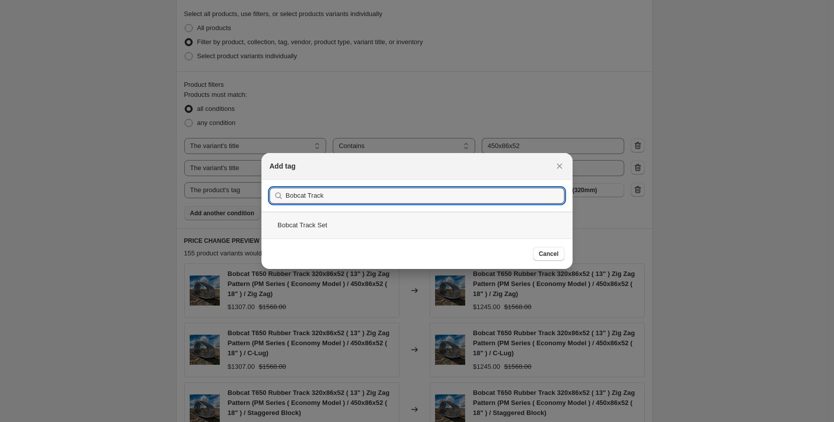
type input "Bobcat Track"
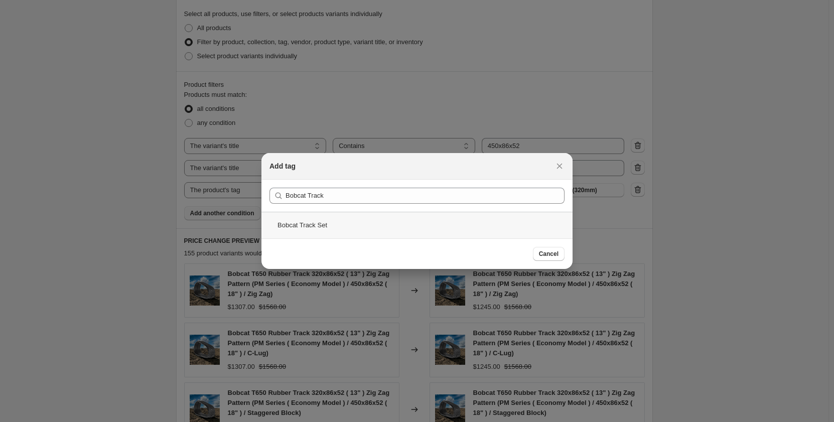
click at [353, 230] on div "Bobcat Track Set" at bounding box center [417, 225] width 311 height 27
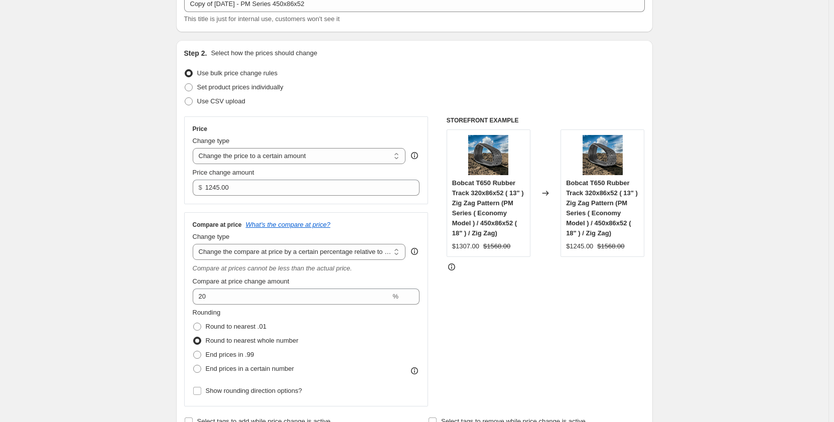
scroll to position [78, 0]
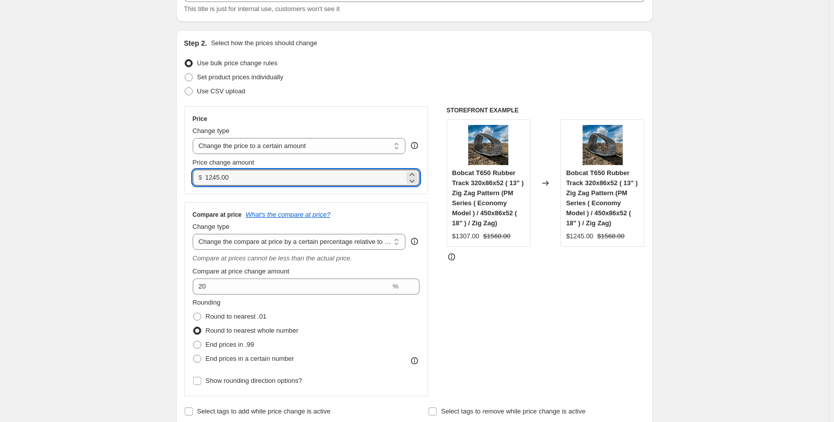
drag, startPoint x: 235, startPoint y: 177, endPoint x: 207, endPoint y: 179, distance: 28.2
click at [207, 179] on div "$ 1245.00" at bounding box center [306, 178] width 227 height 16
click at [235, 179] on input "1245.00" at bounding box center [304, 178] width 199 height 16
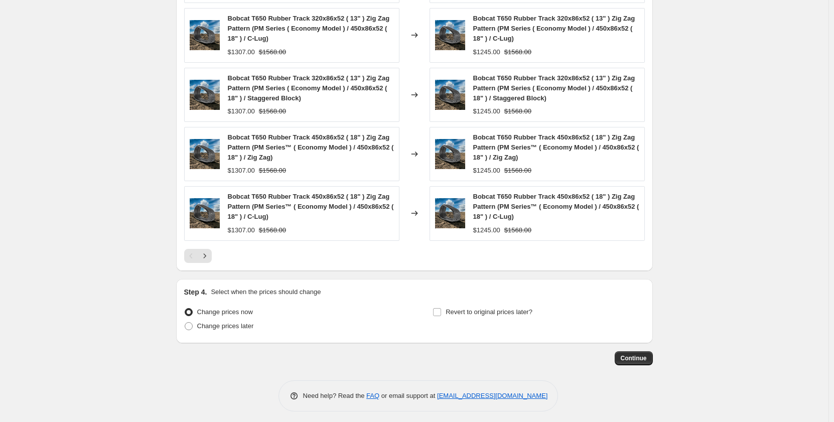
scroll to position [849, 0]
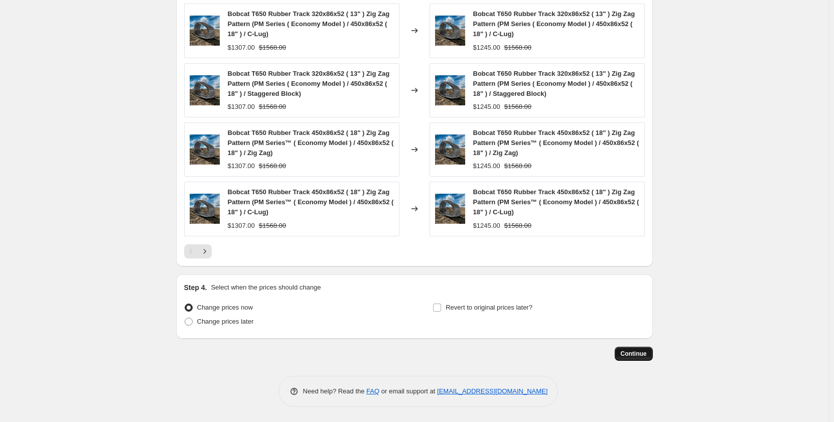
click at [628, 352] on span "Continue" at bounding box center [634, 354] width 26 height 8
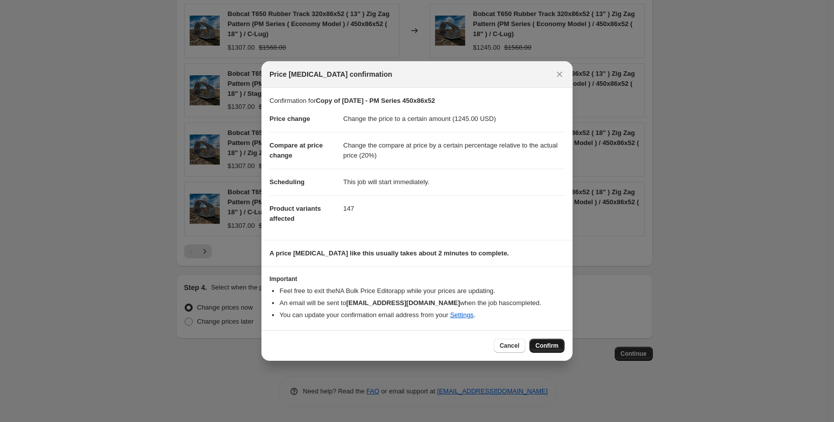
click at [552, 345] on span "Confirm" at bounding box center [547, 346] width 23 height 8
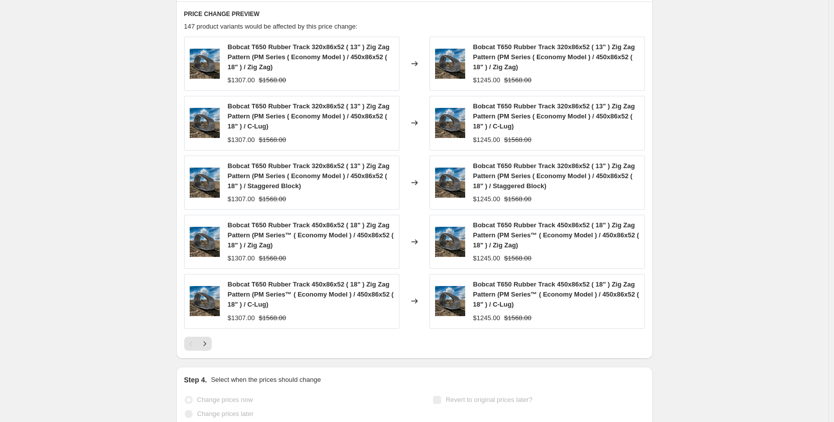
scroll to position [820, 0]
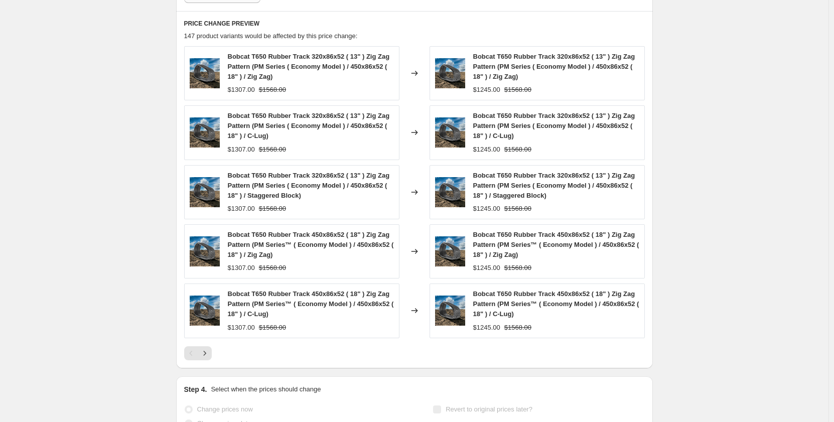
select select "pp"
select select "title"
select select "contains"
select select "title"
select select "contains"
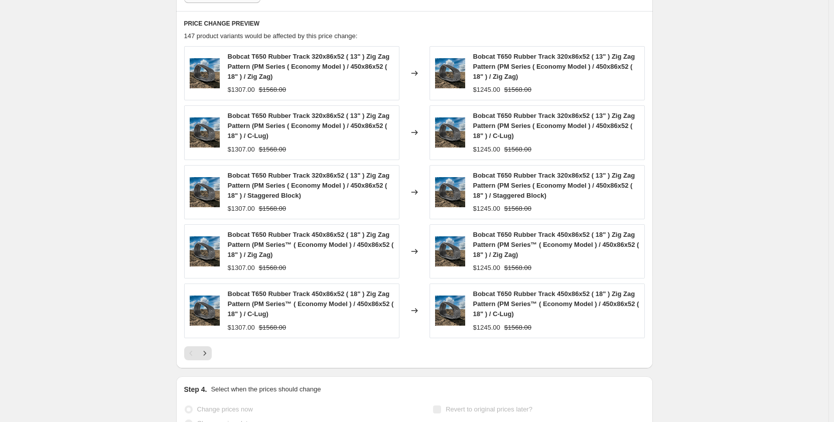
select select "tag"
select select "not_equal"
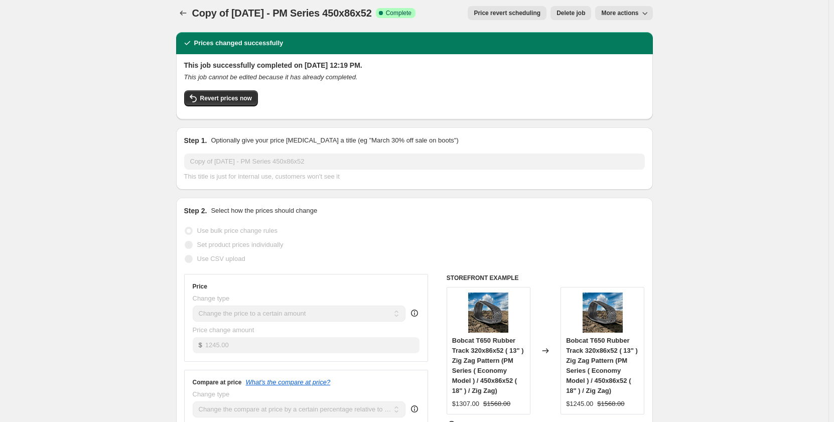
scroll to position [0, 0]
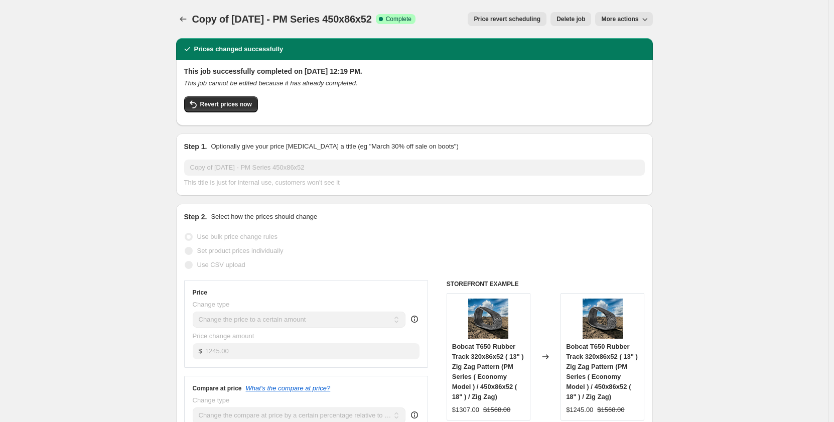
click at [608, 21] on span "More actions" at bounding box center [619, 19] width 37 height 8
click at [611, 42] on span "Copy to new job" at bounding box center [626, 40] width 47 height 8
select select "pp"
select select "title"
select select "contains"
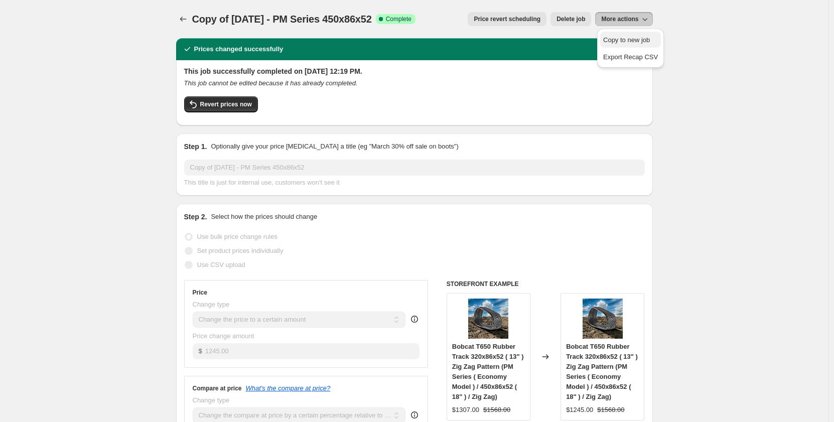
select select "title"
select select "contains"
select select "tag"
select select "not_equal"
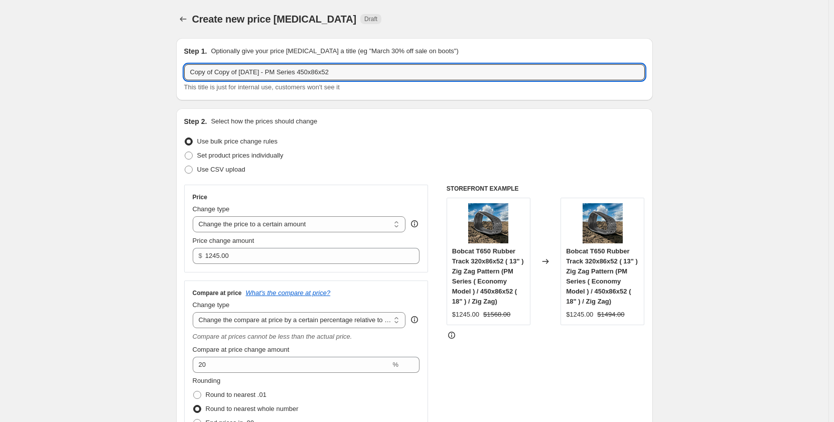
drag, startPoint x: 244, startPoint y: 71, endPoint x: 78, endPoint y: 78, distance: 166.8
click at [221, 71] on input "Sep 2024 - PM Series 450x86x52" at bounding box center [414, 72] width 461 height 16
click at [238, 72] on input "Sep 2025 - PM Series 450x86x52" at bounding box center [414, 72] width 461 height 16
type input "Sep 2025 - PR Series 450x86x52"
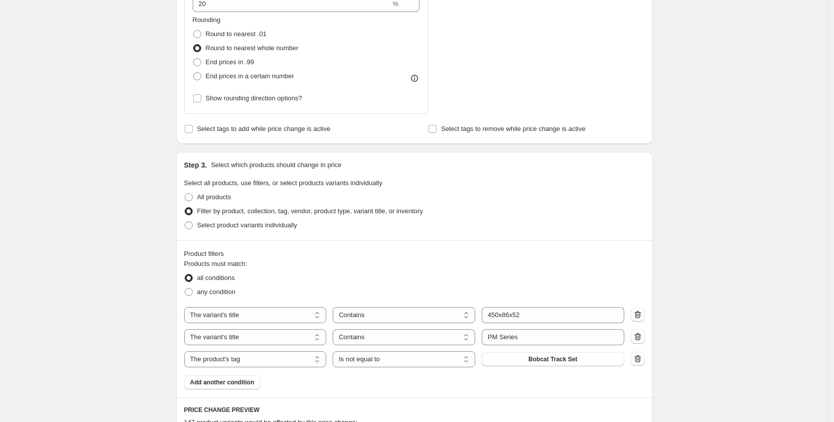
scroll to position [368, 0]
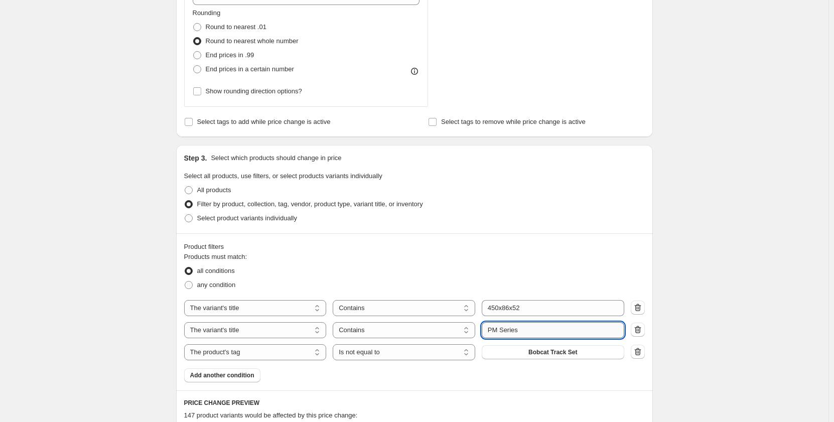
click at [495, 330] on input "PM Series" at bounding box center [553, 330] width 143 height 16
type input "PR Series"
click at [105, 285] on div "Create new price change job. This page is ready Create new price change job Dra…" at bounding box center [414, 268] width 829 height 1272
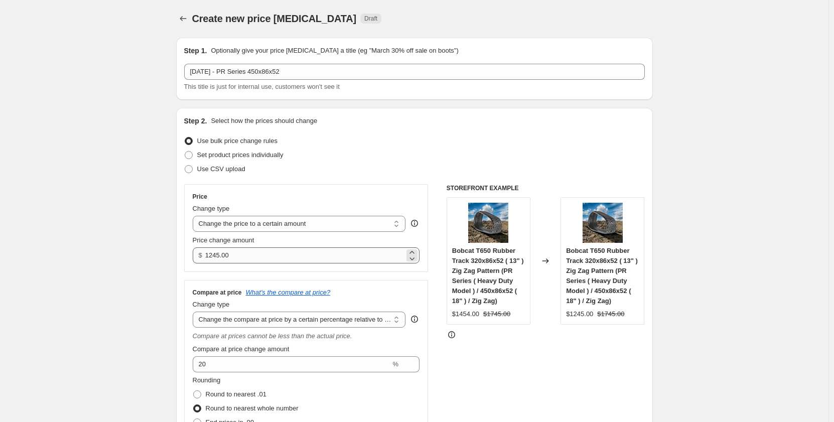
scroll to position [0, 0]
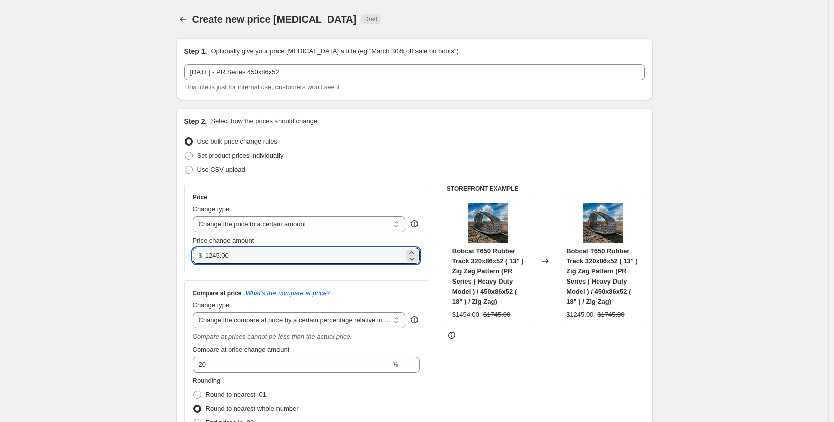
drag, startPoint x: 255, startPoint y: 255, endPoint x: 198, endPoint y: 261, distance: 57.0
click at [198, 261] on div "$ 1245.00" at bounding box center [306, 256] width 227 height 16
type input "1395.00"
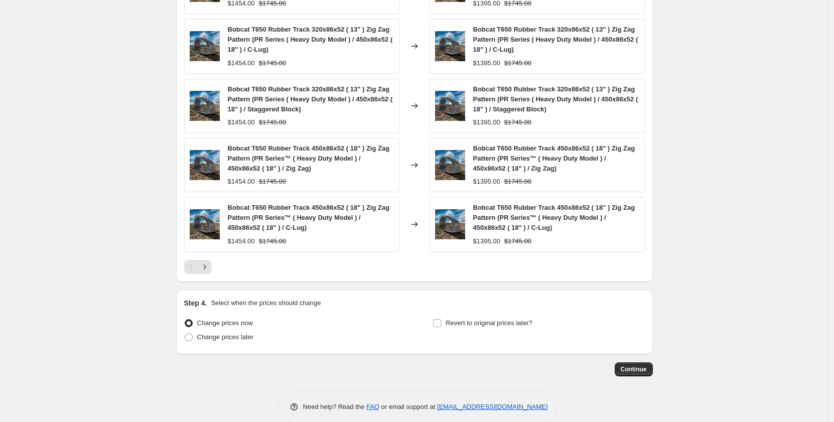
scroll to position [849, 0]
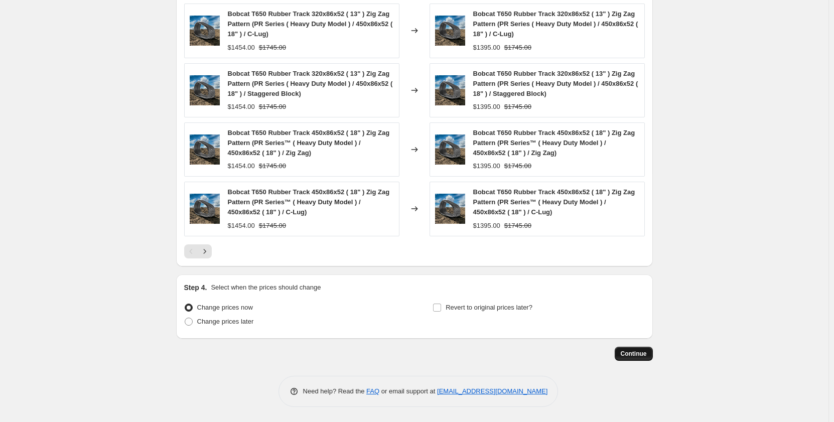
click at [638, 352] on span "Continue" at bounding box center [634, 354] width 26 height 8
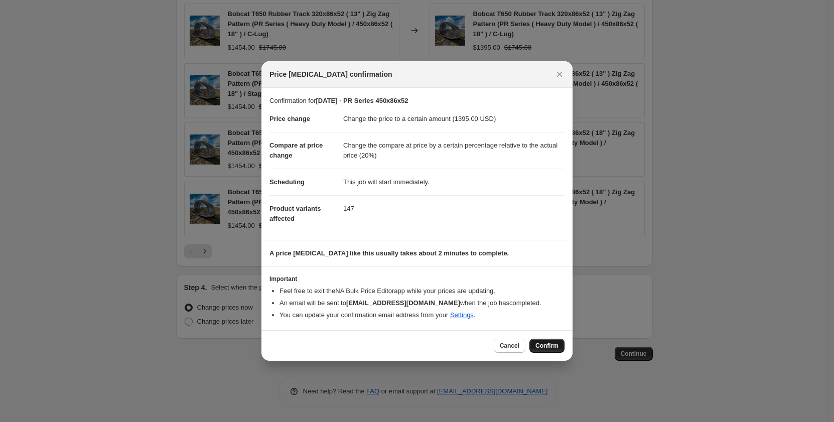
click at [547, 344] on span "Confirm" at bounding box center [547, 346] width 23 height 8
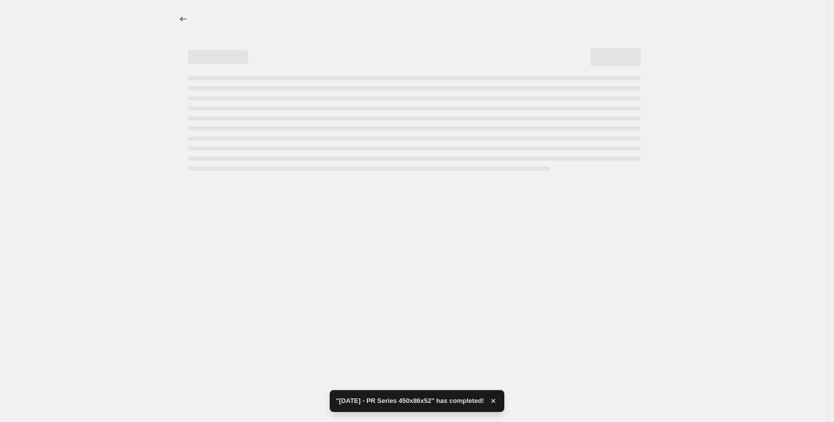
select select "pp"
select select "title"
select select "contains"
select select "title"
select select "contains"
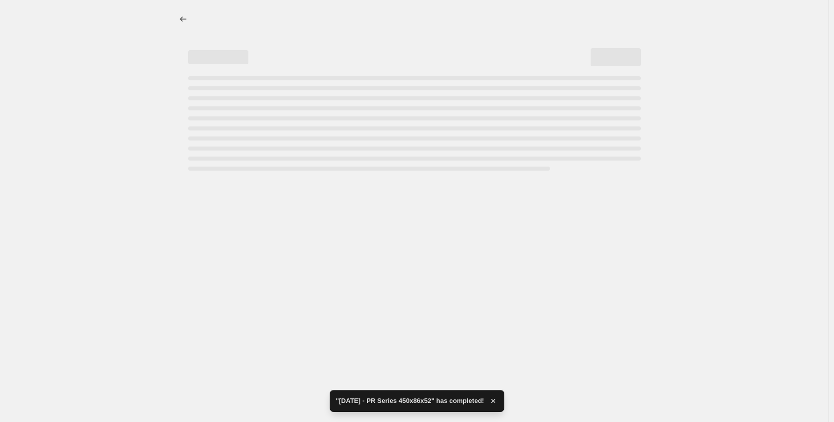
select select "tag"
select select "not_equal"
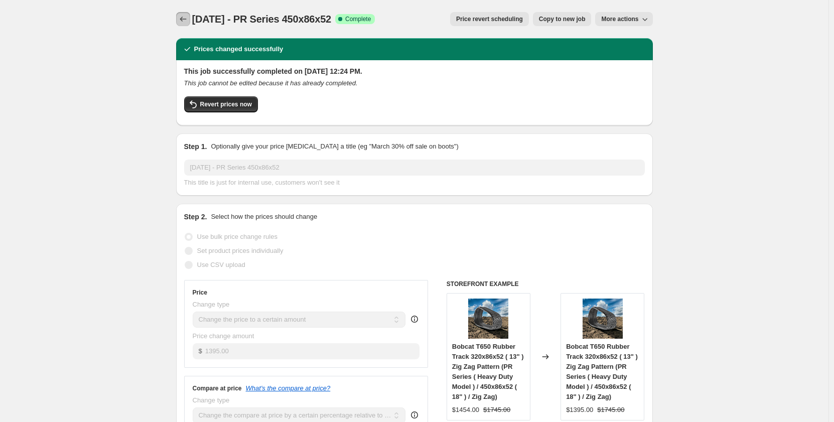
click at [181, 19] on icon "Price change jobs" at bounding box center [183, 19] width 10 height 10
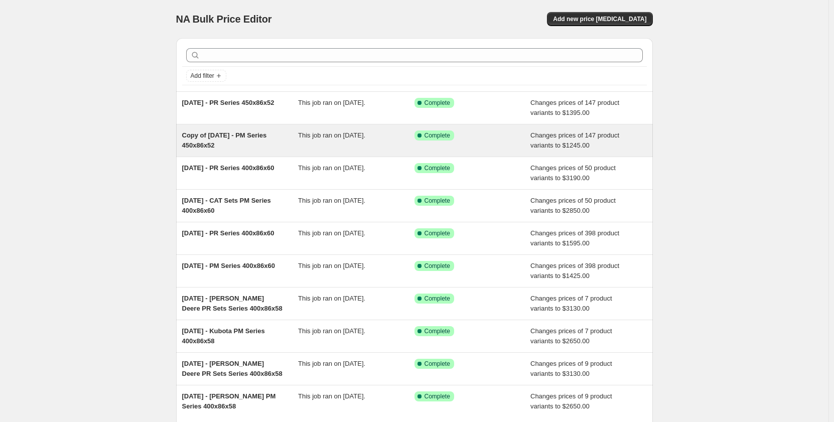
click at [383, 131] on div "This job ran on [DATE]." at bounding box center [356, 141] width 116 height 20
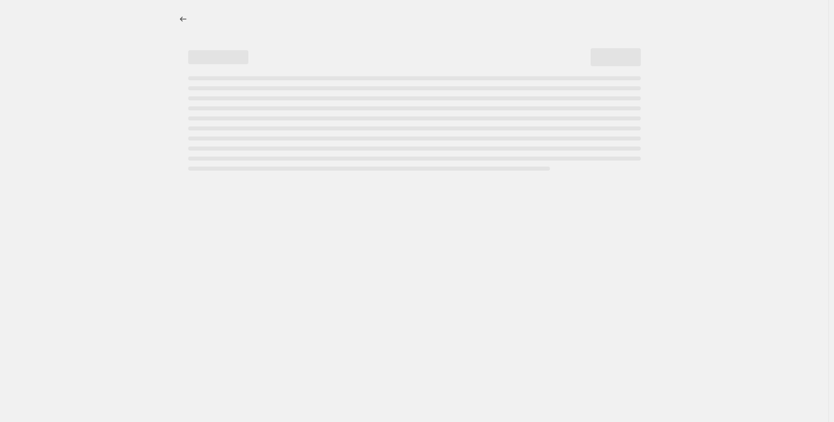
select select "pp"
select select "title"
select select "contains"
select select "title"
select select "contains"
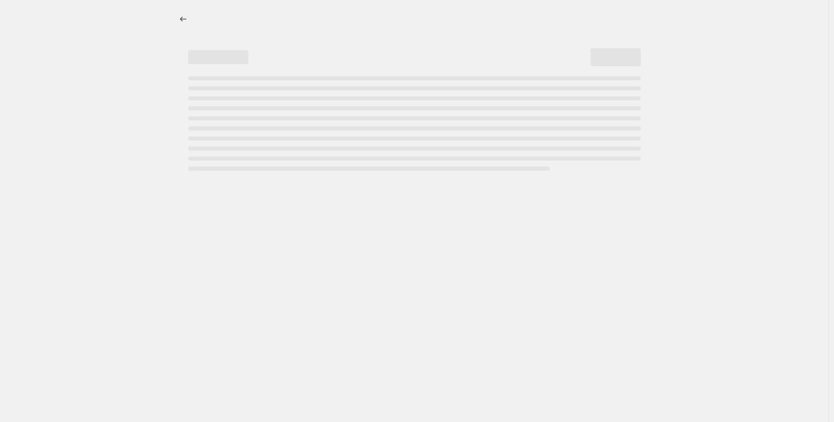
select select "tag"
select select "not_equal"
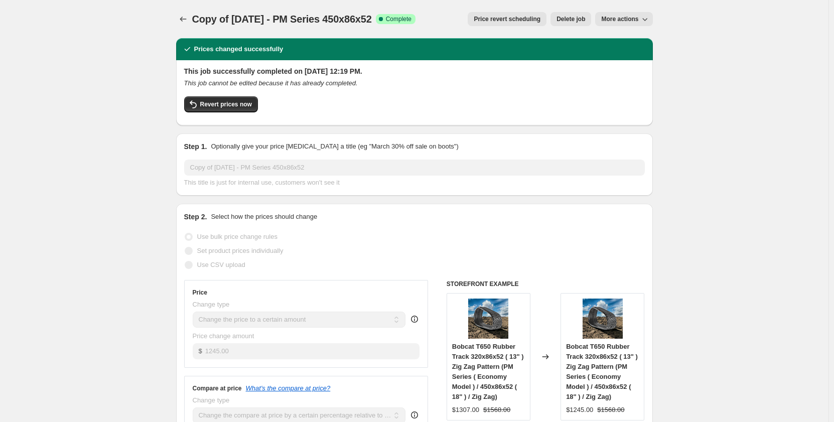
click at [628, 21] on span "More actions" at bounding box center [619, 19] width 37 height 8
click at [624, 44] on span "Copy to new job" at bounding box center [626, 40] width 47 height 8
select select "pp"
select select "title"
select select "contains"
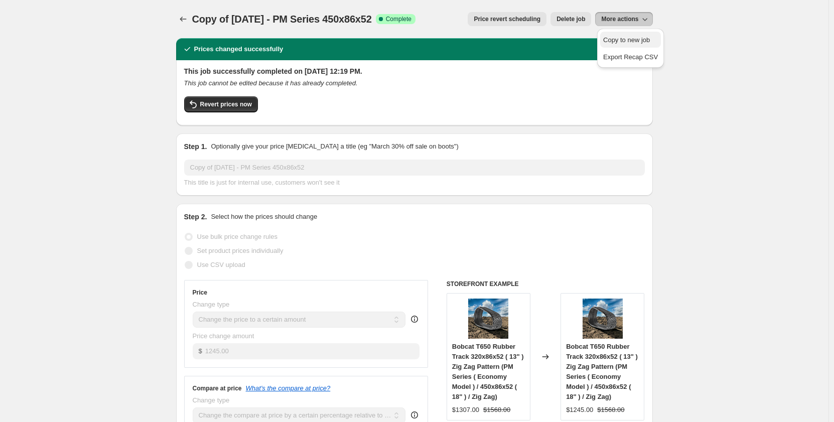
select select "title"
select select "contains"
select select "tag"
select select "not_equal"
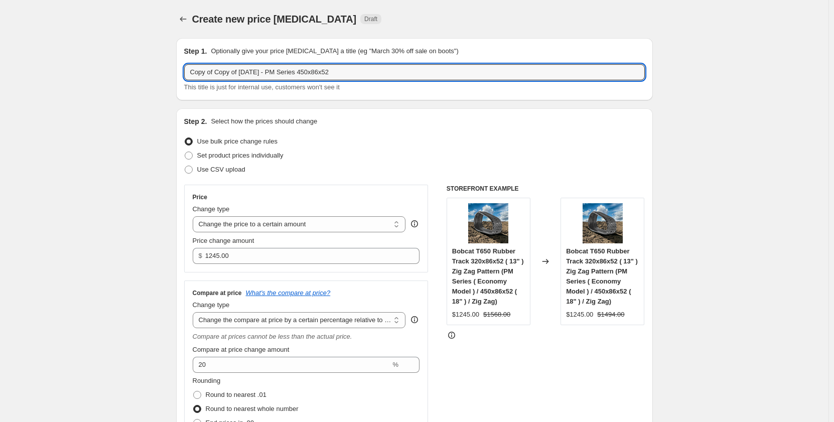
drag, startPoint x: 257, startPoint y: 72, endPoint x: 124, endPoint y: 83, distance: 133.5
click at [222, 70] on input "Sep 2024 - PM Series 450x86x52" at bounding box center [414, 72] width 461 height 16
click at [227, 79] on input "Sep 2025 - PM Series 450x86x52" at bounding box center [414, 72] width 461 height 16
click at [228, 76] on input "Sep 2025 - PM Series 450x86x52" at bounding box center [414, 72] width 461 height 16
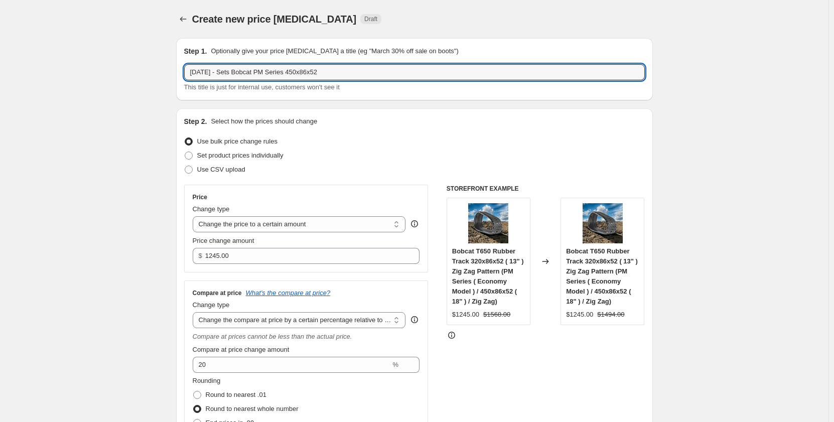
type input "Sep 2025 - Sets Bobcat PM Series 450x86x52"
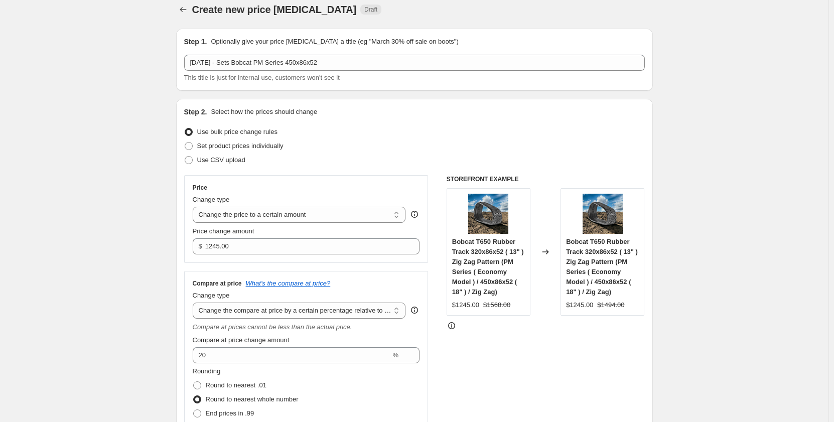
scroll to position [17, 0]
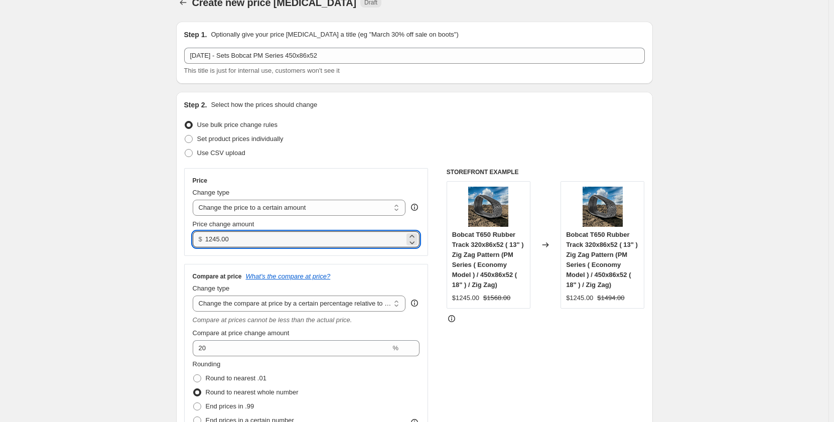
drag, startPoint x: 266, startPoint y: 241, endPoint x: 183, endPoint y: 250, distance: 82.8
click at [183, 250] on div "Step 2. Select how the prices should change Use bulk price change rules Set pro…" at bounding box center [414, 290] width 477 height 397
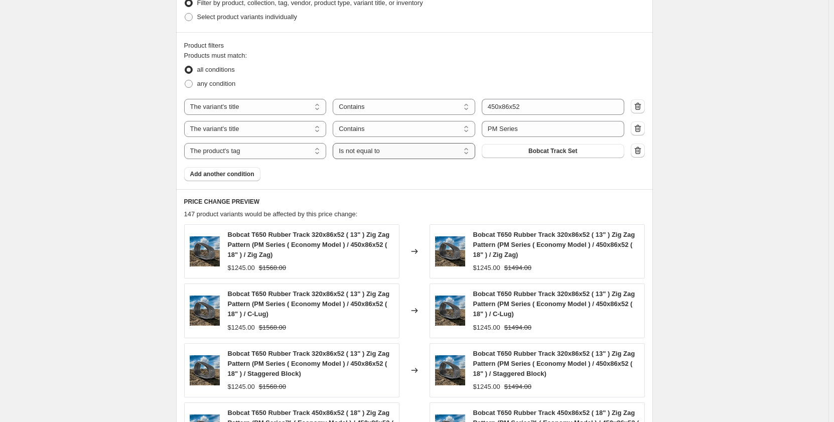
scroll to position [569, 0]
click at [394, 156] on select "Is equal to Is not equal to" at bounding box center [404, 152] width 143 height 16
select select "equal"
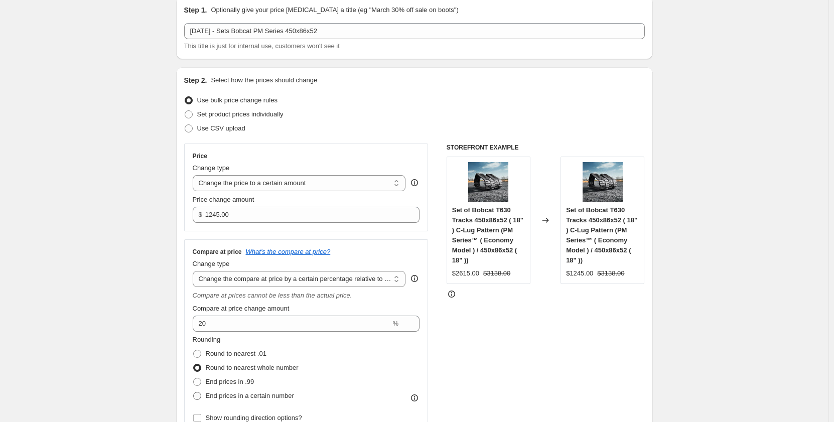
scroll to position [0, 0]
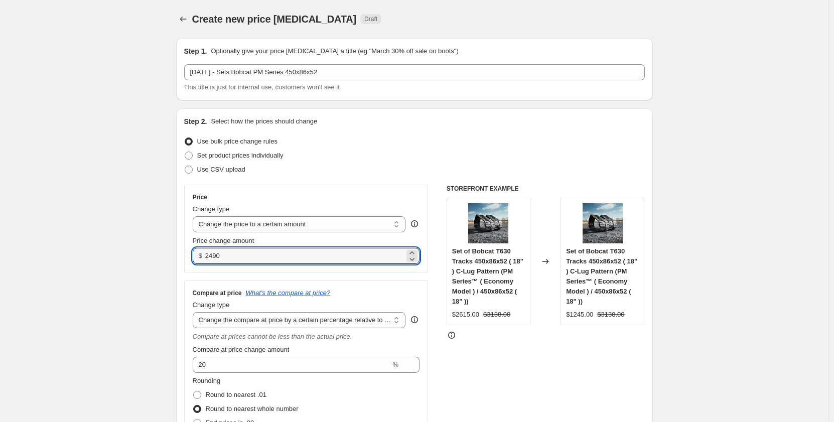
type input "2490.00"
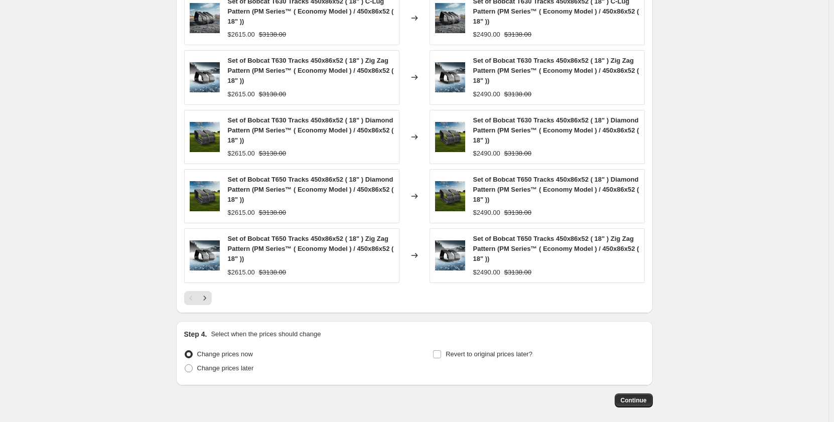
scroll to position [849, 0]
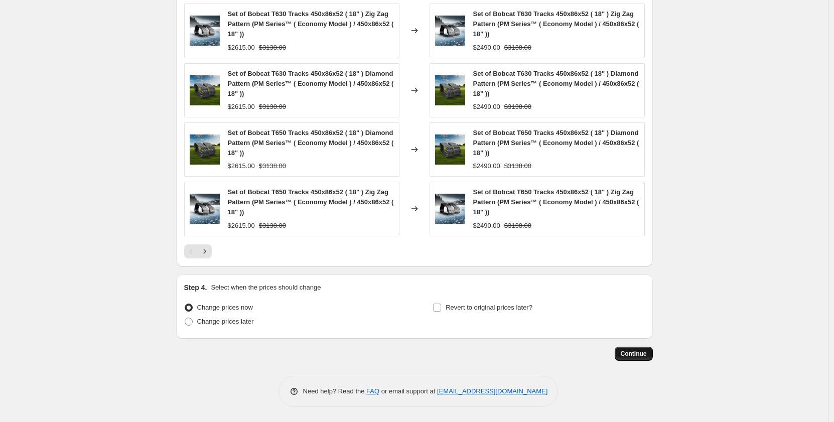
click at [625, 352] on span "Continue" at bounding box center [634, 354] width 26 height 8
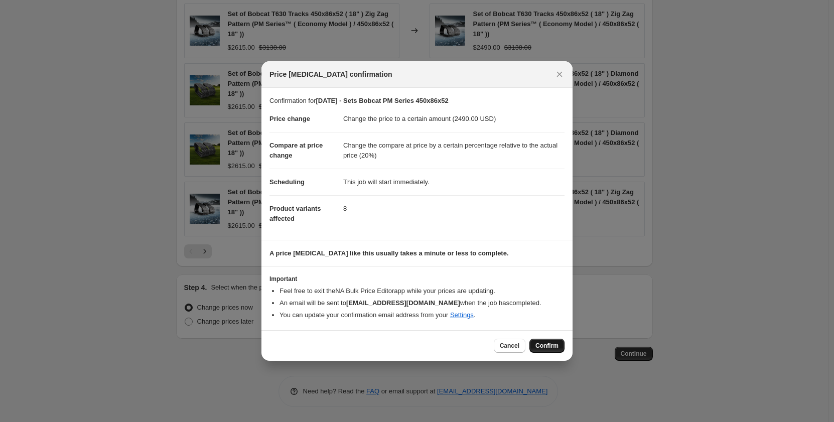
click at [547, 346] on span "Confirm" at bounding box center [547, 346] width 23 height 8
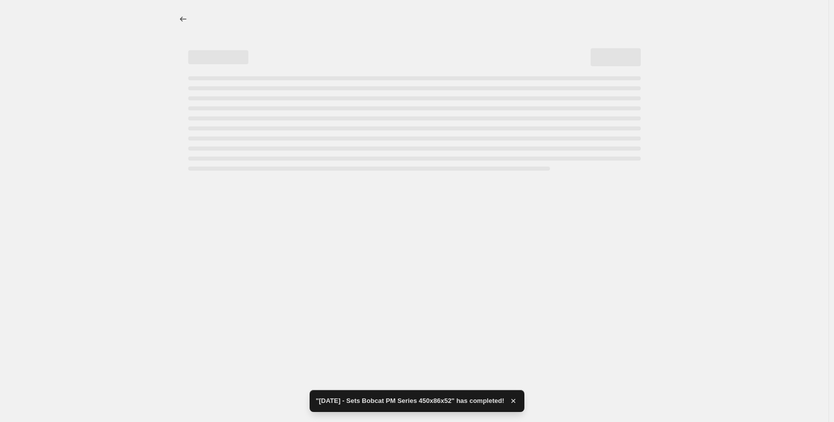
select select "pp"
select select "title"
select select "contains"
select select "title"
select select "contains"
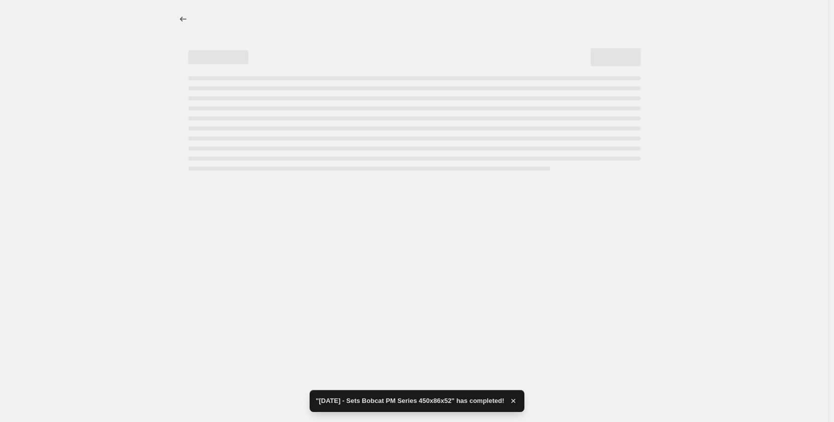
select select "tag"
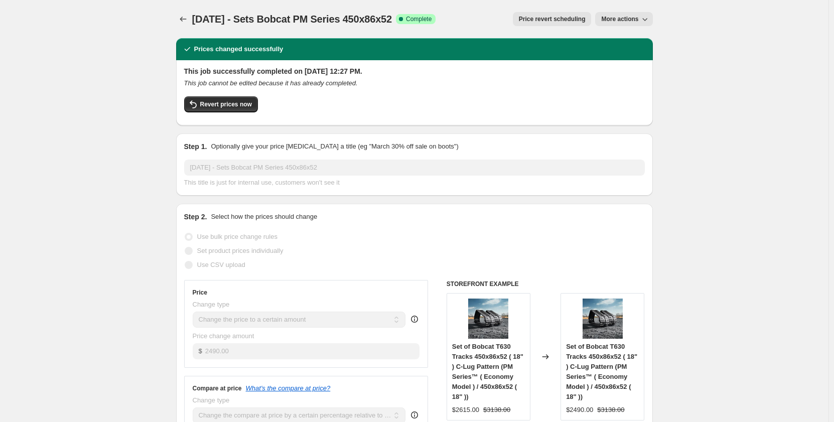
click at [620, 22] on span "More actions" at bounding box center [619, 19] width 37 height 8
click at [621, 40] on span "Copy to new job" at bounding box center [626, 40] width 47 height 8
select select "pp"
select select "title"
select select "contains"
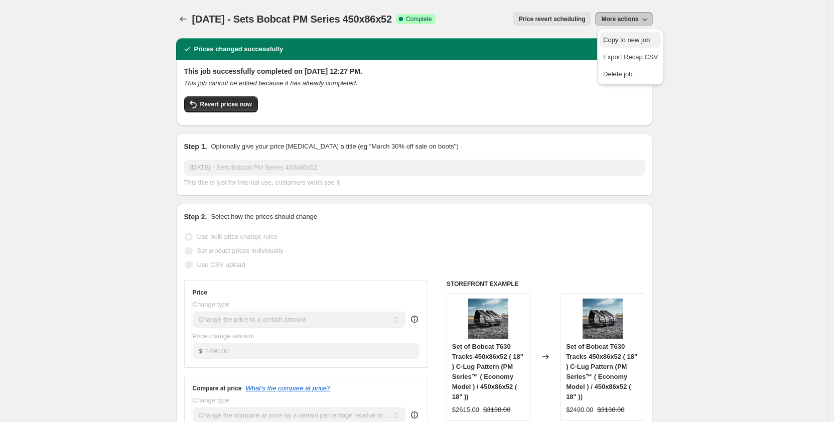
select select "title"
select select "contains"
select select "tag"
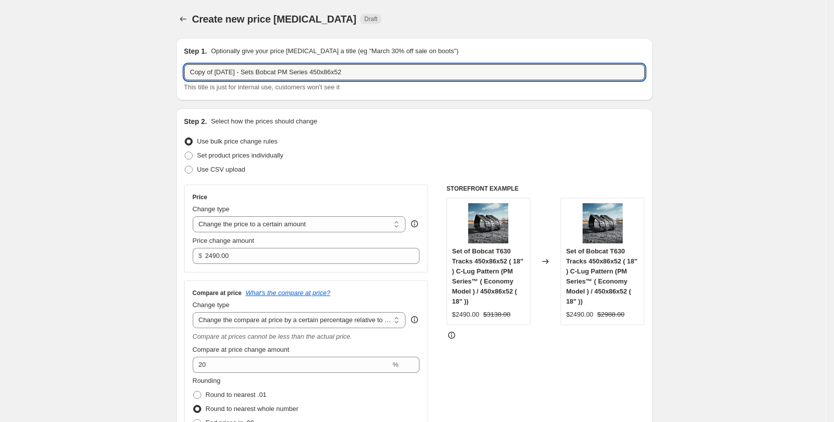
drag, startPoint x: 221, startPoint y: 74, endPoint x: 129, endPoint y: 76, distance: 92.4
click at [277, 75] on input "Sep 2025 - Sets Bobcat PM Series 450x86x52" at bounding box center [414, 72] width 461 height 16
type input "Sep 2025 - Sets Bobcat PR Series 450x86x52"
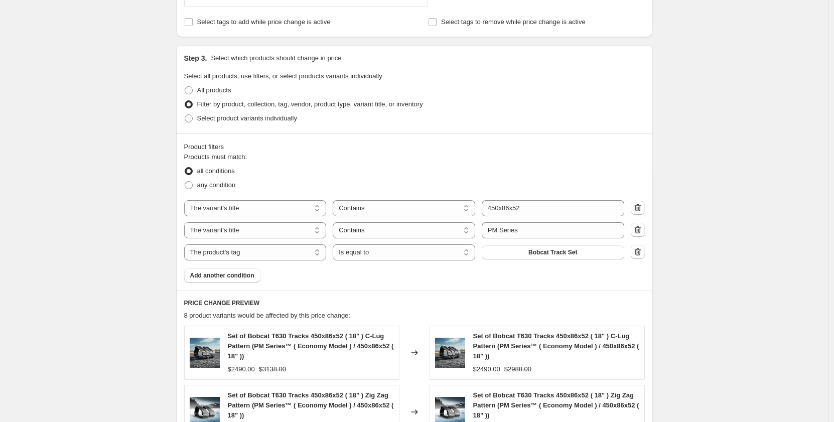
scroll to position [468, 0]
click at [496, 231] on input "PM Series" at bounding box center [553, 230] width 143 height 16
type input "PR Series"
click at [91, 196] on div "Create new price change job. This page is ready Create new price change job Dra…" at bounding box center [414, 168] width 829 height 1272
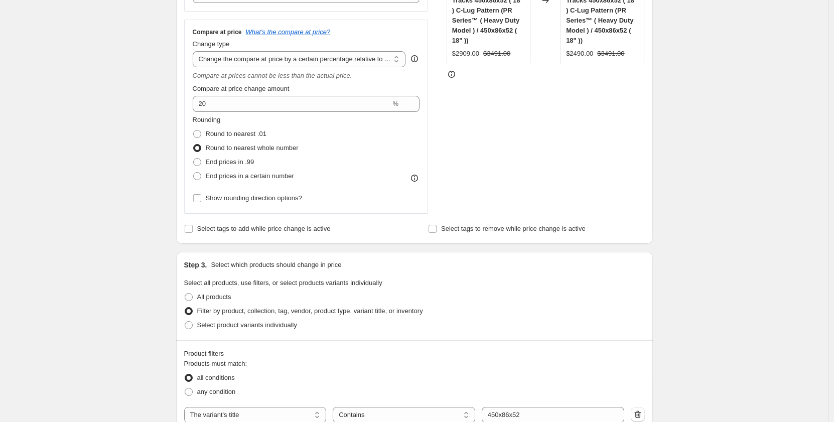
scroll to position [80, 0]
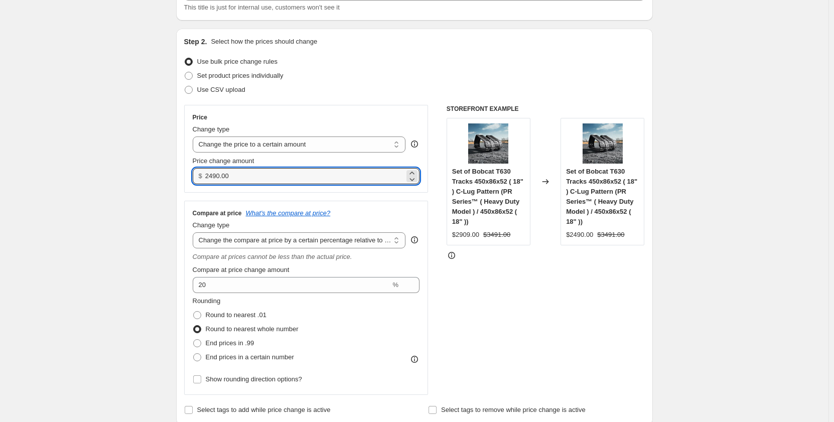
drag, startPoint x: 238, startPoint y: 176, endPoint x: 156, endPoint y: 183, distance: 82.7
click at [216, 178] on input "2490.00" at bounding box center [304, 176] width 199 height 16
drag, startPoint x: 240, startPoint y: 174, endPoint x: 188, endPoint y: 180, distance: 52.0
click at [188, 180] on div "Price Change type Change the price to a certain amount Change the price by a ce…" at bounding box center [306, 149] width 244 height 88
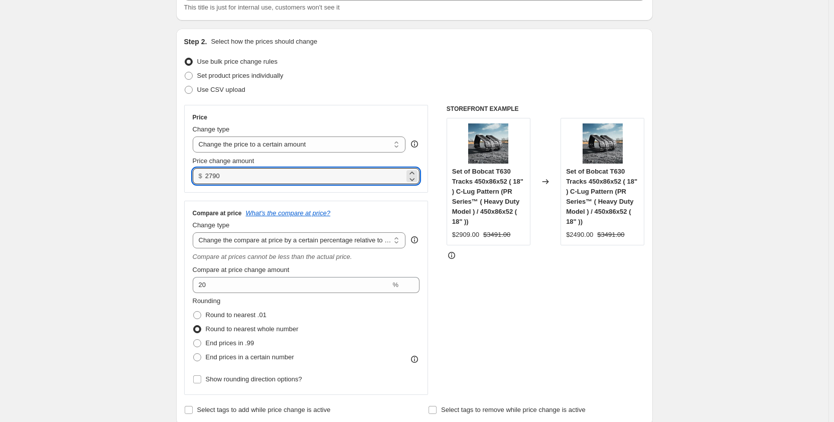
type input "2790.00"
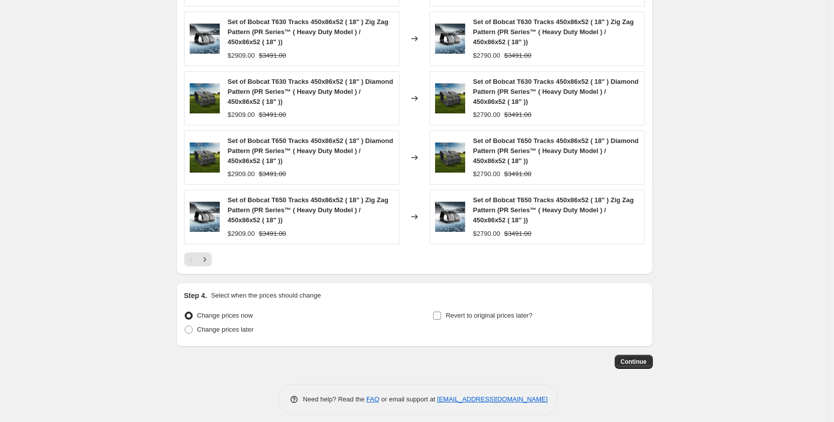
scroll to position [849, 0]
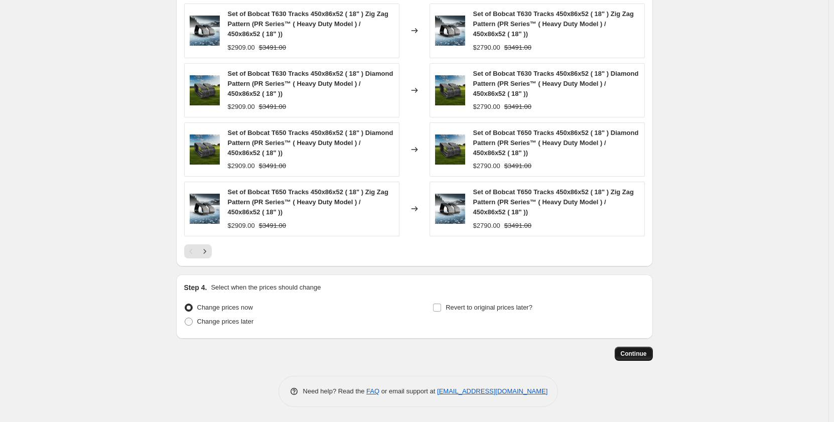
click at [628, 355] on span "Continue" at bounding box center [634, 354] width 26 height 8
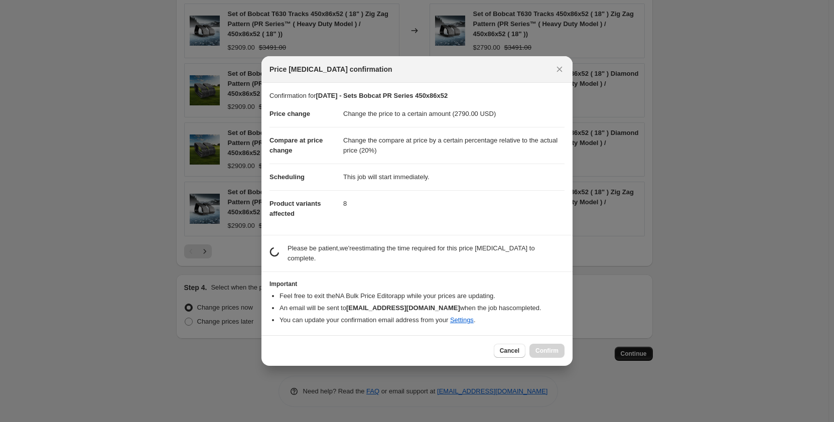
scroll to position [0, 0]
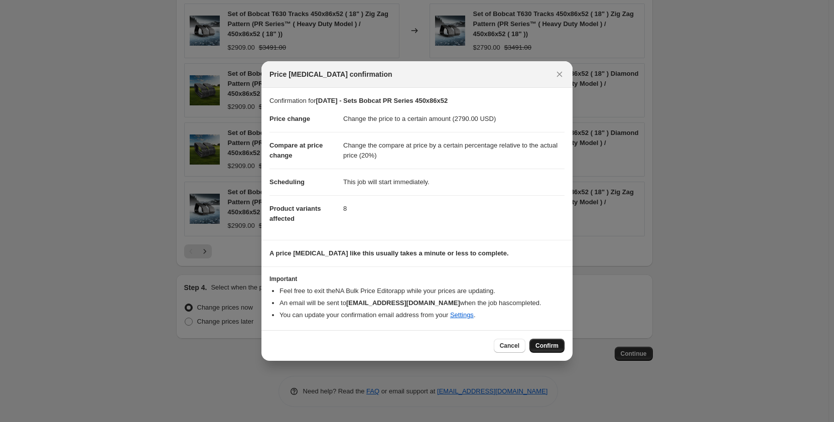
click at [546, 352] on button "Confirm" at bounding box center [547, 346] width 35 height 14
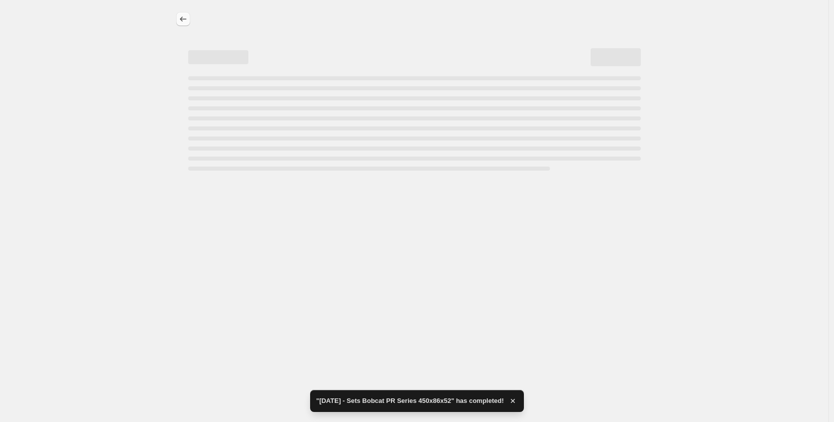
select select "pp"
select select "title"
select select "contains"
select select "title"
select select "contains"
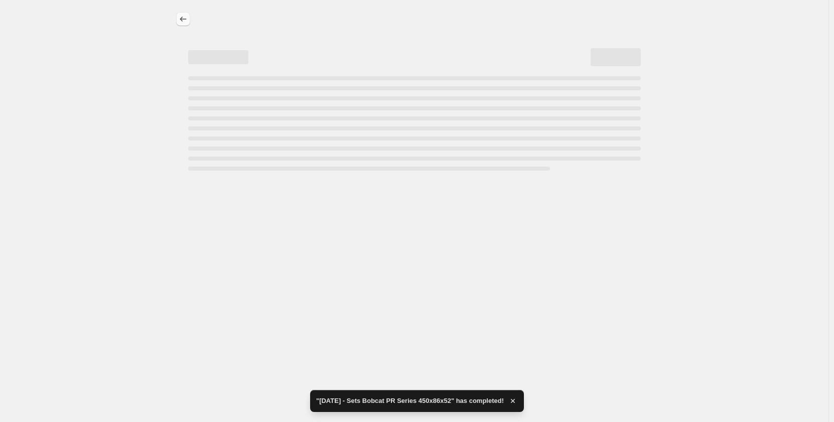
select select "tag"
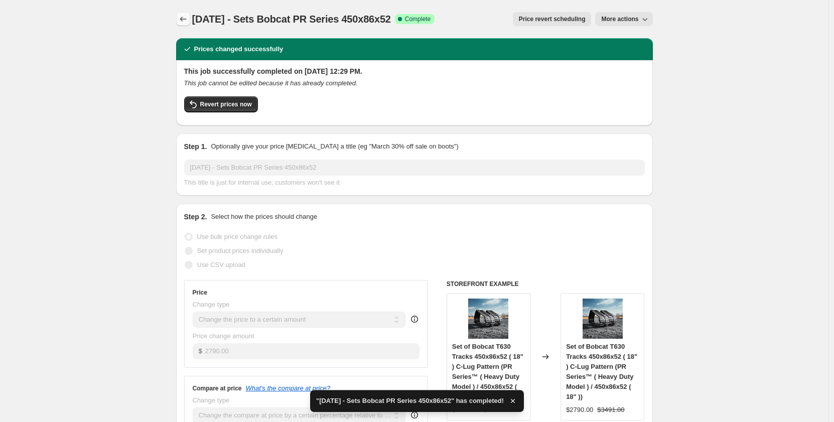
click at [184, 18] on icon "Price change jobs" at bounding box center [183, 19] width 7 height 5
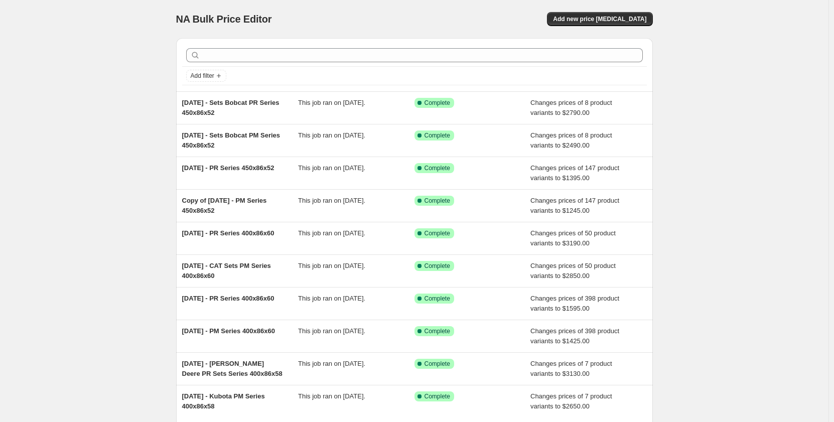
click at [100, 143] on div "NA Bulk Price Editor. This page is ready NA Bulk Price Editor Add new price cha…" at bounding box center [414, 258] width 829 height 517
click at [122, 115] on div "NA Bulk Price Editor. This page is ready NA Bulk Price Editor Add new price cha…" at bounding box center [414, 258] width 829 height 517
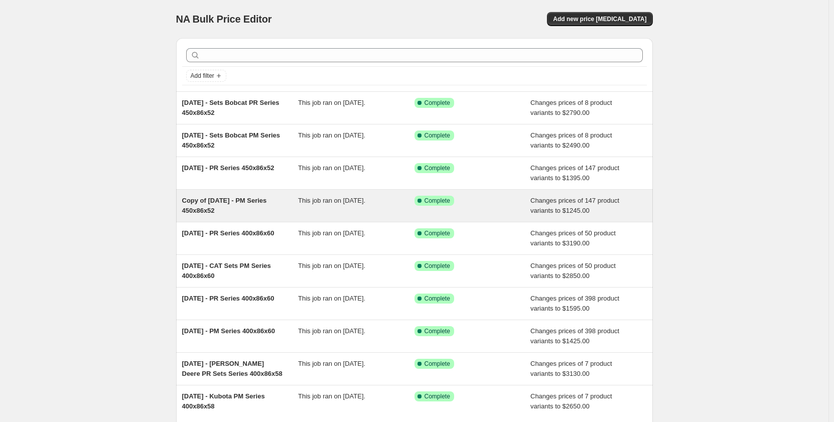
click at [316, 204] on span "This job ran on [DATE]." at bounding box center [331, 201] width 67 height 8
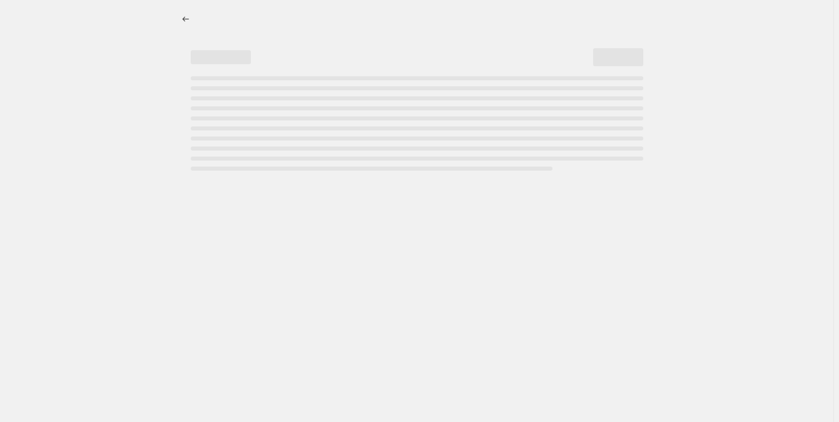
select select "pp"
select select "title"
select select "contains"
select select "title"
select select "contains"
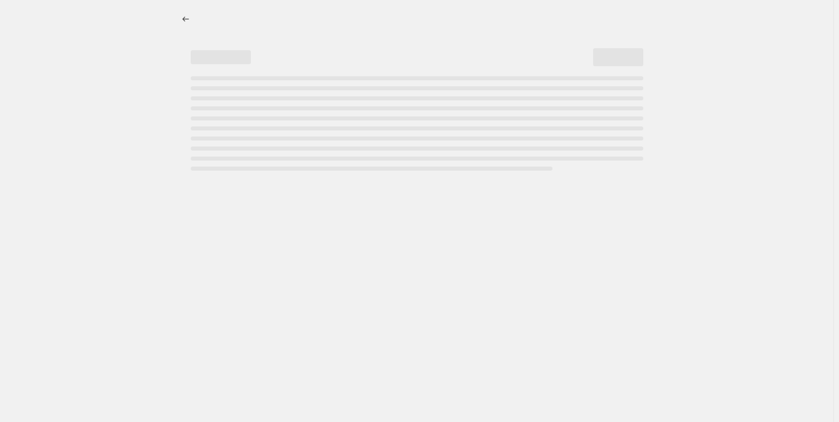
select select "tag"
select select "not_equal"
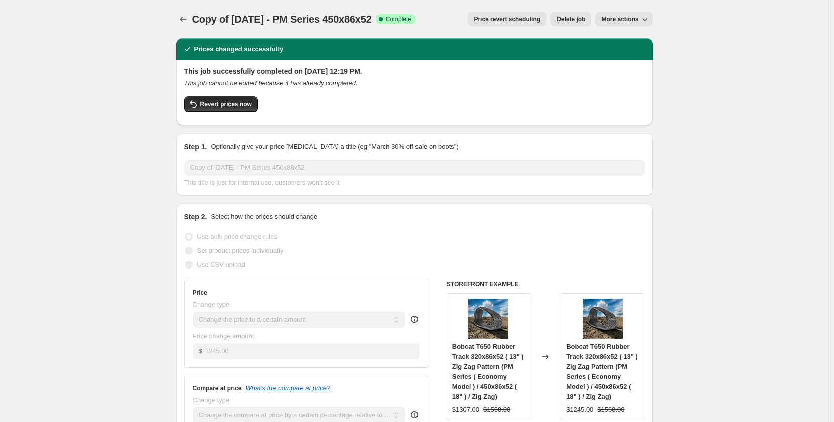
click at [620, 22] on span "More actions" at bounding box center [619, 19] width 37 height 8
click at [617, 43] on span "Copy to new job" at bounding box center [626, 40] width 47 height 8
select select "pp"
select select "title"
select select "contains"
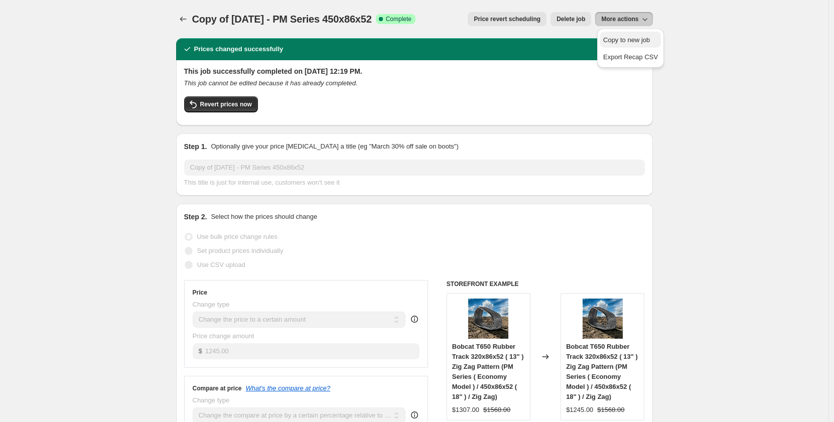
select select "title"
select select "contains"
select select "tag"
select select "not_equal"
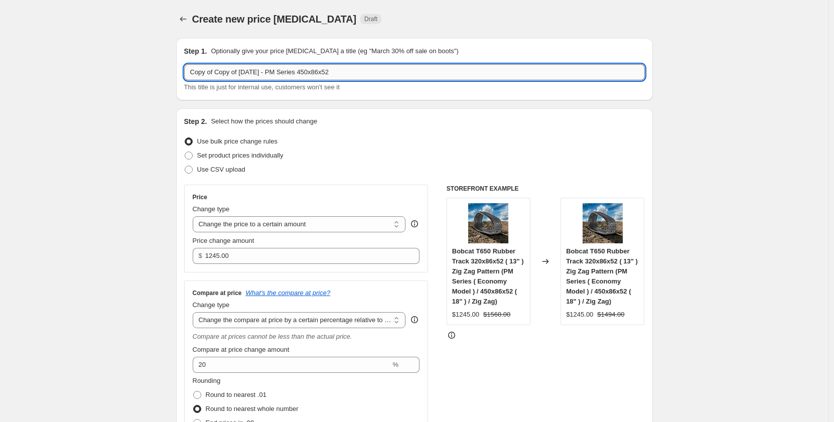
click at [376, 76] on input "Copy of Copy of Dec 2024 - PM Series 450x86x52" at bounding box center [414, 72] width 461 height 16
drag, startPoint x: 243, startPoint y: 75, endPoint x: 126, endPoint y: 75, distance: 117.5
click at [222, 71] on input "Sep 2024 - PM Series 450x86x53" at bounding box center [414, 72] width 461 height 16
type input "Sep 2025 - PM Series 450x86x53"
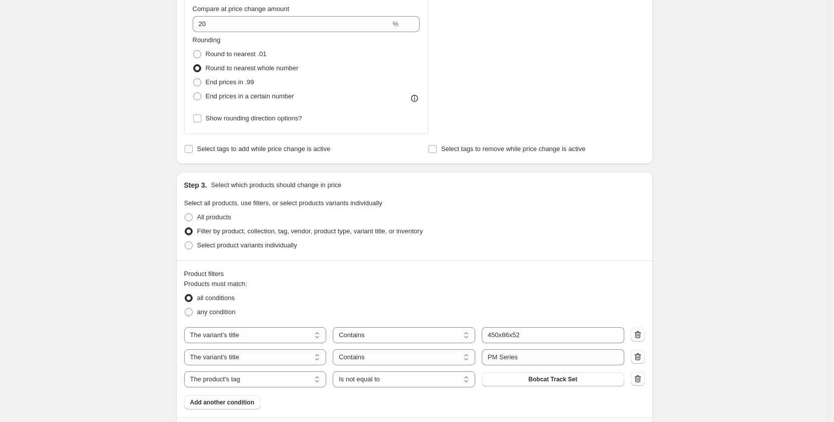
scroll to position [385, 0]
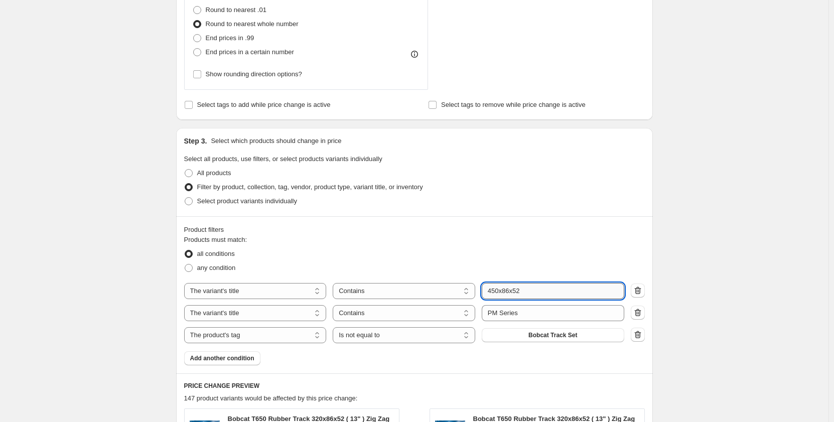
click at [529, 291] on input "450x86x52" at bounding box center [553, 291] width 143 height 16
type input "450x86x53"
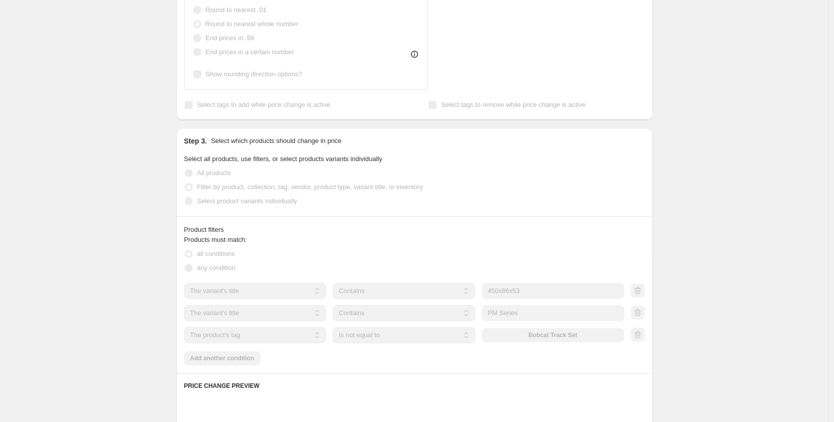
click at [100, 277] on div "Create new price change job. This page is ready Create new price change job Dra…" at bounding box center [414, 217] width 829 height 1205
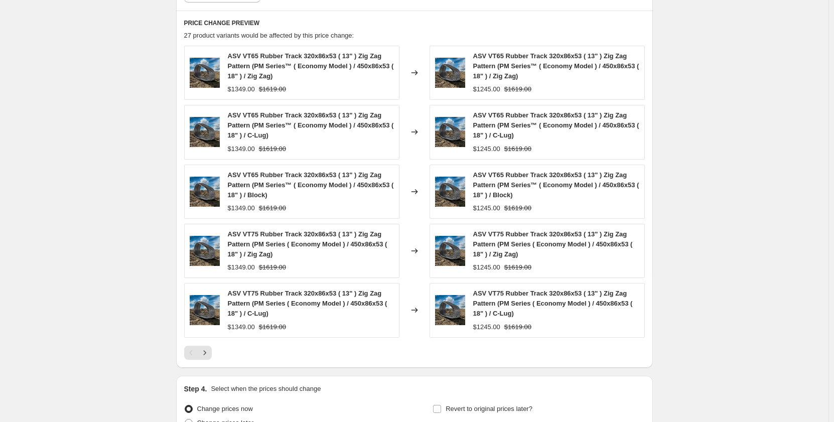
scroll to position [753, 0]
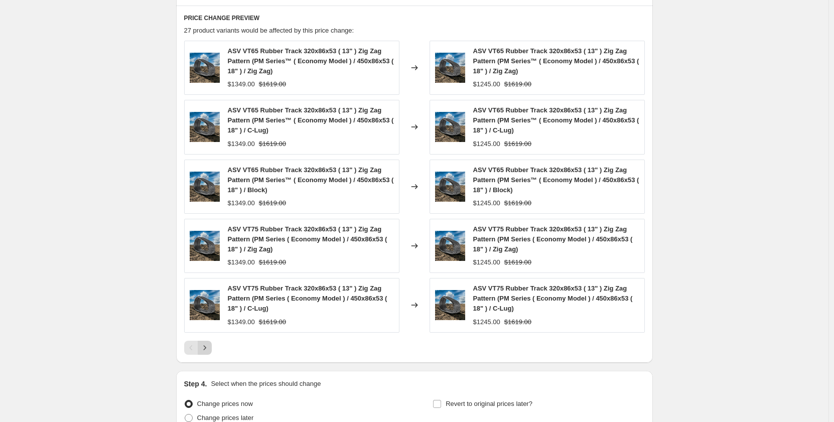
click at [208, 348] on icon "Next" at bounding box center [205, 348] width 10 height 10
click at [209, 345] on icon "Next" at bounding box center [205, 348] width 10 height 10
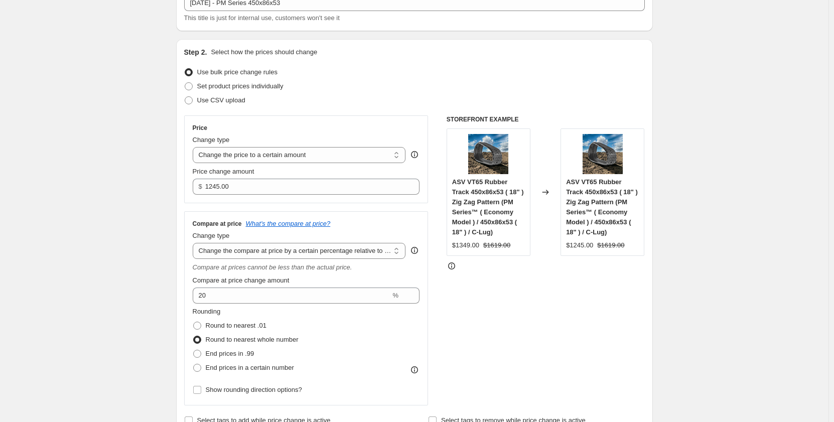
scroll to position [17, 0]
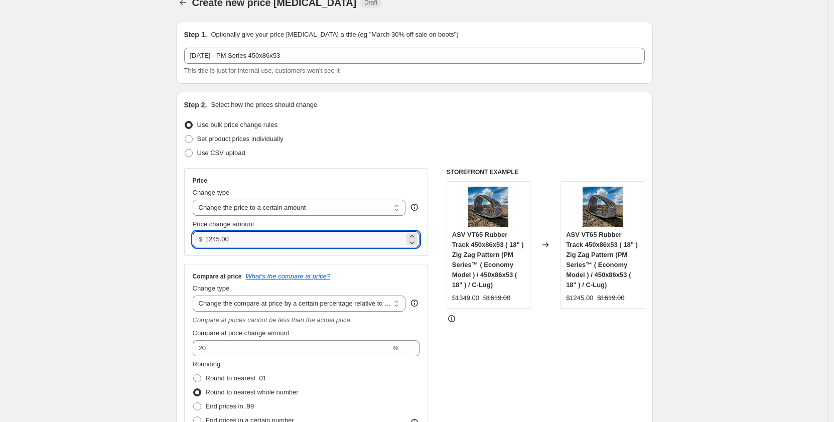
drag, startPoint x: 239, startPoint y: 236, endPoint x: 195, endPoint y: 240, distance: 44.3
click at [195, 240] on div "$ 1245.00" at bounding box center [306, 239] width 227 height 16
type input "1295.00"
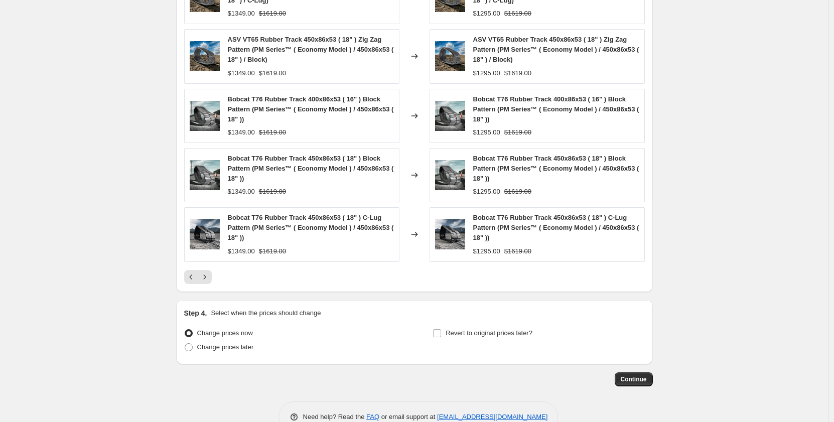
scroll to position [849, 0]
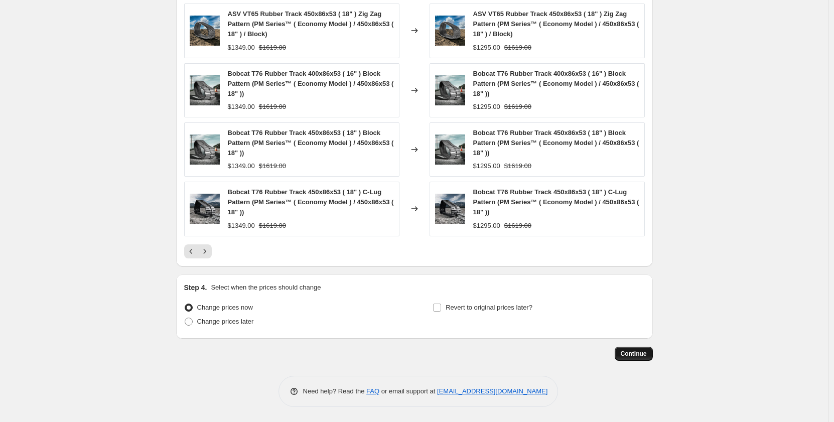
click at [632, 355] on span "Continue" at bounding box center [634, 354] width 26 height 8
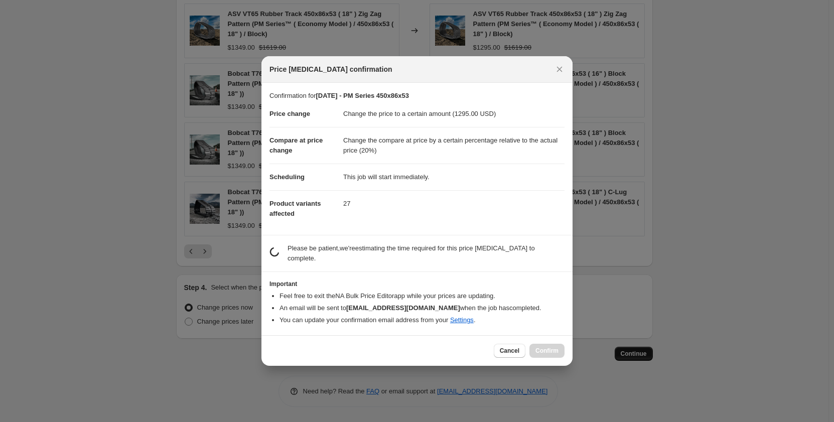
scroll to position [0, 0]
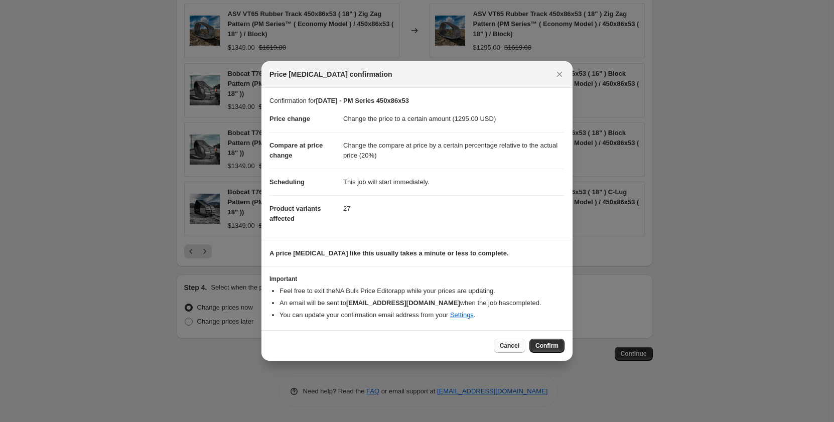
click at [511, 346] on span "Cancel" at bounding box center [510, 346] width 20 height 8
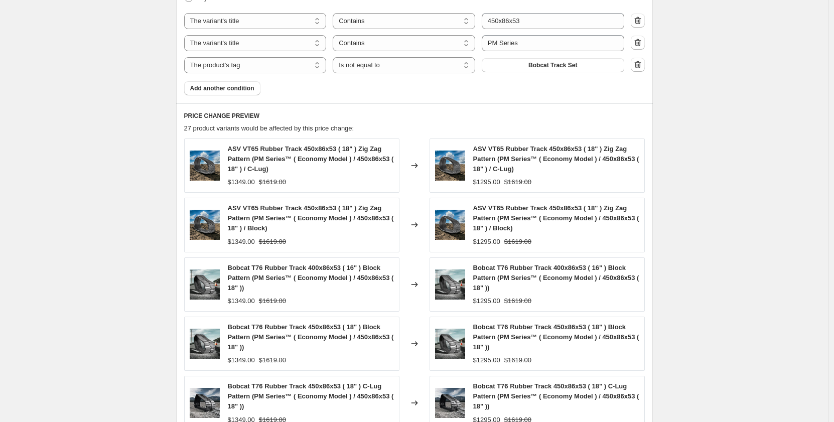
scroll to position [849, 0]
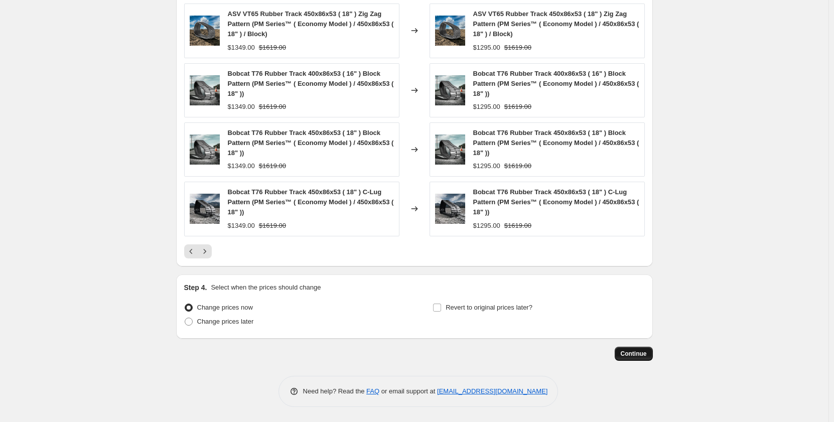
click at [629, 355] on span "Continue" at bounding box center [634, 354] width 26 height 8
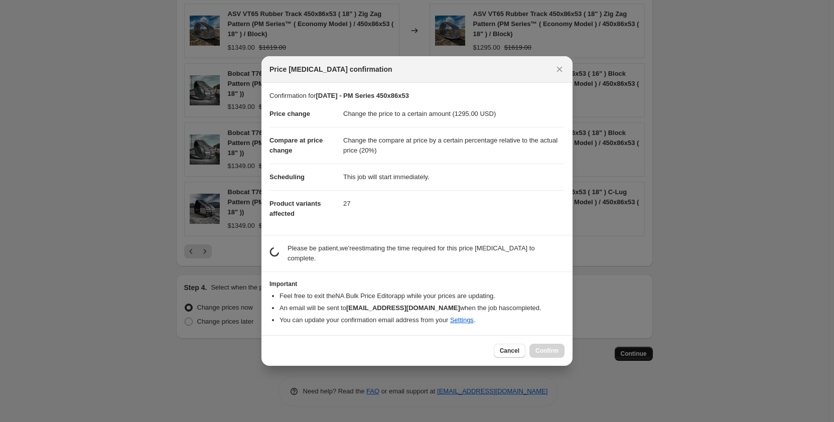
scroll to position [0, 0]
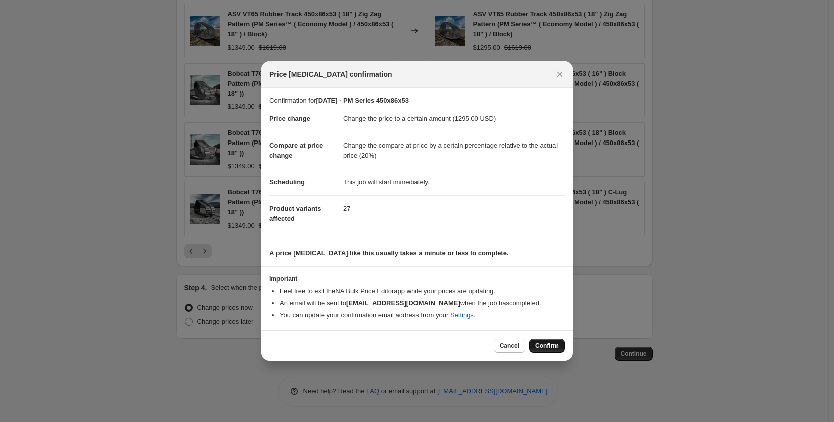
click at [557, 346] on span "Confirm" at bounding box center [547, 346] width 23 height 8
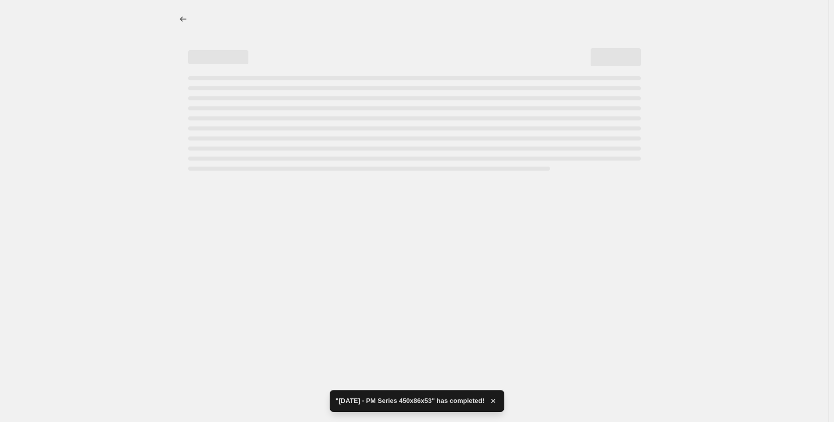
select select "pp"
select select "title"
select select "contains"
select select "title"
select select "contains"
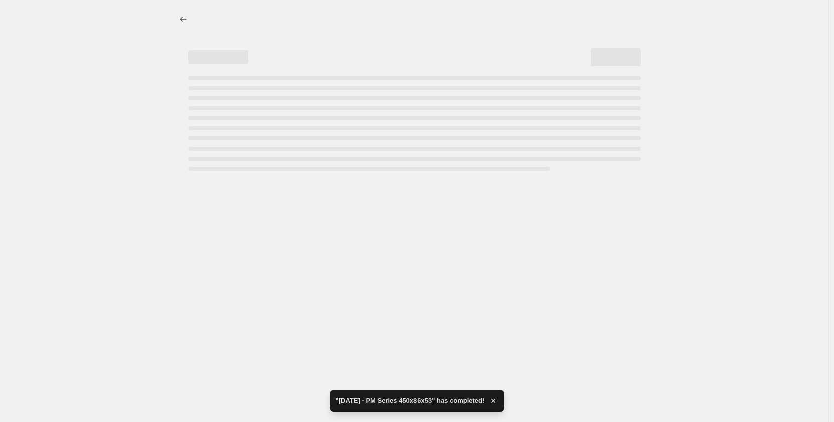
select select "tag"
select select "not_equal"
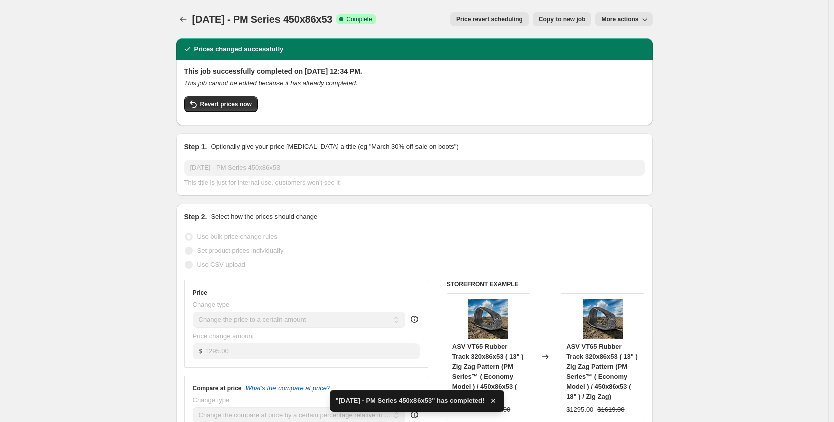
click at [549, 21] on span "Copy to new job" at bounding box center [562, 19] width 47 height 8
select select "pp"
select select "title"
select select "contains"
select select "title"
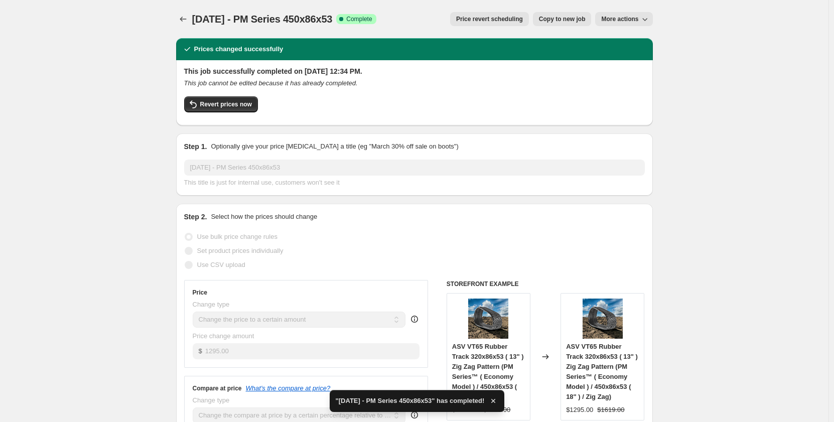
select select "contains"
select select "tag"
select select "not_equal"
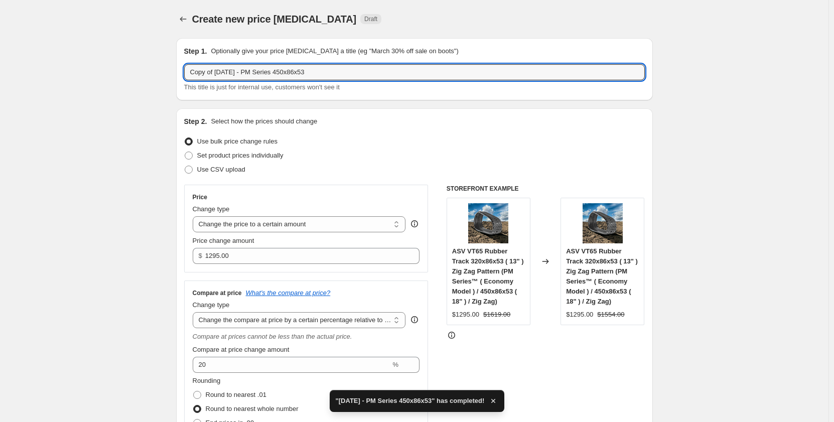
drag, startPoint x: 220, startPoint y: 72, endPoint x: 154, endPoint y: 71, distance: 65.8
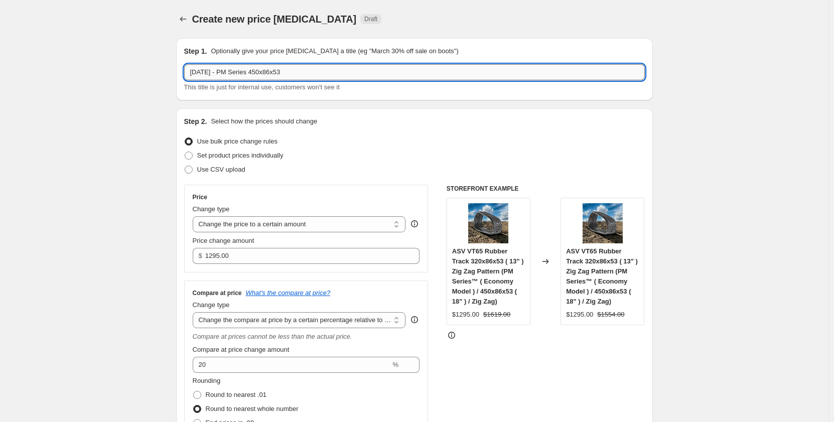
click at [234, 73] on input "Sep 2025 - PM Series 450x86x53" at bounding box center [414, 72] width 461 height 16
type input "Sep 2025 - PR Series 450x86x53"
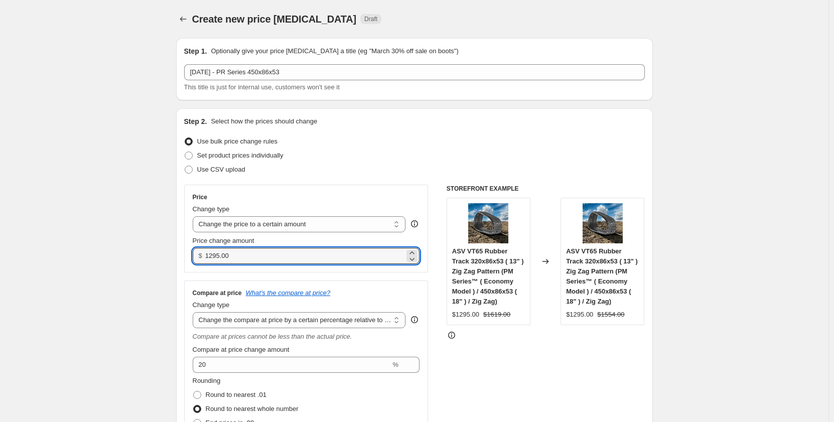
drag, startPoint x: 260, startPoint y: 256, endPoint x: 167, endPoint y: 257, distance: 93.4
type input "1465.00"
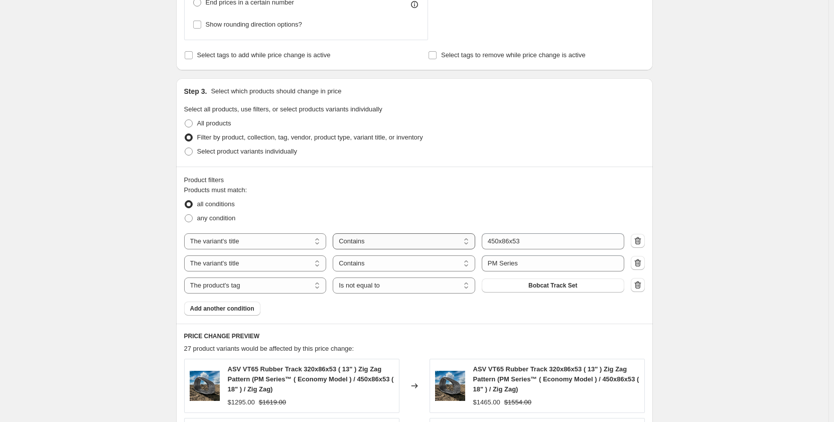
scroll to position [435, 0]
click at [495, 263] on input "PM Series" at bounding box center [553, 263] width 143 height 16
type input "PR Series"
click at [127, 286] on div "Create new price change job. This page is ready Create new price change job Dra…" at bounding box center [414, 201] width 829 height 1272
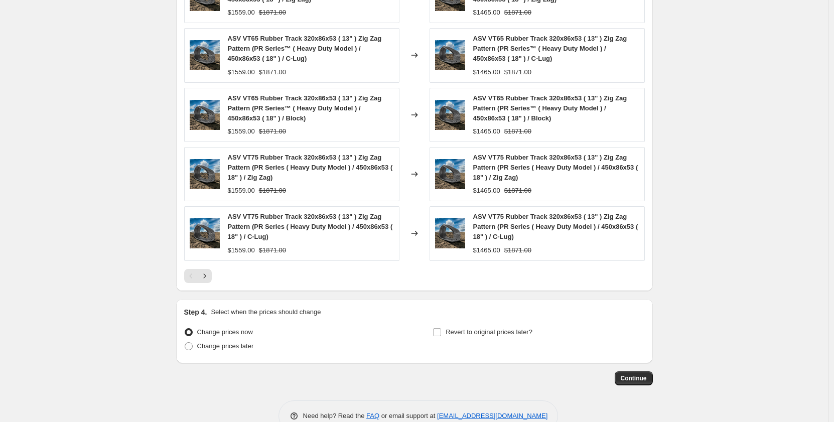
scroll to position [849, 0]
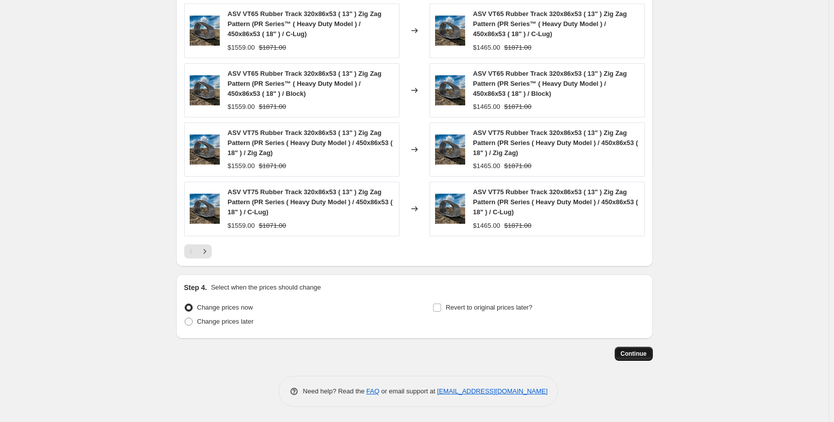
click at [636, 356] on span "Continue" at bounding box center [634, 354] width 26 height 8
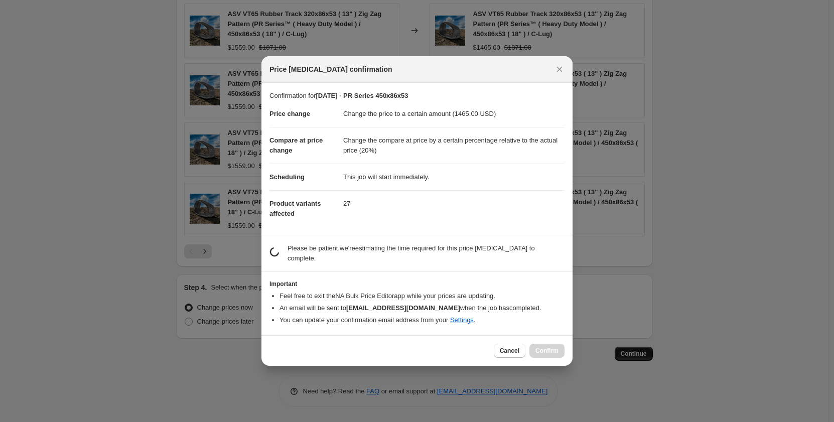
scroll to position [0, 0]
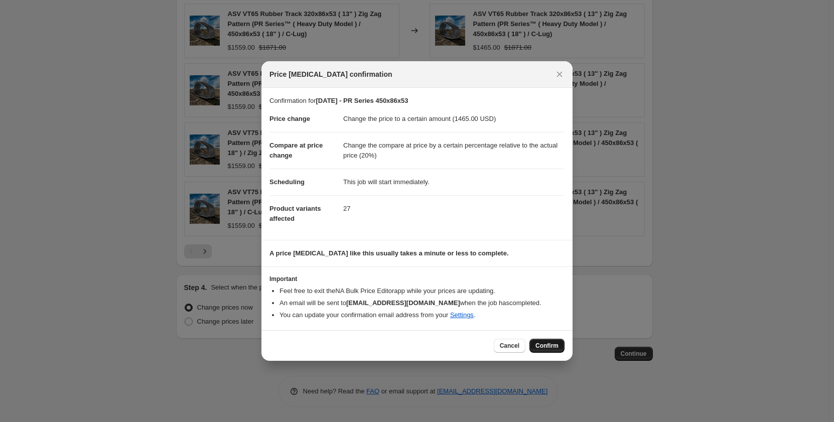
click at [552, 344] on span "Confirm" at bounding box center [547, 346] width 23 height 8
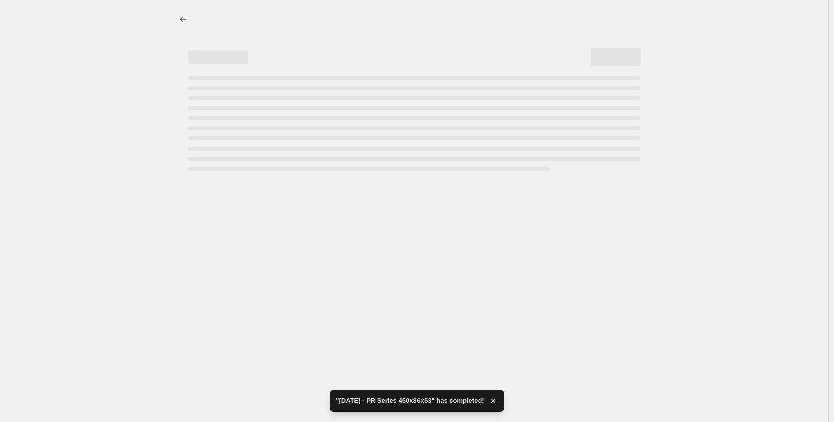
select select "pp"
select select "title"
select select "contains"
select select "title"
select select "contains"
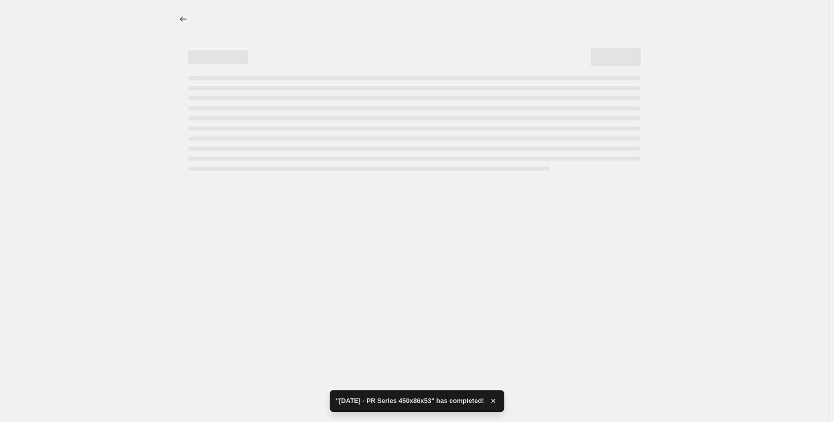
select select "tag"
select select "not_equal"
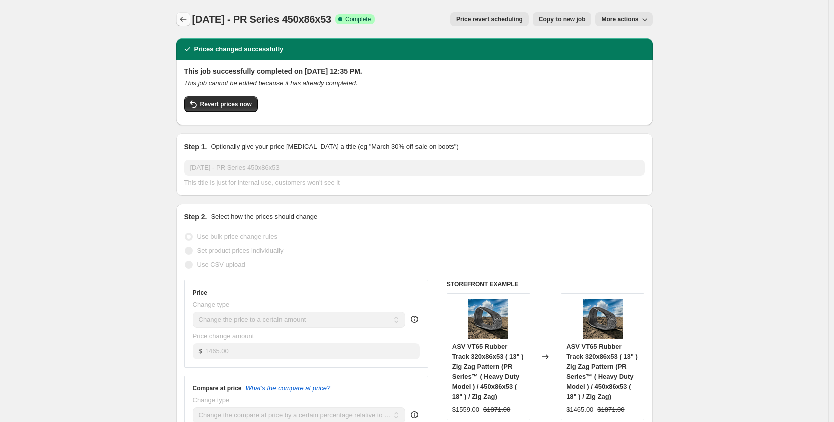
click at [182, 18] on icon "Price change jobs" at bounding box center [183, 19] width 10 height 10
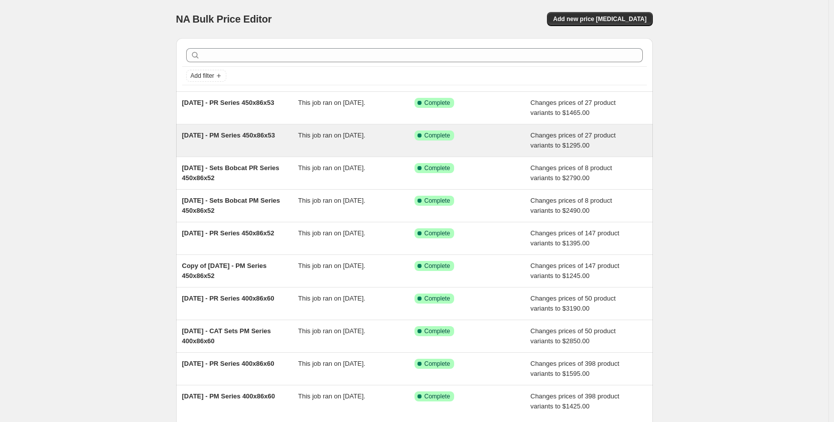
click at [272, 147] on div "Sep 2025 - PM Series 450x86x53" at bounding box center [240, 141] width 116 height 20
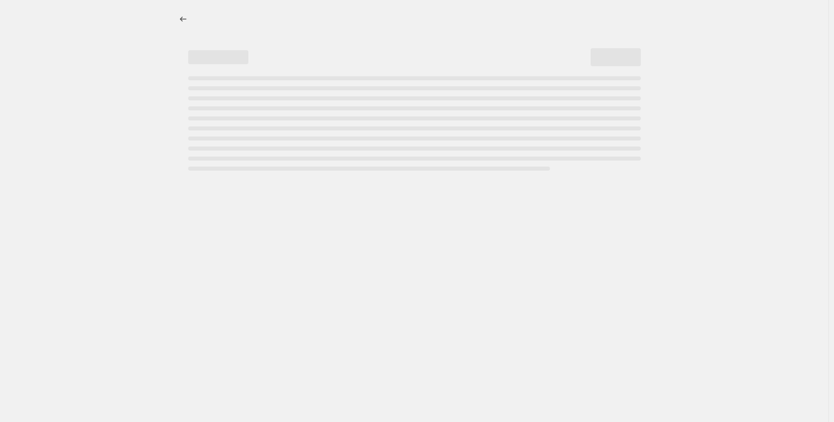
select select "pp"
select select "title"
select select "contains"
select select "title"
select select "contains"
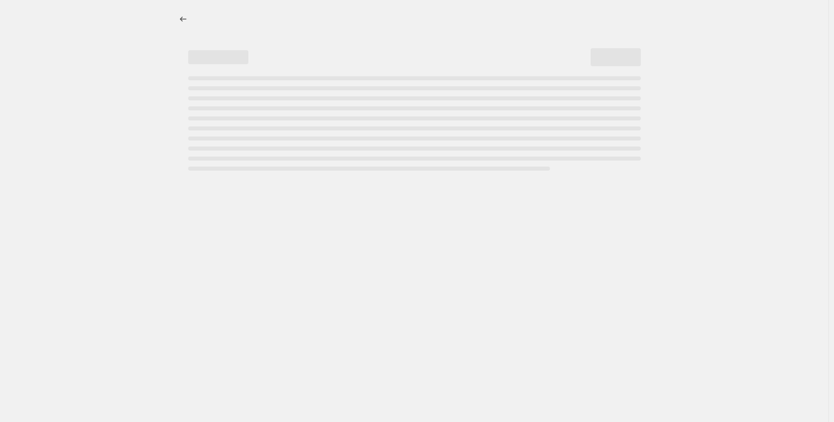
select select "tag"
select select "not_equal"
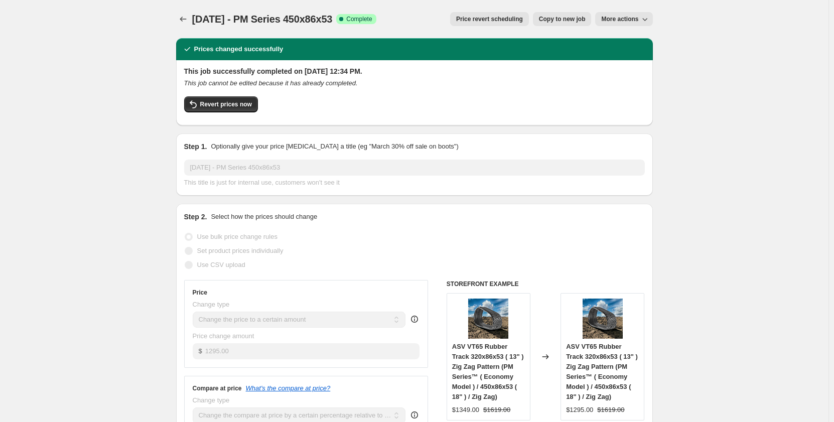
click at [547, 18] on span "Copy to new job" at bounding box center [562, 19] width 47 height 8
select select "pp"
select select "title"
select select "contains"
select select "title"
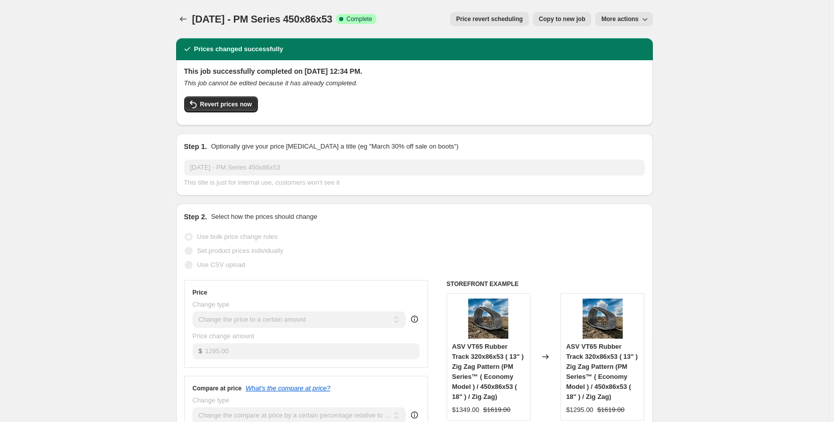
select select "contains"
select select "tag"
select select "not_equal"
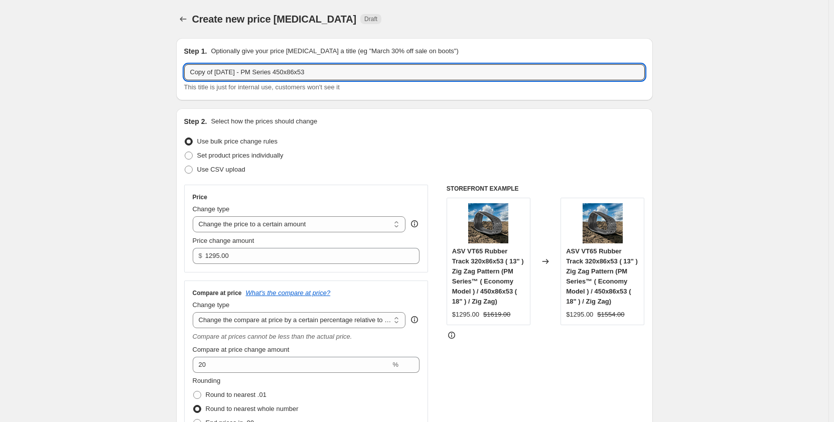
drag, startPoint x: 220, startPoint y: 74, endPoint x: 142, endPoint y: 76, distance: 77.8
click at [232, 73] on input "Sep 2025 - PM Series 450x86x53" at bounding box center [414, 72] width 461 height 16
click at [229, 73] on input "Sep 2025 - PM Series 450x86x53" at bounding box center [414, 72] width 461 height 16
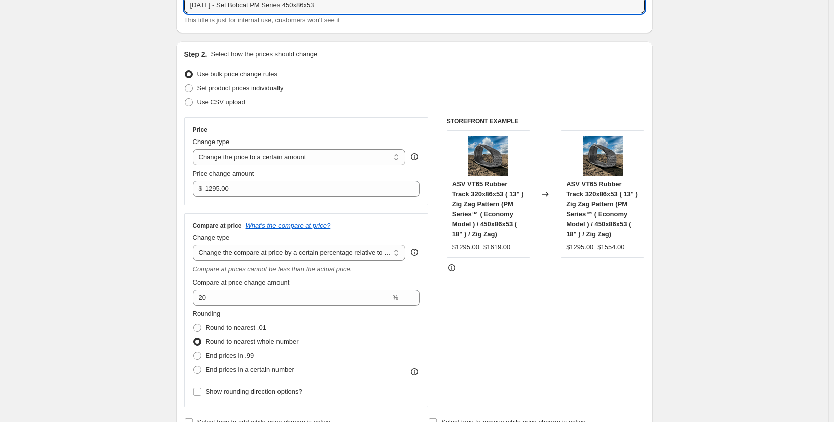
scroll to position [67, 0]
type input "Sep 2025 - Set Bobcat PM Series 450x86x53"
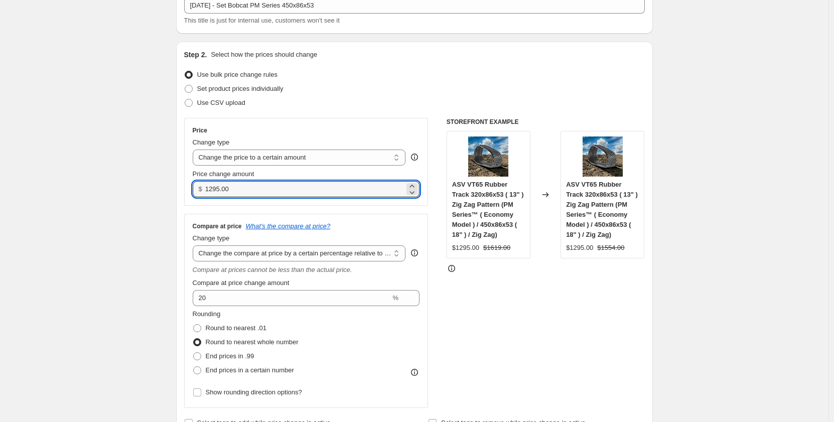
drag, startPoint x: 236, startPoint y: 191, endPoint x: 190, endPoint y: 190, distance: 46.7
click at [190, 190] on div "Price Change type Change the price to a certain amount Change the price by a ce…" at bounding box center [306, 162] width 244 height 88
type input "2590.00"
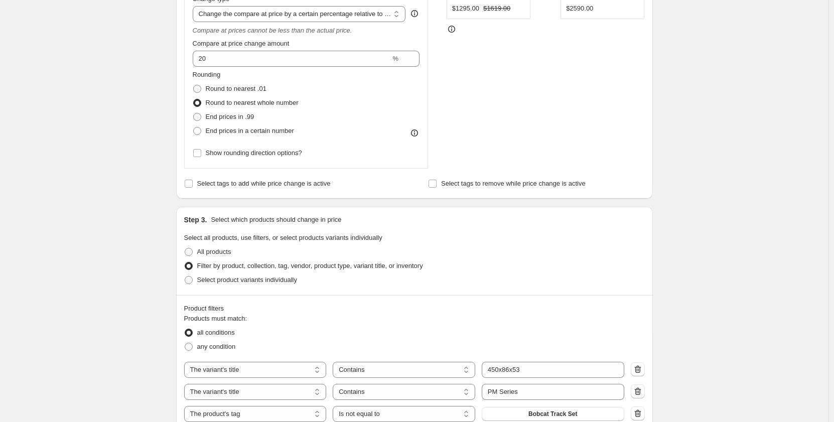
scroll to position [335, 0]
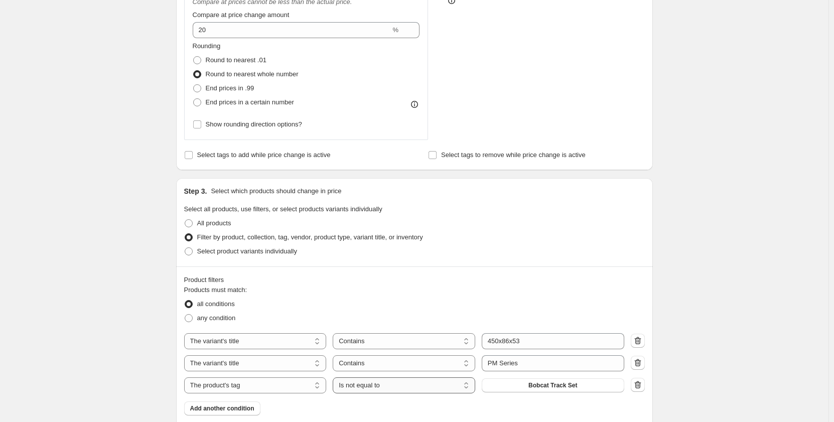
click at [444, 387] on select "Is equal to Is not equal to" at bounding box center [404, 385] width 143 height 16
select select "equal"
click at [99, 338] on div "Create new price change job. This page is ready Create new price change job Dra…" at bounding box center [414, 301] width 829 height 1272
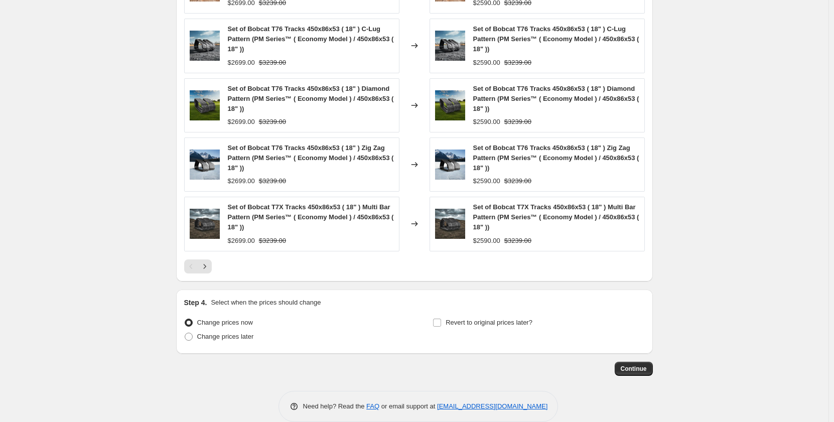
scroll to position [849, 0]
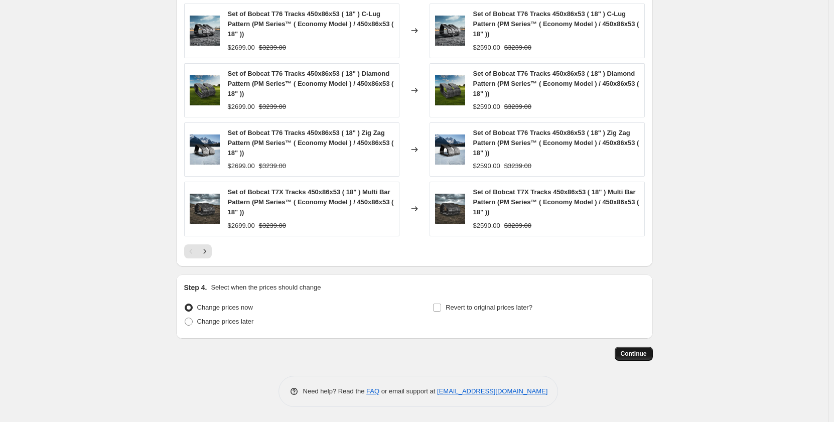
click at [627, 353] on span "Continue" at bounding box center [634, 354] width 26 height 8
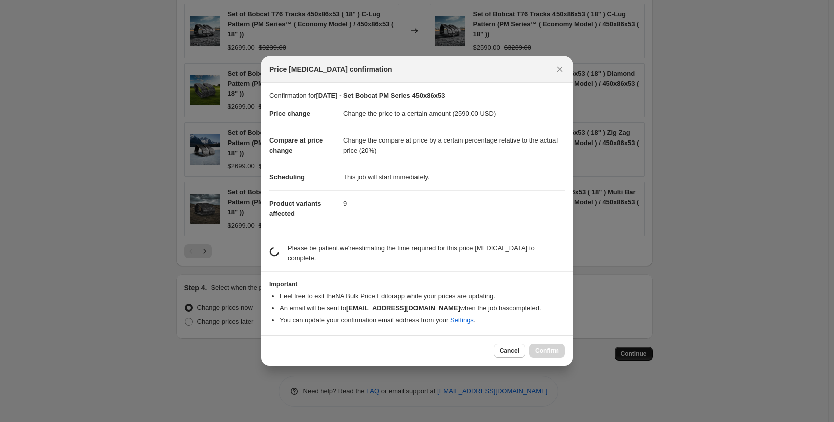
scroll to position [0, 0]
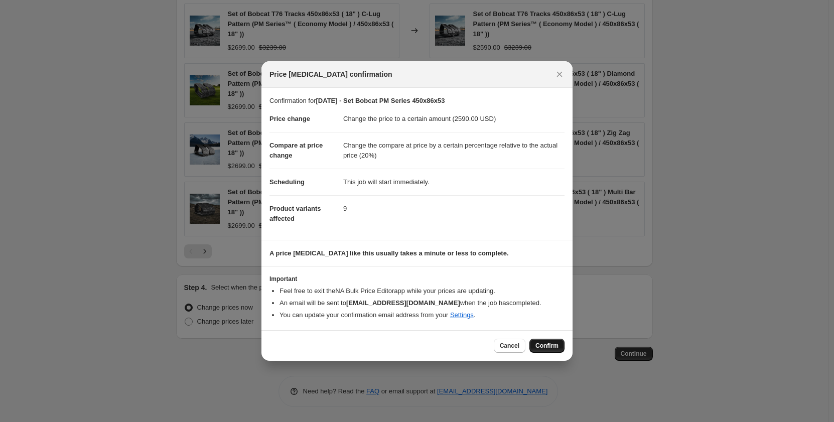
click at [551, 347] on span "Confirm" at bounding box center [547, 346] width 23 height 8
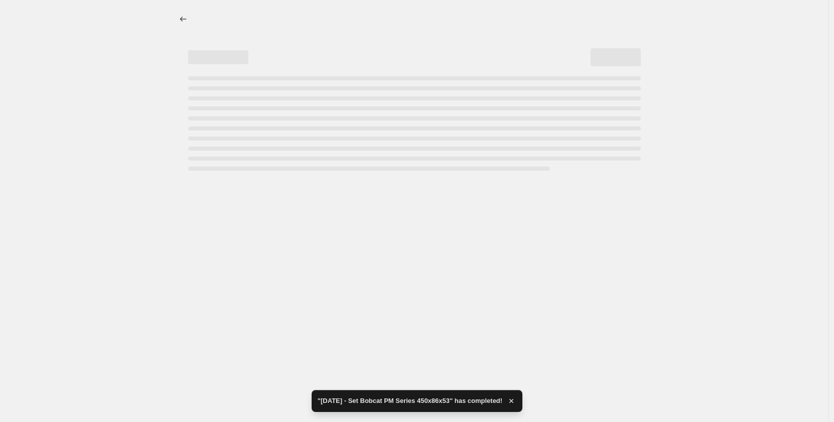
select select "pp"
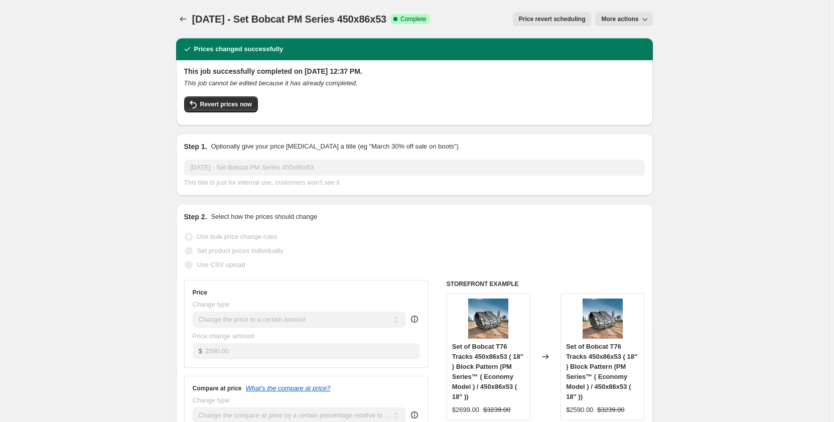
click at [612, 21] on span "More actions" at bounding box center [619, 19] width 37 height 8
click at [611, 40] on span "Copy to new job" at bounding box center [626, 40] width 47 height 8
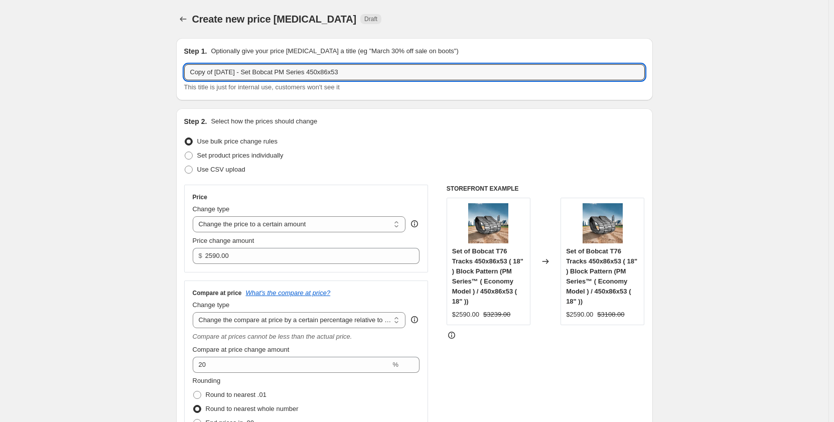
drag, startPoint x: 218, startPoint y: 74, endPoint x: 62, endPoint y: 92, distance: 157.2
click at [273, 75] on input "Sep 2025 - Set Bobcat PM Series 450x86x53" at bounding box center [414, 72] width 461 height 16
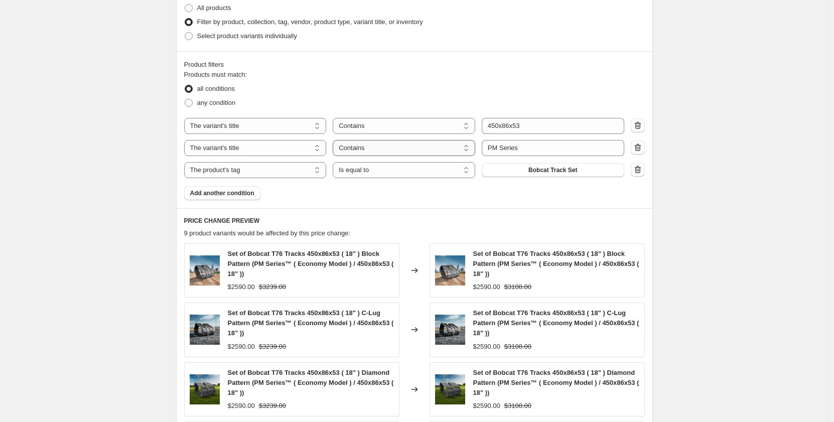
scroll to position [552, 0]
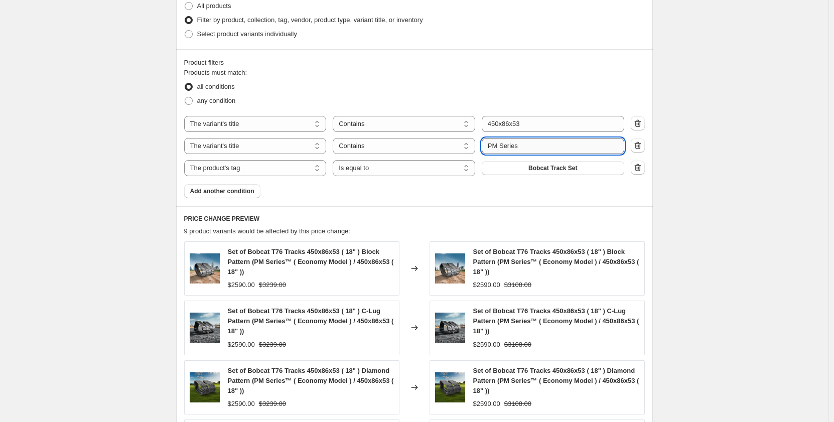
click at [495, 147] on input "PM Series" at bounding box center [553, 146] width 143 height 16
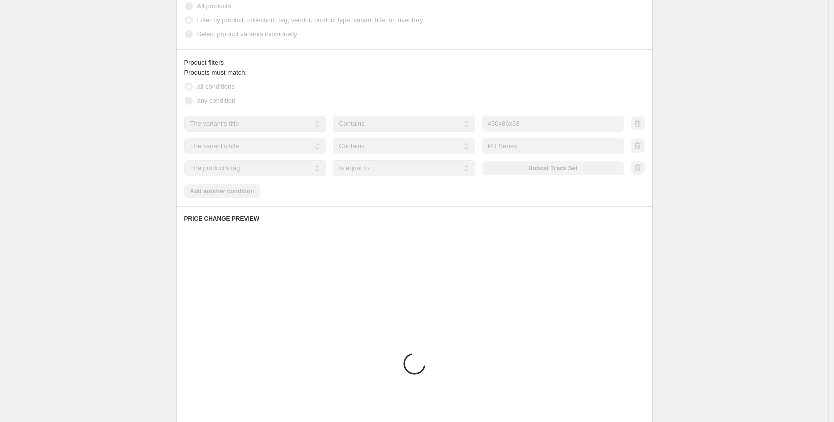
click at [96, 170] on div "Create new price change job. This page is ready Create new price change job Dra…" at bounding box center [414, 50] width 829 height 1205
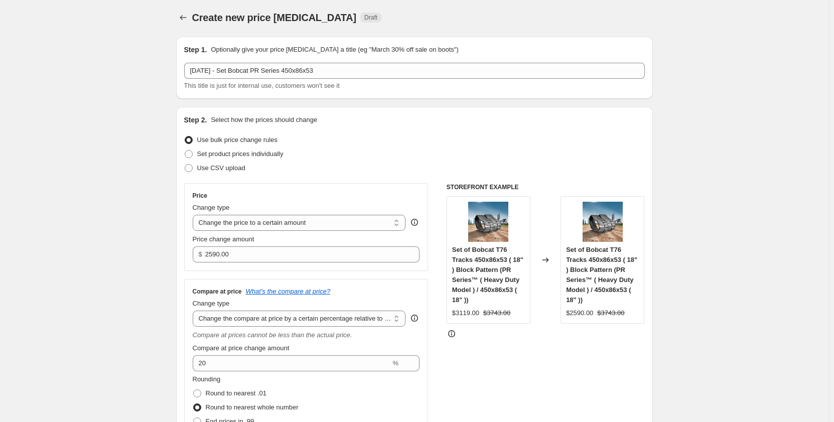
scroll to position [0, 0]
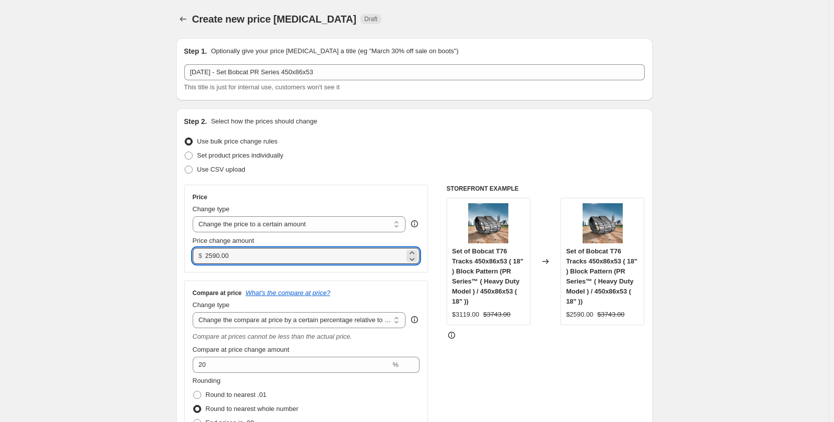
drag, startPoint x: 246, startPoint y: 258, endPoint x: 186, endPoint y: 261, distance: 60.3
click at [186, 261] on div "Price Change type Change the price to a certain amount Change the price by a ce…" at bounding box center [306, 229] width 244 height 88
click at [233, 257] on input "2590.00" at bounding box center [304, 256] width 199 height 16
drag, startPoint x: 237, startPoint y: 257, endPoint x: 189, endPoint y: 256, distance: 47.7
click at [189, 256] on div "Price Change type Change the price to a certain amount Change the price by a ce…" at bounding box center [306, 229] width 244 height 88
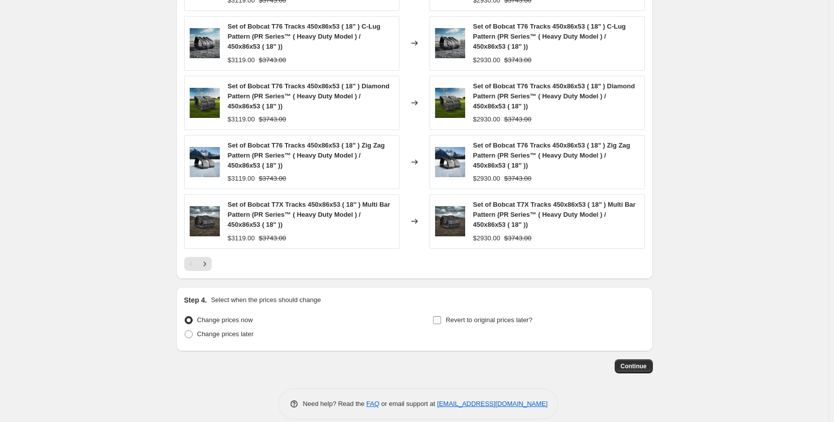
scroll to position [849, 0]
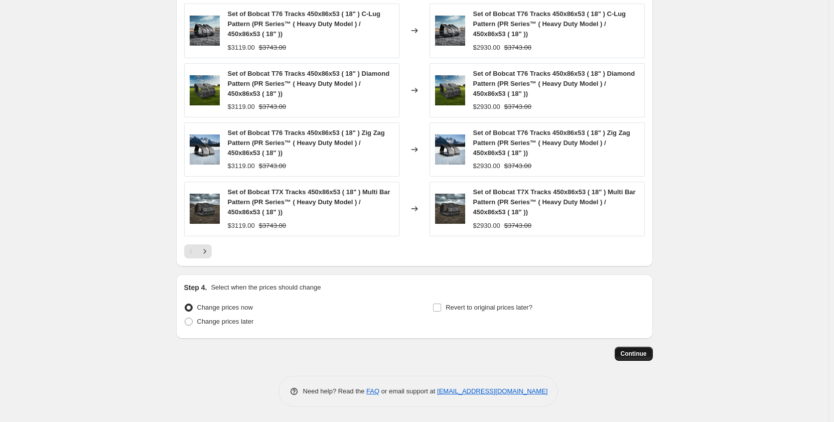
click at [630, 357] on span "Continue" at bounding box center [634, 354] width 26 height 8
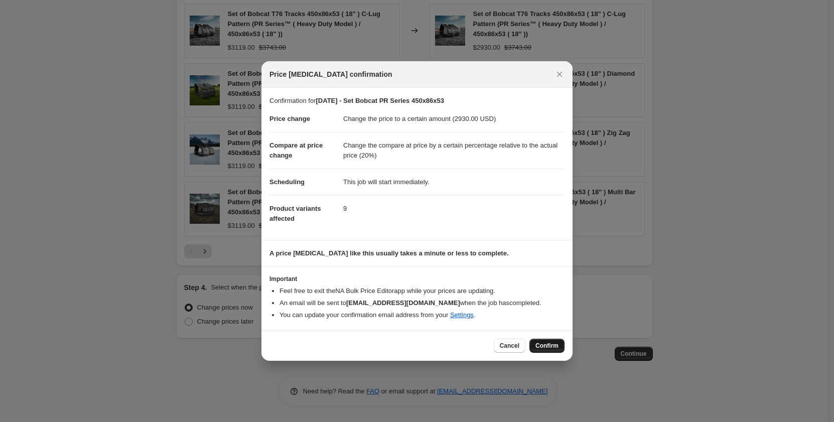
click at [545, 345] on span "Confirm" at bounding box center [547, 346] width 23 height 8
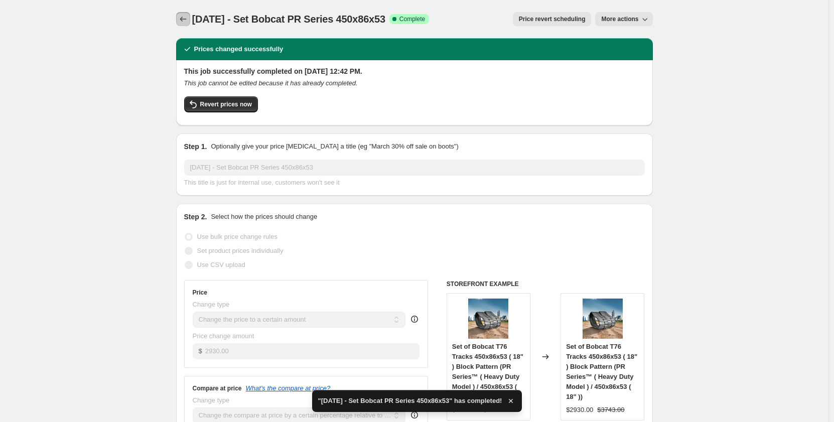
click at [180, 22] on icon "Price change jobs" at bounding box center [183, 19] width 10 height 10
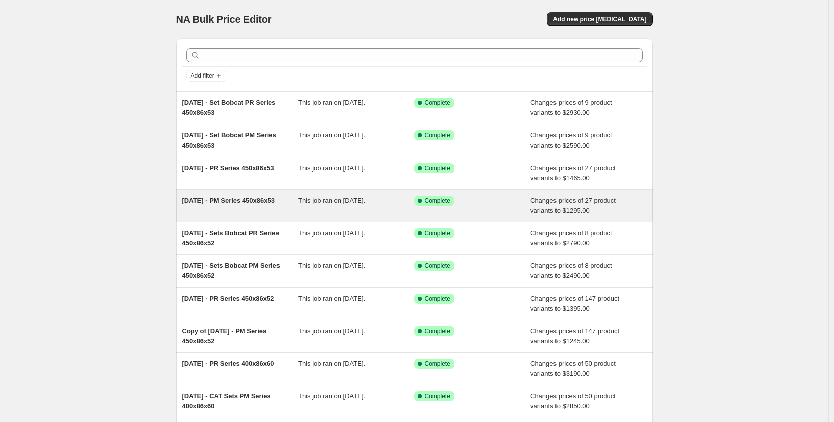
click at [291, 215] on div "Sep 2025 - PM Series 450x86x53" at bounding box center [240, 206] width 116 height 20
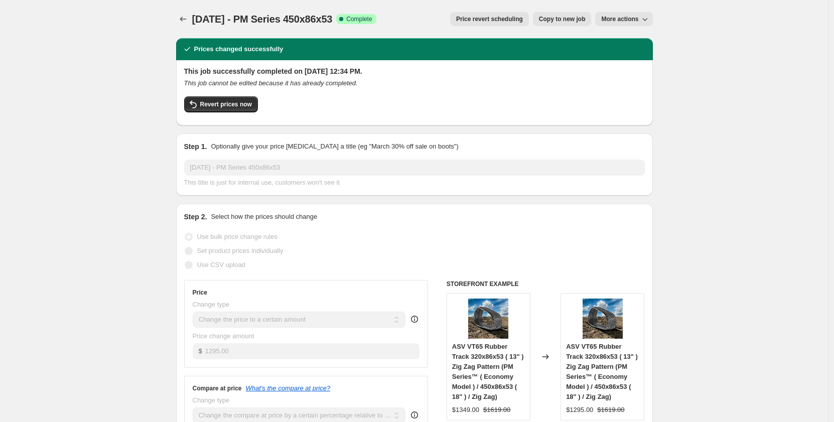
click at [553, 20] on span "Copy to new job" at bounding box center [562, 19] width 47 height 8
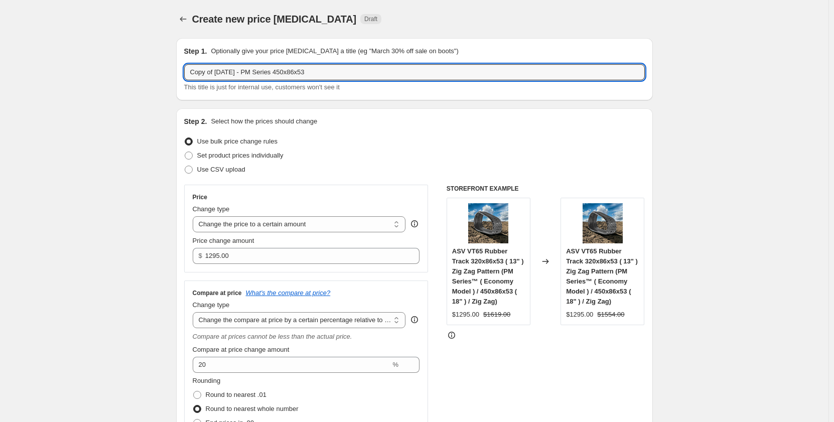
drag, startPoint x: 219, startPoint y: 72, endPoint x: 118, endPoint y: 83, distance: 101.4
click at [297, 74] on input "Sep 2025 - PM Series 450x86x53" at bounding box center [414, 72] width 461 height 16
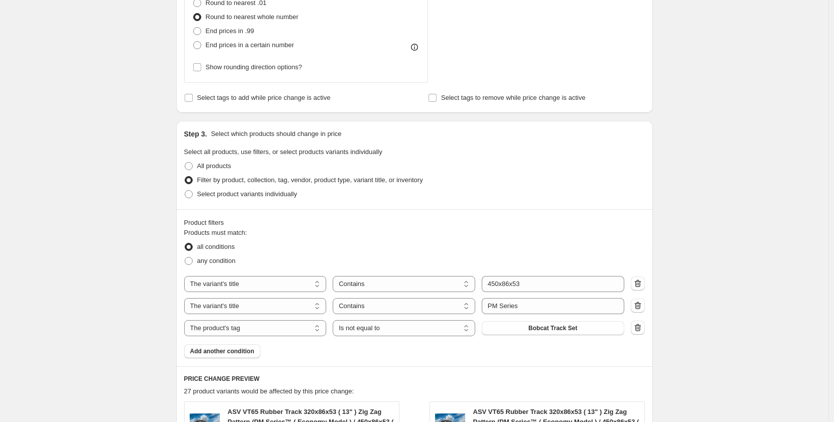
scroll to position [418, 0]
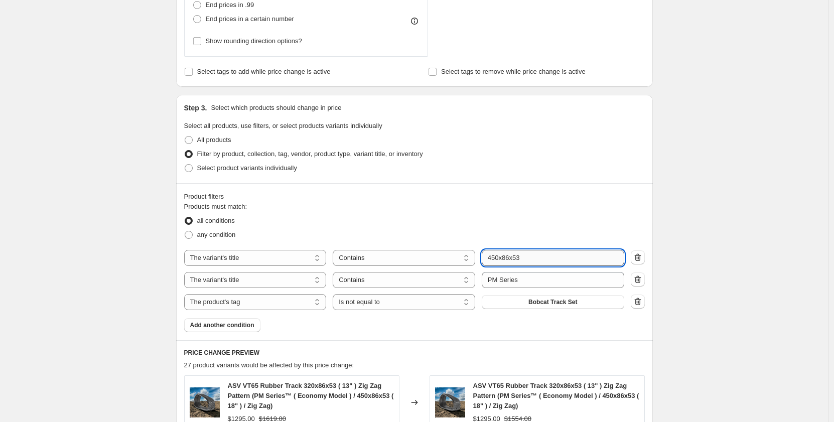
click at [528, 259] on input "450x86x53" at bounding box center [553, 258] width 143 height 16
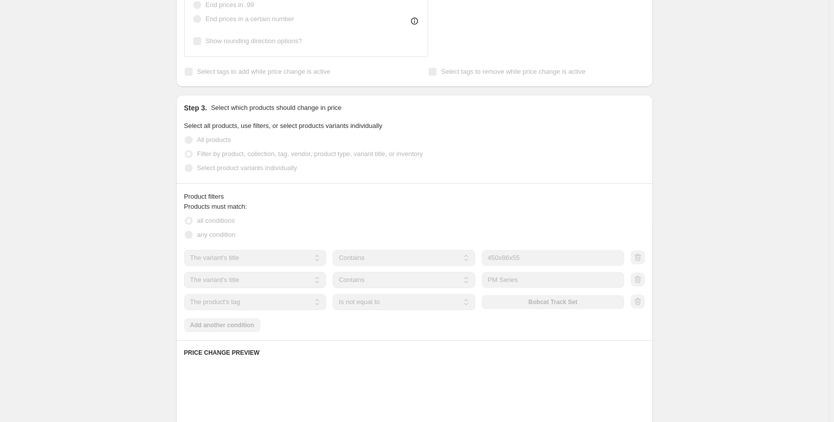
click at [123, 265] on div "Create new price change job. This page is ready Create new price change job Dra…" at bounding box center [414, 184] width 829 height 1205
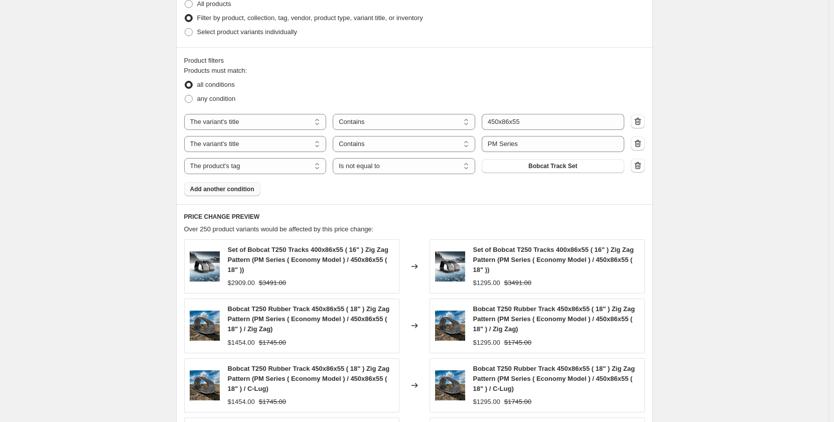
scroll to position [552, 0]
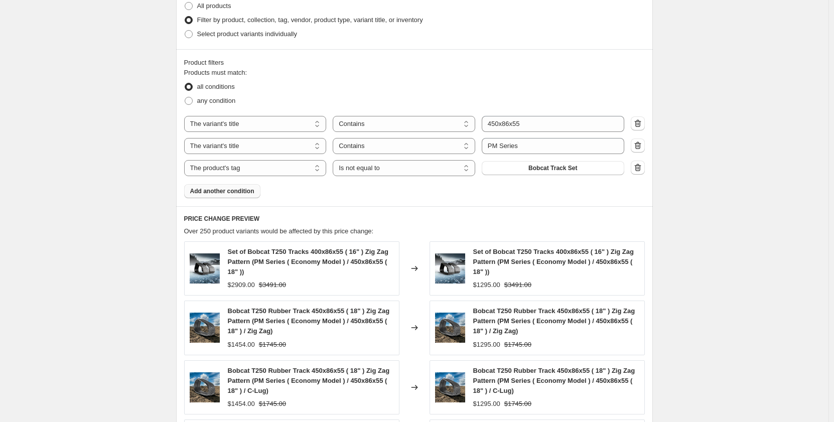
click at [237, 192] on span "Add another condition" at bounding box center [222, 191] width 64 height 8
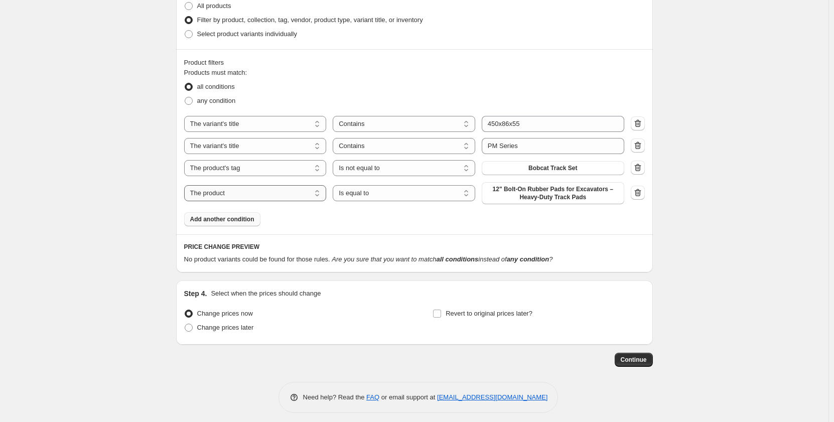
click at [311, 195] on select "The product The product's collection The product's tag The product's vendor The…" at bounding box center [255, 193] width 143 height 16
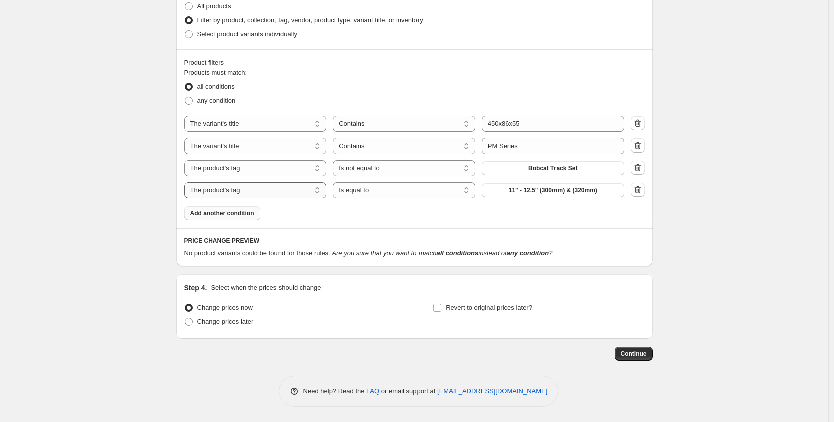
click at [287, 190] on select "The product The product's collection The product's tag The product's vendor The…" at bounding box center [255, 190] width 143 height 16
click at [362, 189] on select "Is equal to Is not equal to" at bounding box center [404, 190] width 143 height 16
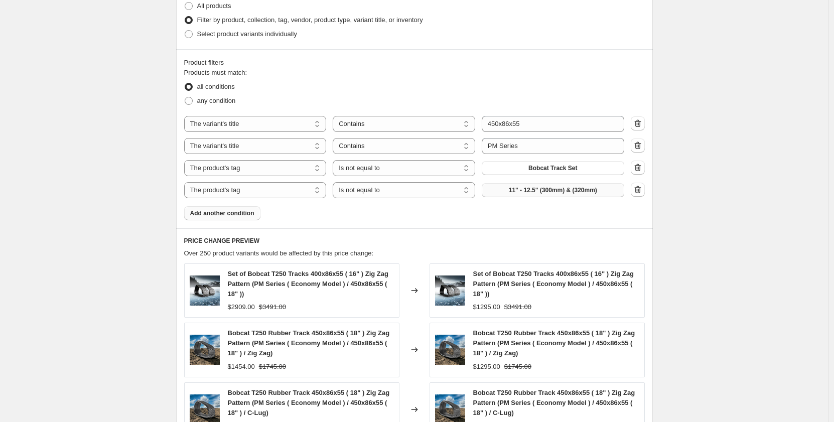
click at [499, 192] on button "11" - 12.5" (300mm) & (320mm)" at bounding box center [553, 190] width 143 height 14
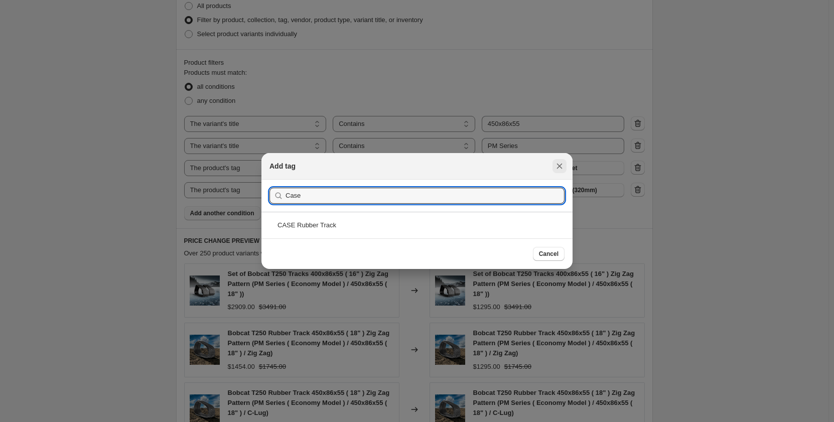
click at [558, 170] on icon "Close" at bounding box center [560, 166] width 10 height 10
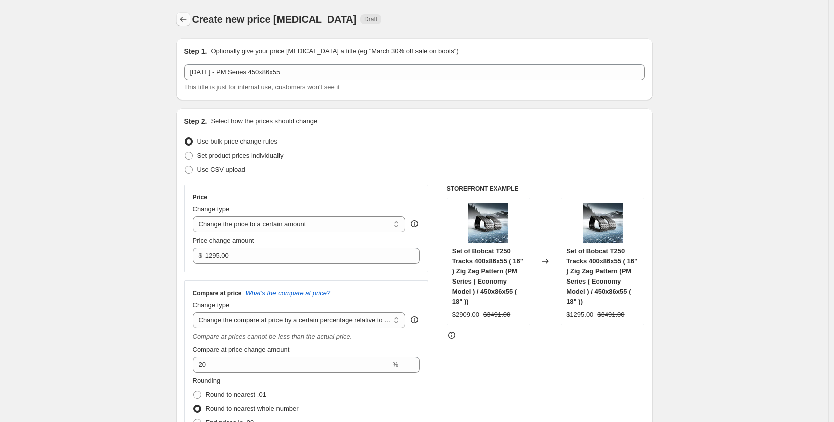
click at [185, 21] on icon "Price change jobs" at bounding box center [183, 19] width 10 height 10
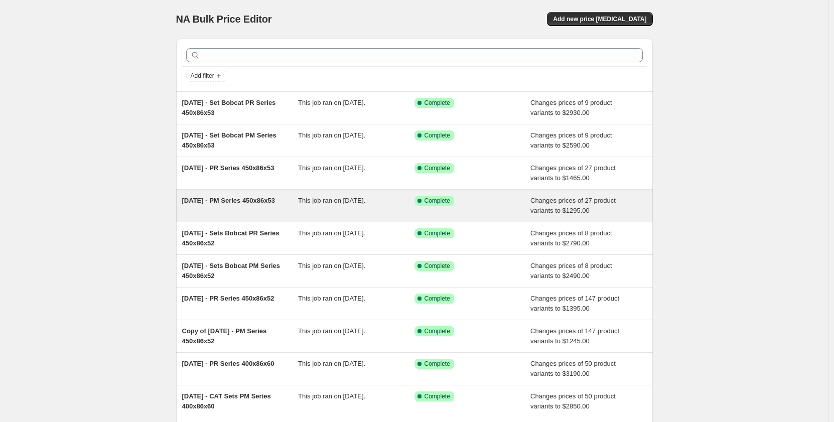
click at [313, 215] on div "This job ran on September 17, 2025." at bounding box center [356, 206] width 116 height 20
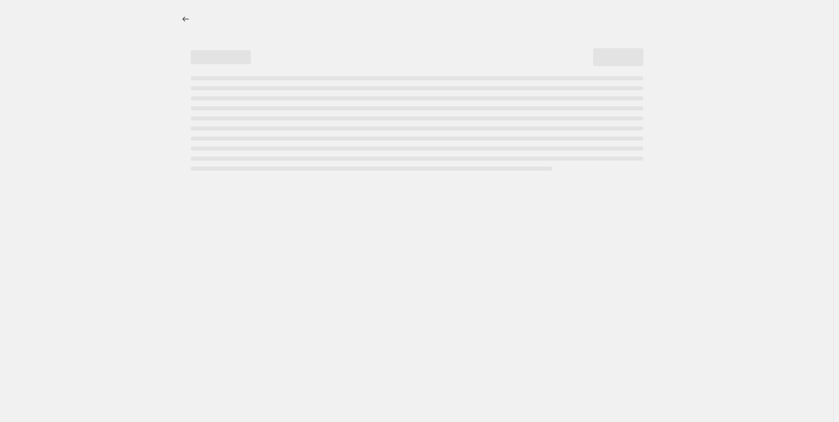
select select "pp"
select select "title"
select select "contains"
select select "title"
select select "contains"
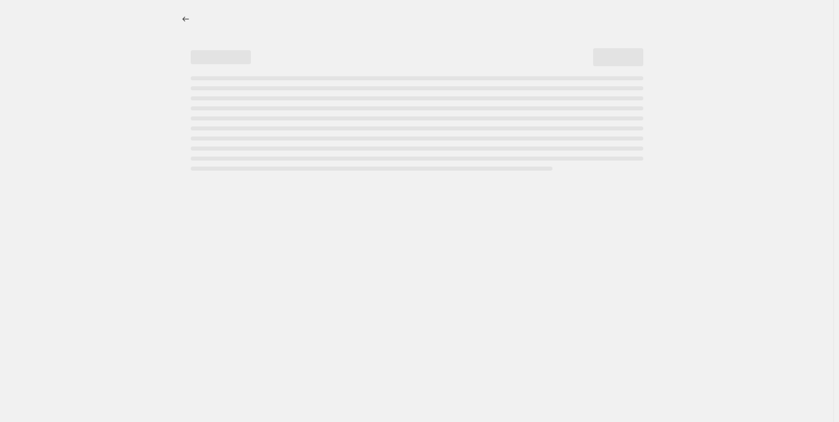
select select "tag"
select select "not_equal"
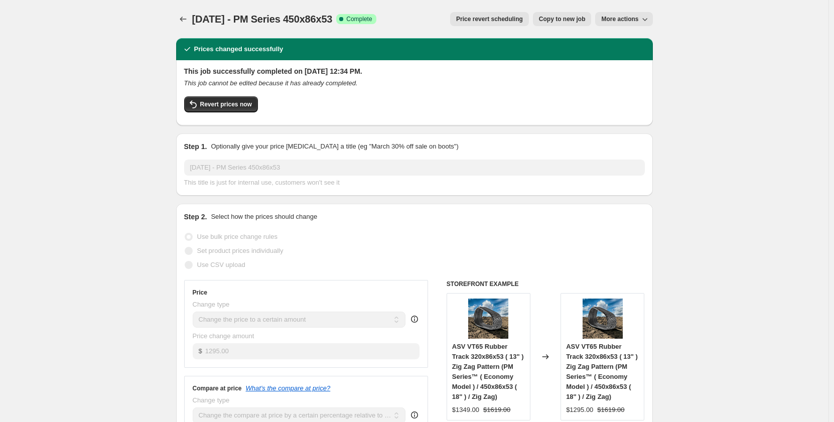
click at [547, 20] on span "Copy to new job" at bounding box center [562, 19] width 47 height 8
select select "pp"
select select "title"
select select "contains"
select select "title"
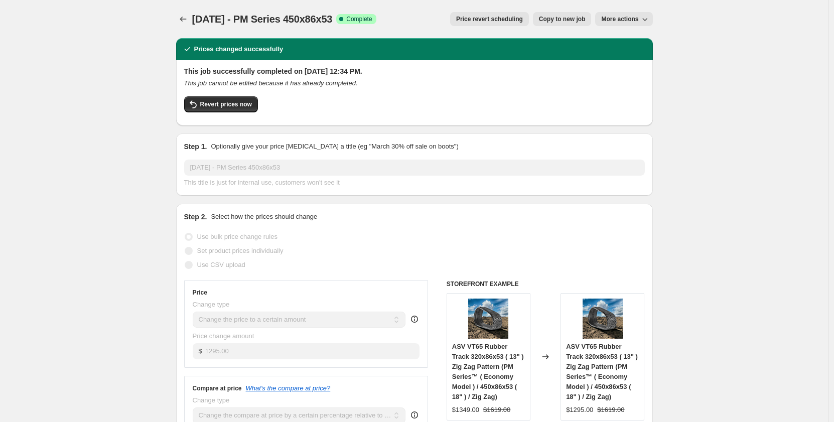
select select "contains"
select select "tag"
select select "not_equal"
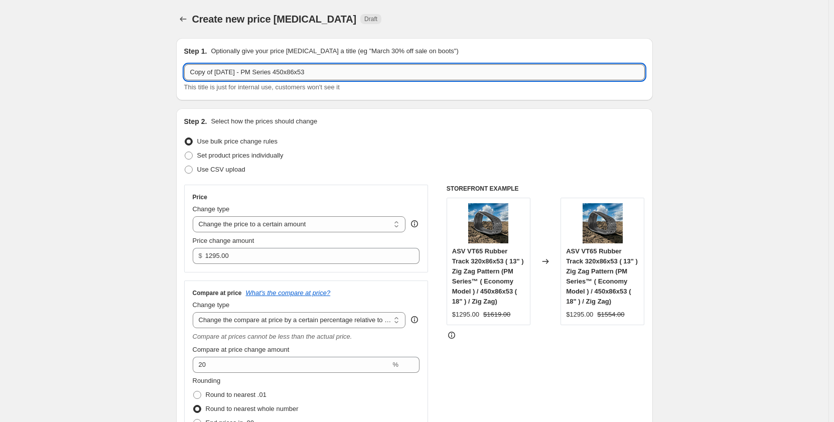
click at [352, 76] on input "Copy of Sep 2025 - PM Series 450x86x53" at bounding box center [414, 72] width 461 height 16
drag, startPoint x: 217, startPoint y: 72, endPoint x: 150, endPoint y: 76, distance: 67.9
type input "Sep 2025 - PM Series 450x86x55"
drag, startPoint x: 89, startPoint y: 141, endPoint x: 120, endPoint y: 153, distance: 33.6
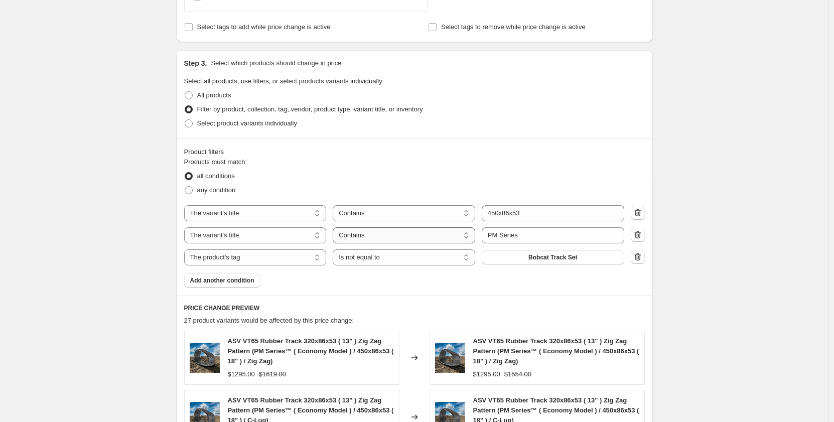
scroll to position [468, 0]
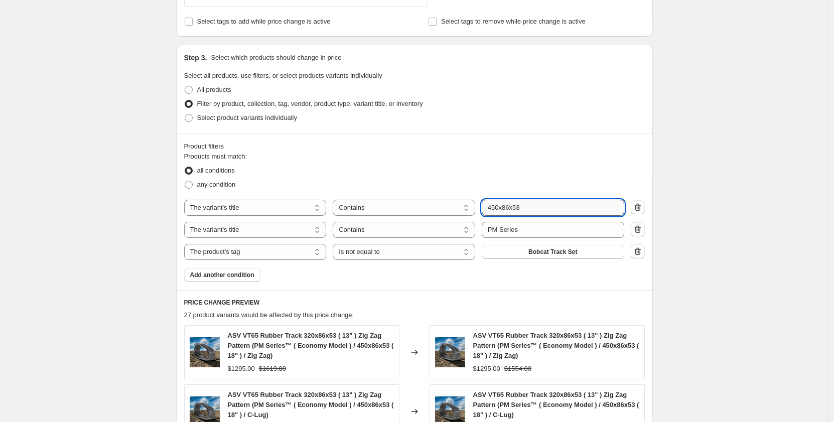
click at [525, 209] on input "450x86x53" at bounding box center [553, 208] width 143 height 16
type input "450x86x55"
click at [138, 242] on div "Create new price change job. This page is ready Create new price change job Dra…" at bounding box center [414, 168] width 829 height 1272
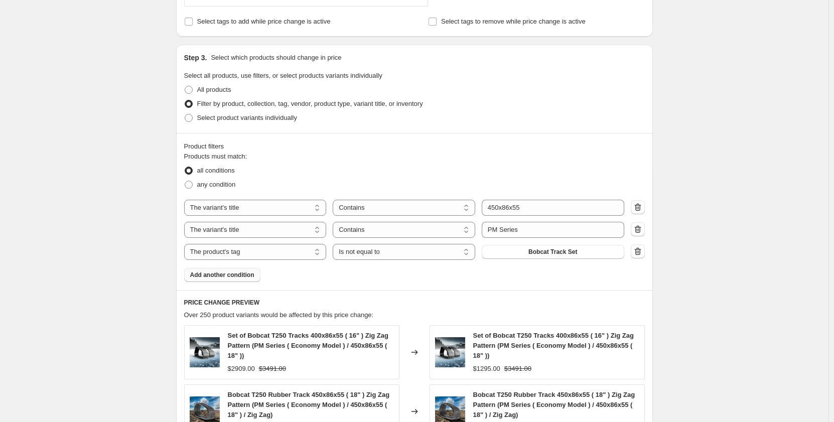
click at [238, 275] on span "Add another condition" at bounding box center [222, 275] width 64 height 8
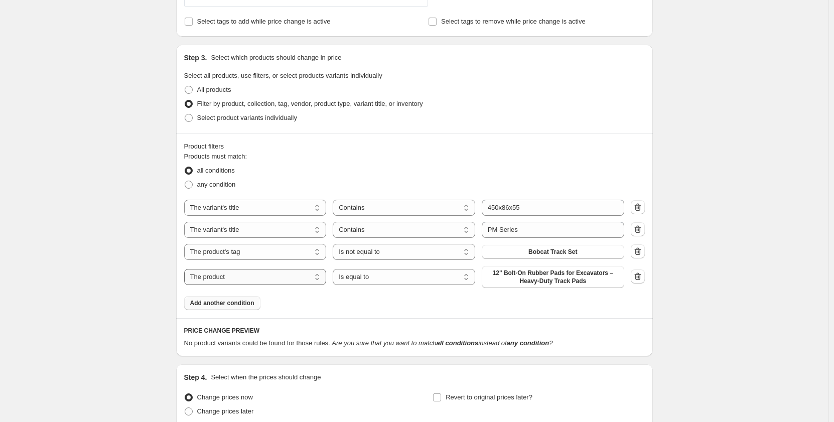
click at [299, 274] on select "The product The product's collection The product's tag The product's vendor The…" at bounding box center [255, 277] width 143 height 16
select select "tag"
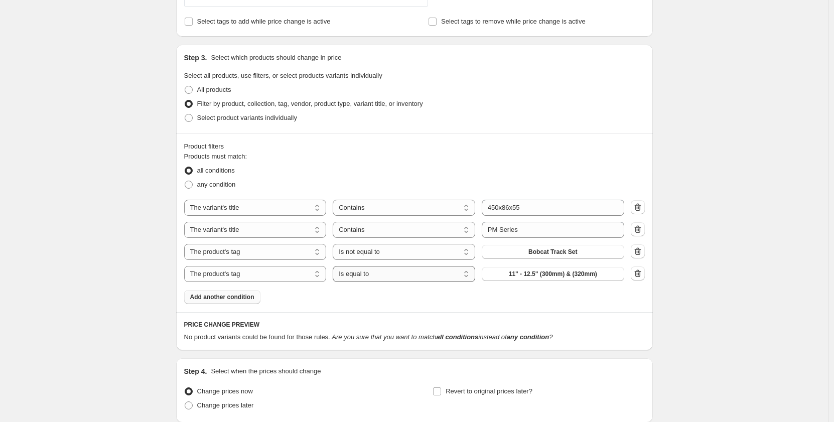
click at [444, 272] on select "Is equal to Is not equal to" at bounding box center [404, 274] width 143 height 16
select select "not_equal"
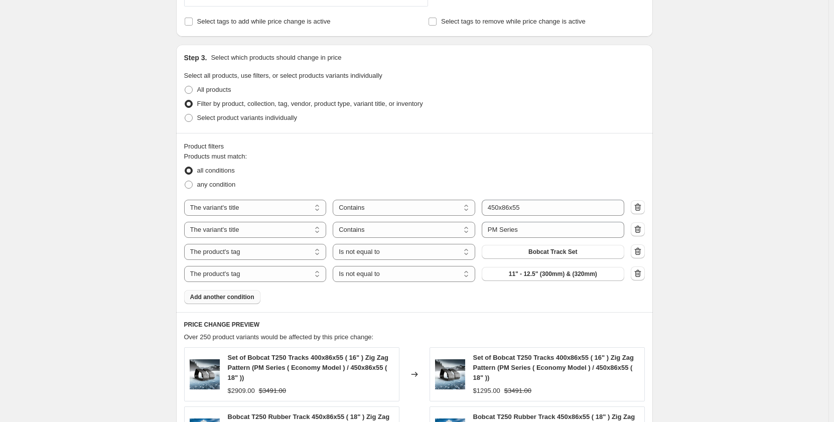
click at [523, 272] on span "11" - 12.5" (300mm) & (320mm)" at bounding box center [553, 274] width 88 height 8
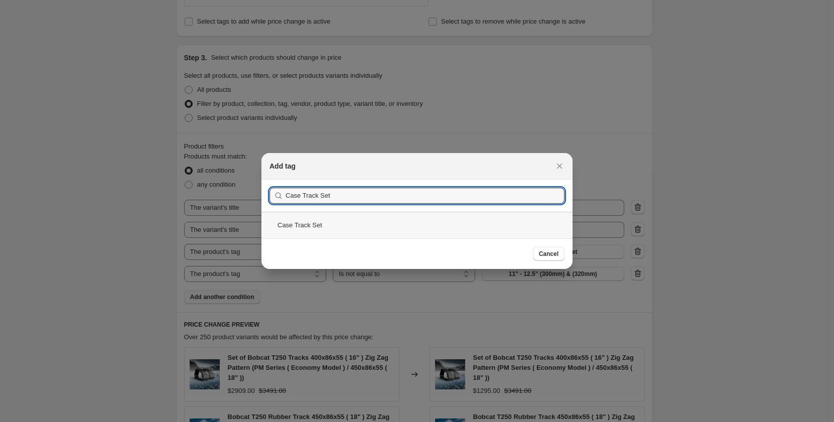
type input "Case Track Set"
click at [382, 227] on div "Case Track Set" at bounding box center [417, 225] width 311 height 27
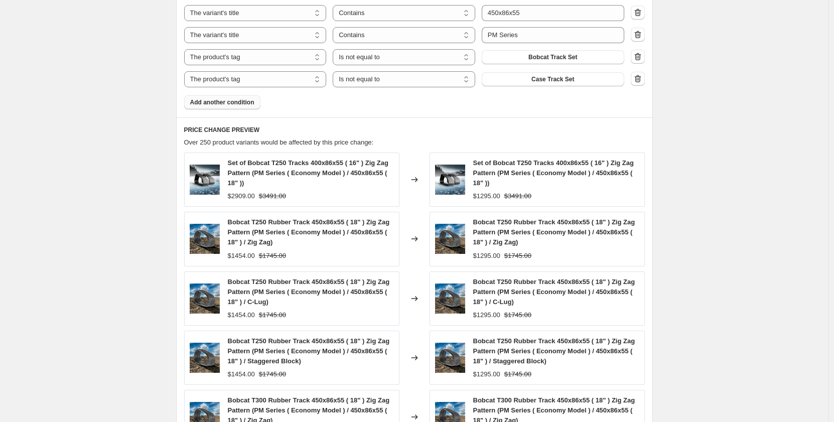
scroll to position [637, 0]
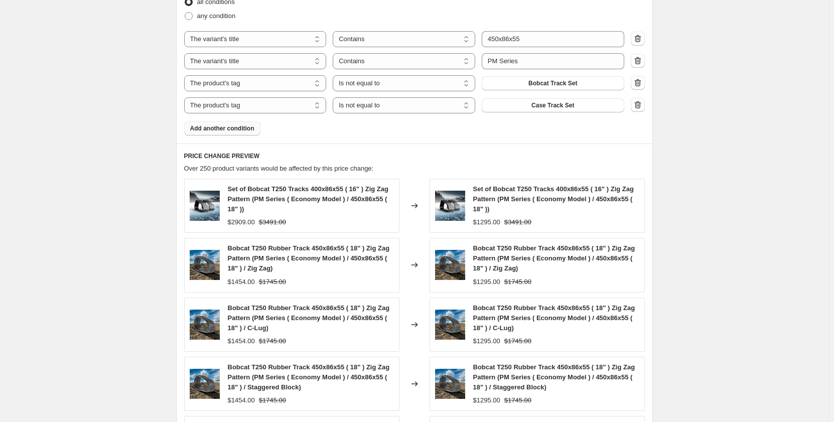
click at [237, 125] on span "Add another condition" at bounding box center [222, 128] width 64 height 8
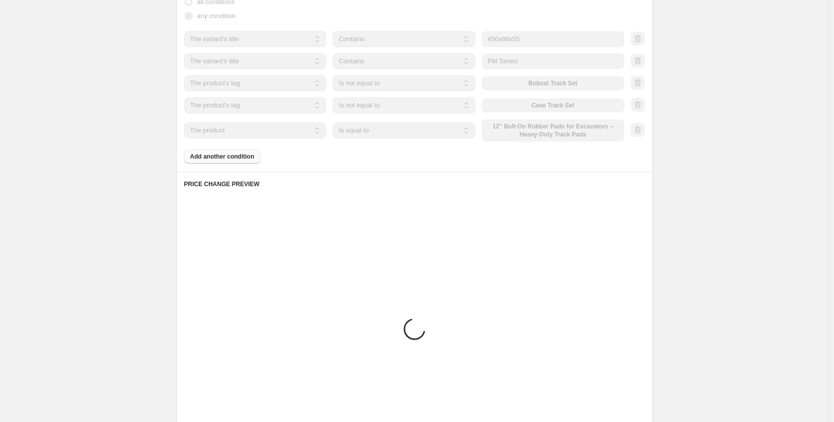
scroll to position [580, 0]
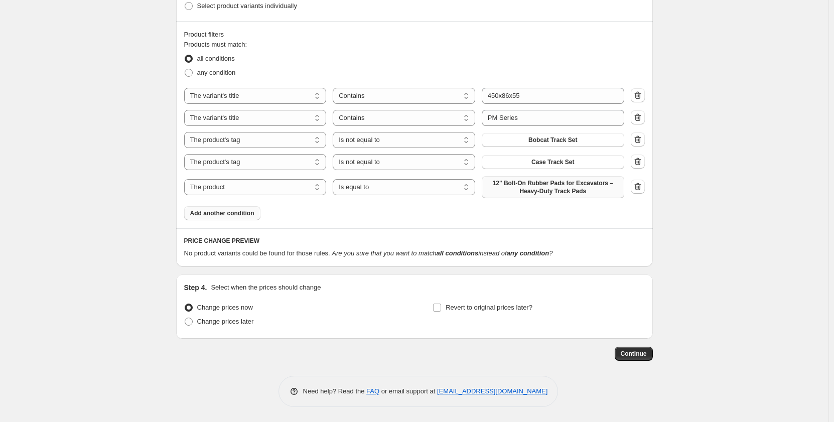
click at [548, 187] on span "12" Bolt-On Rubber Pads for Excavators – Heavy-Duty Track Pads" at bounding box center [553, 187] width 131 height 16
click at [637, 186] on icon "button" at bounding box center [638, 187] width 10 height 10
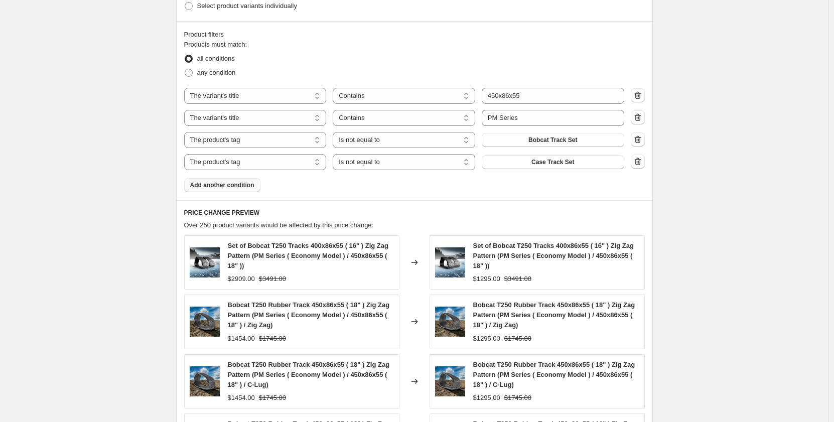
click at [248, 186] on span "Add another condition" at bounding box center [222, 185] width 64 height 8
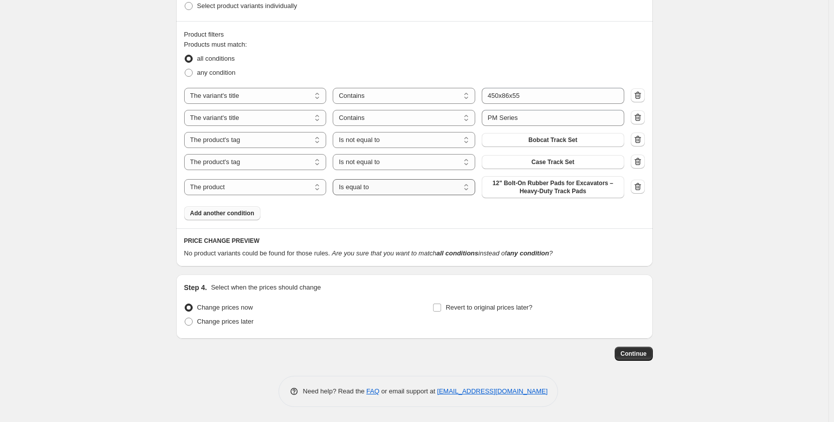
click at [380, 191] on select "Is equal to Is not equal to" at bounding box center [404, 187] width 143 height 16
select select "not_equal"
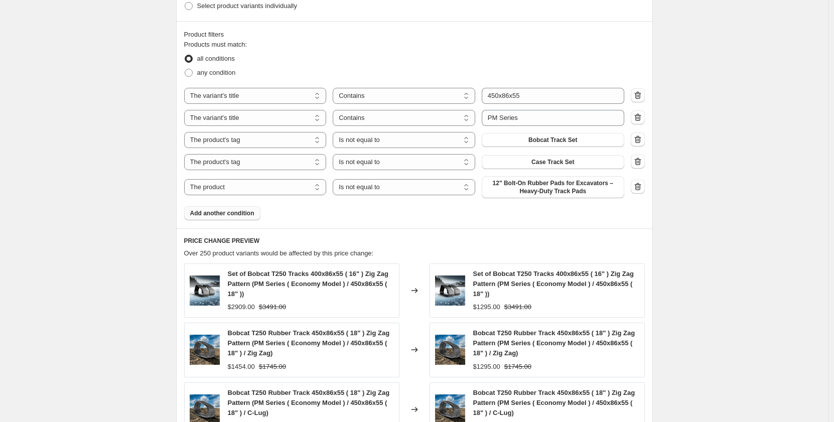
click at [501, 187] on span "12" Bolt-On Rubber Pads for Excavators – Heavy-Duty Track Pads" at bounding box center [553, 187] width 131 height 16
click at [531, 189] on span "12" Bolt-On Rubber Pads for Excavators – Heavy-Duty Track Pads" at bounding box center [553, 187] width 131 height 16
click at [520, 185] on span "Set of Bobcat T250 Tracks 450x86x55 ( 18" ) Zig Zag Pattern" at bounding box center [553, 187] width 131 height 16
click at [558, 186] on span "Set of Bobcat T300 Tracks 400x86x55 ( 16" ) Zig Zag Pattern" at bounding box center [553, 187] width 131 height 16
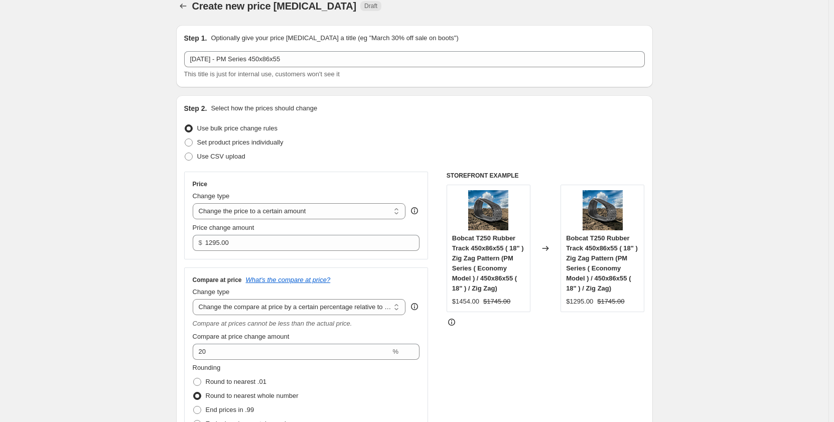
scroll to position [0, 0]
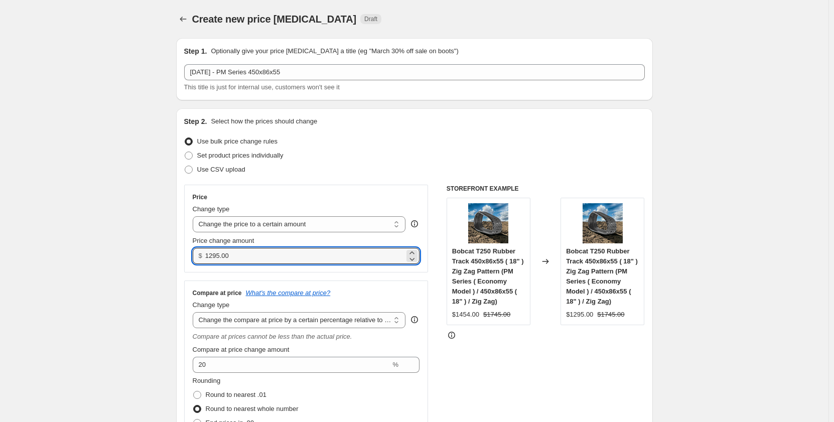
drag, startPoint x: 255, startPoint y: 259, endPoint x: 206, endPoint y: 263, distance: 49.4
click at [206, 263] on div "$ 1295.00" at bounding box center [306, 256] width 227 height 16
drag, startPoint x: 234, startPoint y: 258, endPoint x: 191, endPoint y: 259, distance: 43.2
click at [191, 259] on div "Price Change type Change the price to a certain amount Change the price by a ce…" at bounding box center [306, 229] width 244 height 88
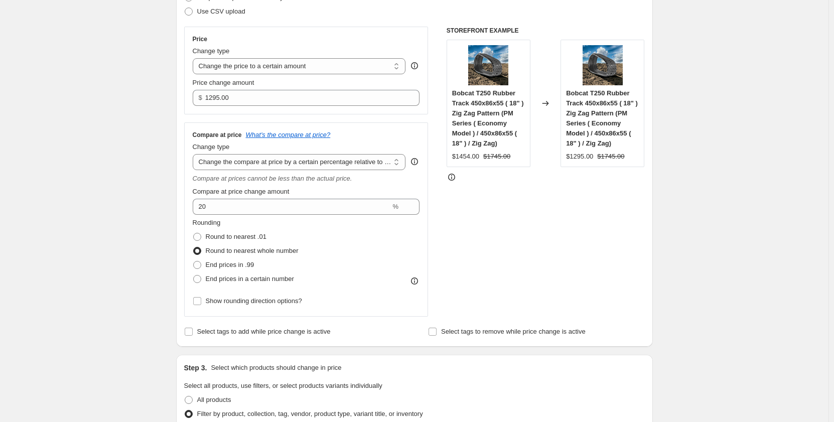
scroll to position [151, 0]
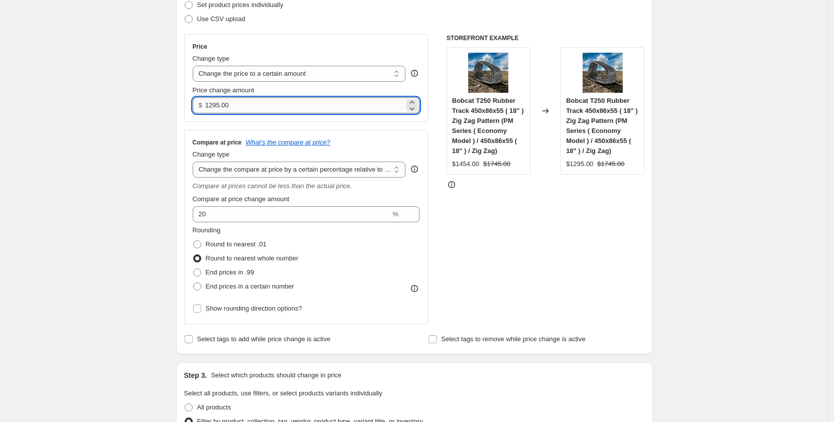
drag, startPoint x: 222, startPoint y: 104, endPoint x: 212, endPoint y: 105, distance: 10.1
click at [212, 105] on input "1295.00" at bounding box center [304, 105] width 199 height 16
type input "1325.00"
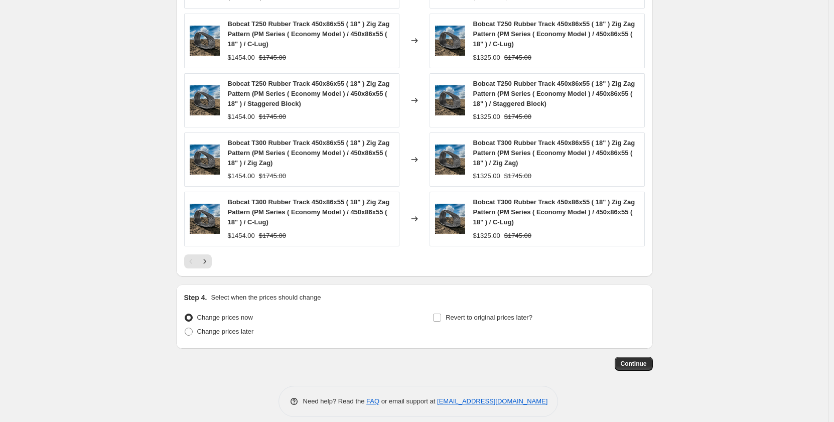
scroll to position [900, 0]
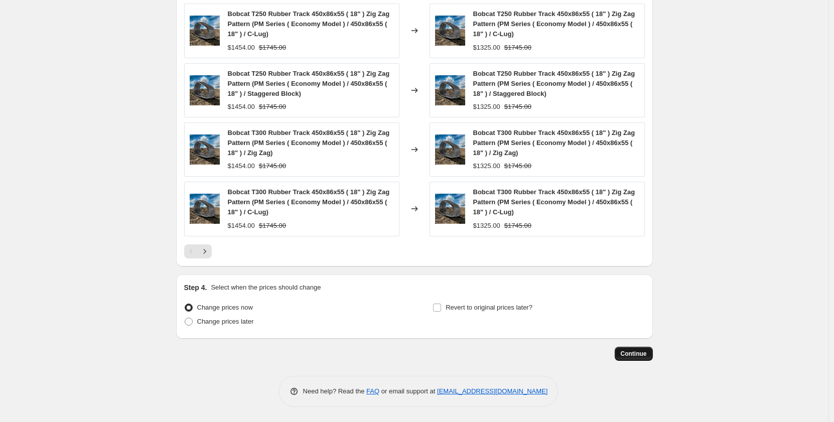
click at [623, 354] on span "Continue" at bounding box center [634, 354] width 26 height 8
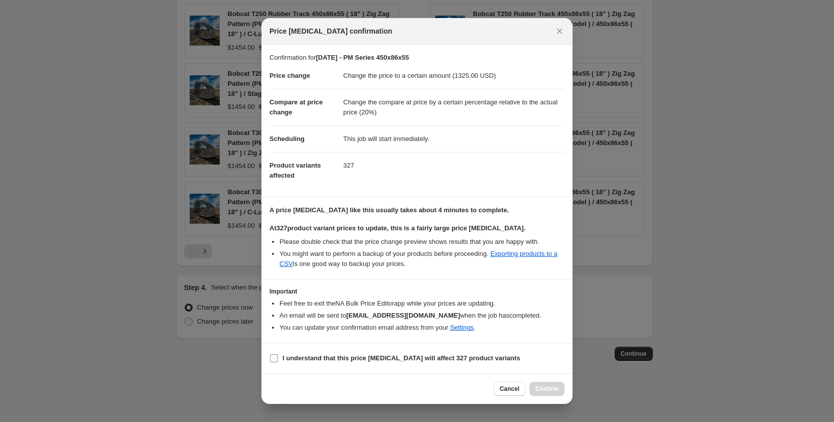
click at [274, 361] on input "I understand that this price change job will affect 327 product variants" at bounding box center [274, 358] width 8 height 8
checkbox input "true"
click at [561, 33] on icon "Close" at bounding box center [560, 32] width 6 height 6
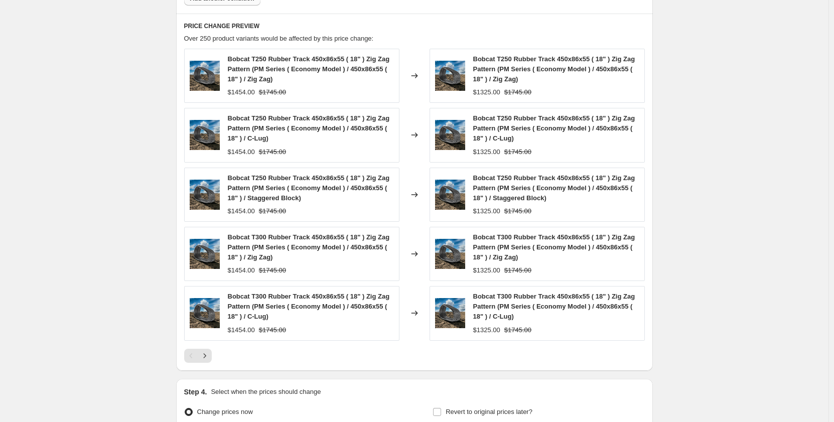
scroll to position [849, 0]
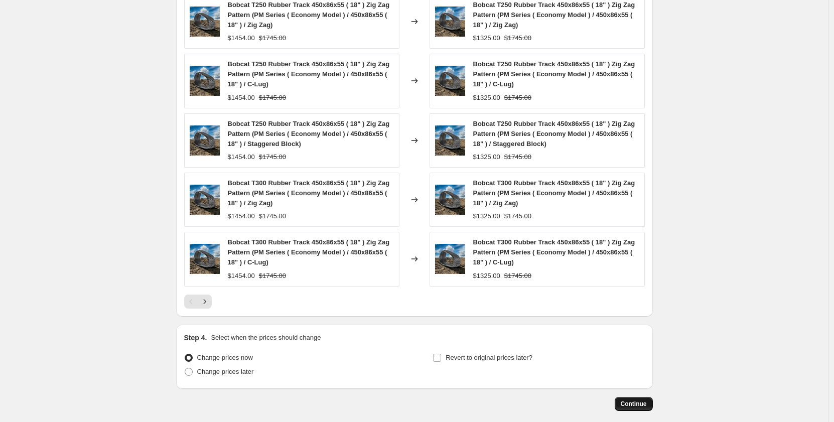
click at [627, 407] on span "Continue" at bounding box center [634, 404] width 26 height 8
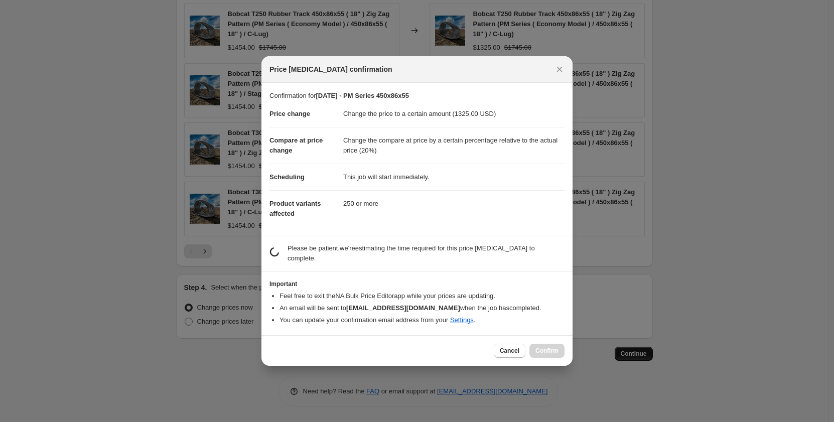
scroll to position [0, 0]
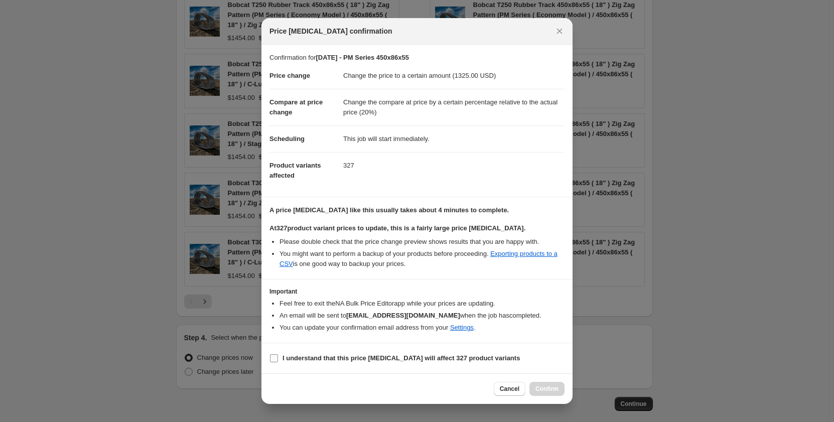
click at [273, 358] on input "I understand that this price change job will affect 327 product variants" at bounding box center [274, 358] width 8 height 8
checkbox input "true"
click at [549, 395] on button "Confirm" at bounding box center [547, 389] width 35 height 14
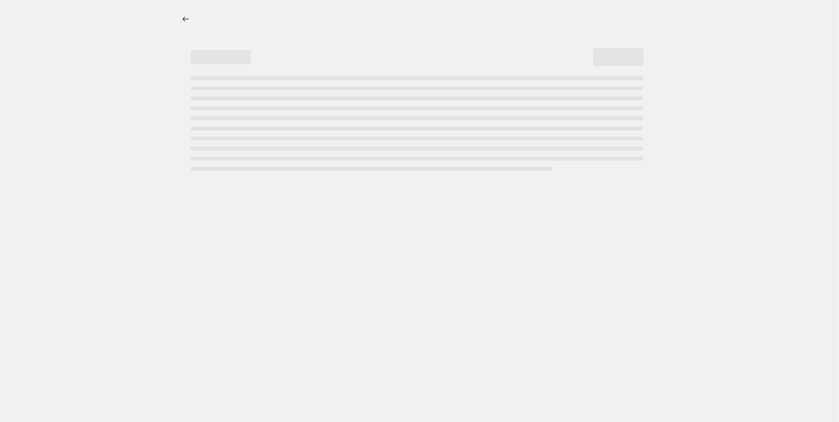
select select "pp"
select select "title"
select select "contains"
select select "title"
select select "contains"
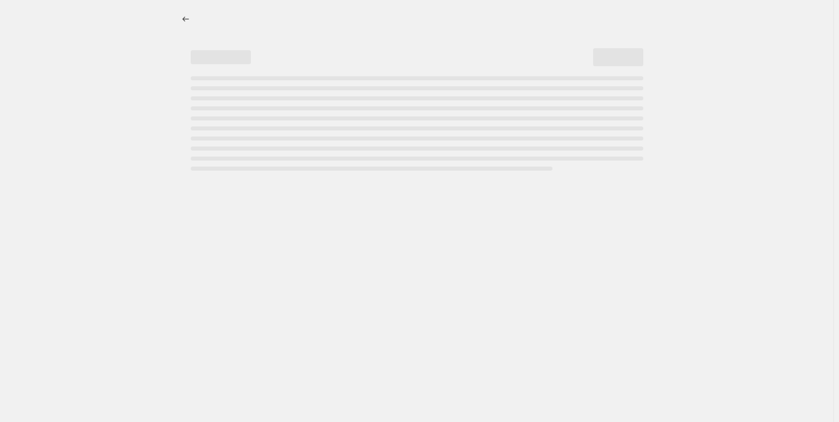
select select "tag"
select select "not_equal"
select select "tag"
select select "not_equal"
